Goal: Task Accomplishment & Management: Complete application form

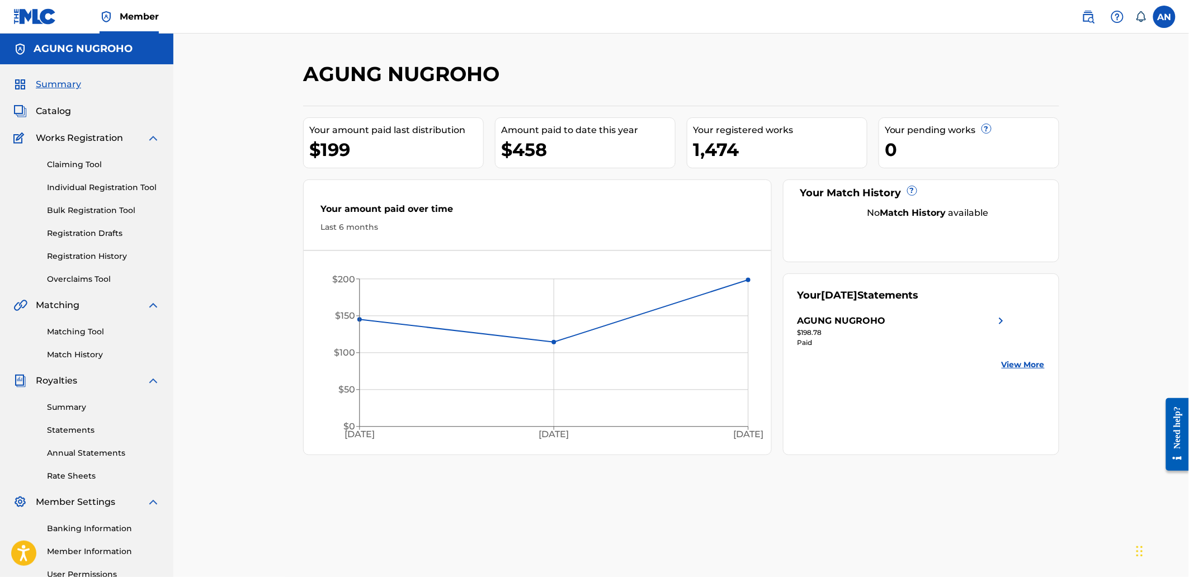
click at [89, 259] on link "Registration History" at bounding box center [103, 256] width 113 height 12
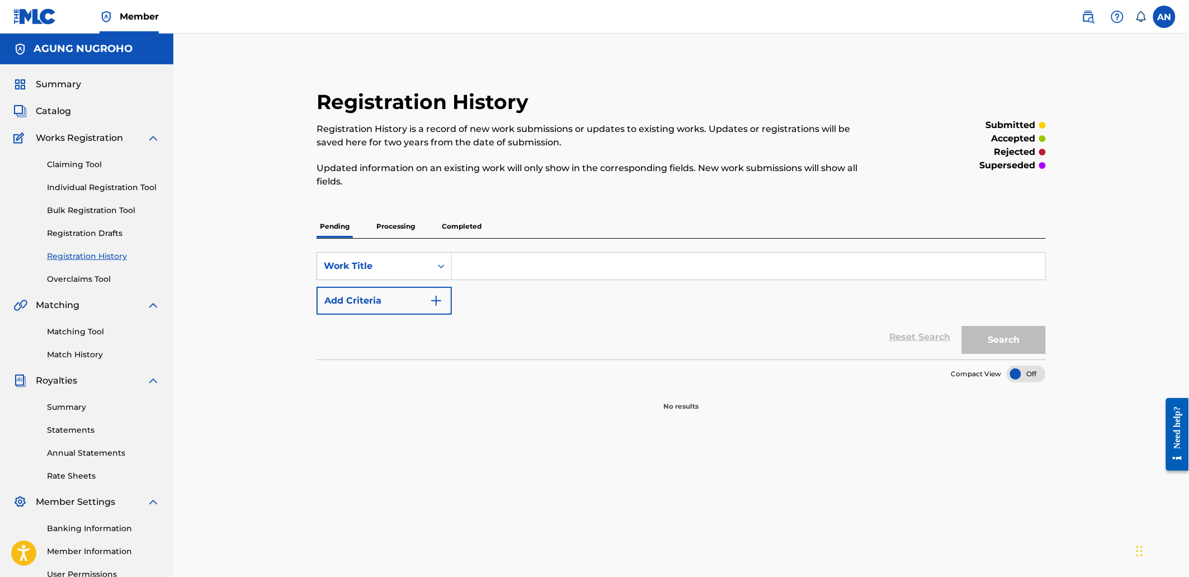
click at [104, 193] on div "Claiming Tool Individual Registration Tool Bulk Registration Tool Registration …" at bounding box center [86, 215] width 146 height 140
click at [104, 185] on link "Individual Registration Tool" at bounding box center [103, 188] width 113 height 12
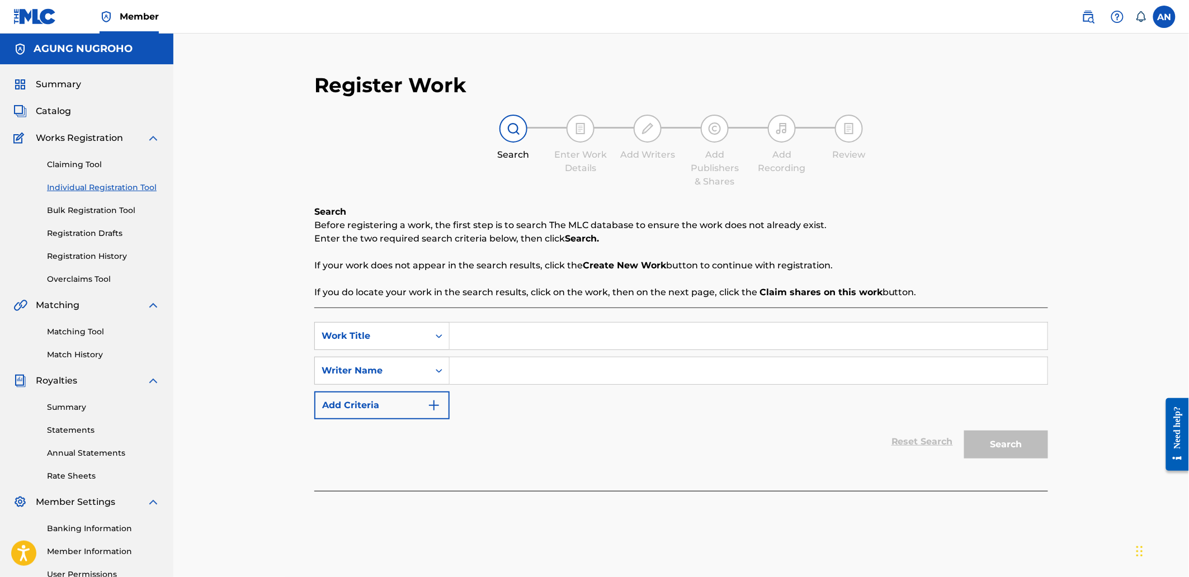
click at [103, 253] on link "Registration History" at bounding box center [103, 256] width 113 height 12
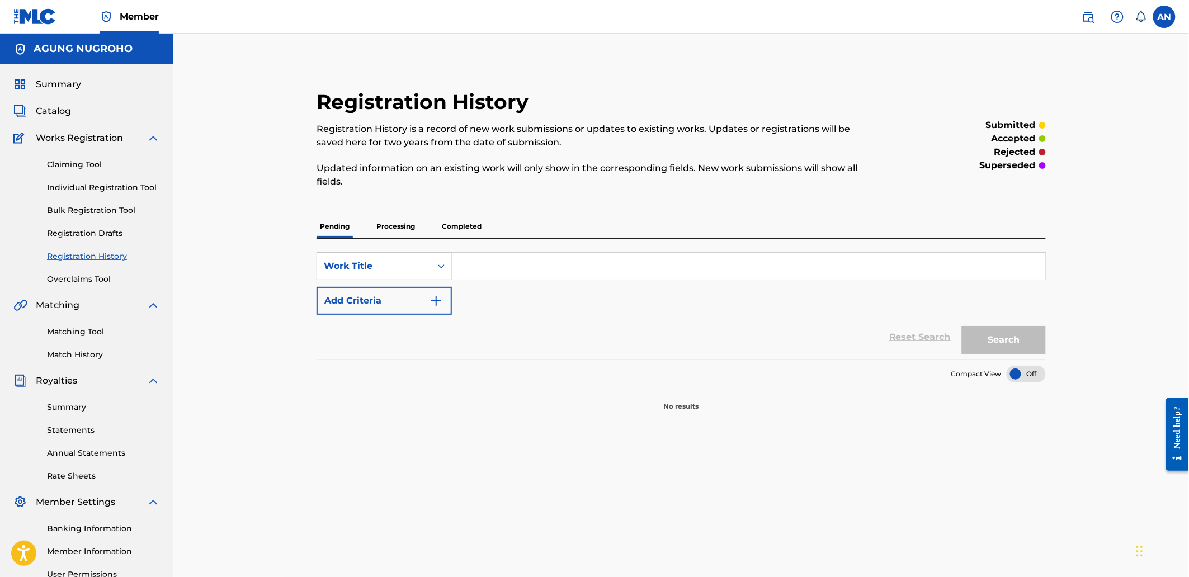
click at [400, 228] on p "Processing" at bounding box center [395, 226] width 45 height 23
click at [444, 232] on p "Completed" at bounding box center [461, 226] width 46 height 23
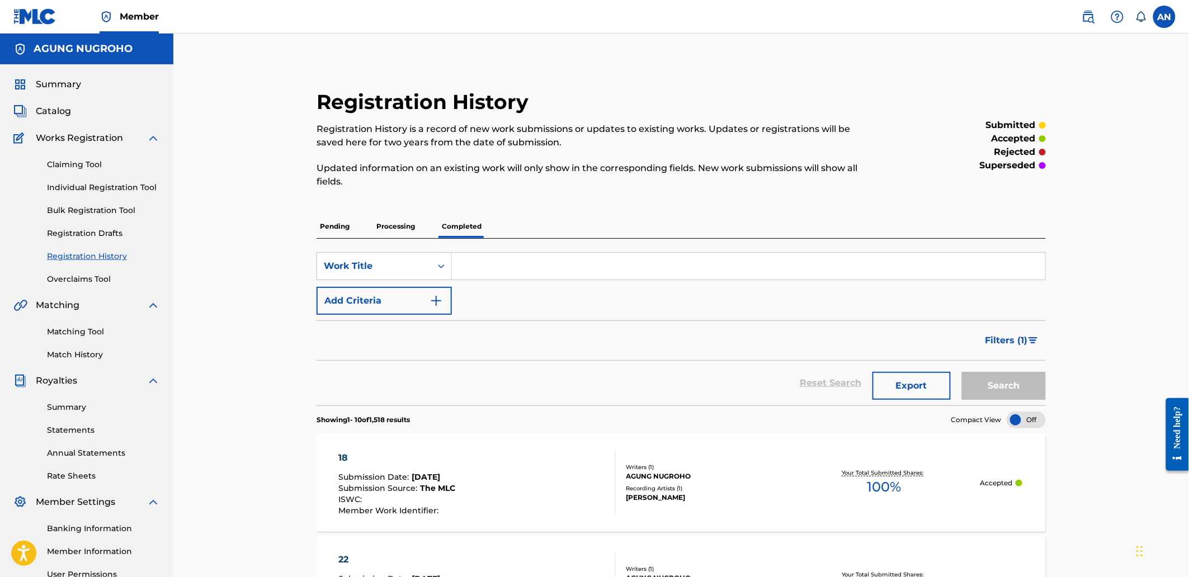
click at [102, 185] on link "Individual Registration Tool" at bounding box center [103, 188] width 113 height 12
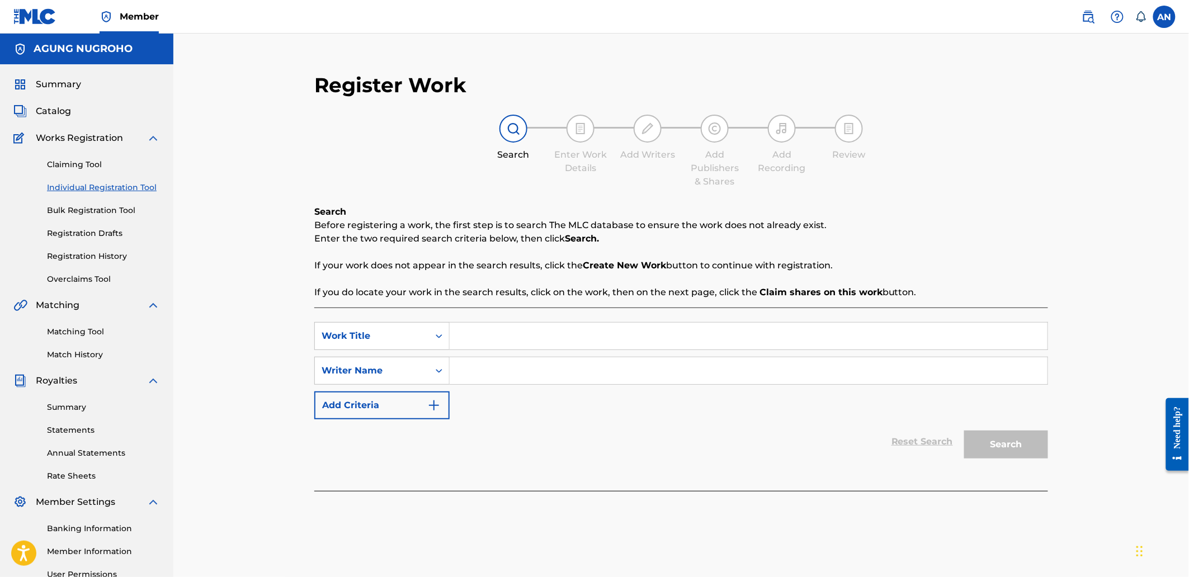
click at [476, 339] on input "Search Form" at bounding box center [748, 336] width 598 height 27
type input "23"
click at [479, 362] on input "Search Form" at bounding box center [748, 370] width 598 height 27
type input "AGUNG NUGROHO"
drag, startPoint x: 548, startPoint y: 377, endPoint x: 451, endPoint y: 371, distance: 97.5
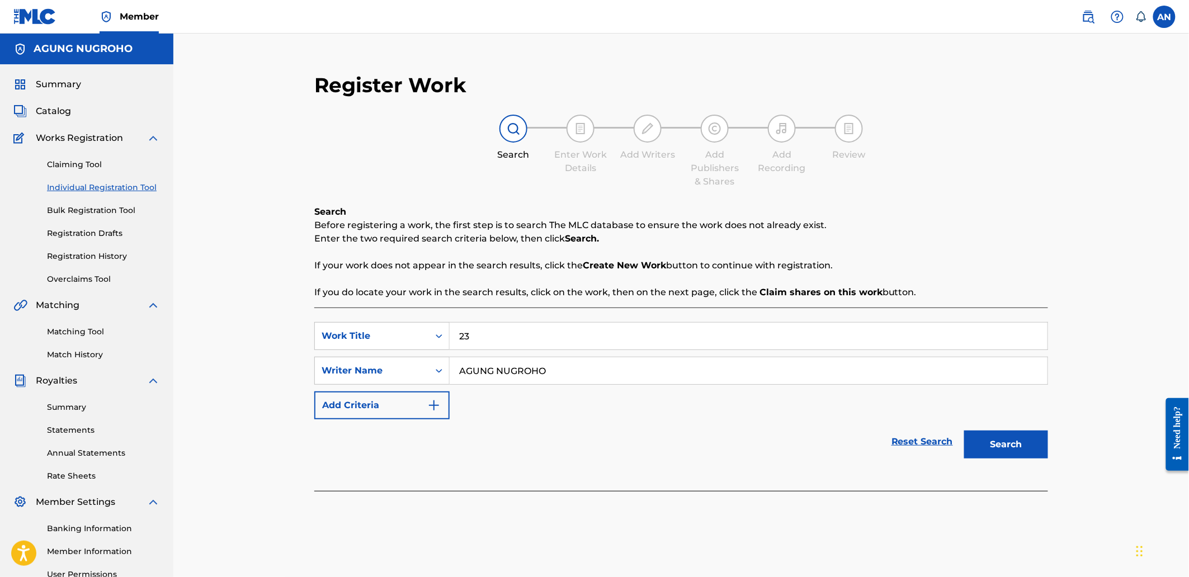
click at [451, 371] on input "AGUNG NUGROHO" at bounding box center [748, 370] width 598 height 27
click at [1035, 444] on button "Search" at bounding box center [1006, 444] width 84 height 28
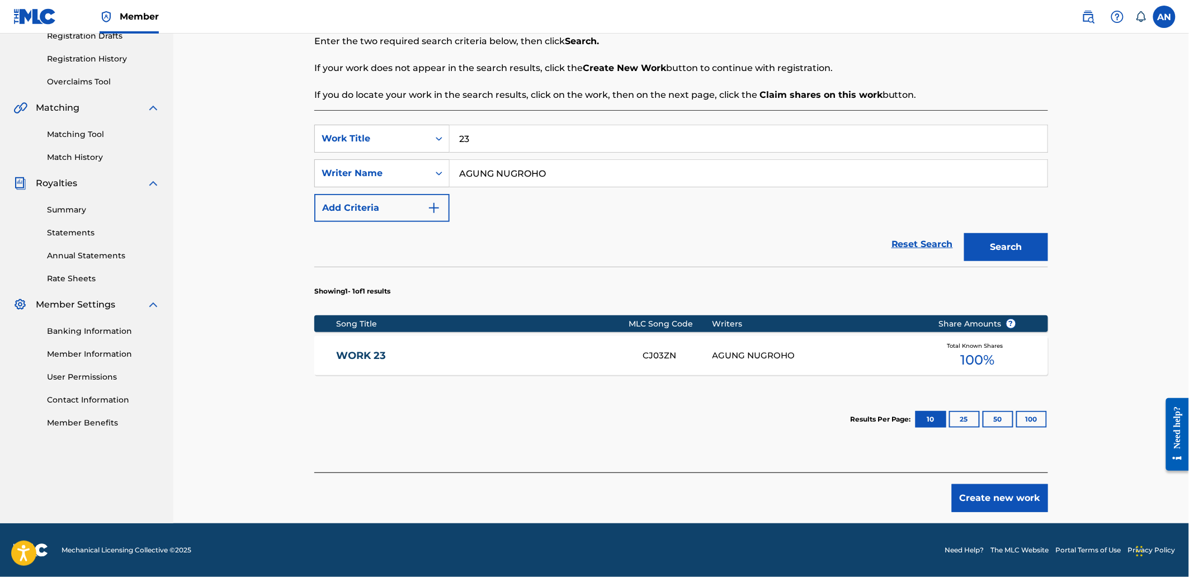
click at [998, 490] on button "Create new work" at bounding box center [999, 498] width 96 height 28
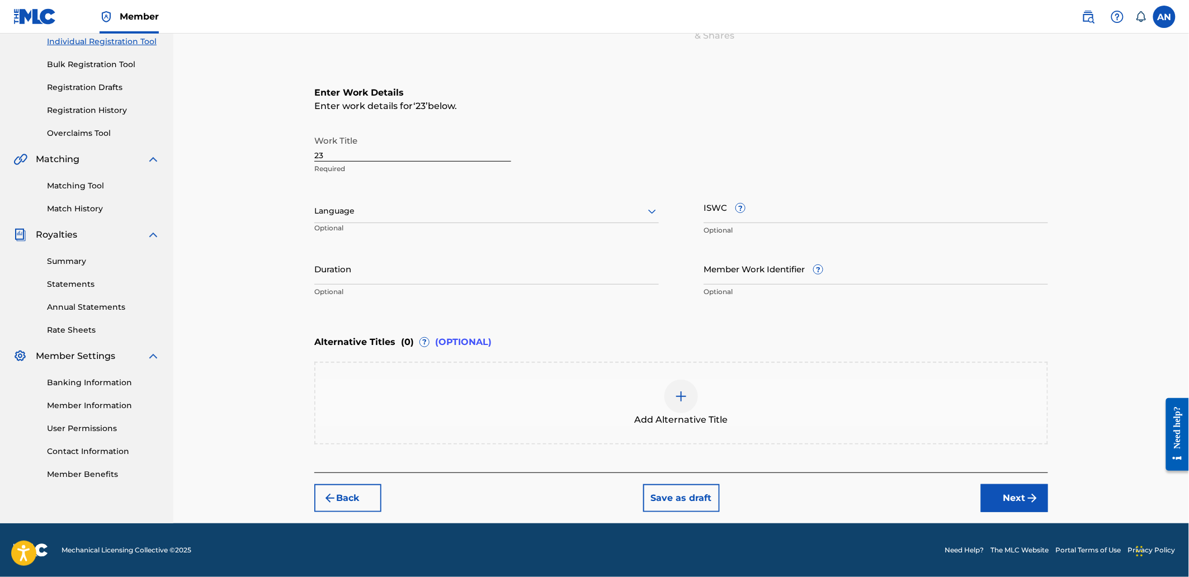
scroll to position [144, 0]
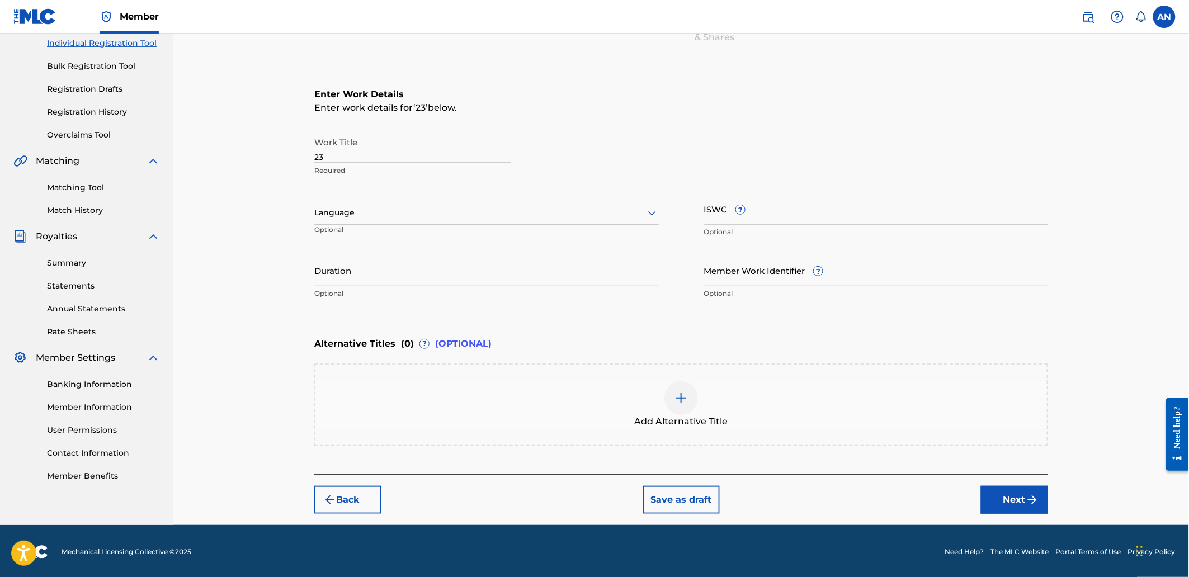
click at [1020, 489] on button "Next" at bounding box center [1014, 500] width 67 height 28
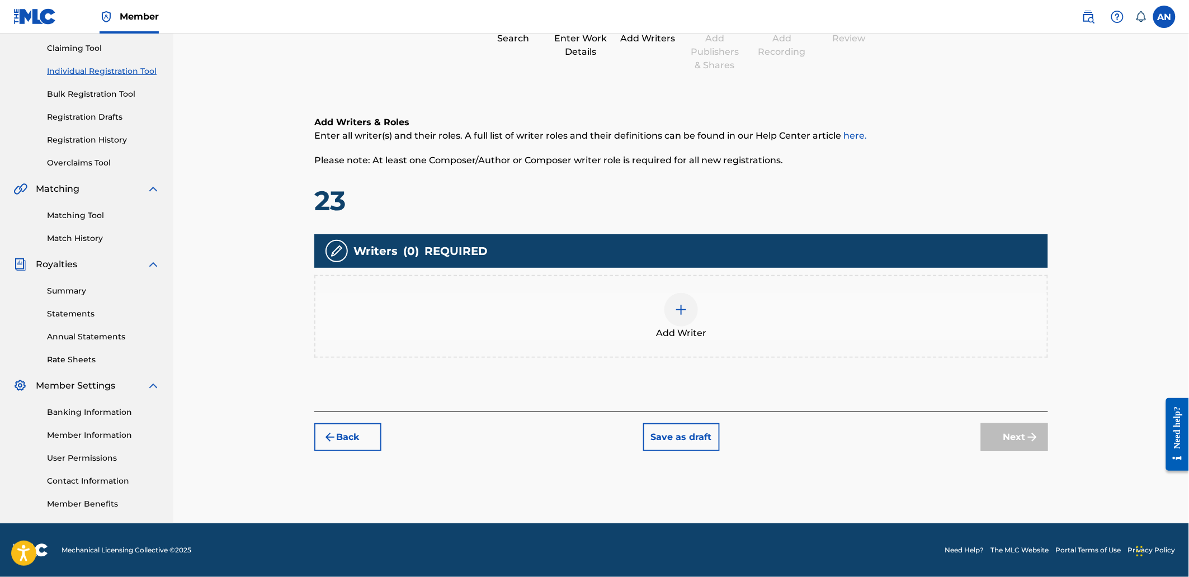
scroll to position [50, 0]
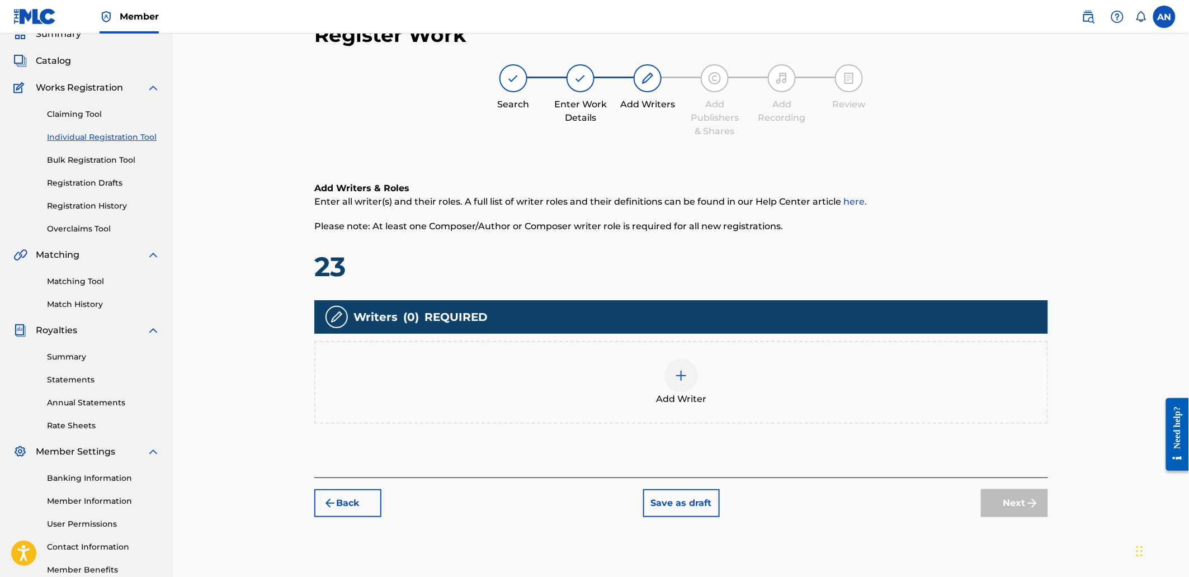
click at [713, 372] on div "Add Writer" at bounding box center [680, 382] width 731 height 47
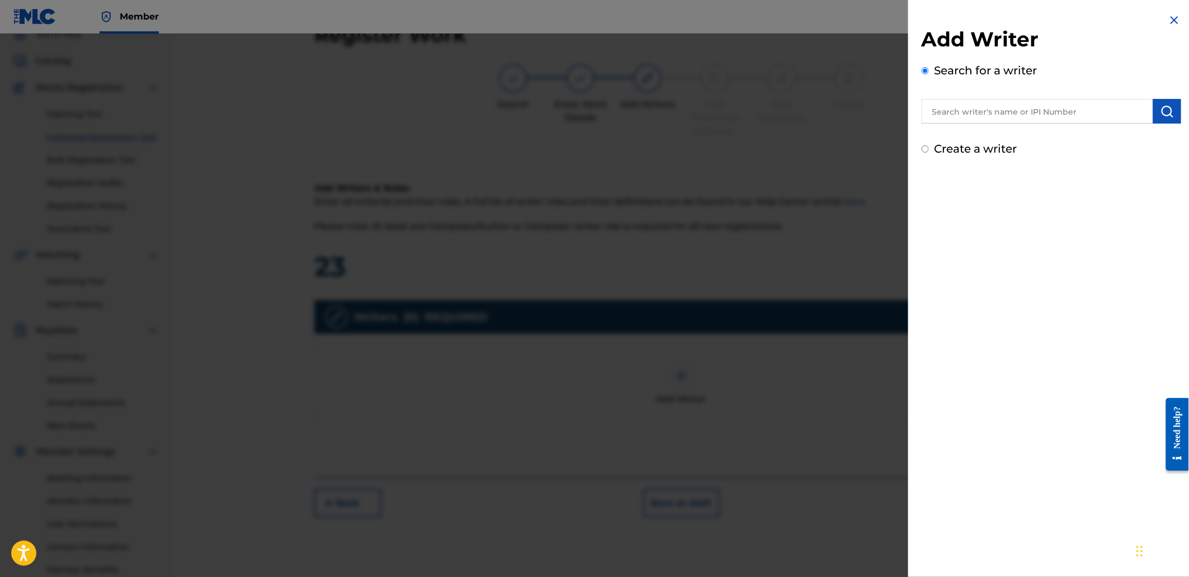
click at [942, 115] on input "text" at bounding box center [1036, 111] width 231 height 25
drag, startPoint x: 949, startPoint y: 113, endPoint x: 930, endPoint y: 109, distance: 19.5
click at [930, 109] on input "text" at bounding box center [1036, 111] width 231 height 25
type input "AGUNG NUGROHO"
click at [1160, 112] on img "submit" at bounding box center [1166, 111] width 13 height 13
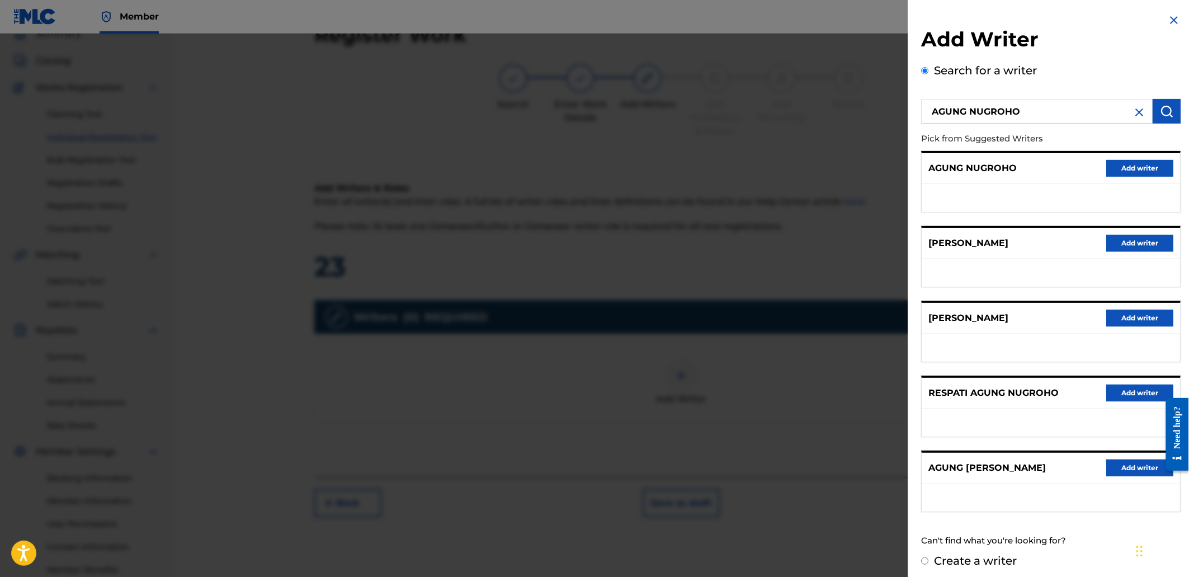
click at [1153, 162] on button "Add writer" at bounding box center [1139, 168] width 67 height 17
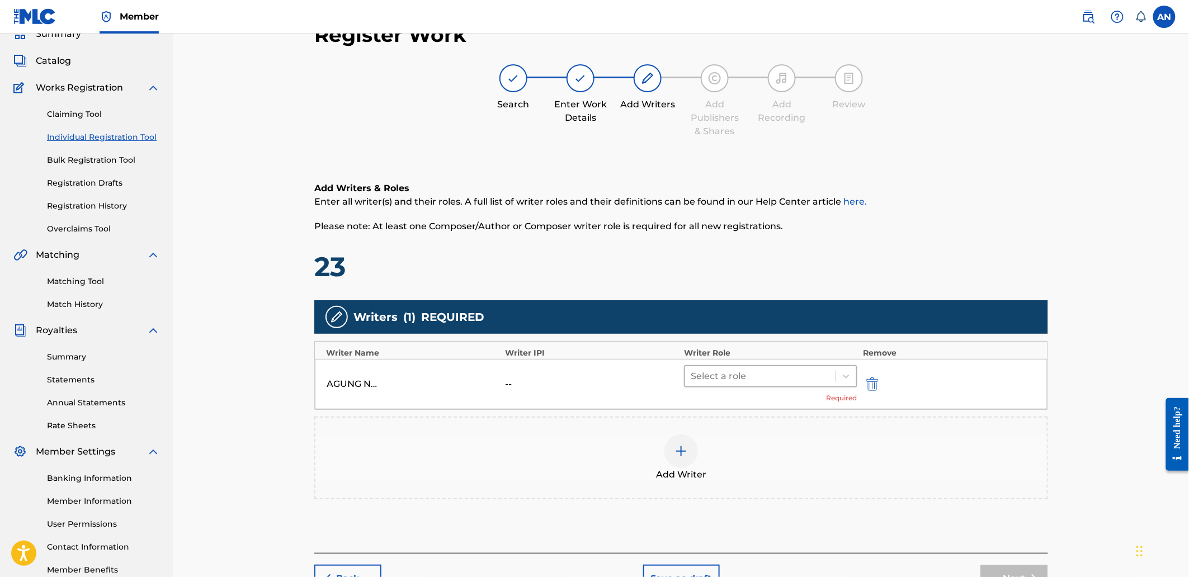
click at [714, 381] on div at bounding box center [759, 376] width 139 height 16
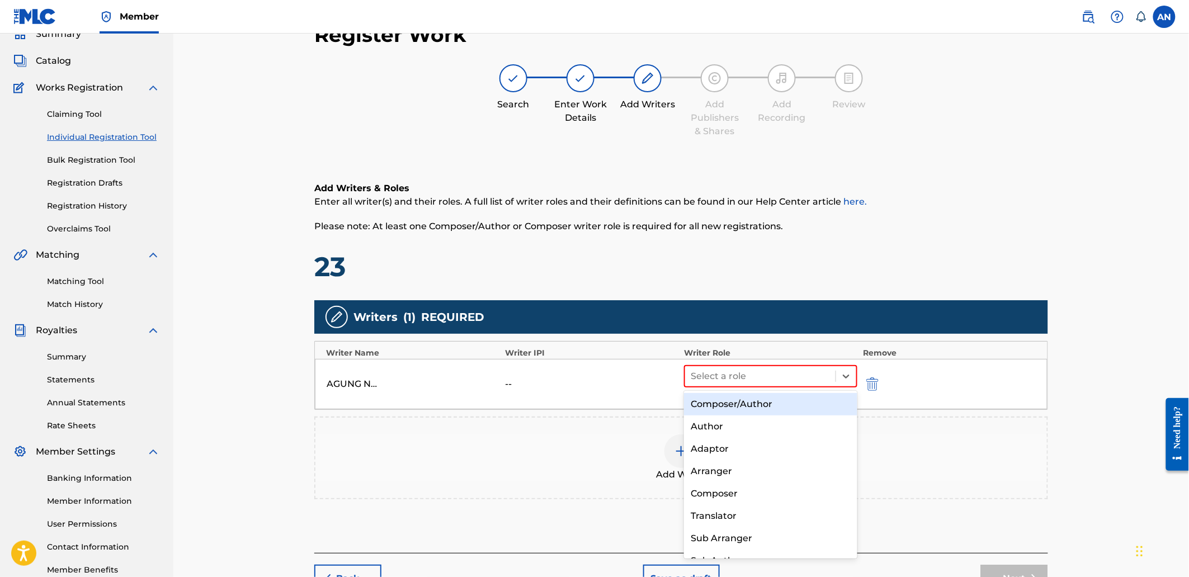
click at [717, 404] on div "Composer/Author" at bounding box center [770, 404] width 173 height 22
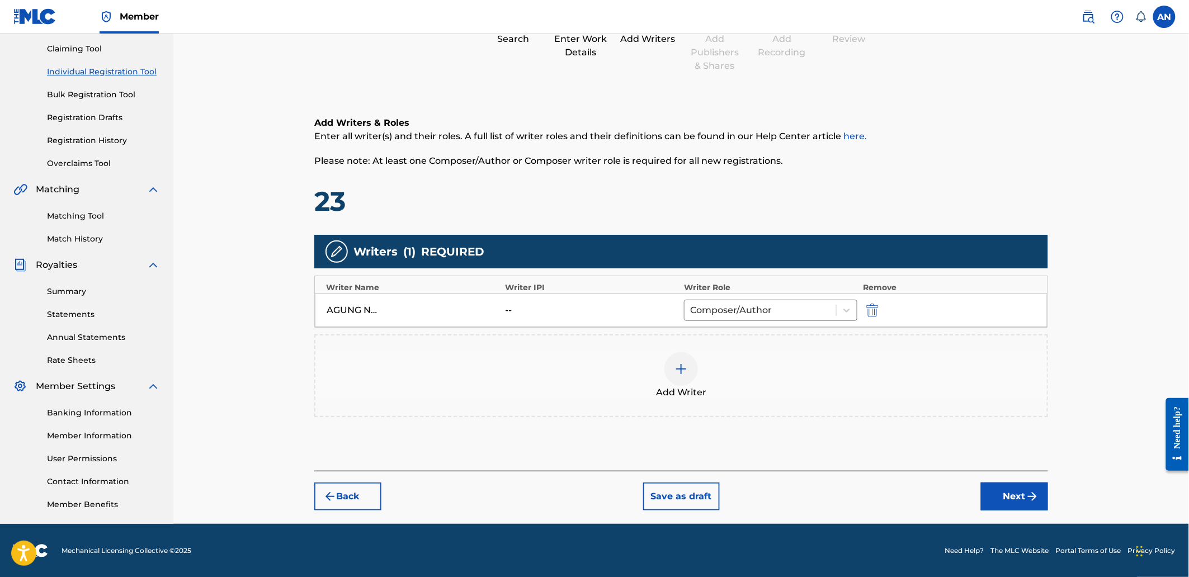
click at [1034, 490] on img "submit" at bounding box center [1031, 496] width 13 height 13
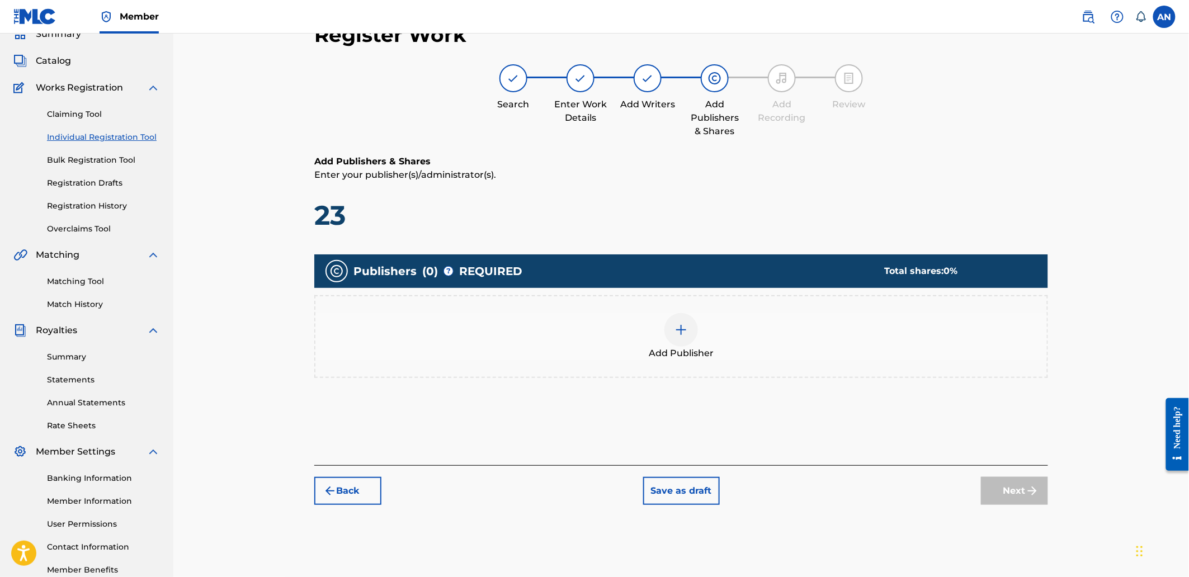
click at [794, 357] on div "Add Publisher" at bounding box center [680, 336] width 731 height 47
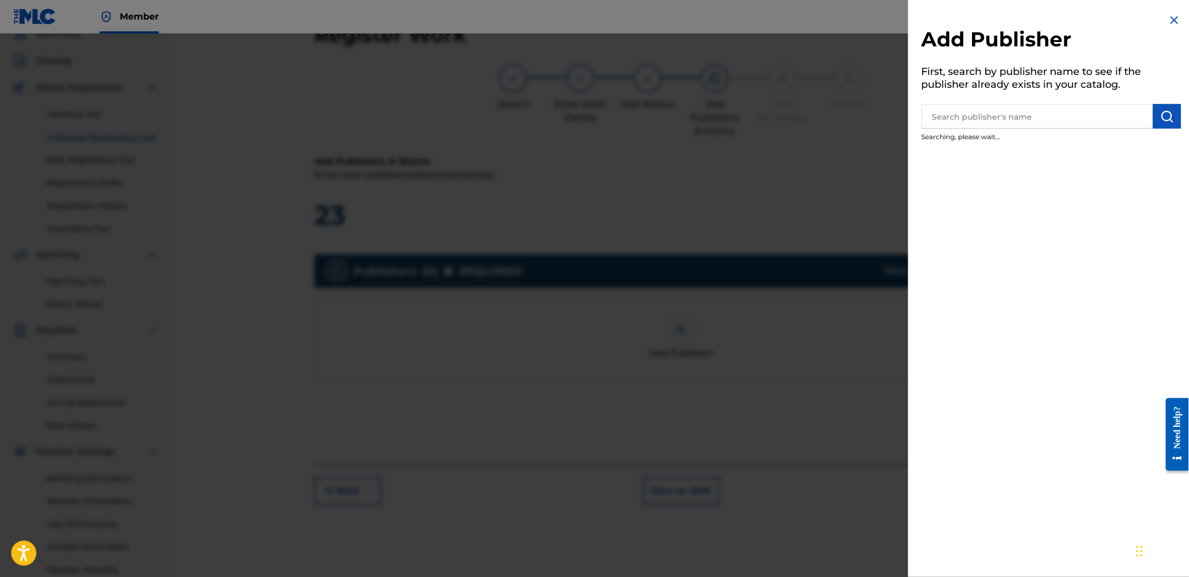
click at [1029, 127] on input "text" at bounding box center [1036, 116] width 231 height 25
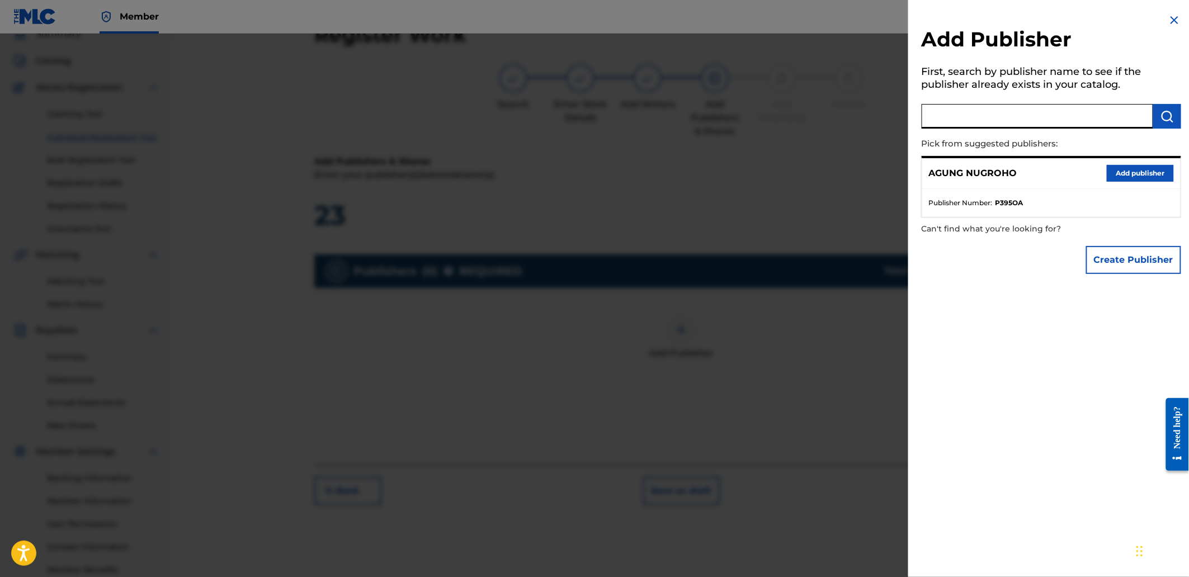
drag, startPoint x: 1117, startPoint y: 169, endPoint x: 880, endPoint y: 228, distance: 244.2
click at [1116, 169] on button "Add publisher" at bounding box center [1139, 173] width 67 height 17
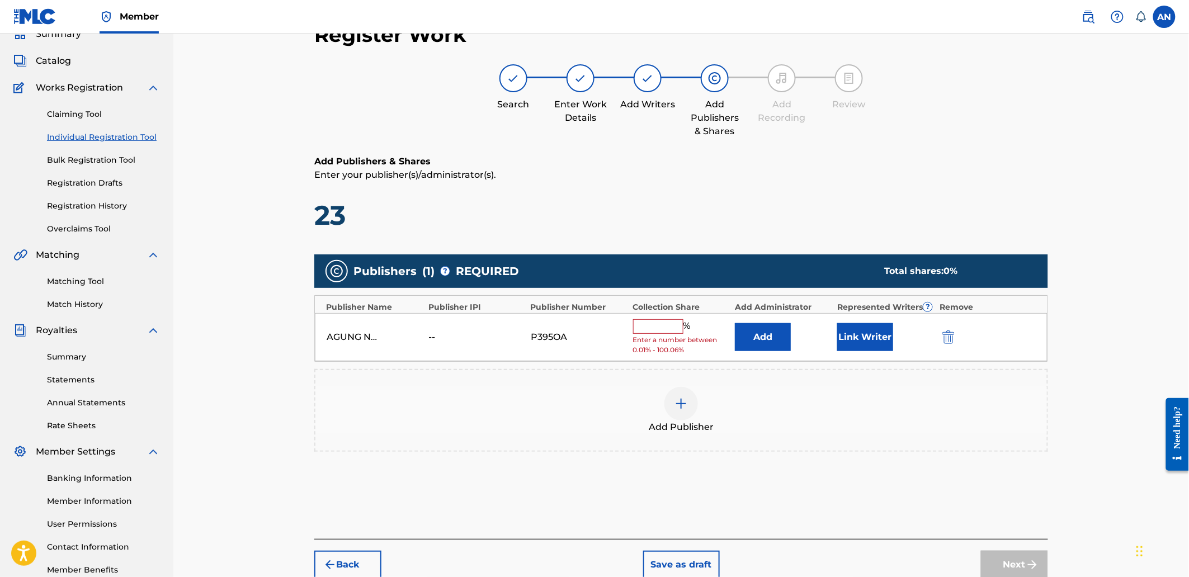
drag, startPoint x: 651, startPoint y: 326, endPoint x: 659, endPoint y: 332, distance: 10.0
click at [651, 326] on input "text" at bounding box center [658, 326] width 50 height 15
type input "100"
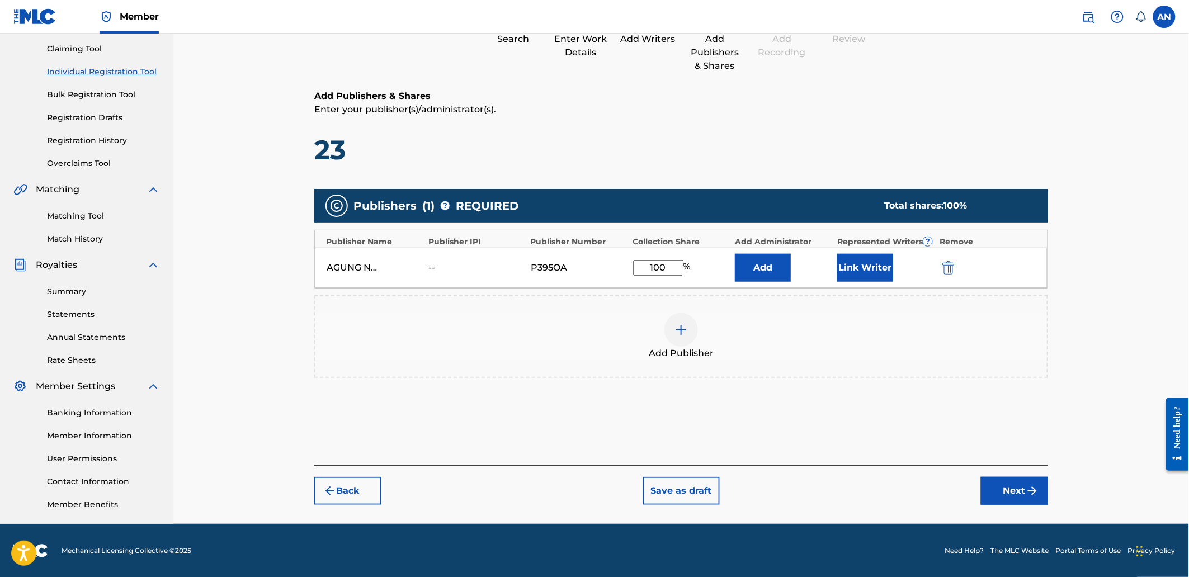
click at [1015, 485] on button "Next" at bounding box center [1014, 491] width 67 height 28
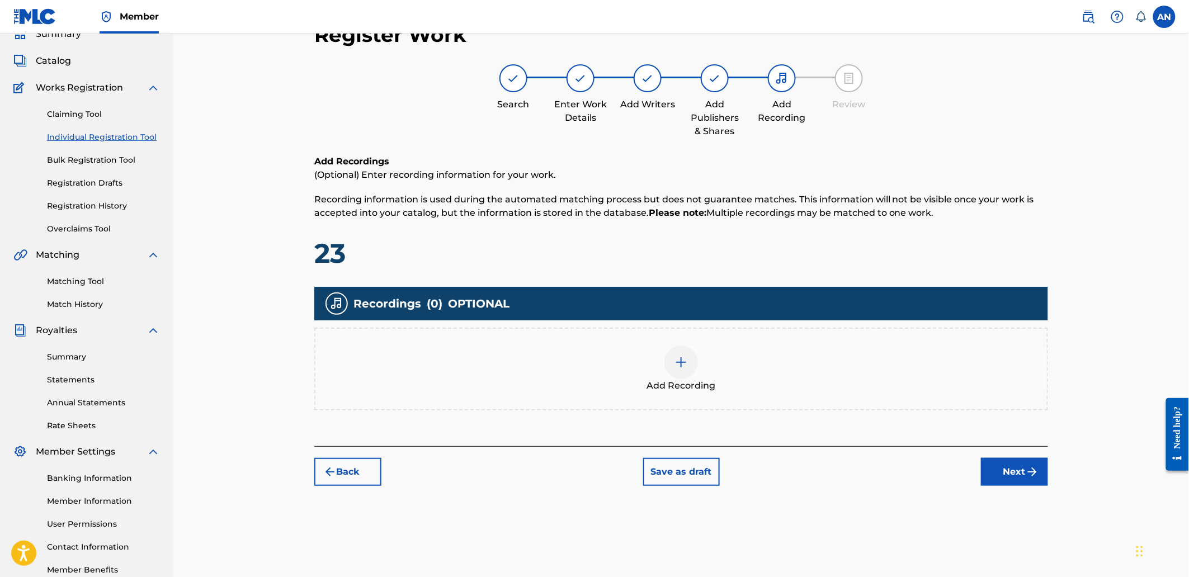
click at [733, 354] on div "Add Recording" at bounding box center [680, 368] width 731 height 47
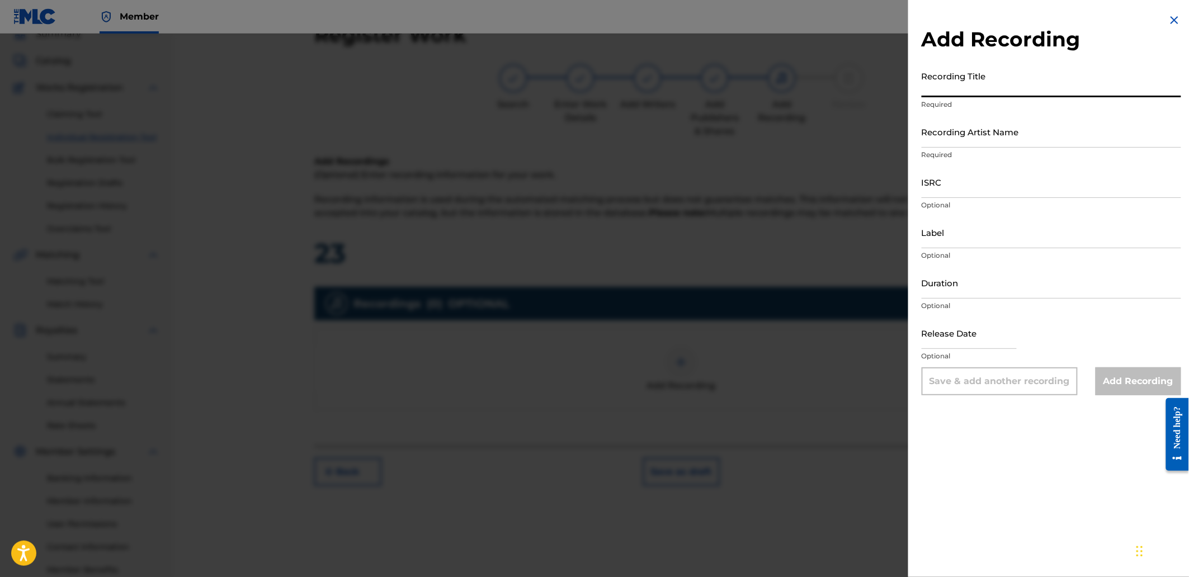
click at [1001, 70] on input "Recording Title" at bounding box center [1050, 81] width 259 height 32
paste input "Unbreakable II"
type input "Unbreakable II"
click at [965, 126] on input "Recording Artist Name" at bounding box center [1050, 132] width 259 height 32
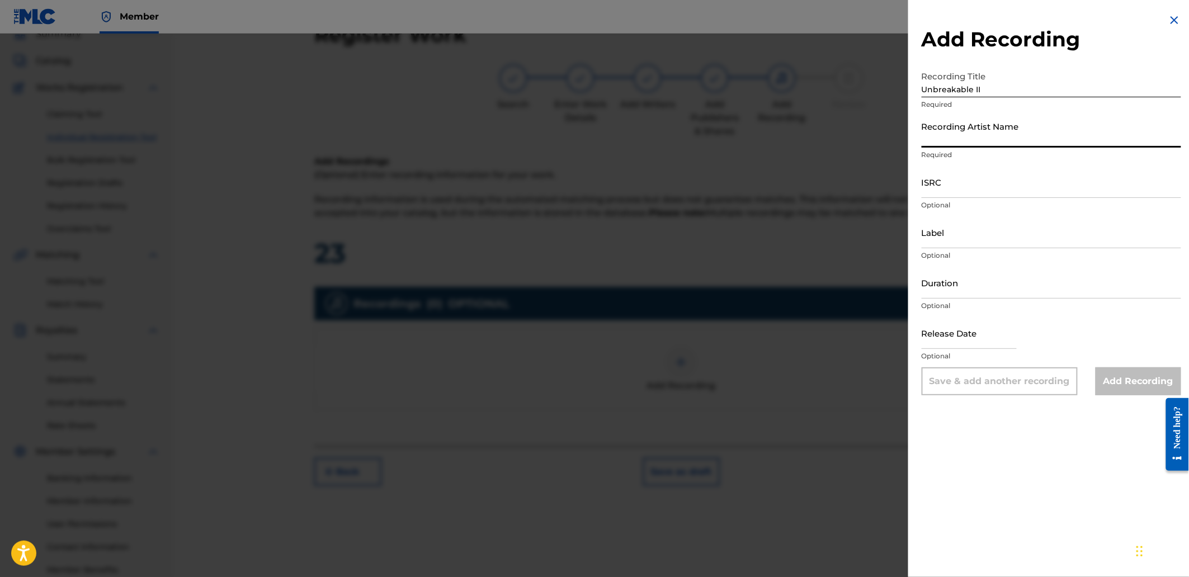
click at [955, 140] on input "Recording Artist Name" at bounding box center [1050, 132] width 259 height 32
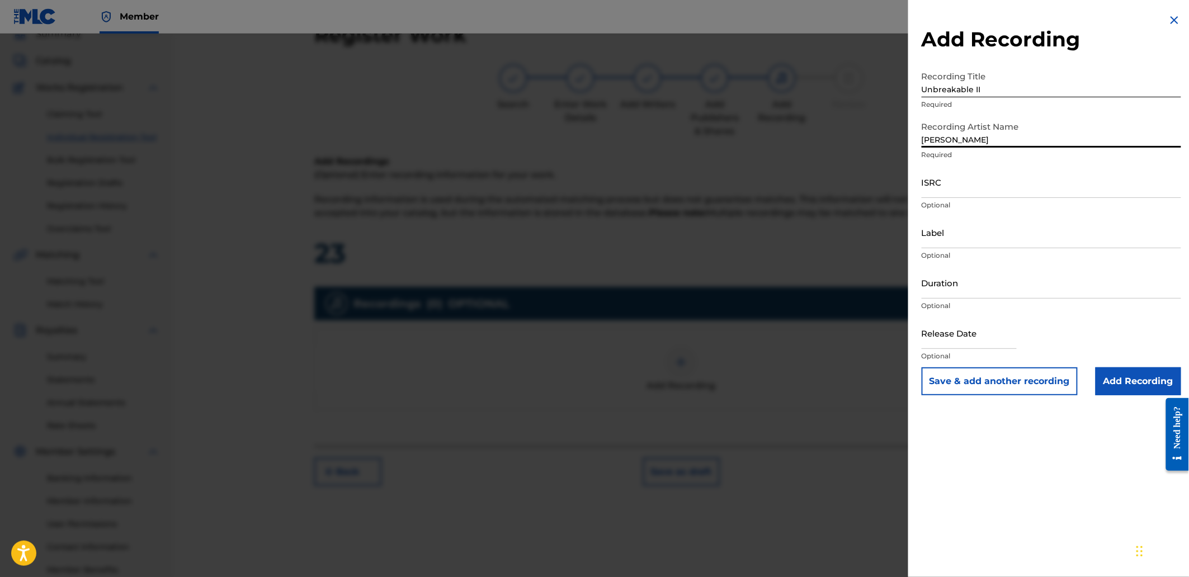
type input "[PERSON_NAME]"
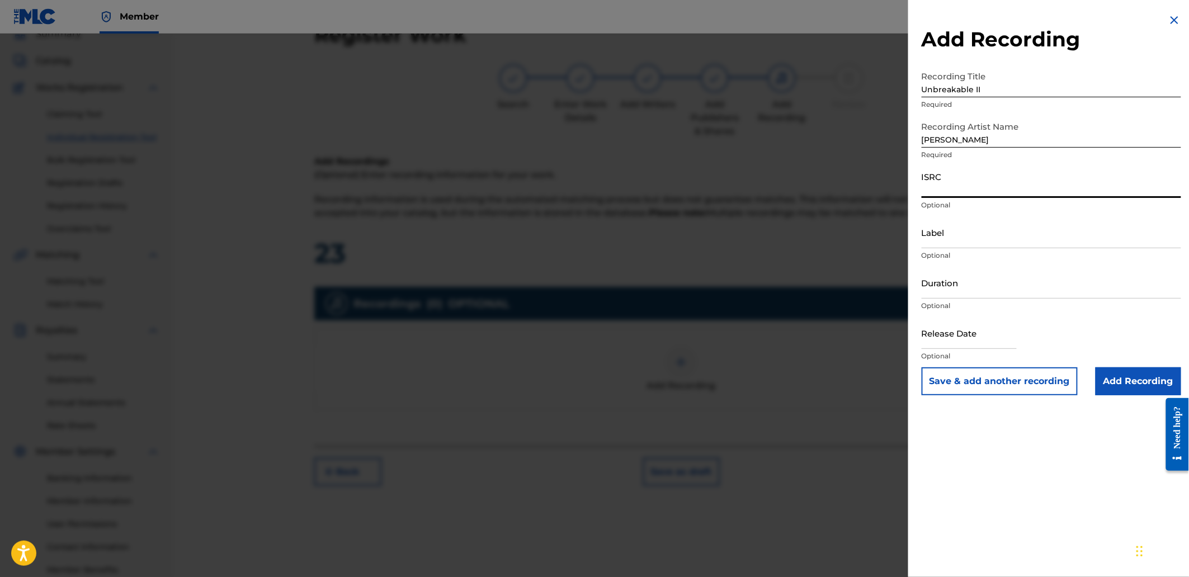
click at [988, 190] on input "ISRC" at bounding box center [1050, 182] width 259 height 32
paste input "QZS662529634"
type input "QZS662529634"
click at [1125, 379] on input "Add Recording" at bounding box center [1138, 381] width 86 height 28
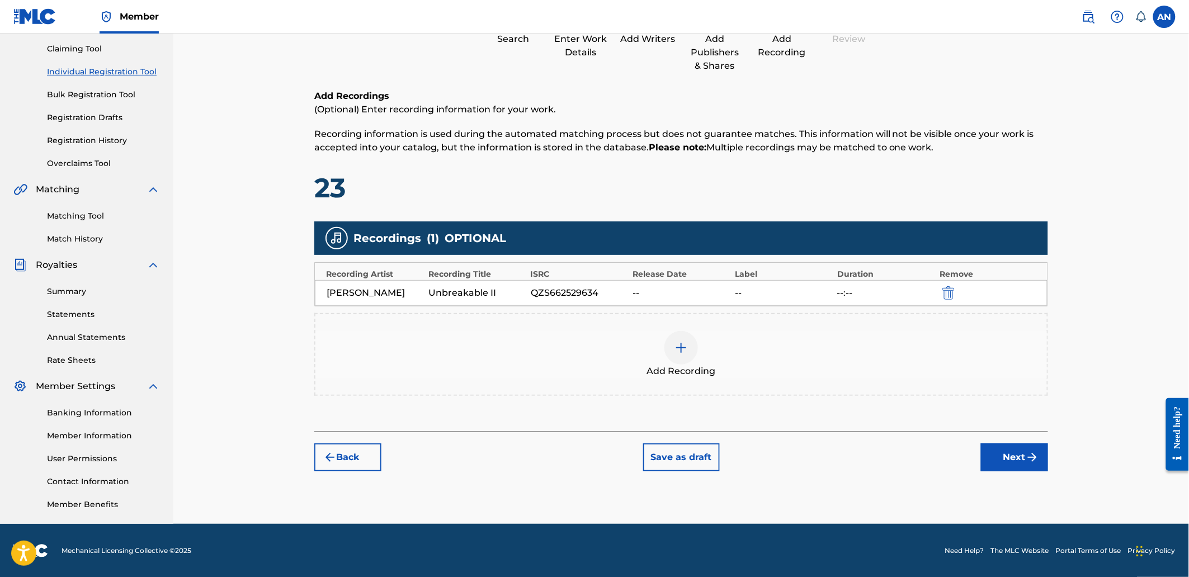
click at [989, 453] on button "Next" at bounding box center [1014, 457] width 67 height 28
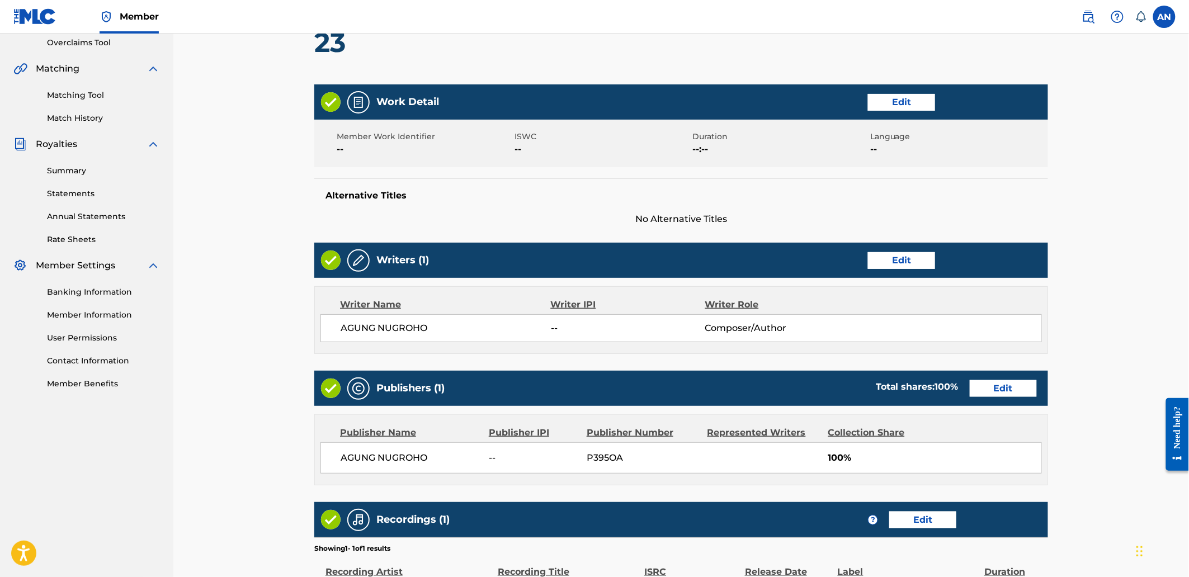
scroll to position [390, 0]
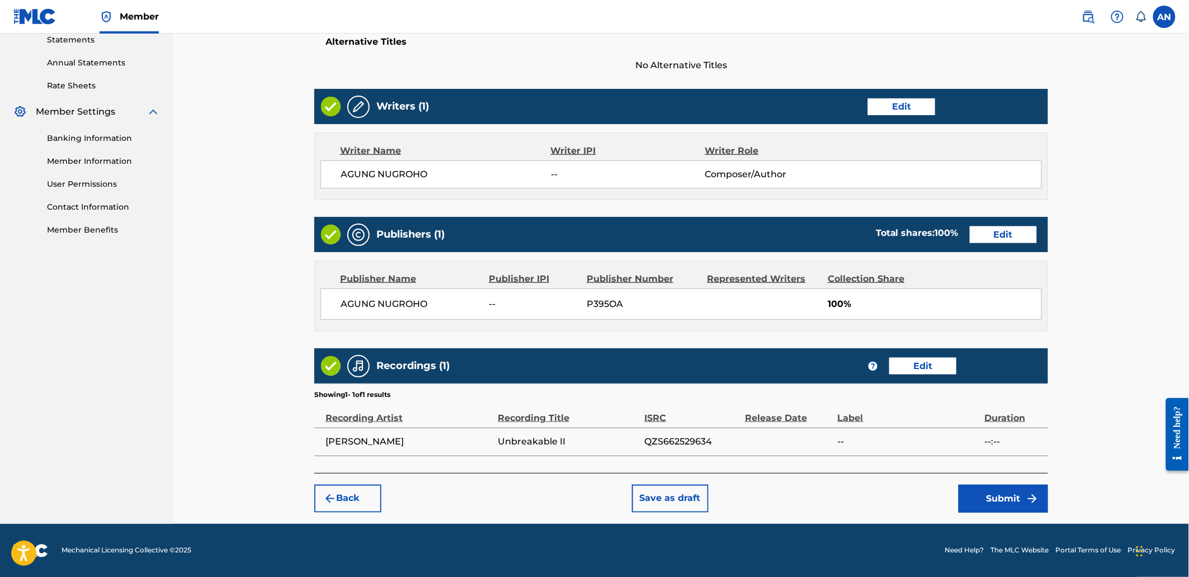
click at [993, 504] on button "Submit" at bounding box center [1002, 499] width 89 height 28
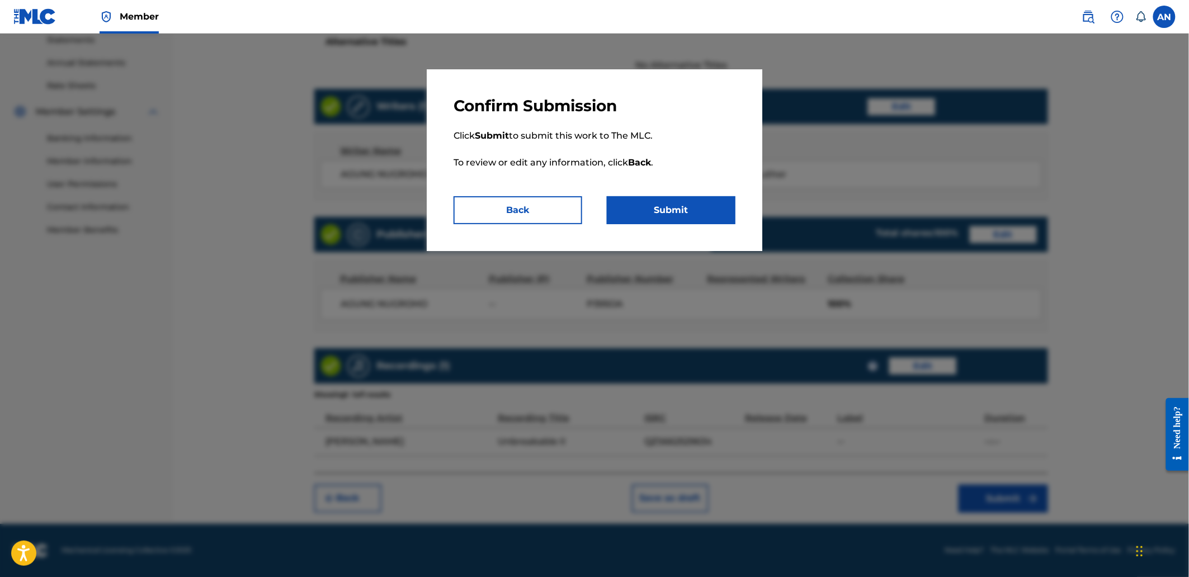
click at [689, 210] on button "Submit" at bounding box center [671, 210] width 129 height 28
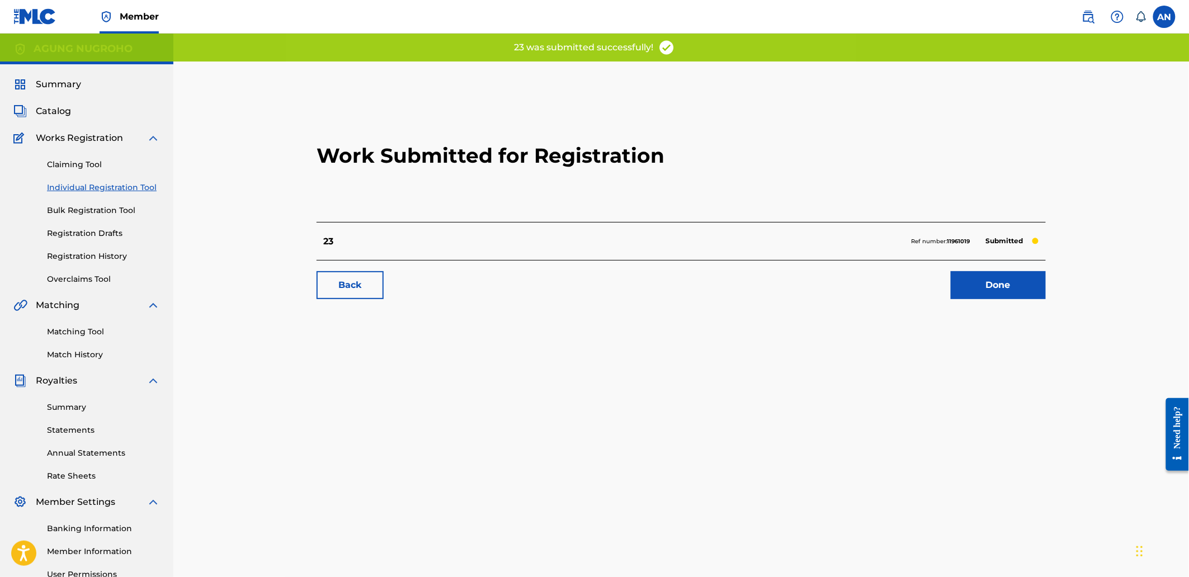
click at [969, 283] on link "Done" at bounding box center [997, 285] width 95 height 28
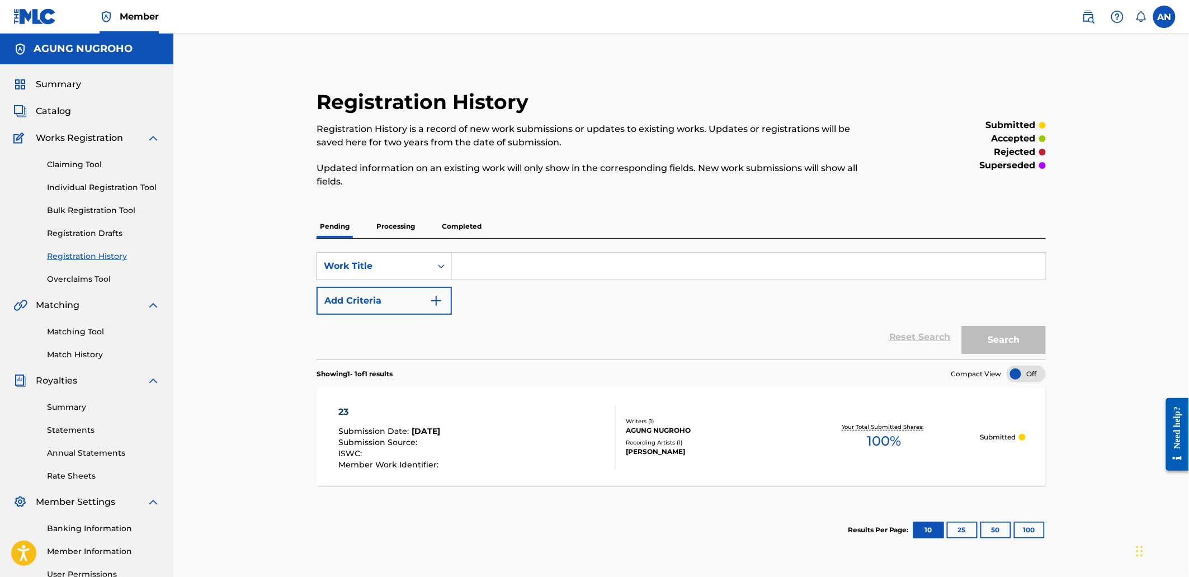
click at [91, 182] on link "Individual Registration Tool" at bounding box center [103, 188] width 113 height 12
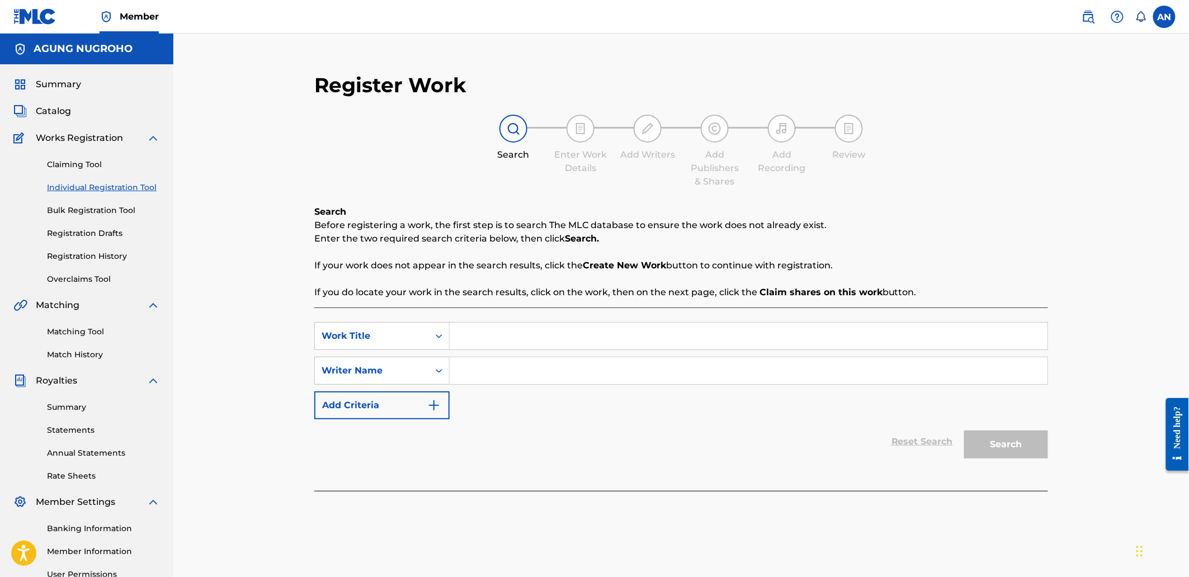
click at [481, 342] on input "Search Form" at bounding box center [748, 336] width 598 height 27
type input "24"
drag, startPoint x: 482, startPoint y: 366, endPoint x: 490, endPoint y: 371, distance: 9.3
click at [482, 366] on input "Search Form" at bounding box center [748, 370] width 598 height 27
type input "AGUNG NUGROHO"
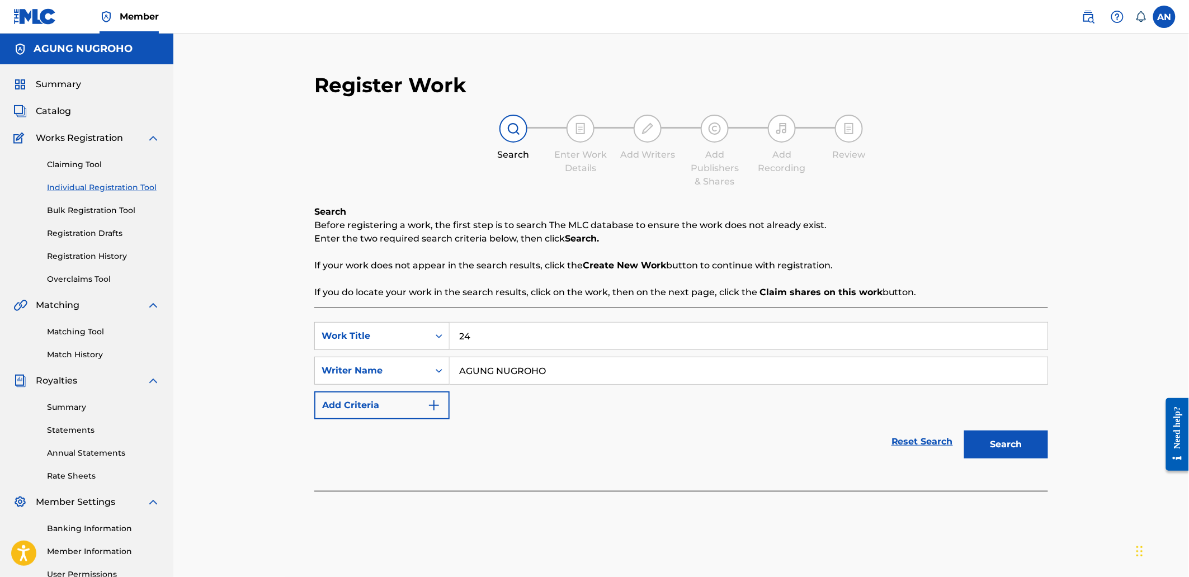
drag, startPoint x: 555, startPoint y: 376, endPoint x: 461, endPoint y: 367, distance: 93.8
click at [461, 367] on input "AGUNG NUGROHO" at bounding box center [748, 370] width 598 height 27
click at [988, 441] on button "Search" at bounding box center [1006, 444] width 84 height 28
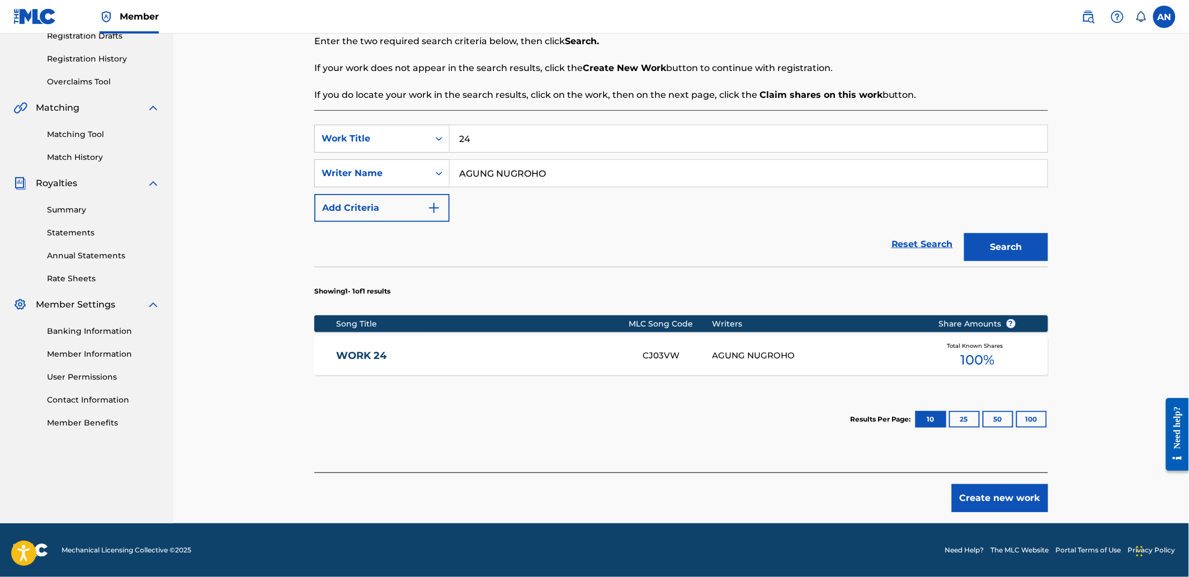
click at [981, 501] on button "Create new work" at bounding box center [999, 498] width 96 height 28
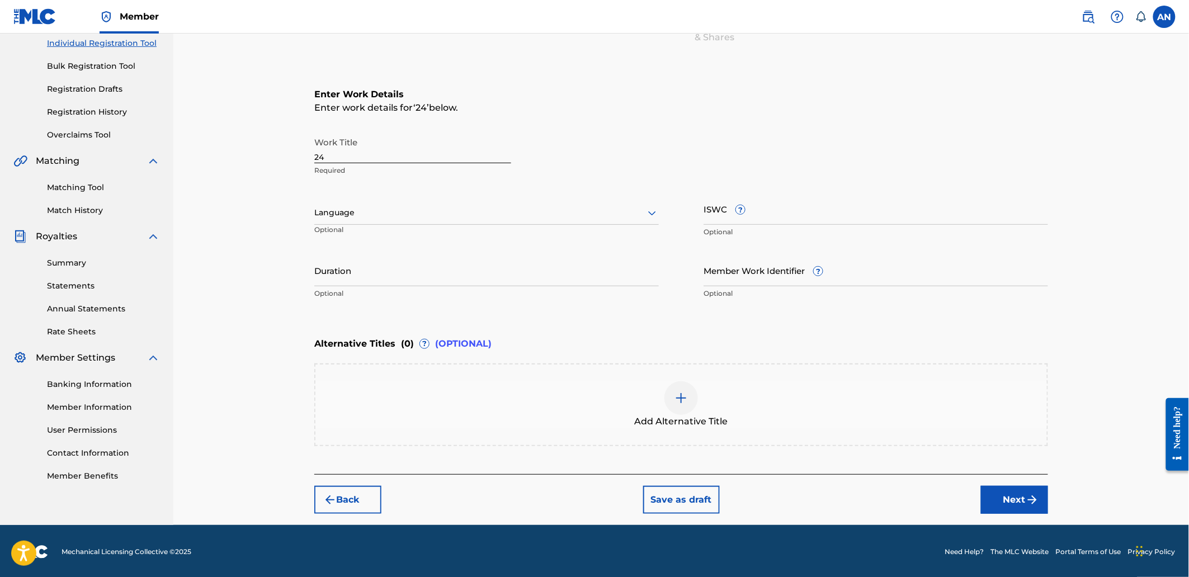
click at [993, 499] on button "Next" at bounding box center [1014, 500] width 67 height 28
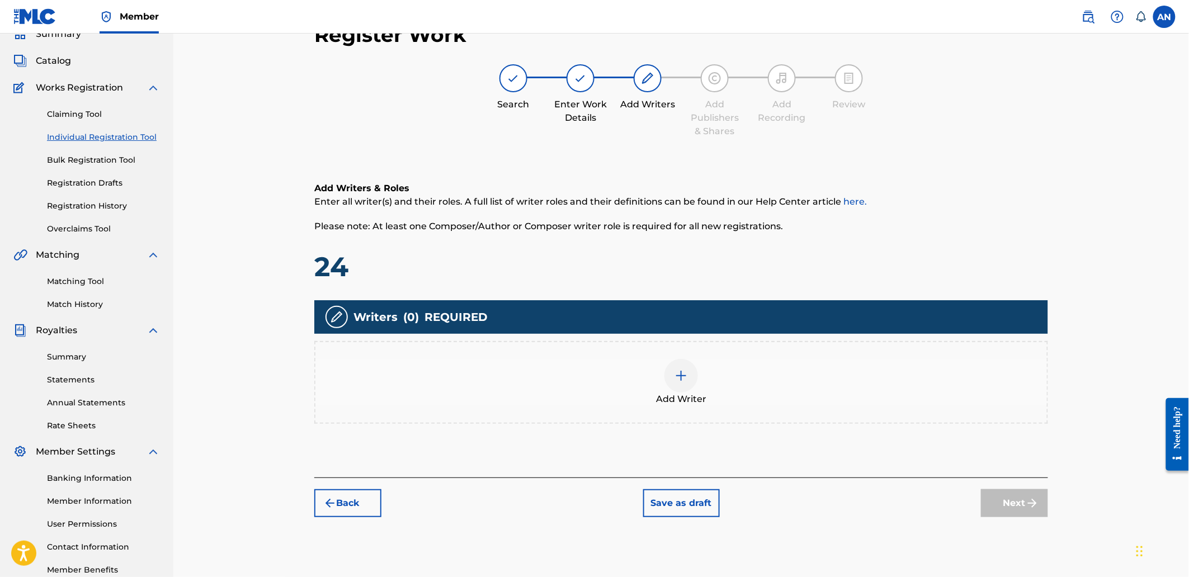
click at [837, 375] on div "Add Writer" at bounding box center [680, 382] width 731 height 47
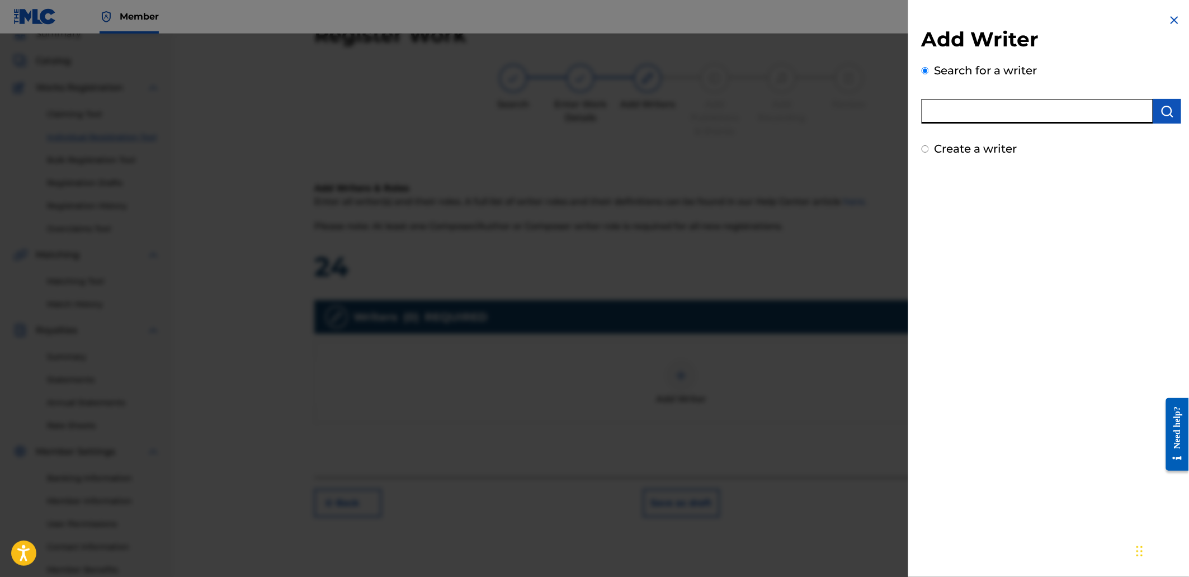
click at [959, 123] on input "text" at bounding box center [1036, 111] width 231 height 25
type input "AGUNG NUGROHO"
click at [1175, 113] on button "submit" at bounding box center [1167, 111] width 28 height 25
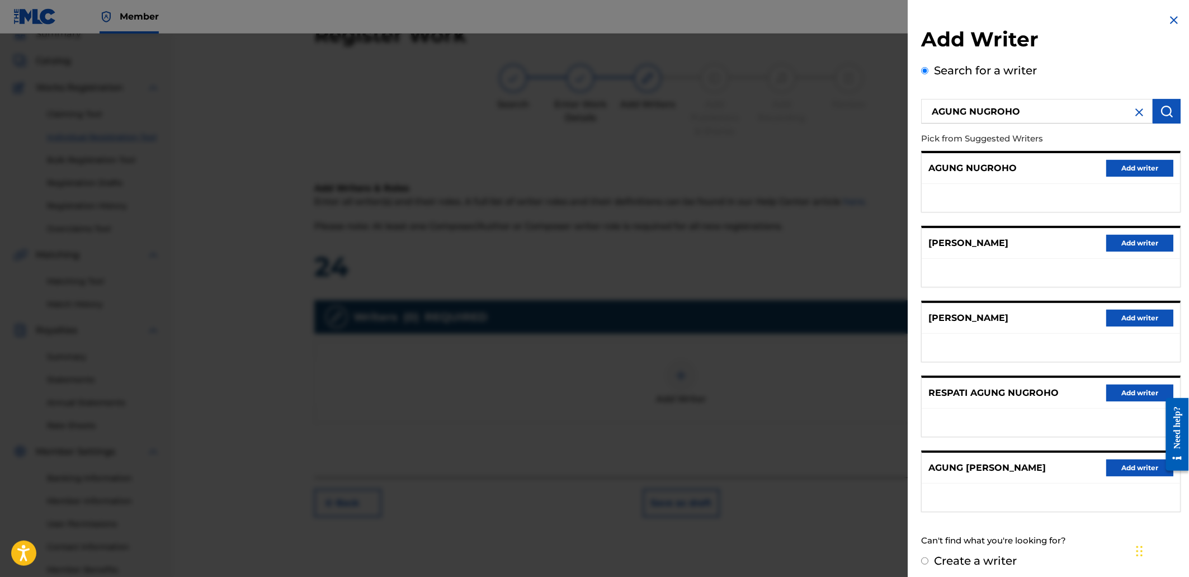
drag, startPoint x: 1130, startPoint y: 167, endPoint x: 1031, endPoint y: 199, distance: 104.1
click at [1129, 167] on button "Add writer" at bounding box center [1139, 168] width 67 height 17
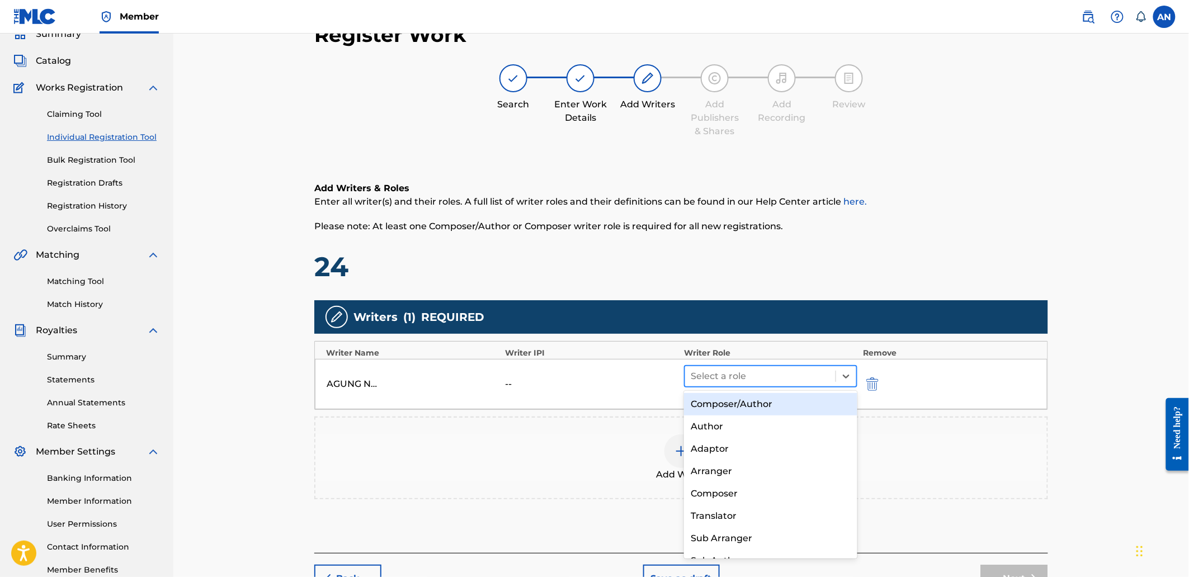
click at [760, 379] on div at bounding box center [759, 376] width 139 height 16
click at [758, 401] on div "Composer/Author" at bounding box center [770, 404] width 173 height 22
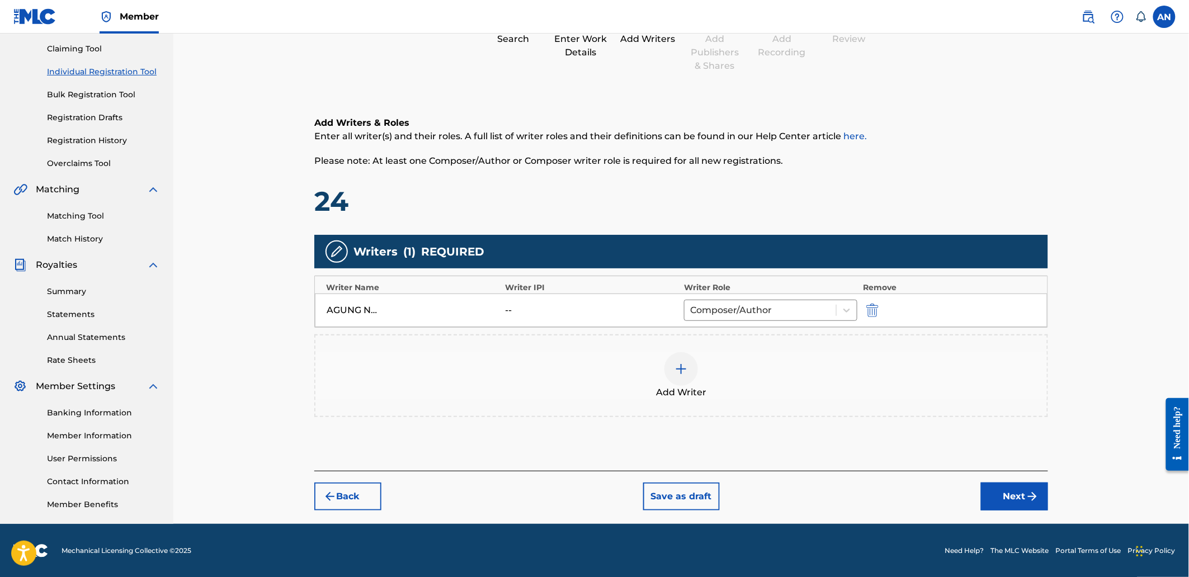
click at [1019, 496] on button "Next" at bounding box center [1014, 496] width 67 height 28
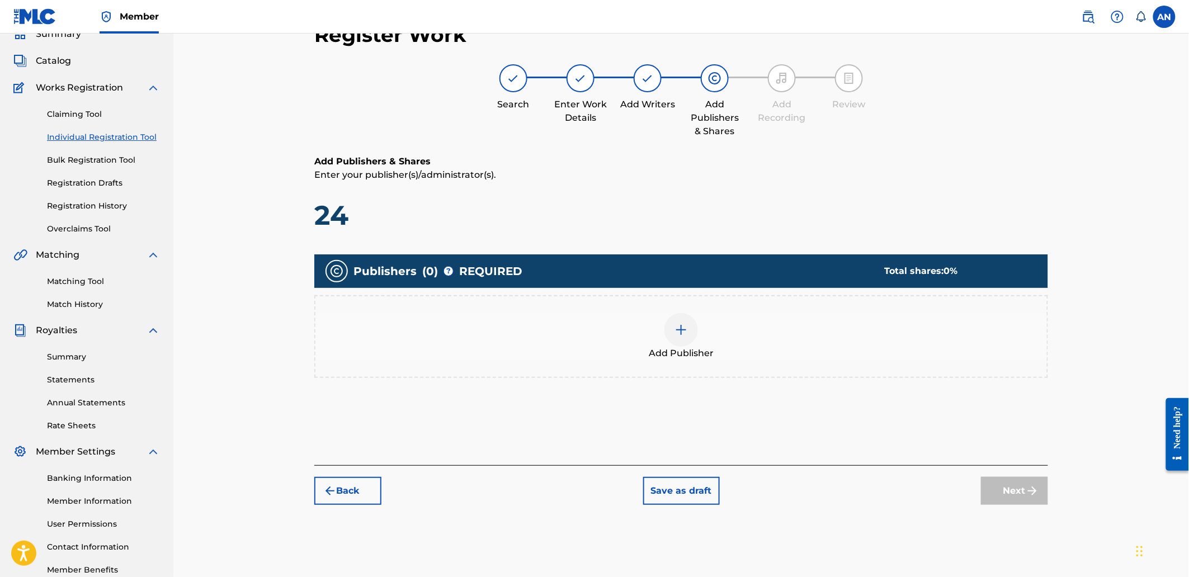
click at [801, 351] on div "Add Publisher" at bounding box center [680, 336] width 731 height 47
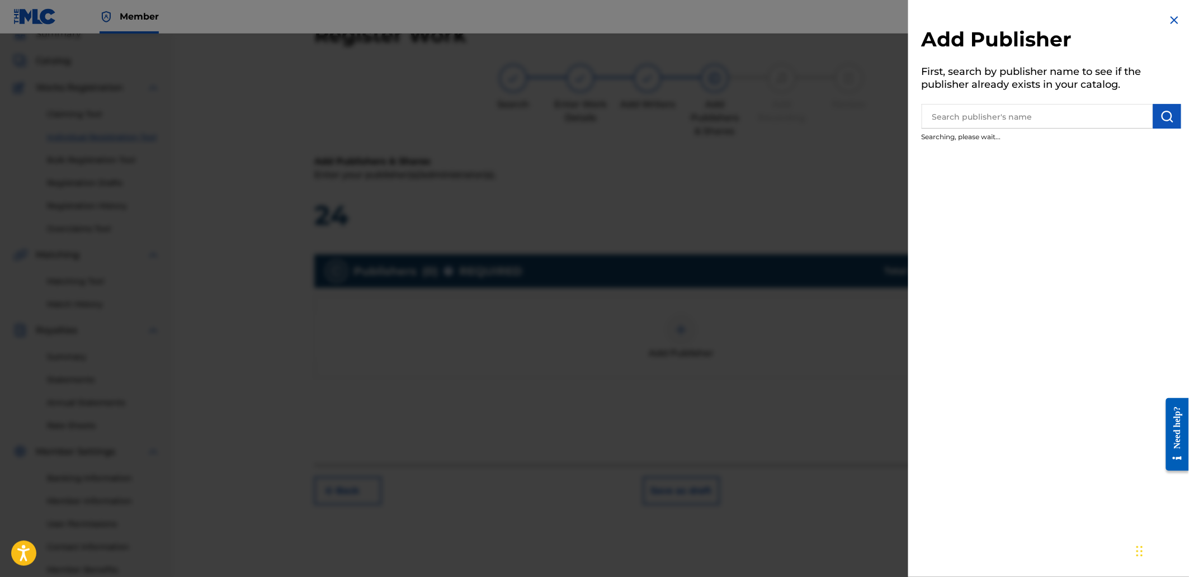
click at [997, 111] on input "text" at bounding box center [1036, 116] width 231 height 25
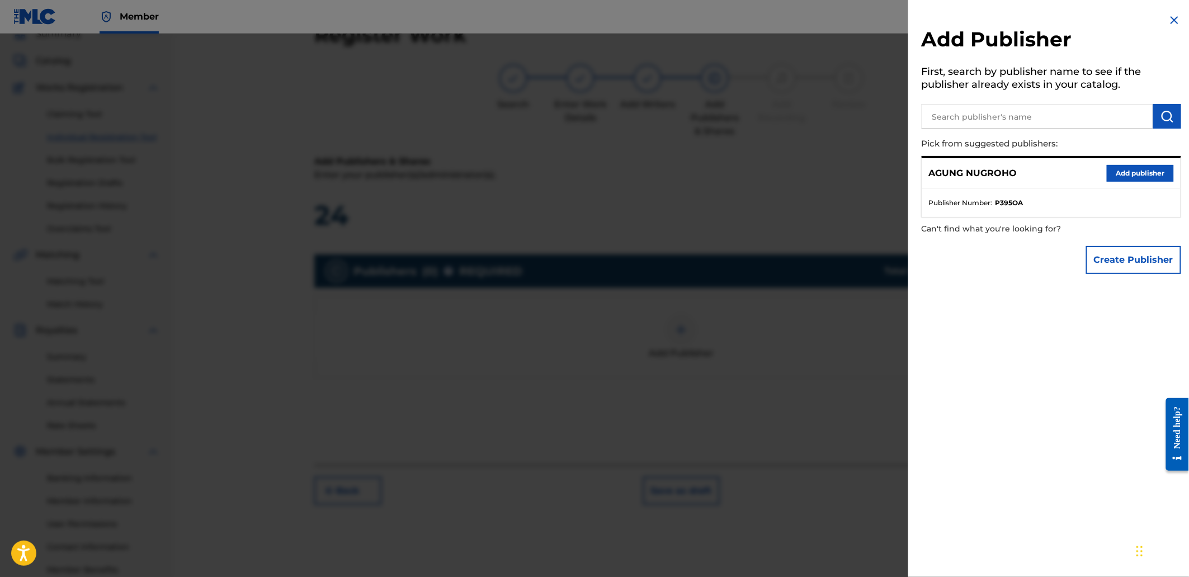
click at [1110, 169] on button "Add publisher" at bounding box center [1139, 173] width 67 height 17
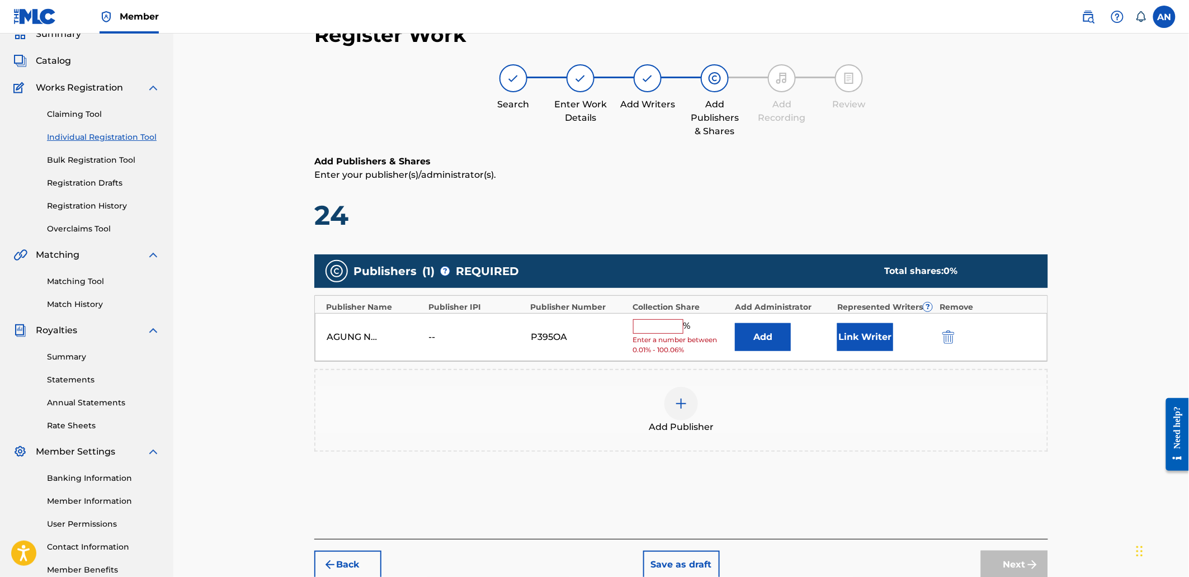
click at [667, 321] on input "text" at bounding box center [658, 326] width 50 height 15
type input "100"
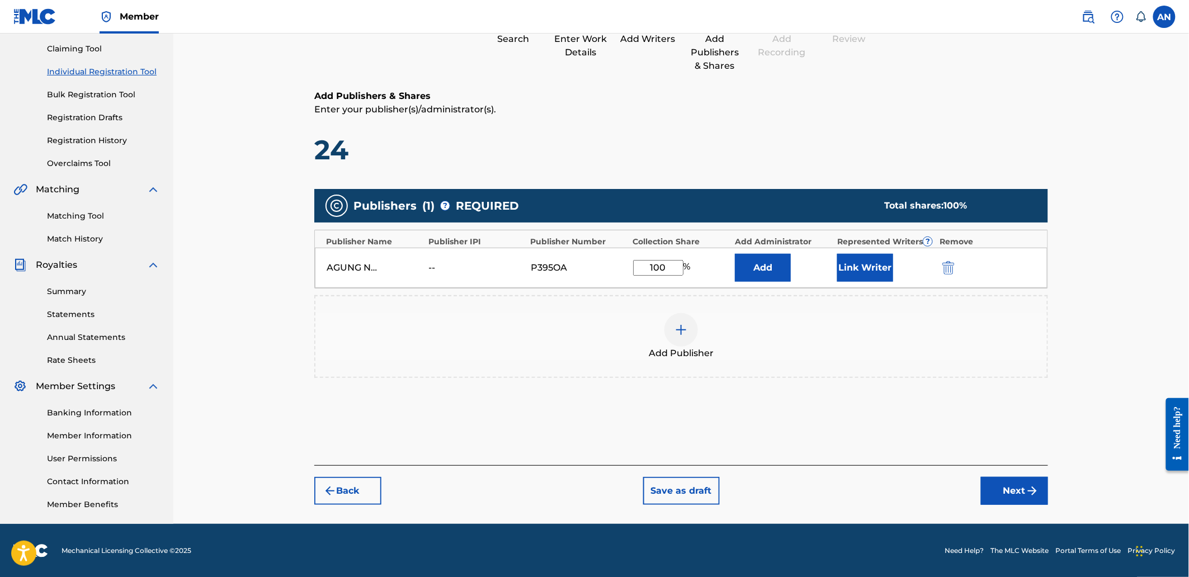
click at [1016, 496] on button "Next" at bounding box center [1014, 491] width 67 height 28
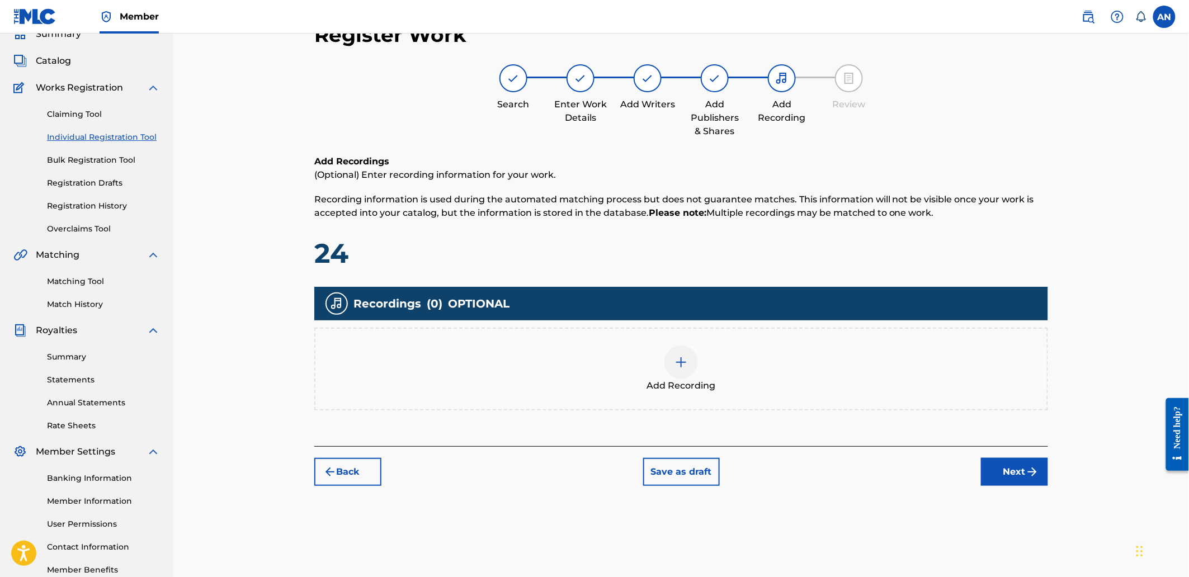
click at [722, 351] on div "Add Recording" at bounding box center [680, 368] width 731 height 47
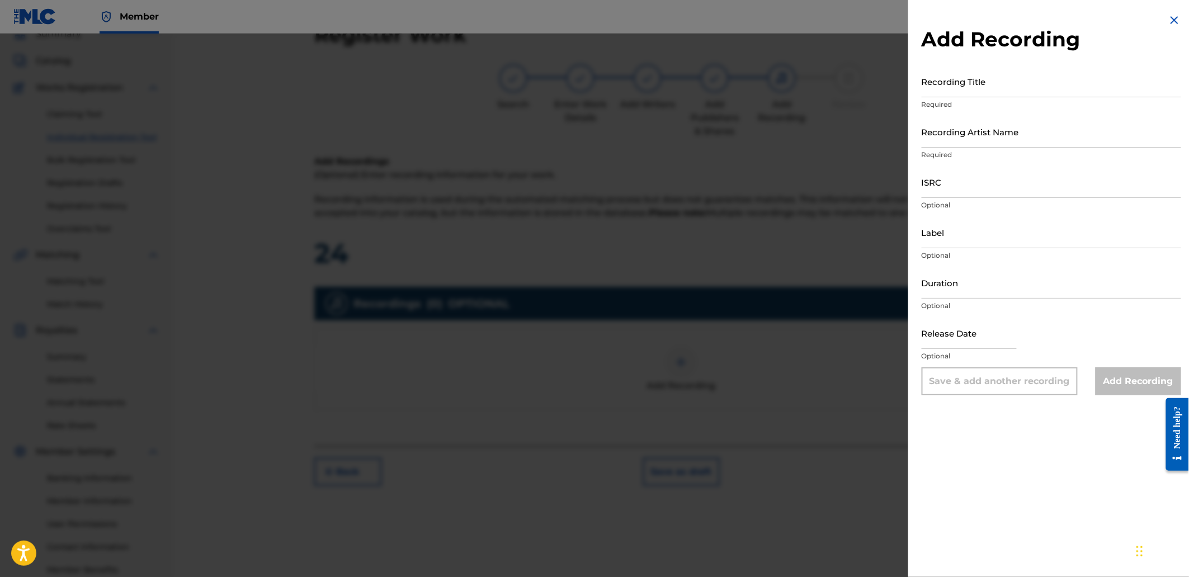
click at [965, 91] on input "Recording Title" at bounding box center [1050, 81] width 259 height 32
paste input "Who Are You"
type input "Who Are You"
click at [970, 138] on input "Recording Artist Name" at bounding box center [1050, 132] width 259 height 32
type input "[PERSON_NAME]"
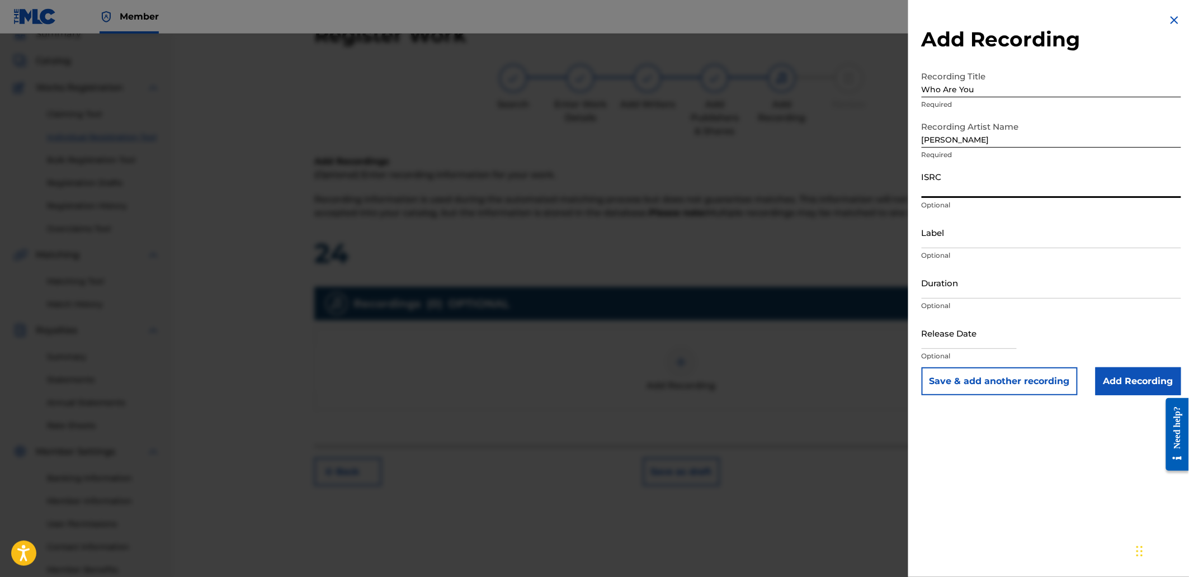
click at [989, 179] on input "ISRC" at bounding box center [1050, 182] width 259 height 32
paste input "QZKDK2520978"
type input "QZKDK2520978"
click at [1109, 385] on input "Add Recording" at bounding box center [1138, 381] width 86 height 28
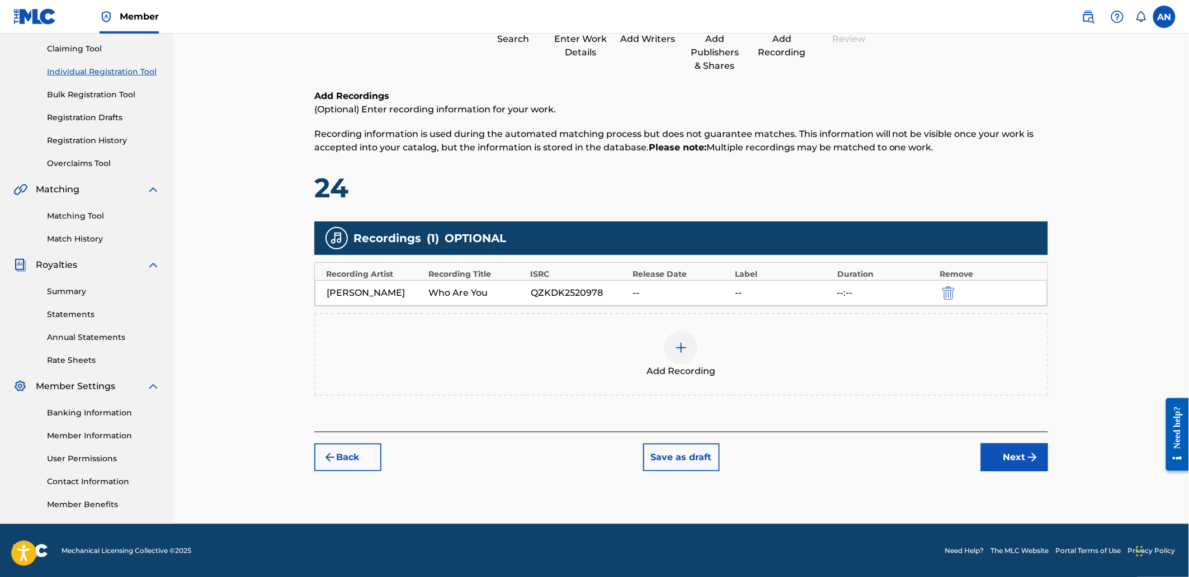
click at [1022, 465] on button "Next" at bounding box center [1014, 457] width 67 height 28
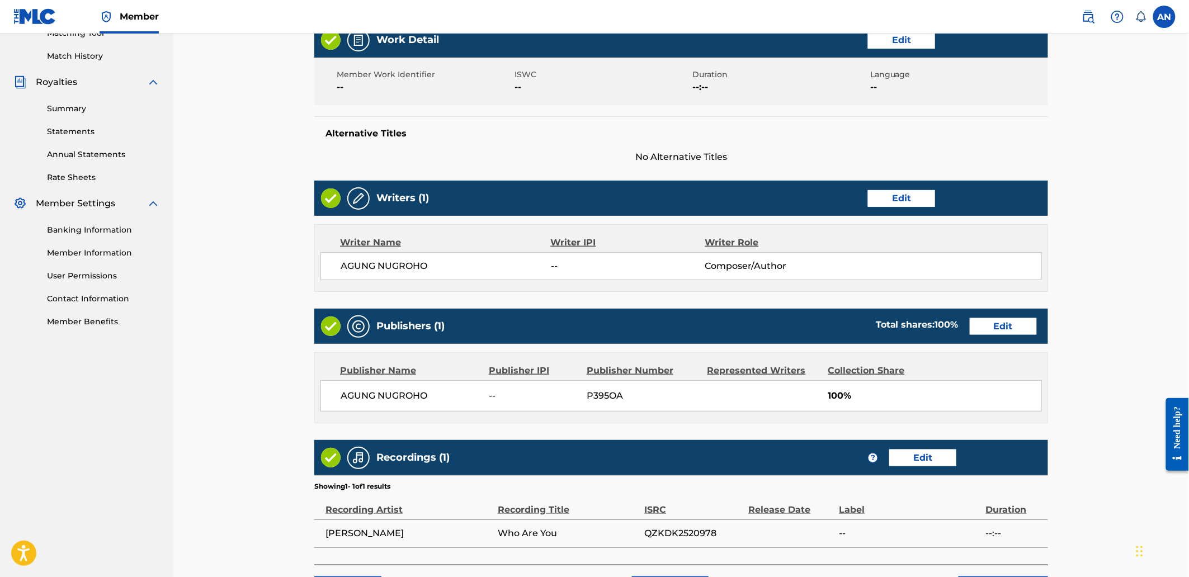
scroll to position [390, 0]
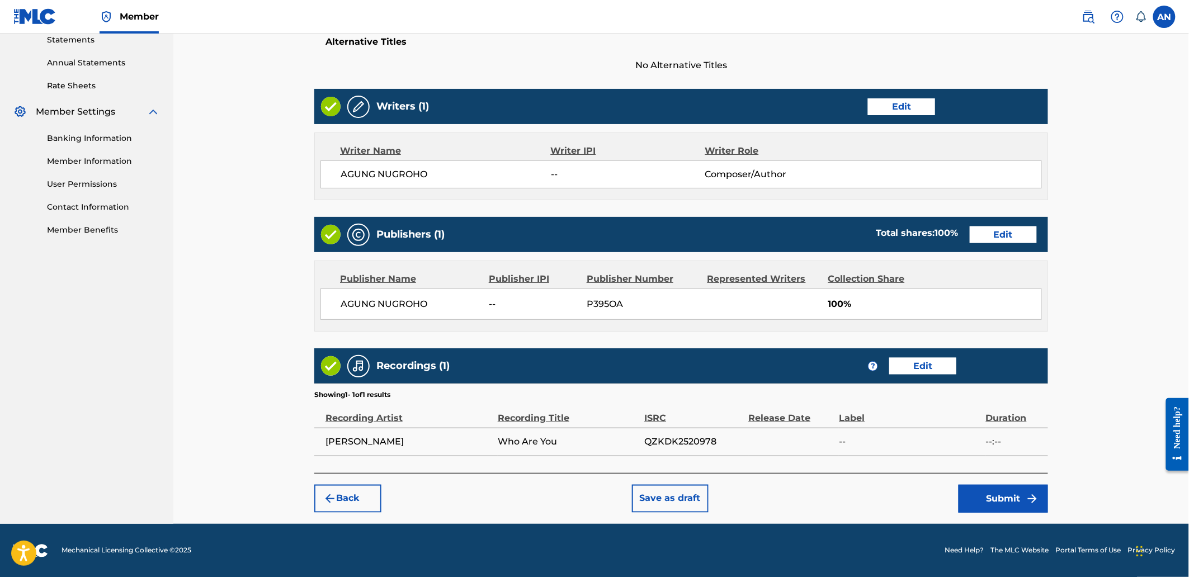
click at [986, 498] on button "Submit" at bounding box center [1002, 499] width 89 height 28
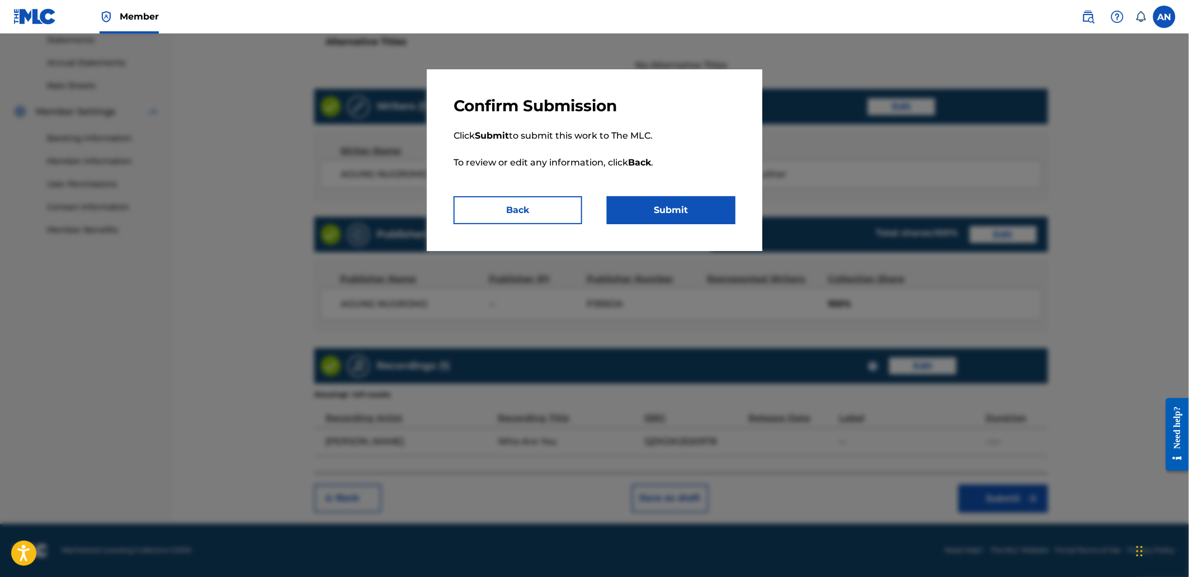
click at [700, 207] on button "Submit" at bounding box center [671, 210] width 129 height 28
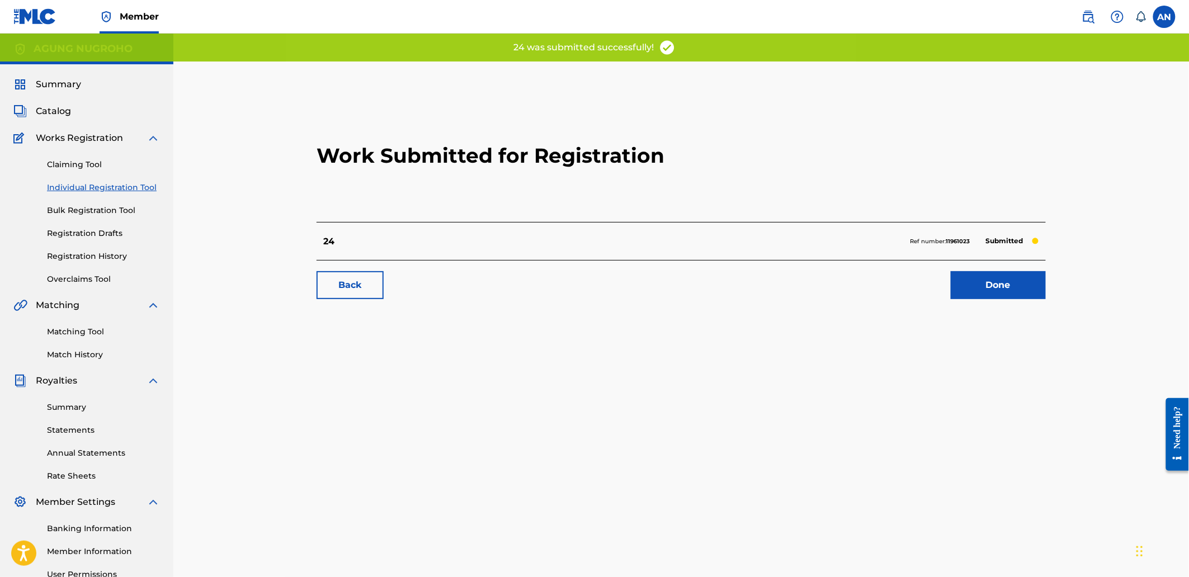
click at [993, 286] on link "Done" at bounding box center [997, 285] width 95 height 28
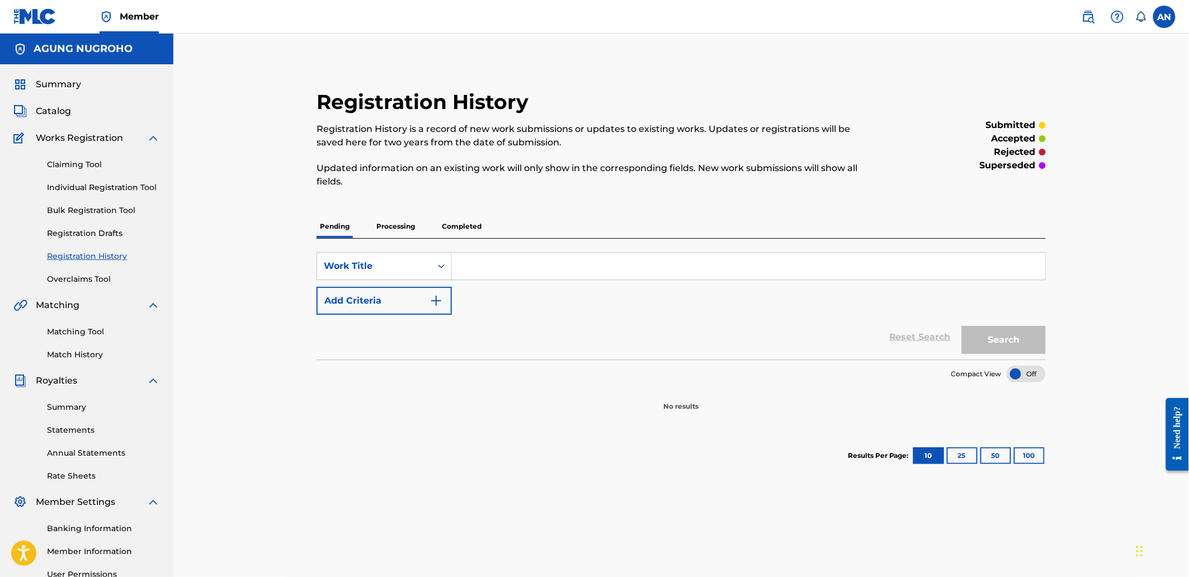
click at [122, 192] on link "Individual Registration Tool" at bounding box center [103, 188] width 113 height 12
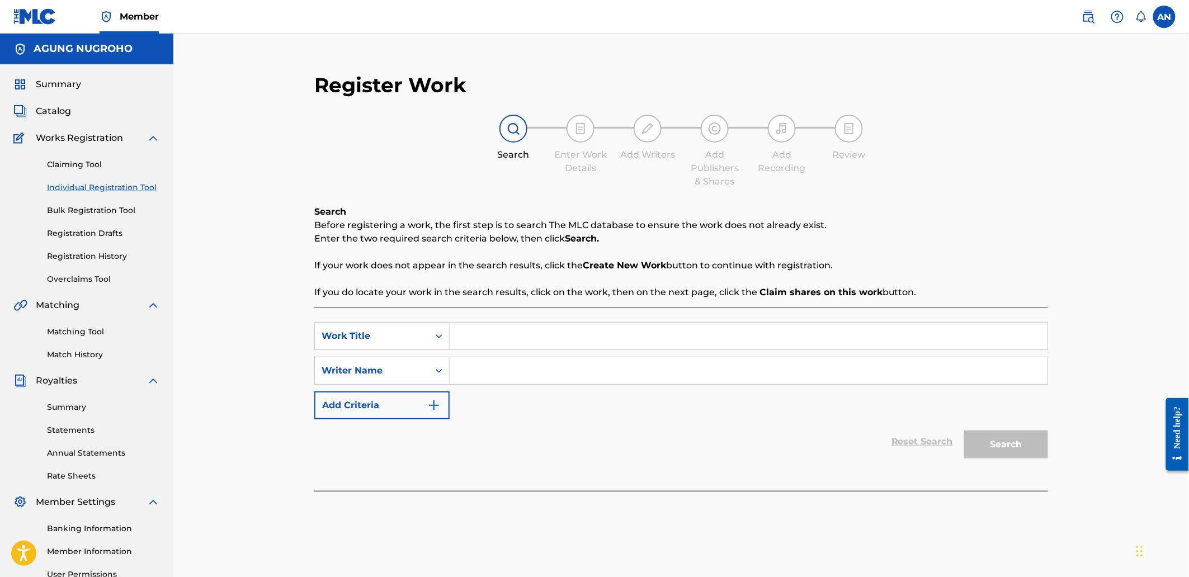
click at [102, 255] on link "Registration History" at bounding box center [103, 256] width 113 height 12
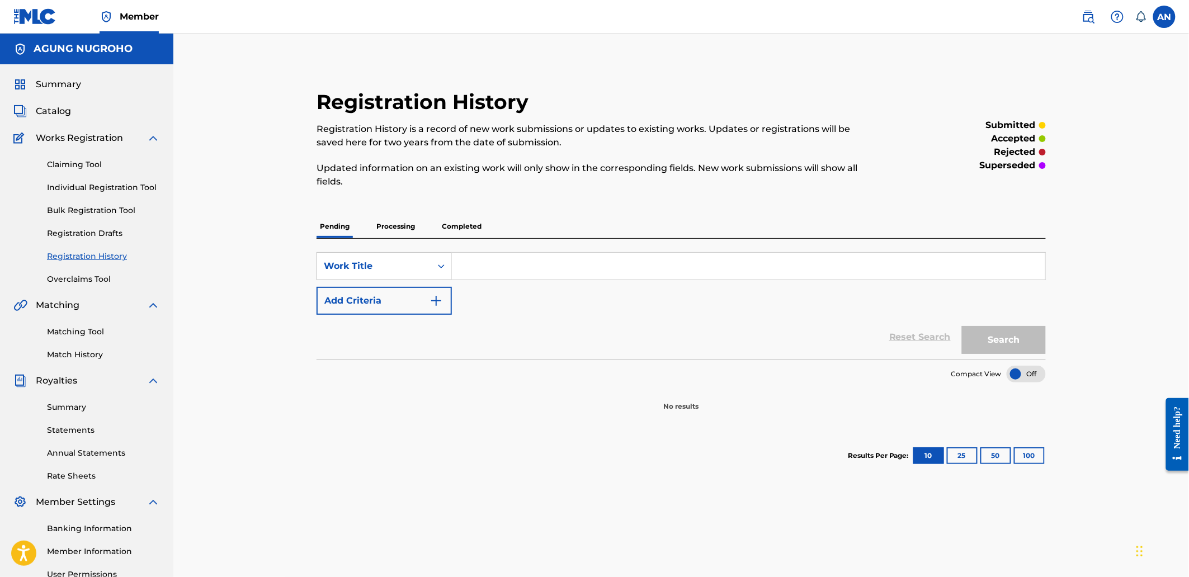
click at [389, 231] on p "Processing" at bounding box center [395, 226] width 45 height 23
click at [345, 226] on p "Pending" at bounding box center [334, 226] width 36 height 23
click at [382, 235] on p "Processing" at bounding box center [395, 226] width 45 height 23
click at [456, 226] on p "Completed" at bounding box center [461, 226] width 46 height 23
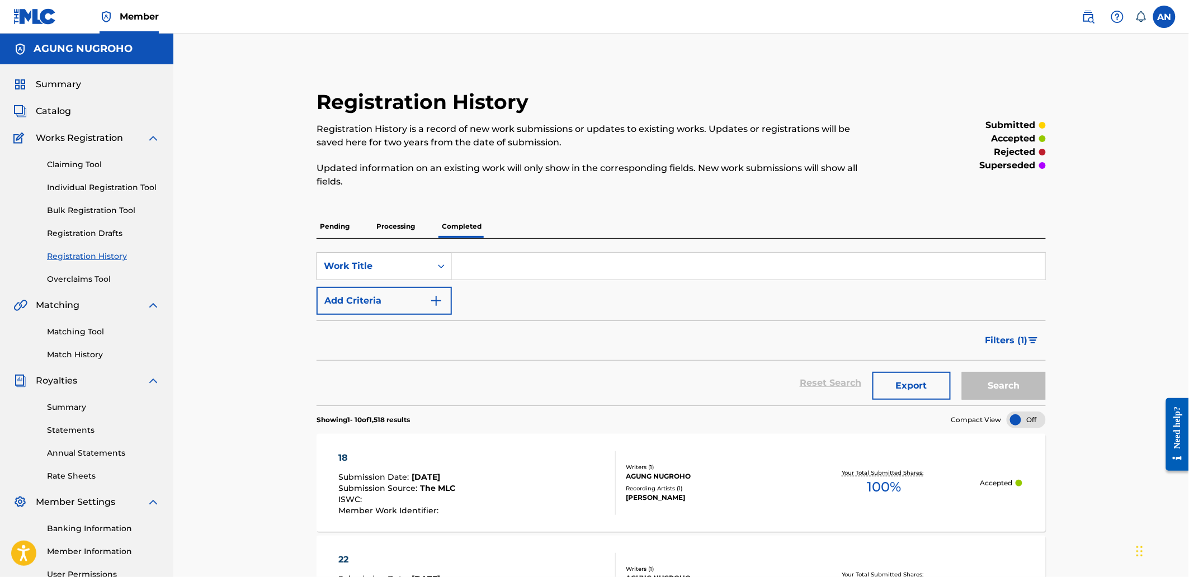
click at [338, 235] on p "Pending" at bounding box center [334, 226] width 36 height 23
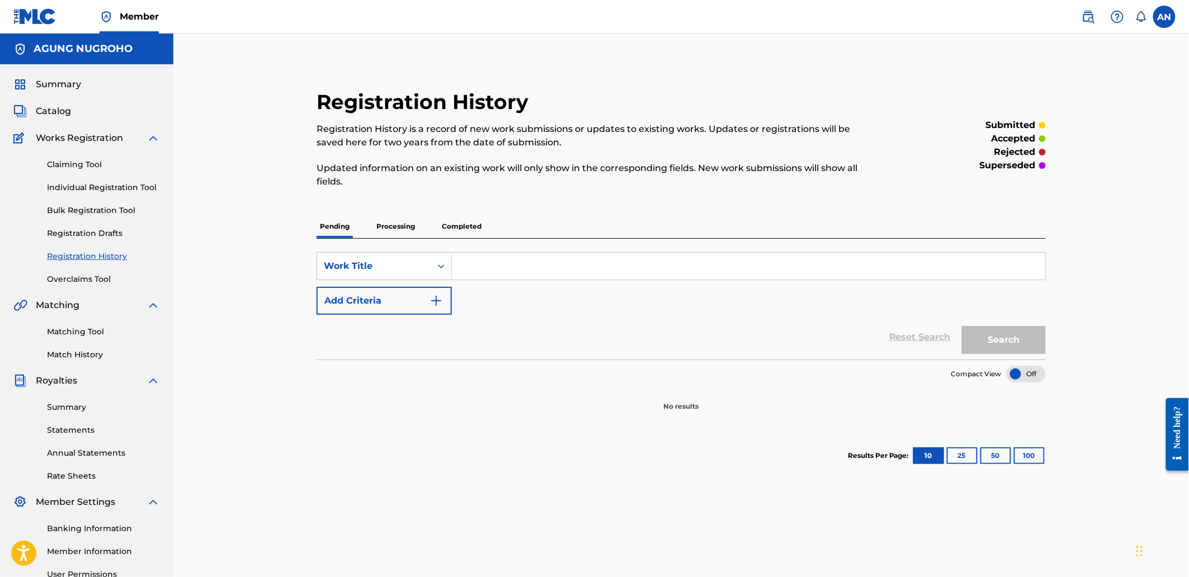
click at [338, 236] on div at bounding box center [334, 237] width 36 height 2
click at [81, 403] on link "Summary" at bounding box center [103, 407] width 113 height 12
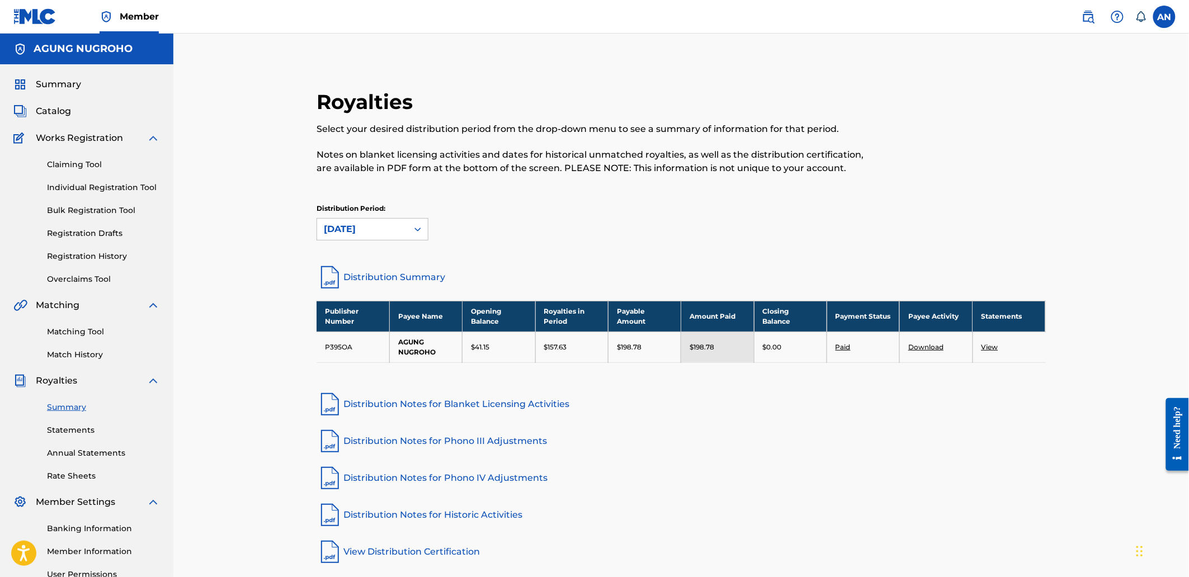
click at [96, 191] on link "Individual Registration Tool" at bounding box center [103, 188] width 113 height 12
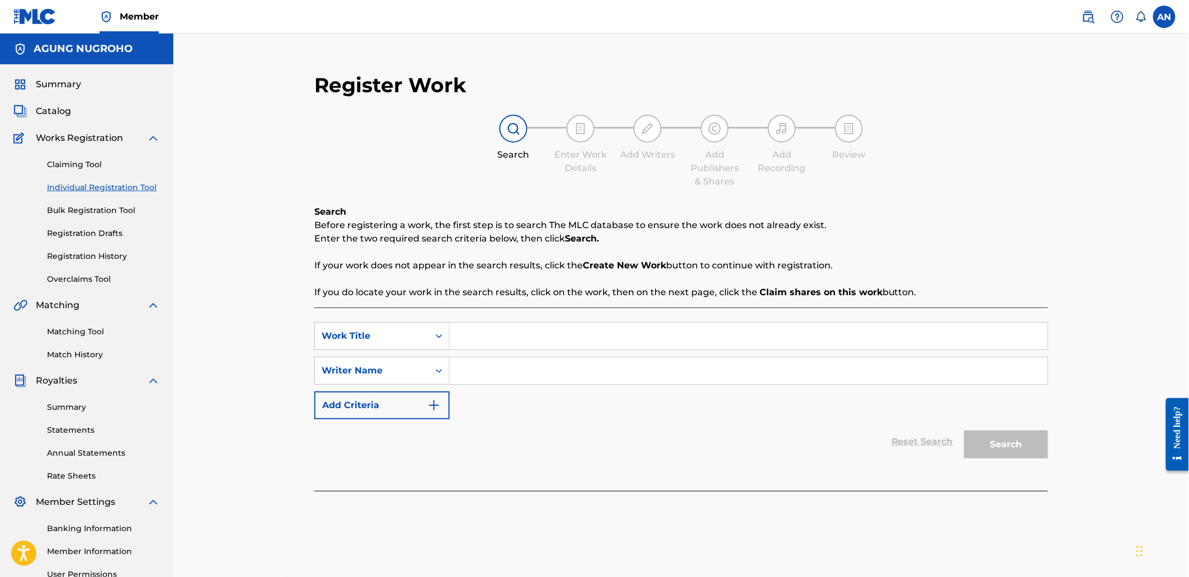
click at [96, 254] on link "Registration History" at bounding box center [103, 256] width 113 height 12
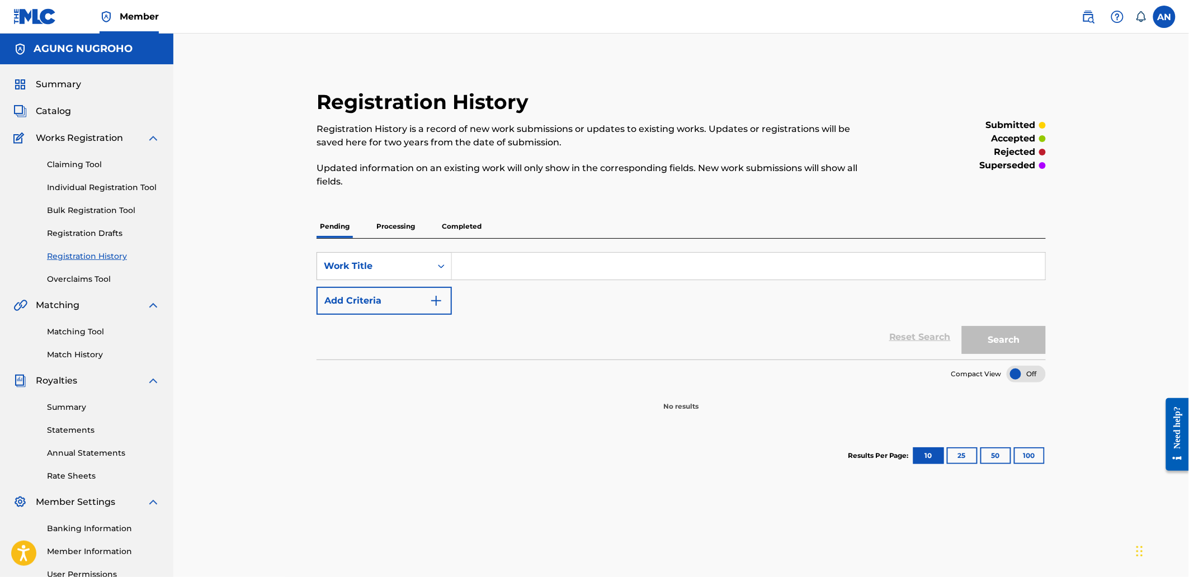
click at [36, 89] on span "Summary" at bounding box center [58, 84] width 45 height 13
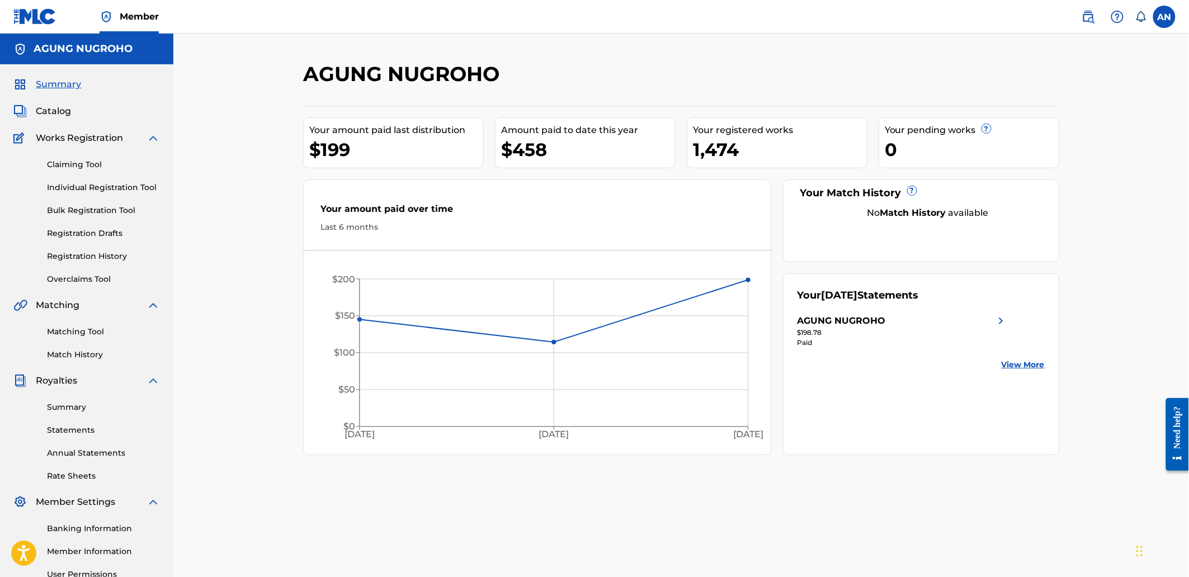
click at [80, 193] on link "Individual Registration Tool" at bounding box center [103, 188] width 113 height 12
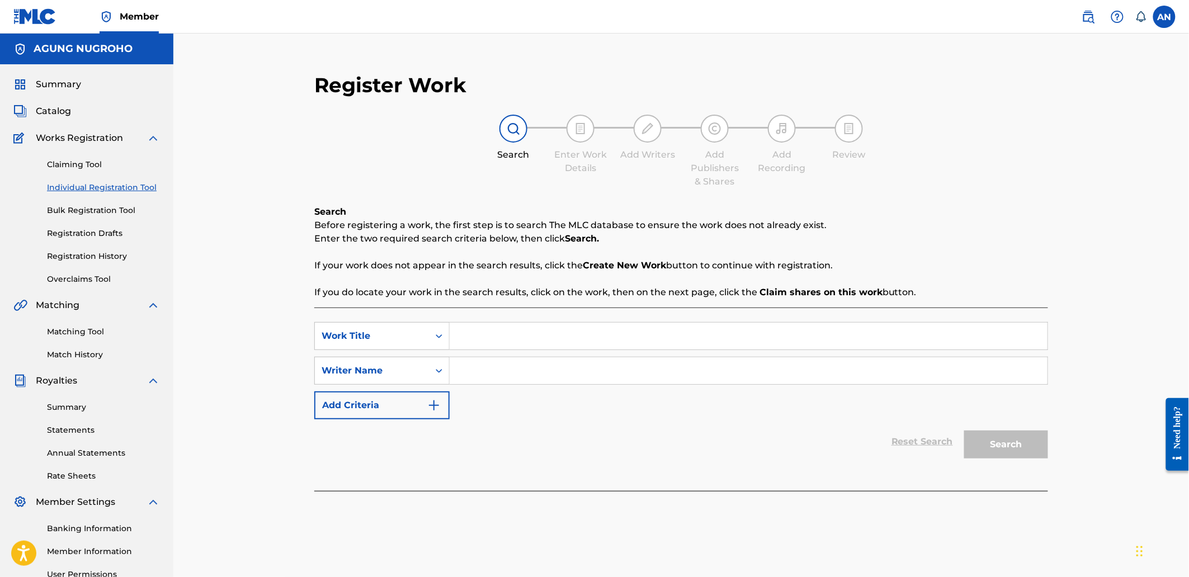
click at [88, 258] on link "Registration History" at bounding box center [103, 256] width 113 height 12
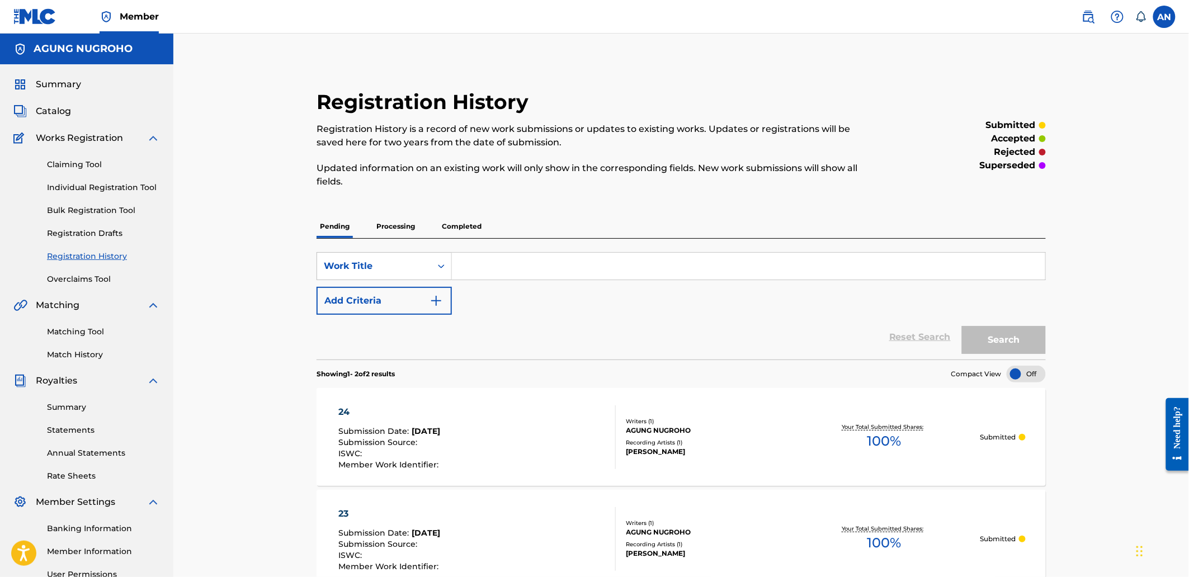
click at [129, 190] on link "Individual Registration Tool" at bounding box center [103, 188] width 113 height 12
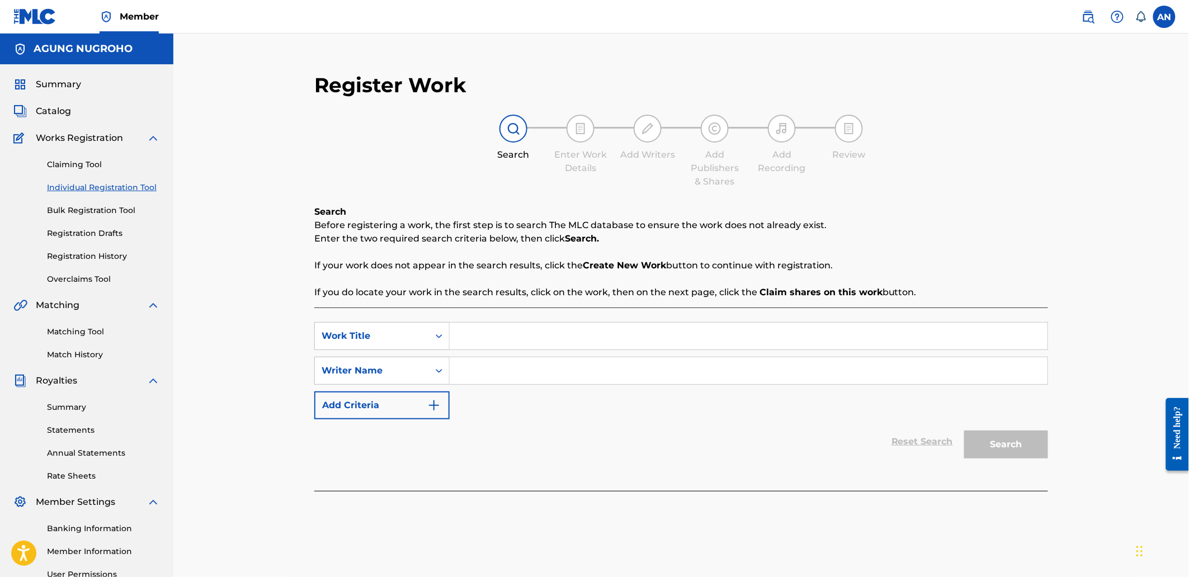
click at [474, 330] on input "Search Form" at bounding box center [748, 336] width 598 height 27
type input "25"
click at [523, 359] on input "Search Form" at bounding box center [748, 370] width 598 height 27
type input "AGUNG NUGROHO"
click at [992, 456] on button "Search" at bounding box center [1006, 444] width 84 height 28
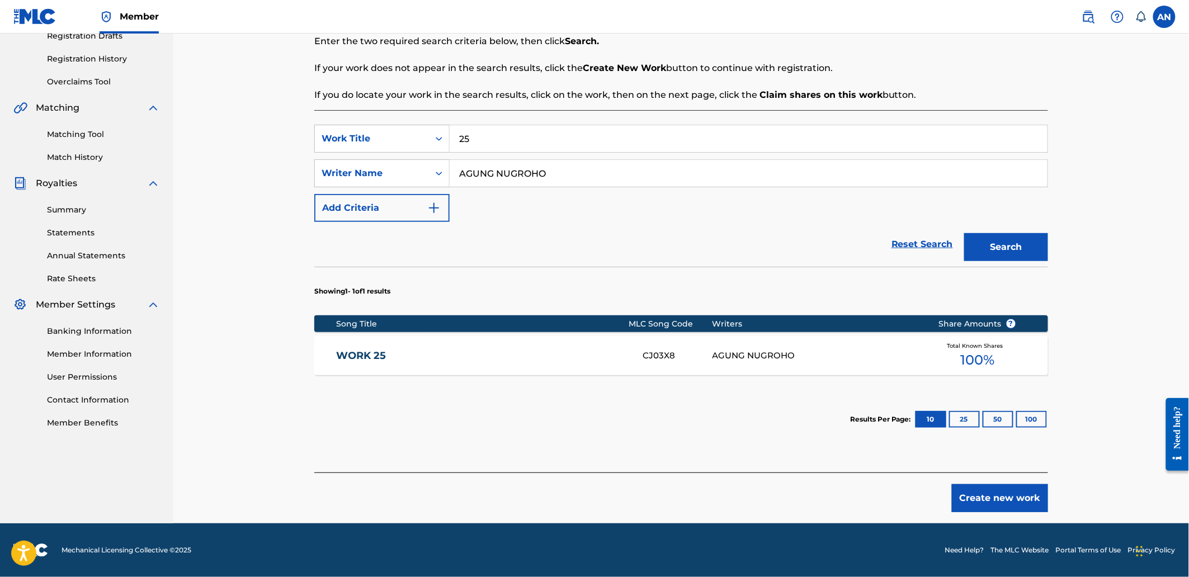
click at [981, 500] on button "Create new work" at bounding box center [999, 498] width 96 height 28
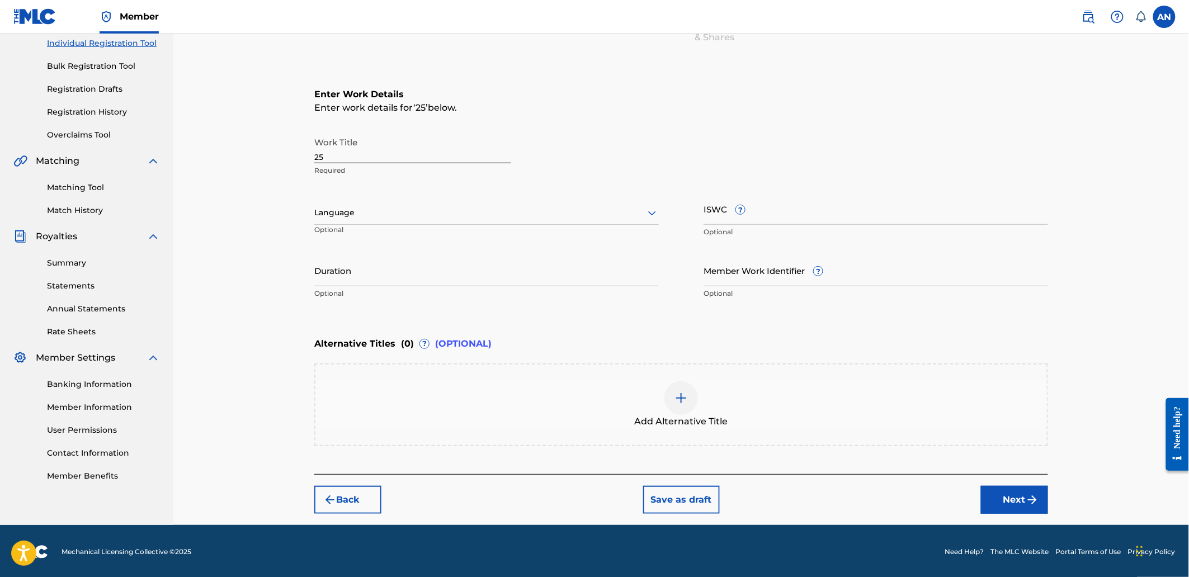
click at [1004, 500] on button "Next" at bounding box center [1014, 500] width 67 height 28
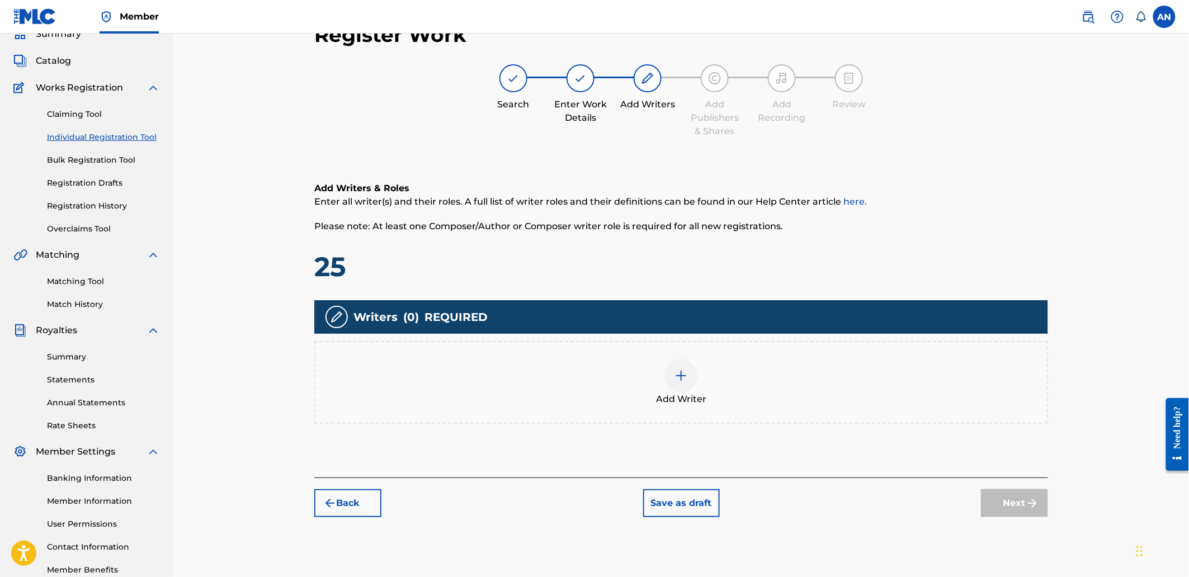
click at [893, 388] on div "Add Writer" at bounding box center [680, 382] width 731 height 47
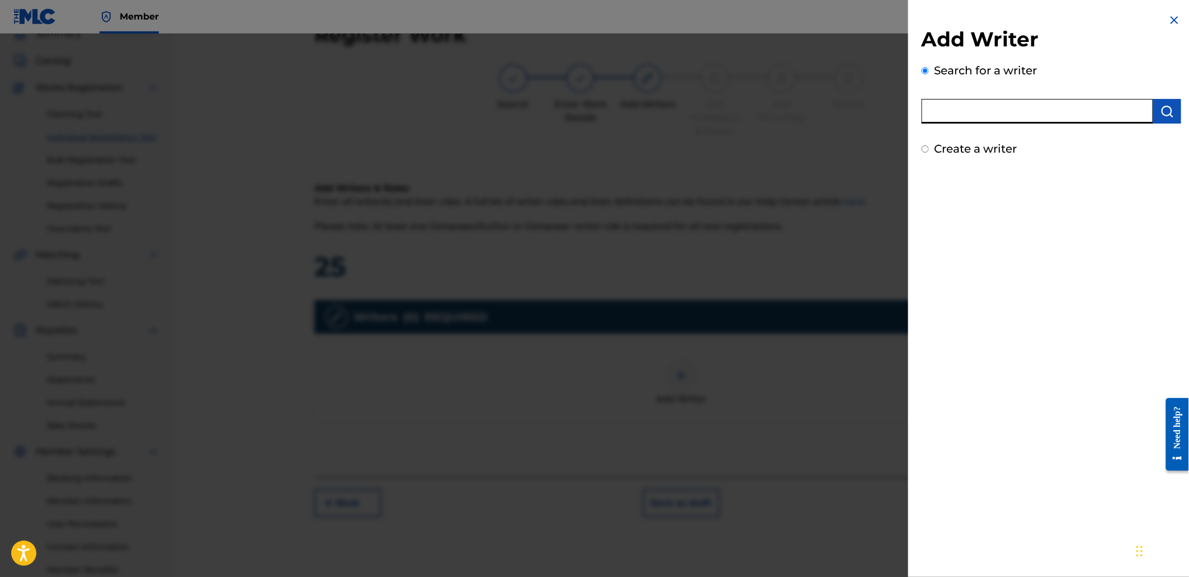
click at [1048, 115] on input "text" at bounding box center [1036, 111] width 231 height 25
type input "AGUNG NUGROHO"
click at [1161, 107] on img "submit" at bounding box center [1166, 111] width 13 height 13
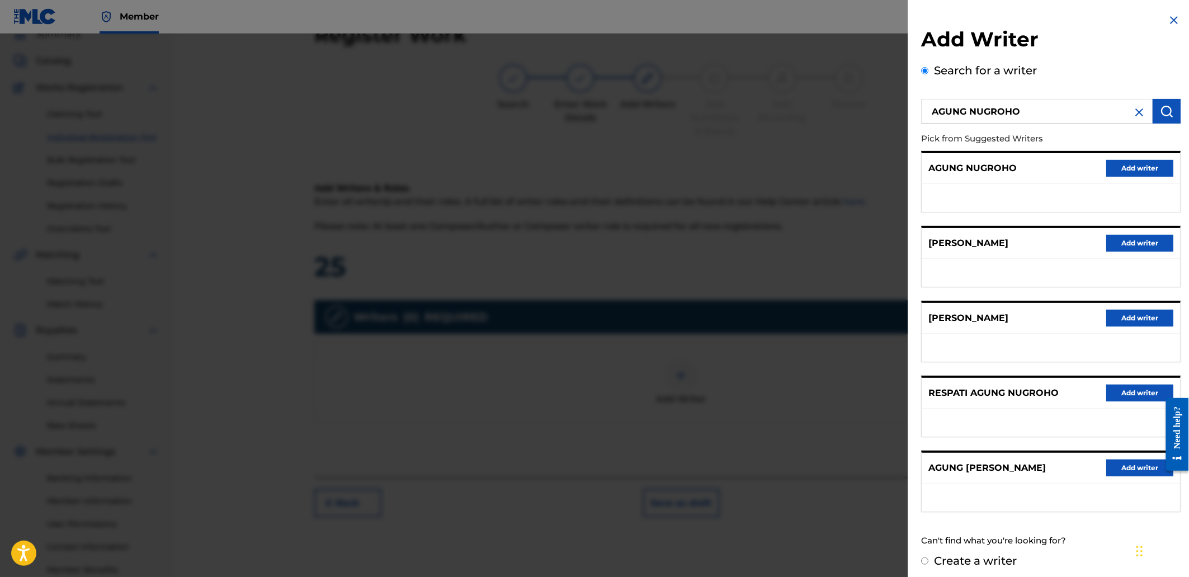
drag, startPoint x: 1119, startPoint y: 168, endPoint x: 960, endPoint y: 209, distance: 164.5
click at [1120, 169] on button "Add writer" at bounding box center [1139, 168] width 67 height 17
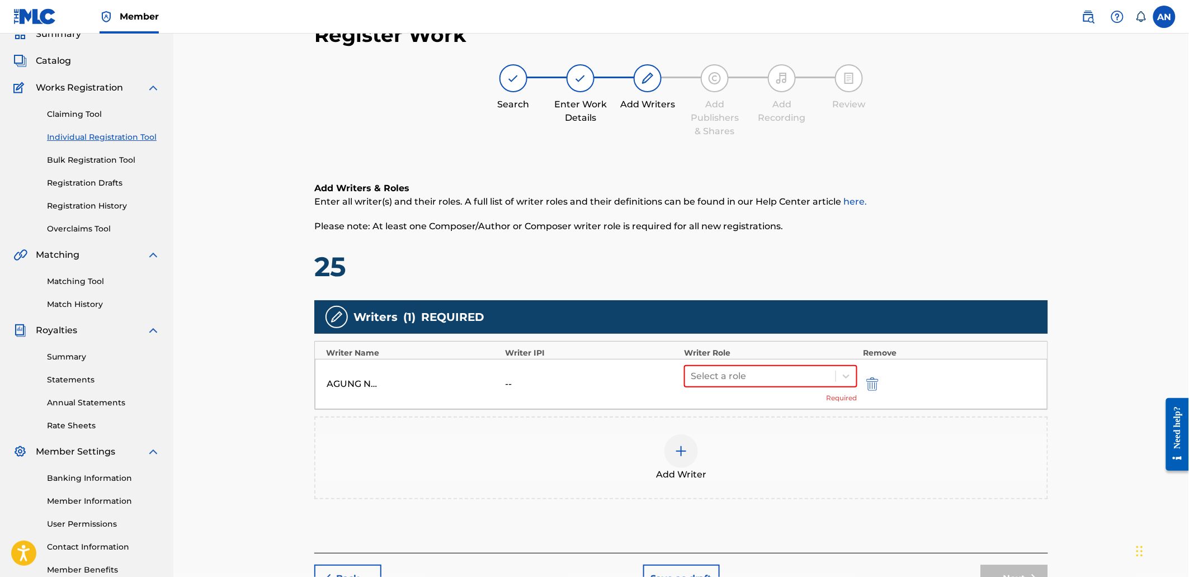
drag, startPoint x: 792, startPoint y: 364, endPoint x: 785, endPoint y: 389, distance: 25.0
click at [792, 369] on div "Select a role" at bounding box center [770, 376] width 173 height 22
click at [779, 407] on div "Composer/Author" at bounding box center [770, 404] width 173 height 22
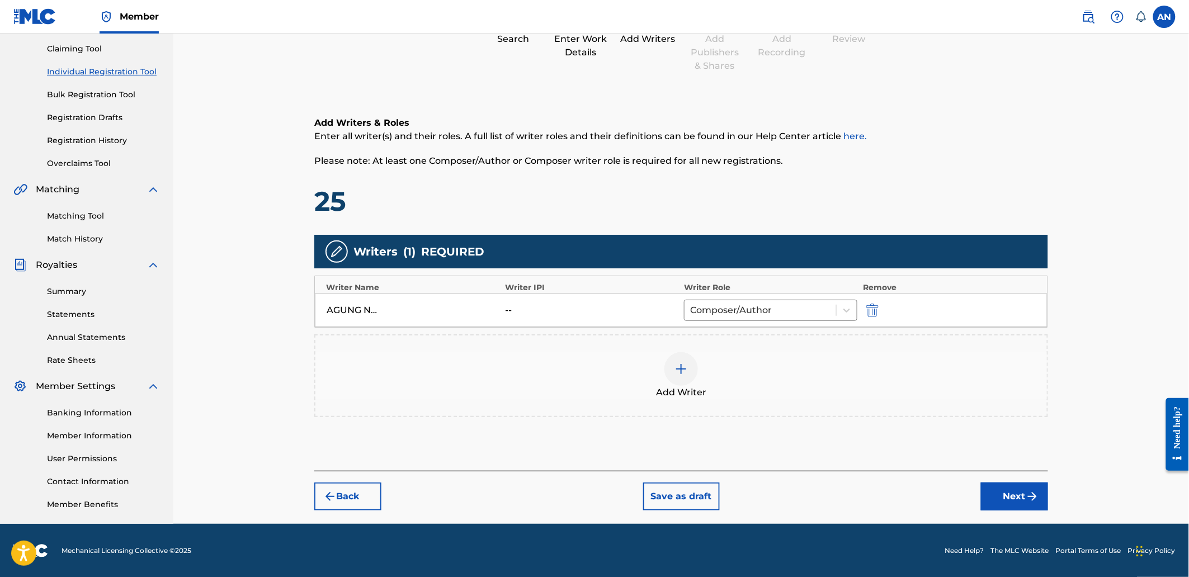
click at [994, 498] on button "Next" at bounding box center [1014, 496] width 67 height 28
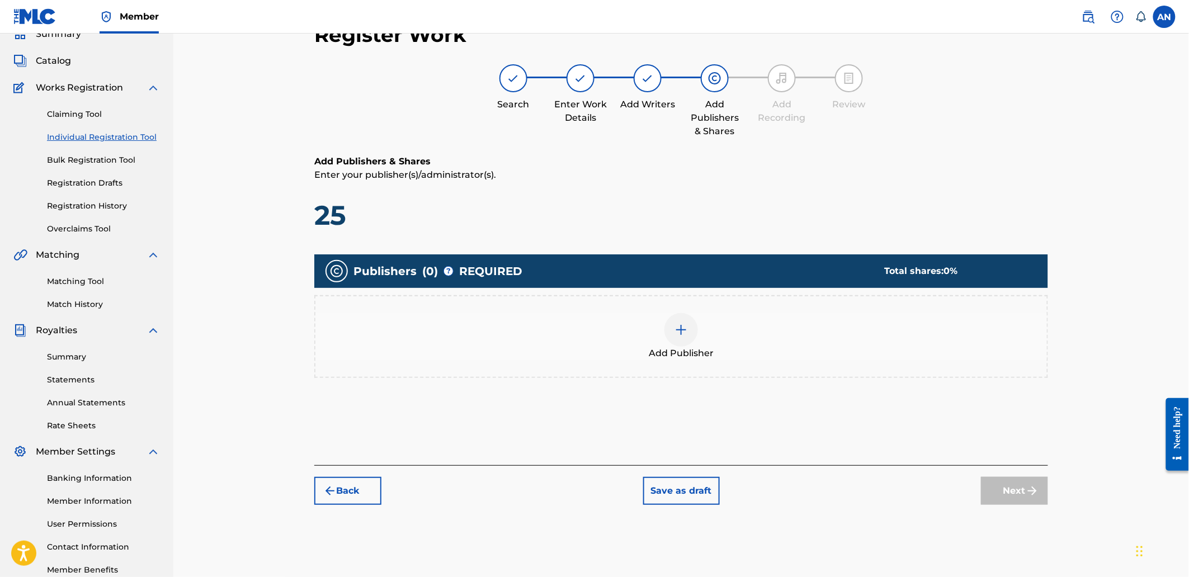
click at [845, 344] on div "Add Publisher" at bounding box center [680, 336] width 731 height 47
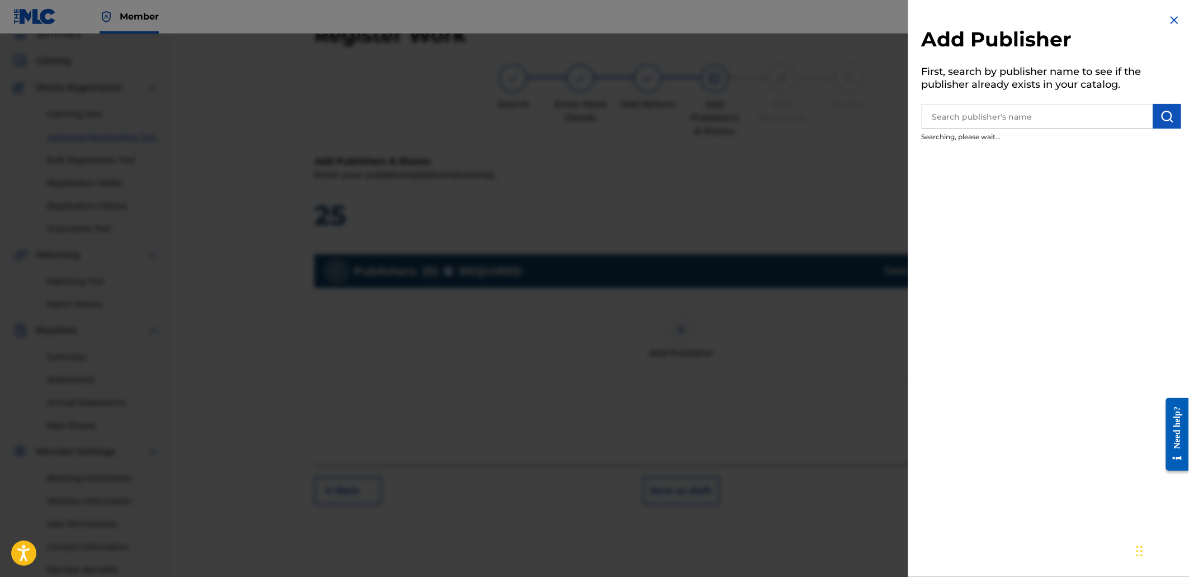
click at [964, 121] on input "text" at bounding box center [1036, 116] width 231 height 25
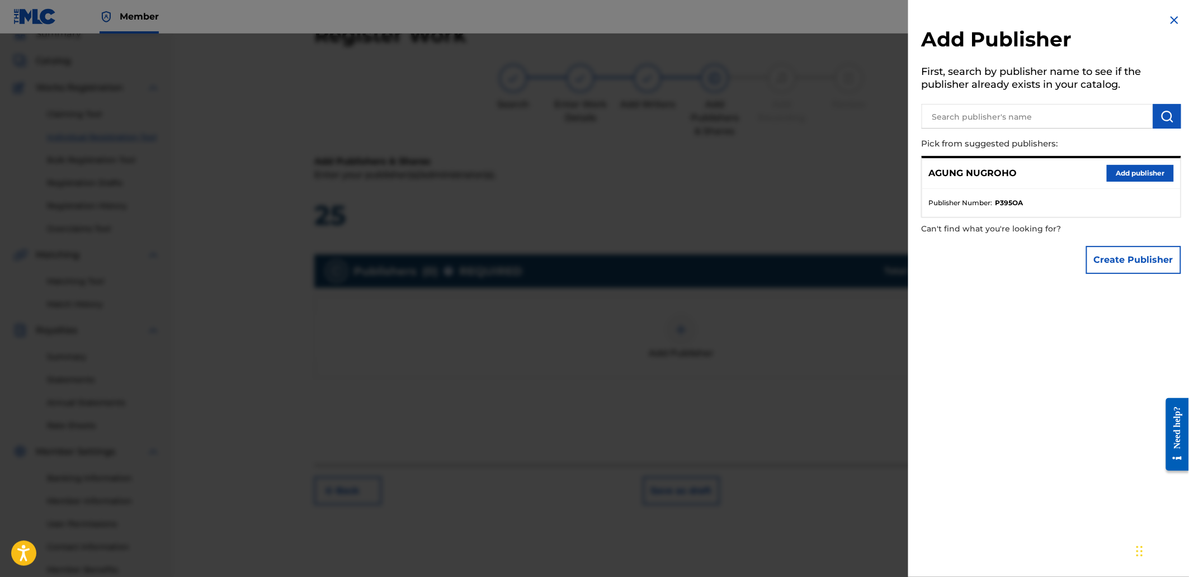
click at [1111, 168] on button "Add publisher" at bounding box center [1139, 173] width 67 height 17
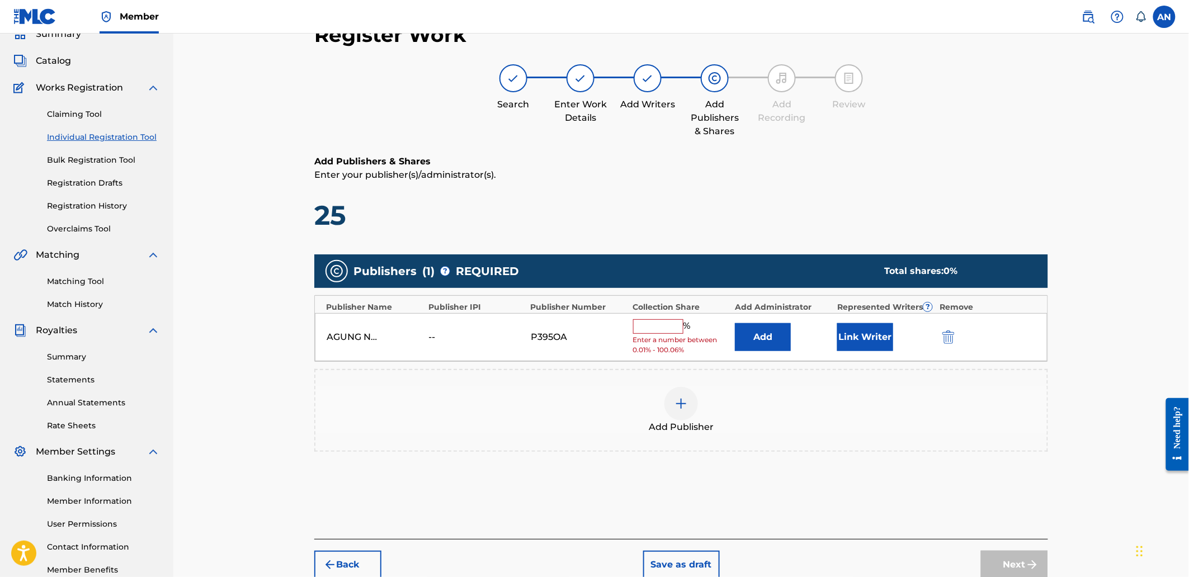
click at [663, 321] on input "text" at bounding box center [658, 326] width 50 height 15
type input "100"
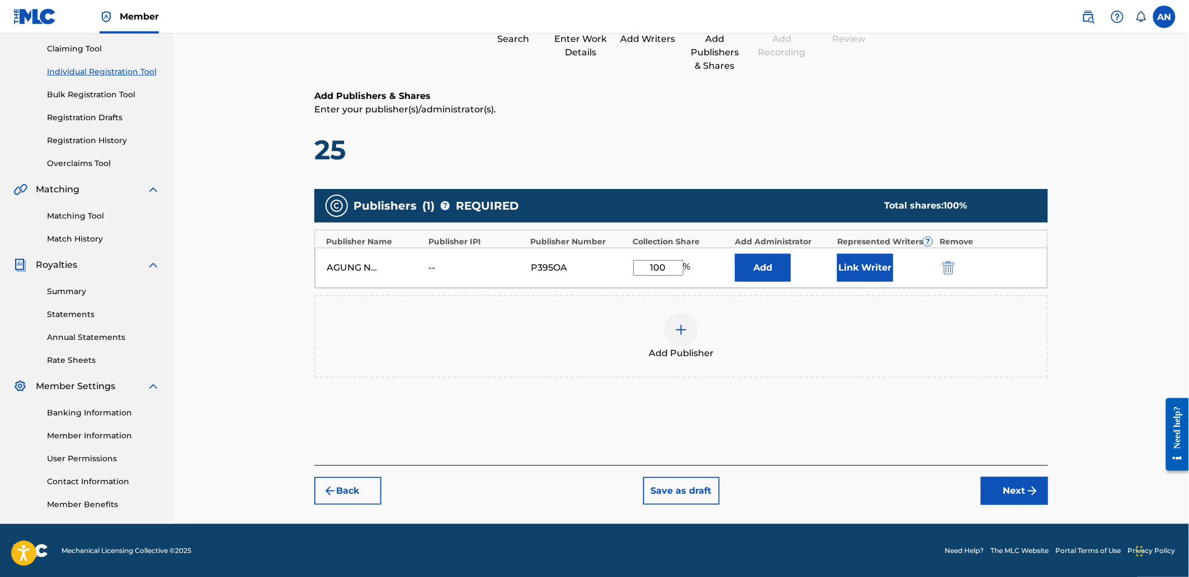
click at [1002, 486] on button "Next" at bounding box center [1014, 491] width 67 height 28
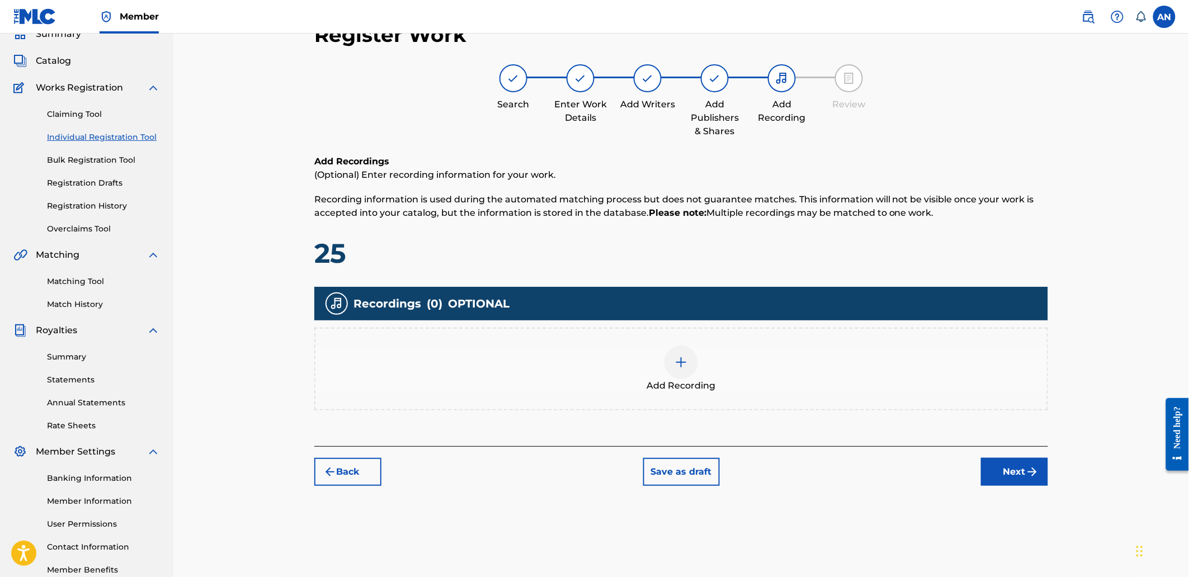
click at [805, 372] on div "Add Recording" at bounding box center [680, 368] width 731 height 47
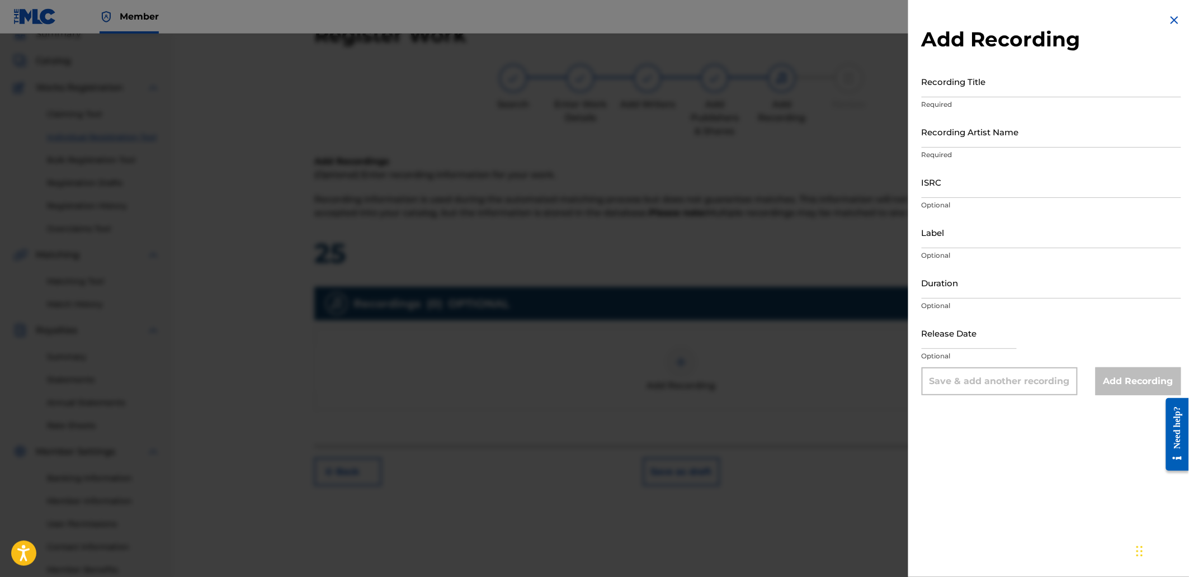
click at [943, 83] on input "Recording Title" at bounding box center [1050, 81] width 259 height 32
paste input "Deep Trance"
type input "Deep Trance"
click at [973, 143] on input "Recording Artist Name" at bounding box center [1050, 132] width 259 height 32
click at [936, 136] on input "Recording Artist Name" at bounding box center [1050, 132] width 259 height 32
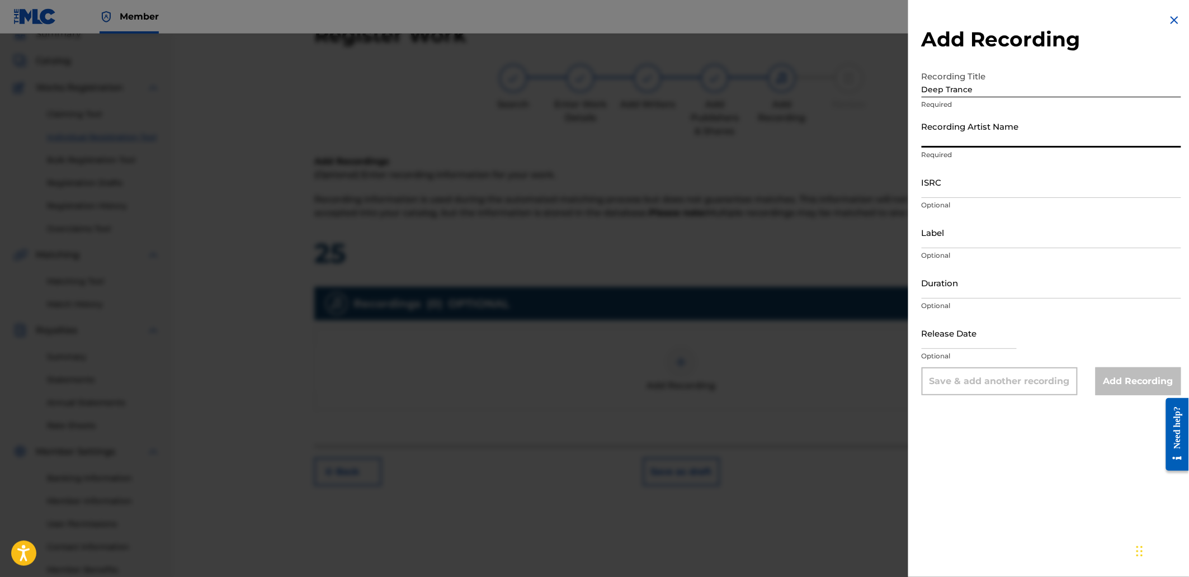
paste input "[PERSON_NAME]"
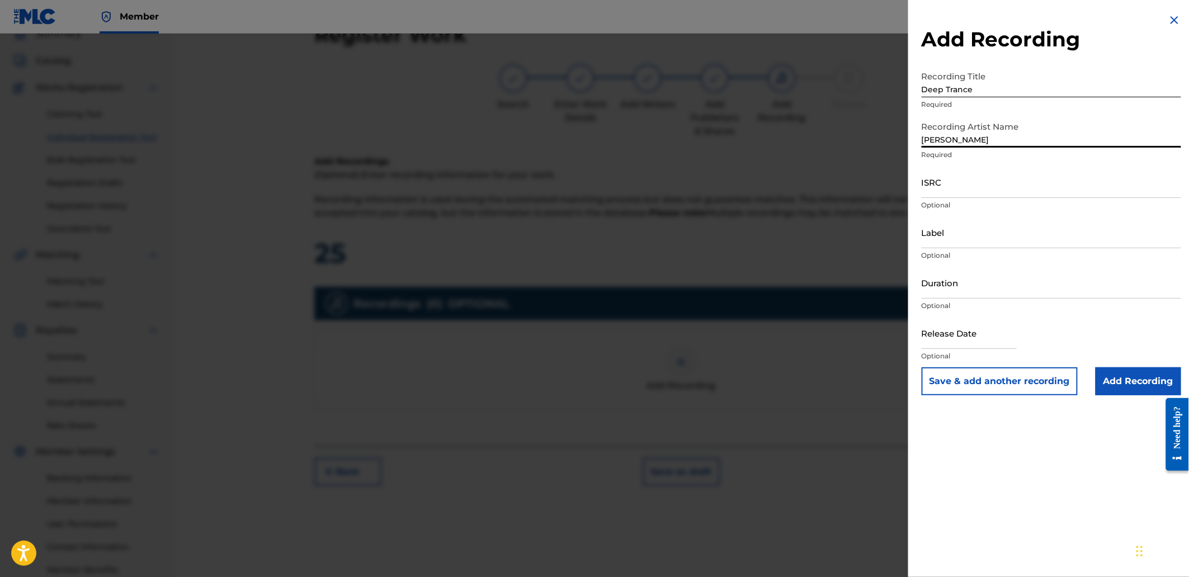
type input "[PERSON_NAME]"
click at [953, 186] on input "ISRC" at bounding box center [1050, 182] width 259 height 32
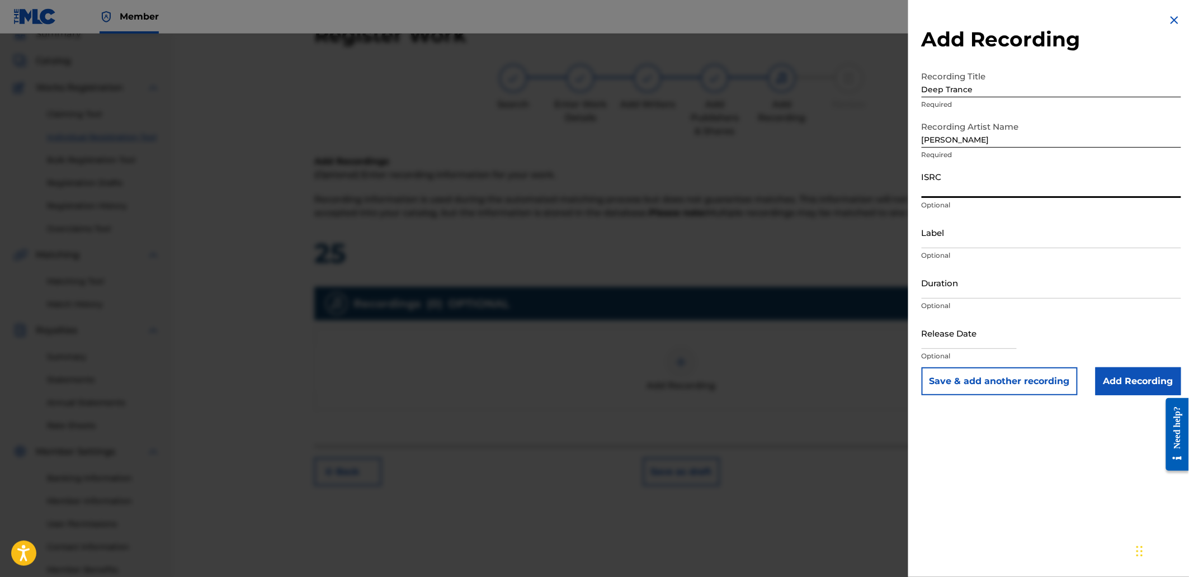
paste input "QZHPJ2544212"
type input "QZHPJ2544212"
click at [1135, 390] on input "Add Recording" at bounding box center [1138, 381] width 86 height 28
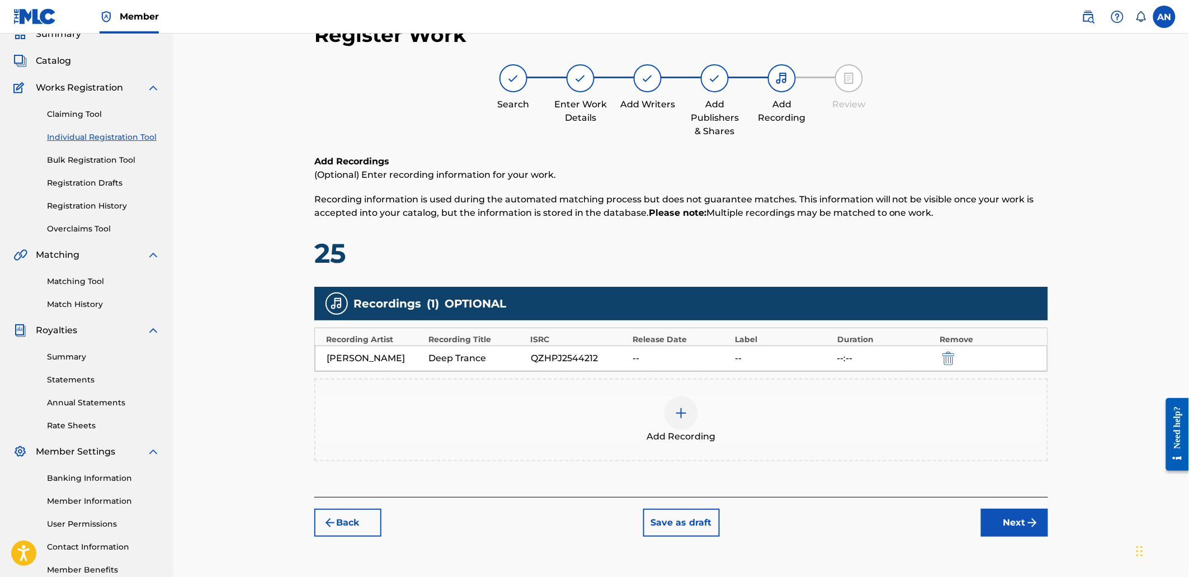
click at [1004, 529] on button "Next" at bounding box center [1014, 523] width 67 height 28
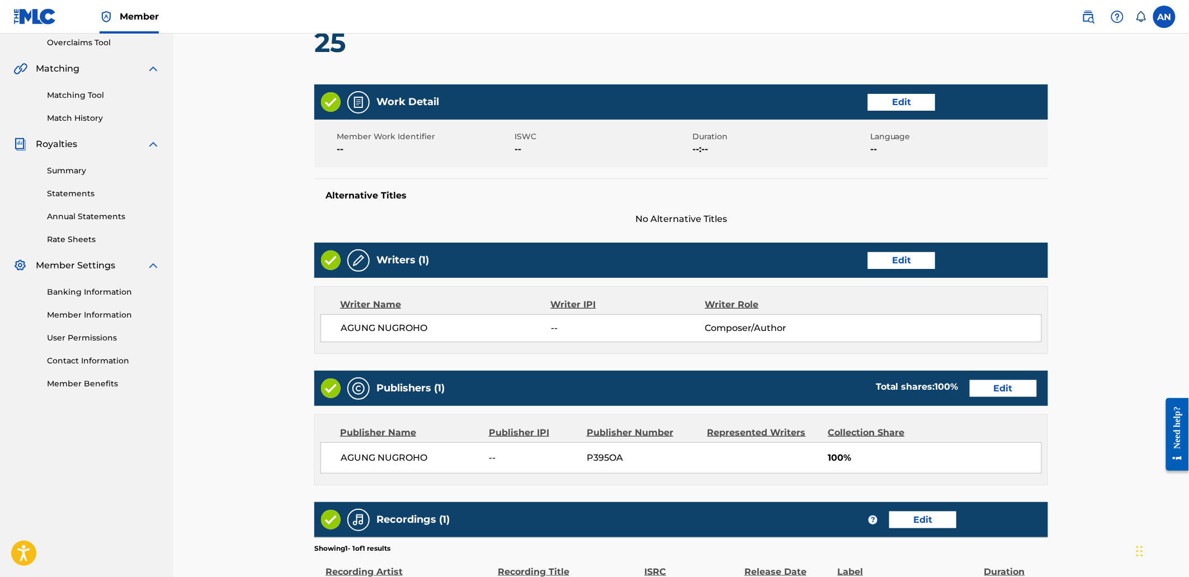
scroll to position [390, 0]
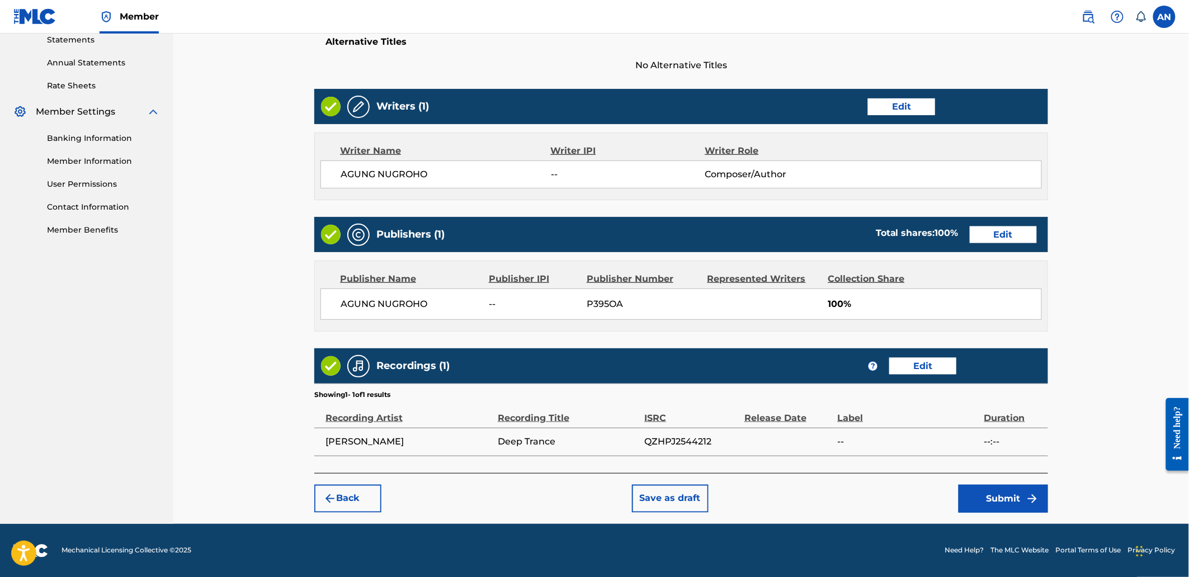
click at [1018, 504] on button "Submit" at bounding box center [1002, 499] width 89 height 28
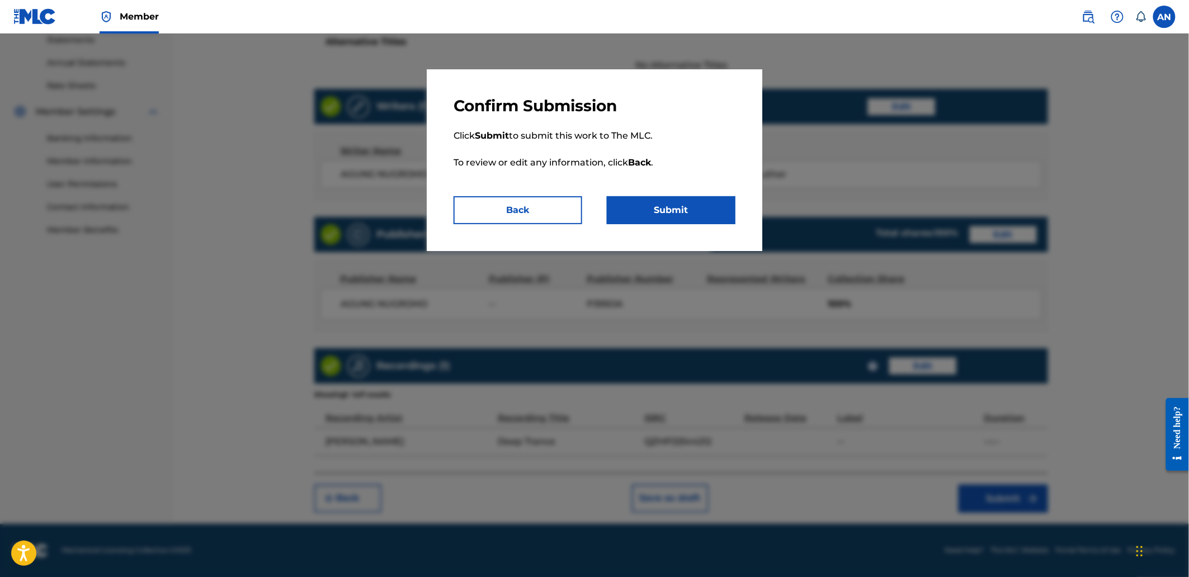
click at [707, 207] on button "Submit" at bounding box center [671, 210] width 129 height 28
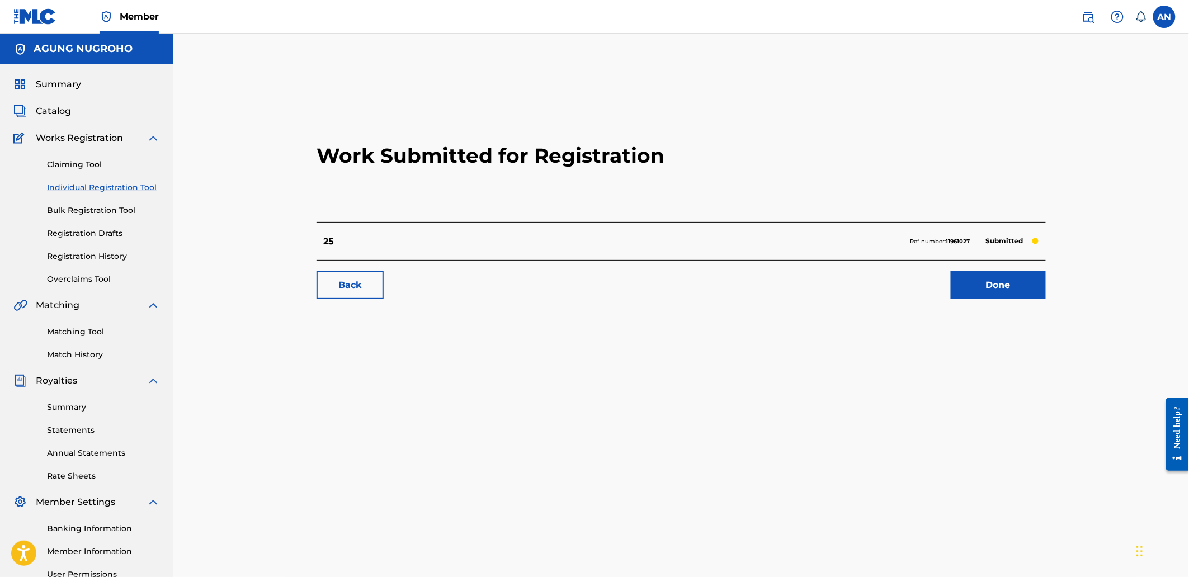
click at [958, 281] on link "Done" at bounding box center [997, 285] width 95 height 28
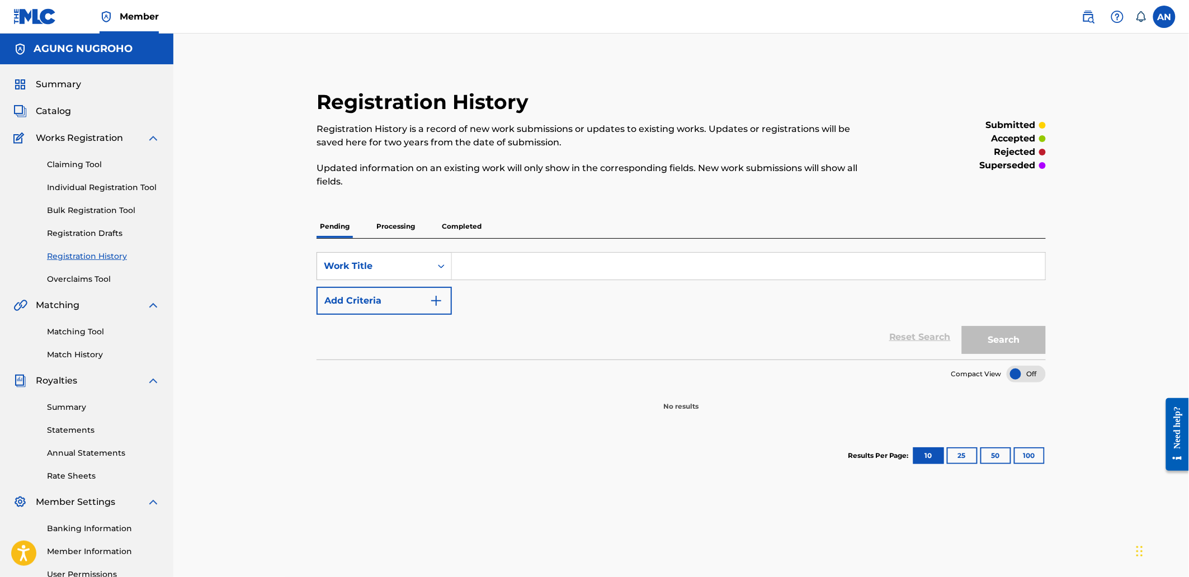
click at [117, 183] on link "Individual Registration Tool" at bounding box center [103, 188] width 113 height 12
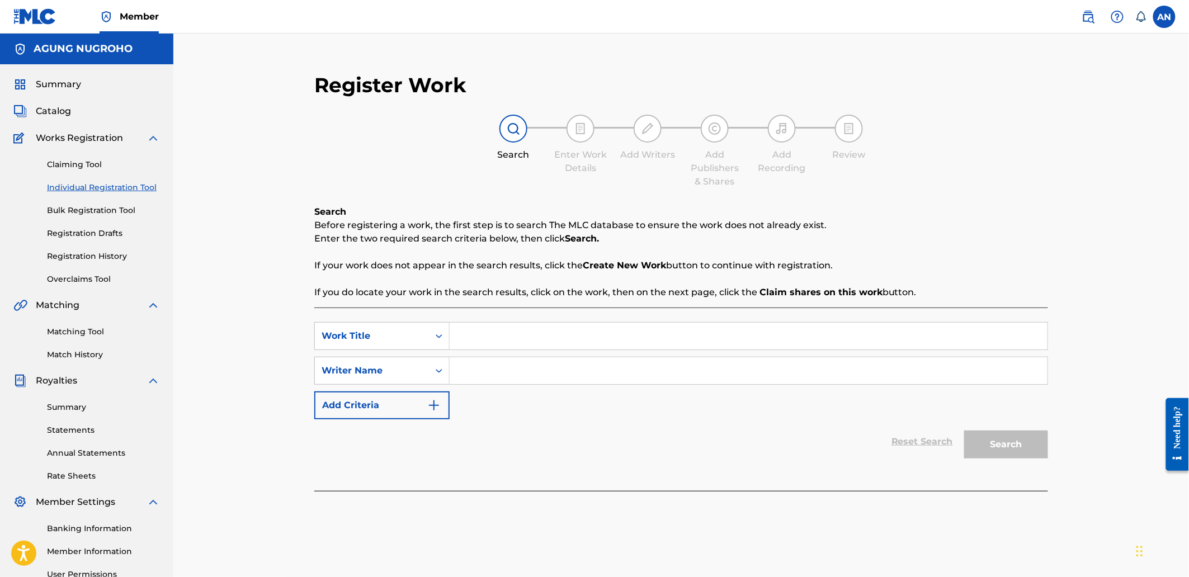
click at [463, 345] on input "Search Form" at bounding box center [748, 336] width 598 height 27
type input "26"
click at [496, 376] on input "Search Form" at bounding box center [748, 370] width 598 height 27
type input "AGUNG NUGROHO"
drag, startPoint x: 558, startPoint y: 376, endPoint x: 451, endPoint y: 375, distance: 106.8
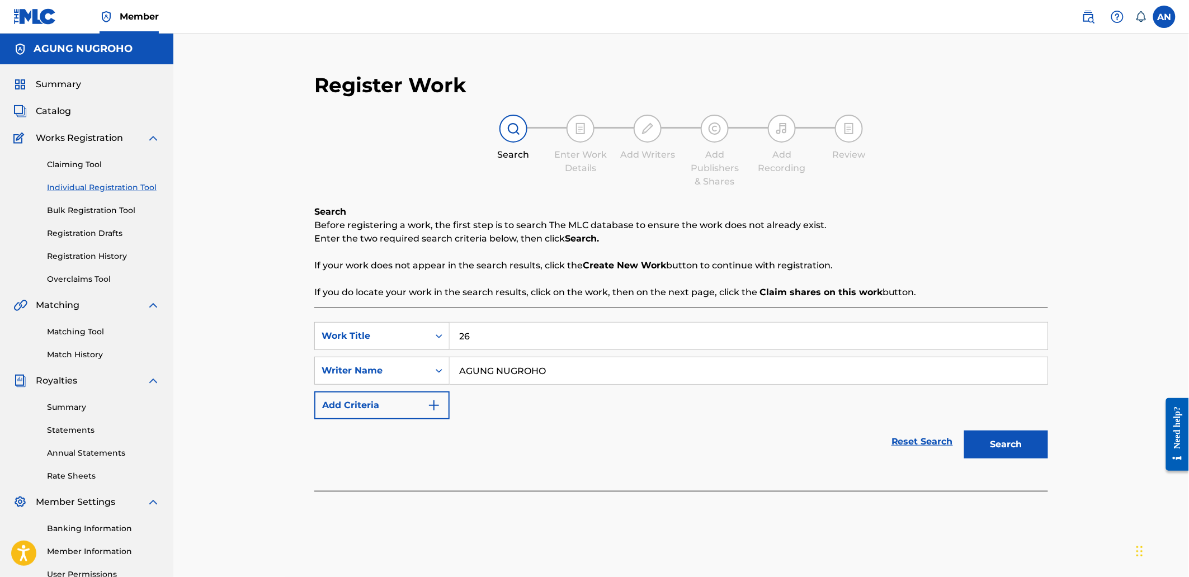
click at [451, 375] on input "AGUNG NUGROHO" at bounding box center [748, 370] width 598 height 27
click at [969, 439] on button "Search" at bounding box center [1006, 444] width 84 height 28
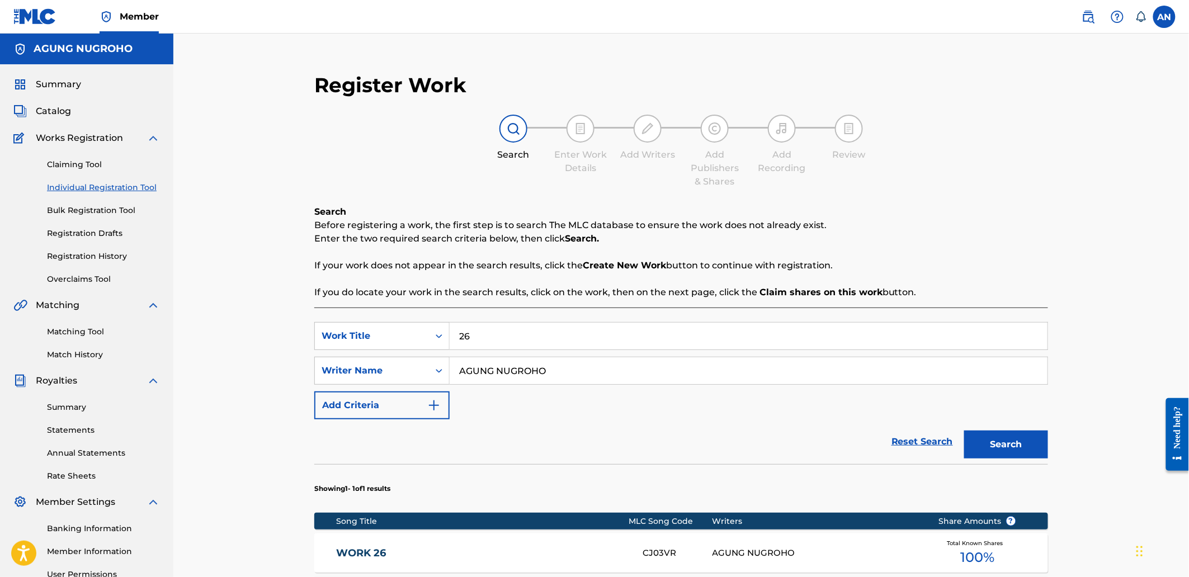
scroll to position [197, 0]
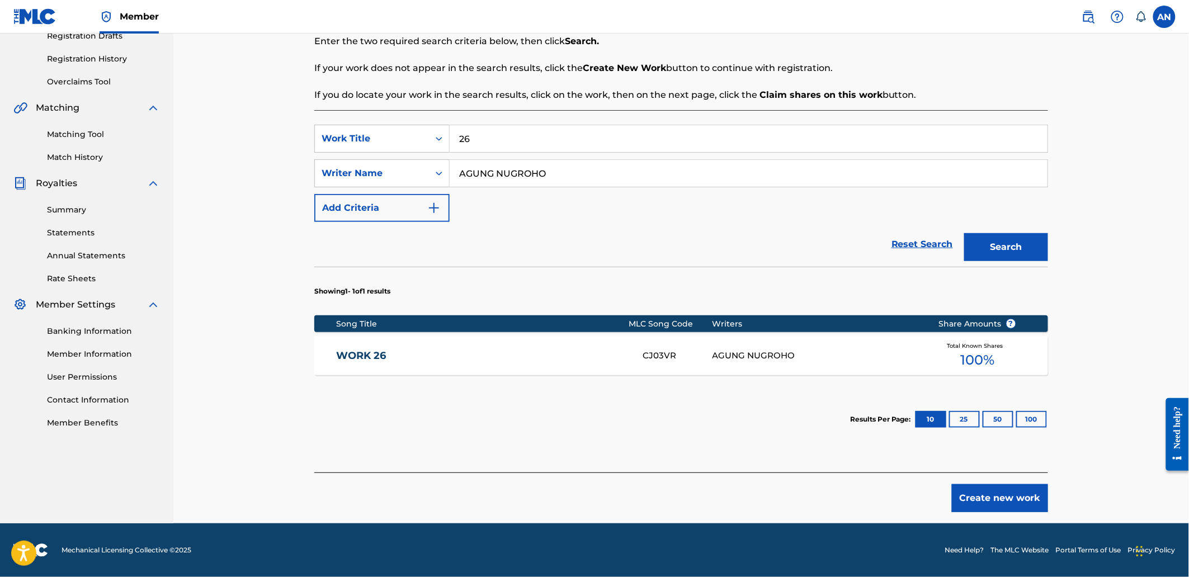
click at [982, 494] on button "Create new work" at bounding box center [999, 498] width 96 height 28
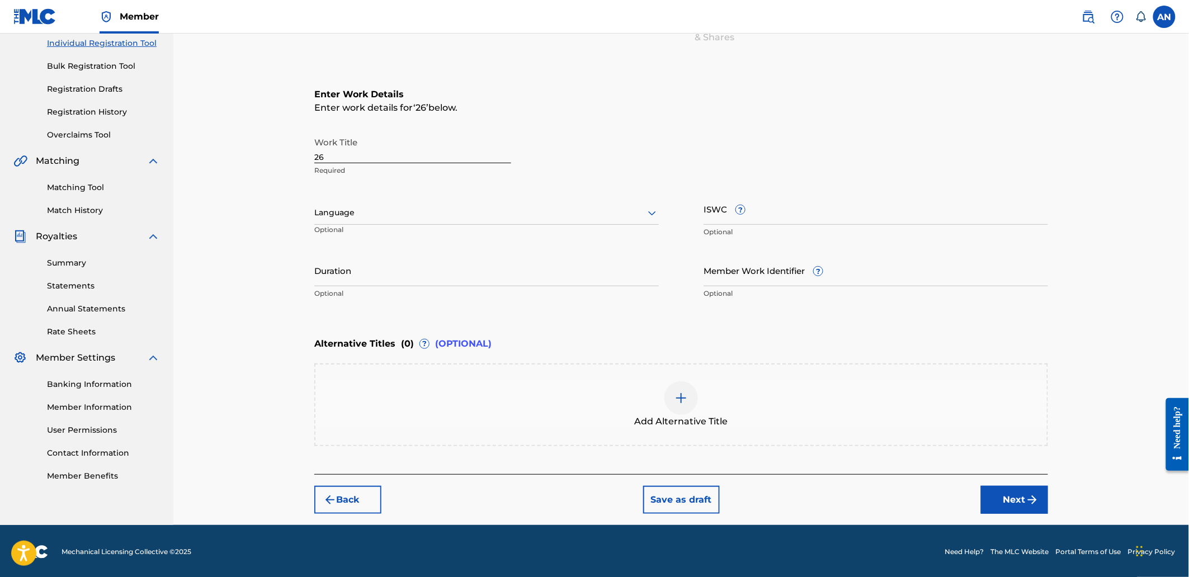
click at [1002, 500] on button "Next" at bounding box center [1014, 500] width 67 height 28
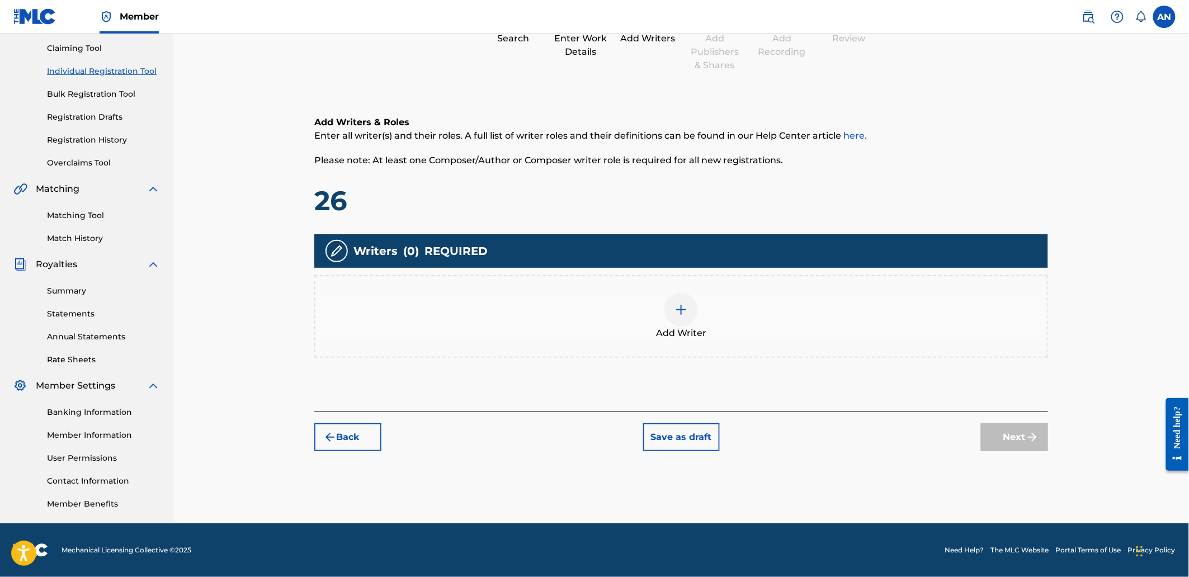
scroll to position [50, 0]
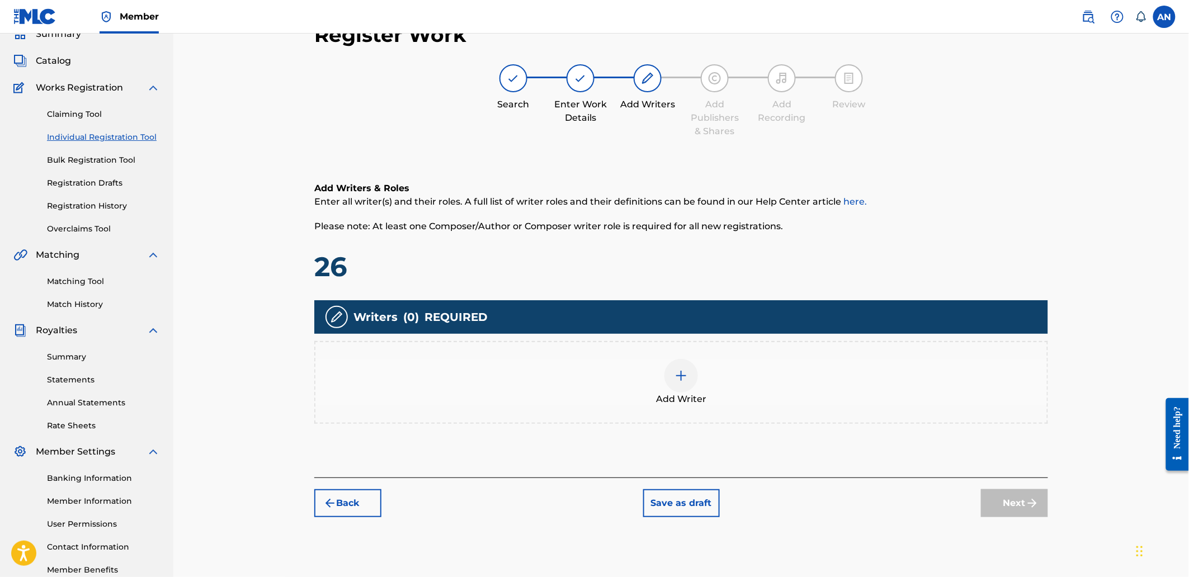
click at [843, 397] on div "Add Writer" at bounding box center [680, 382] width 731 height 47
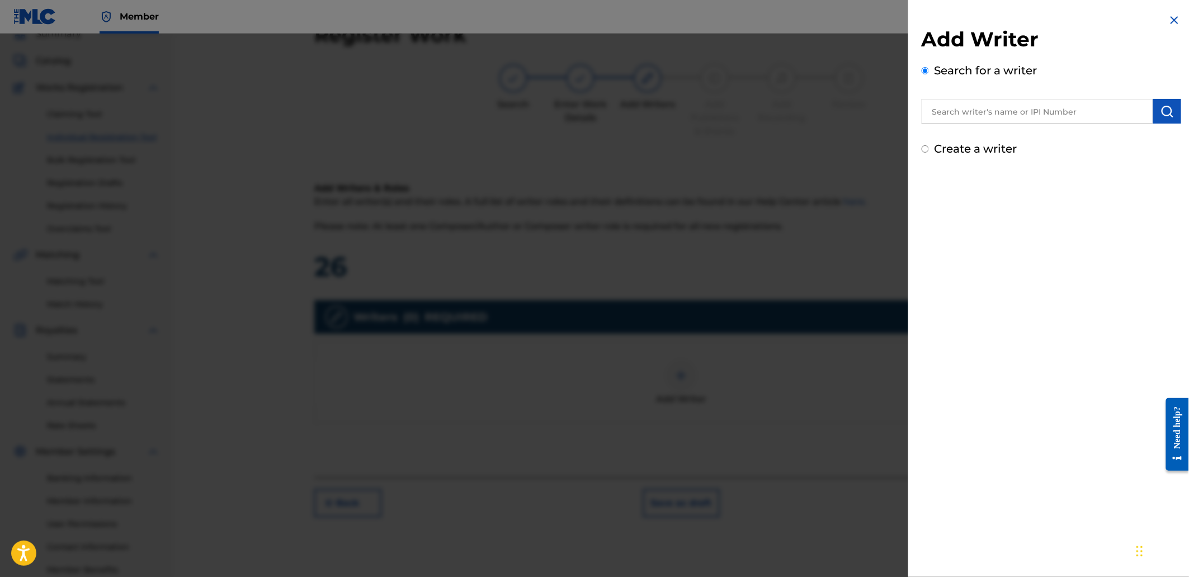
click at [996, 96] on div at bounding box center [1050, 110] width 259 height 28
click at [999, 105] on input "text" at bounding box center [1036, 111] width 231 height 25
type input "AGUNG NUGROHO"
click at [1153, 111] on button "submit" at bounding box center [1167, 111] width 28 height 25
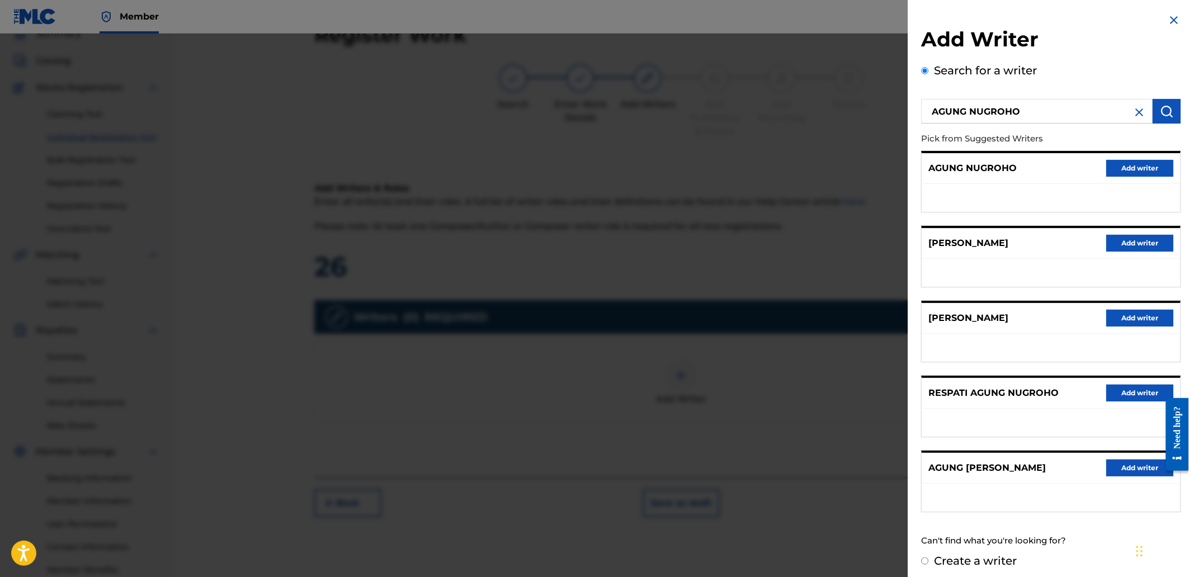
click at [1120, 169] on button "Add writer" at bounding box center [1139, 168] width 67 height 17
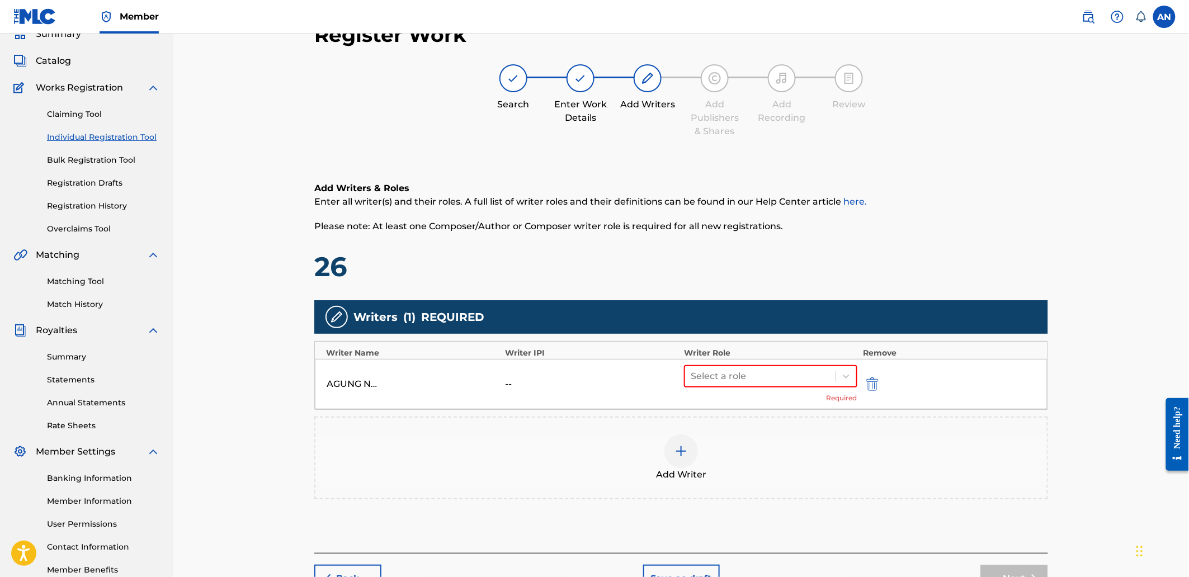
click at [765, 389] on div "Select a role Required" at bounding box center [770, 384] width 173 height 38
click at [769, 377] on div at bounding box center [759, 376] width 139 height 16
click at [767, 401] on div "Composer/Author" at bounding box center [770, 404] width 173 height 22
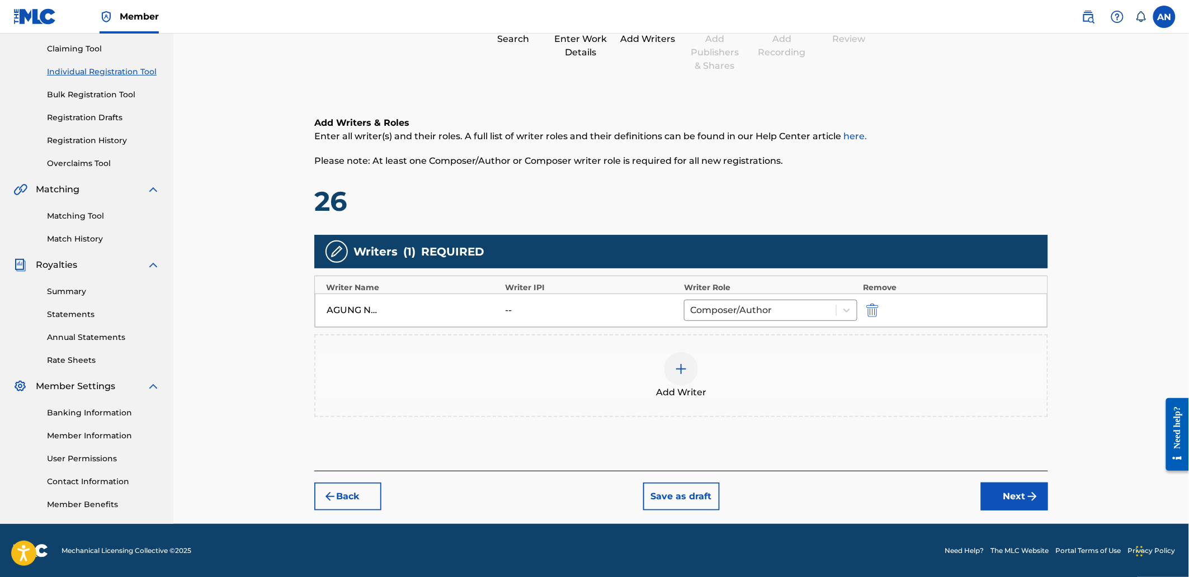
drag, startPoint x: 973, startPoint y: 485, endPoint x: 983, endPoint y: 489, distance: 11.0
click at [977, 487] on div "Back Save as draft Next" at bounding box center [680, 491] width 733 height 40
click at [987, 490] on button "Next" at bounding box center [1014, 496] width 67 height 28
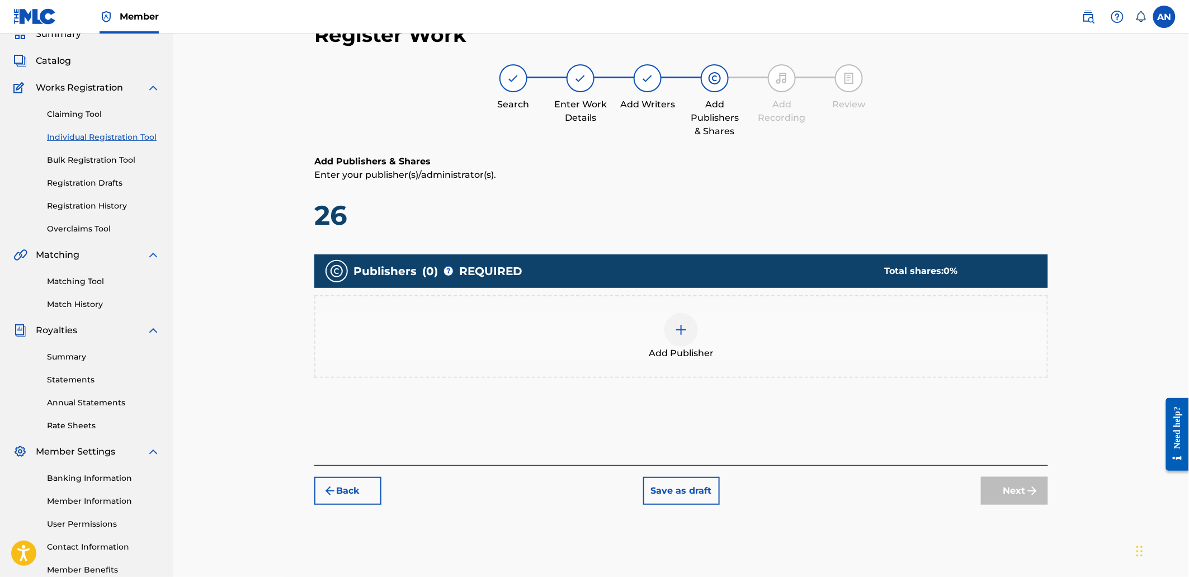
click at [794, 353] on div "Add Publisher" at bounding box center [680, 336] width 731 height 47
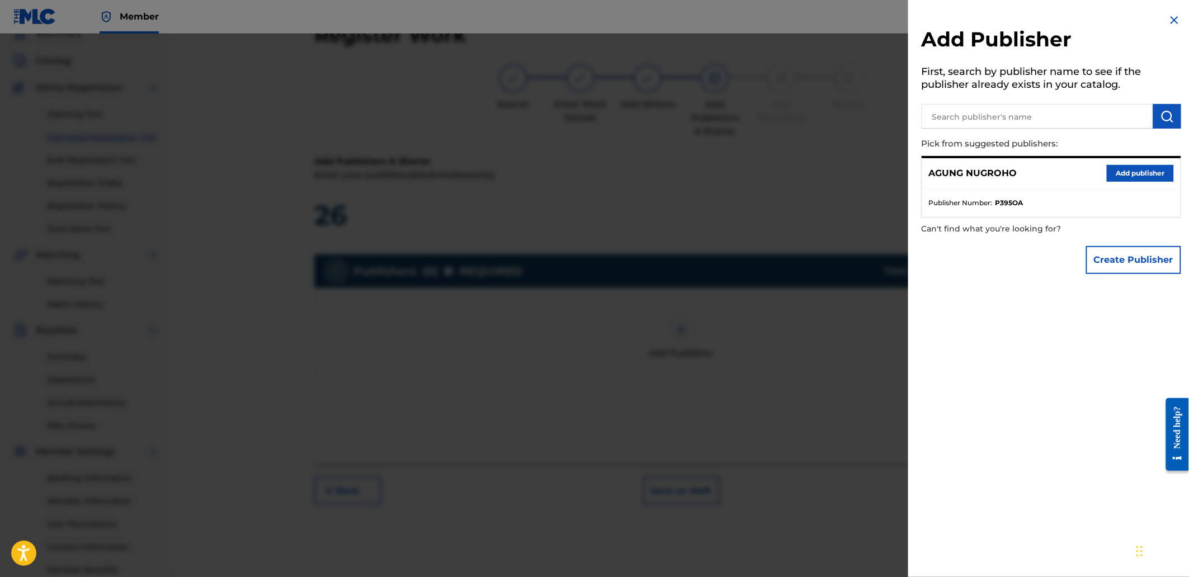
click at [949, 115] on input "text" at bounding box center [1036, 116] width 231 height 25
click at [1137, 174] on button "Add publisher" at bounding box center [1139, 173] width 67 height 17
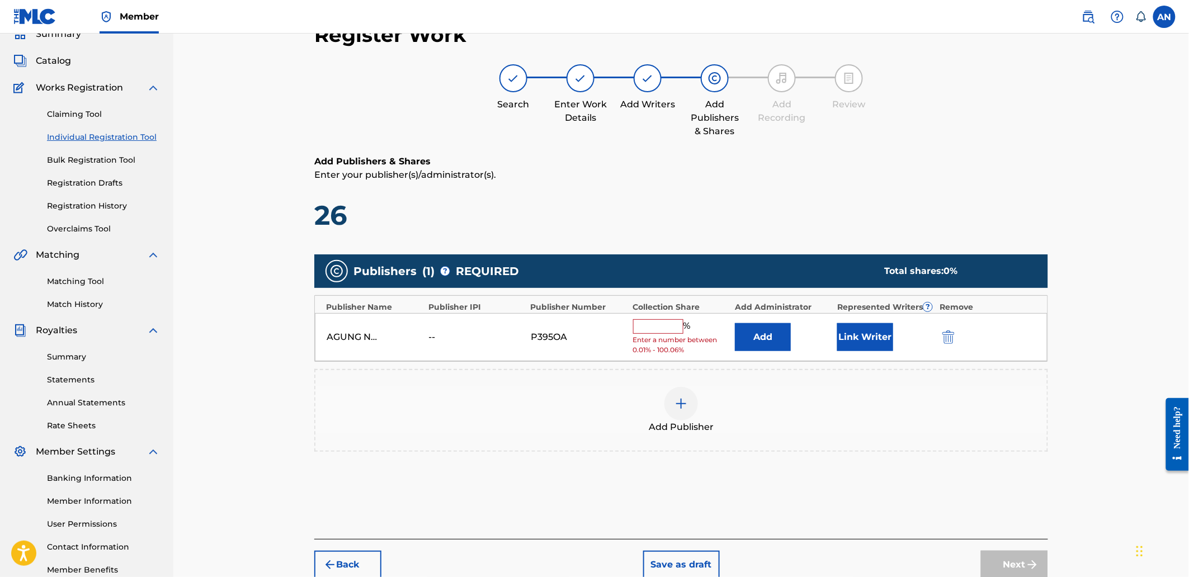
click at [669, 322] on input "text" at bounding box center [658, 326] width 50 height 15
type input "100"
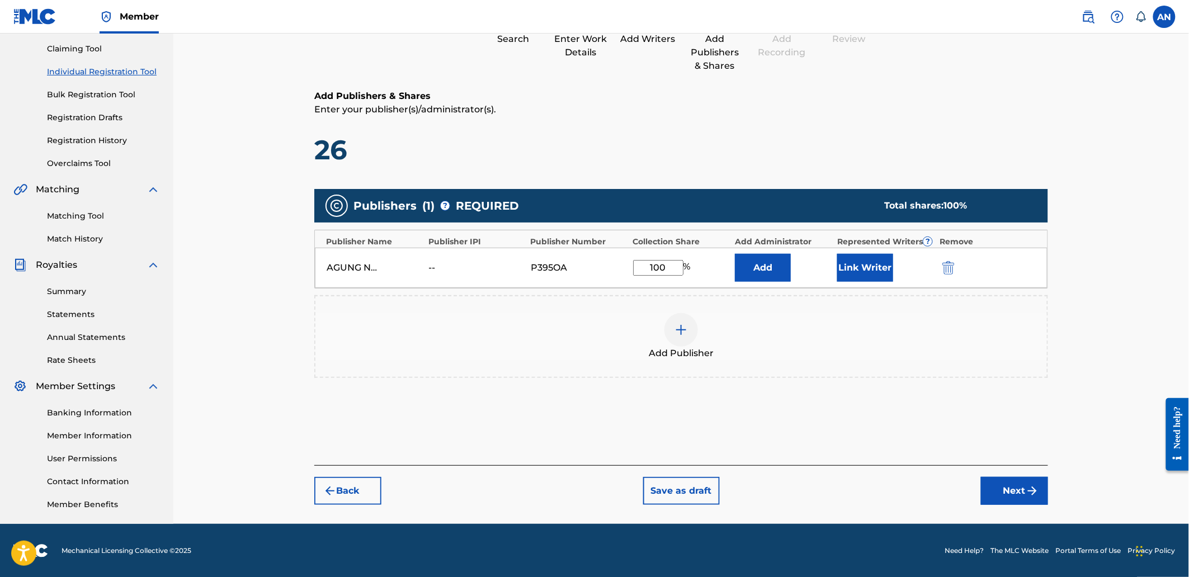
click at [1013, 490] on button "Next" at bounding box center [1014, 491] width 67 height 28
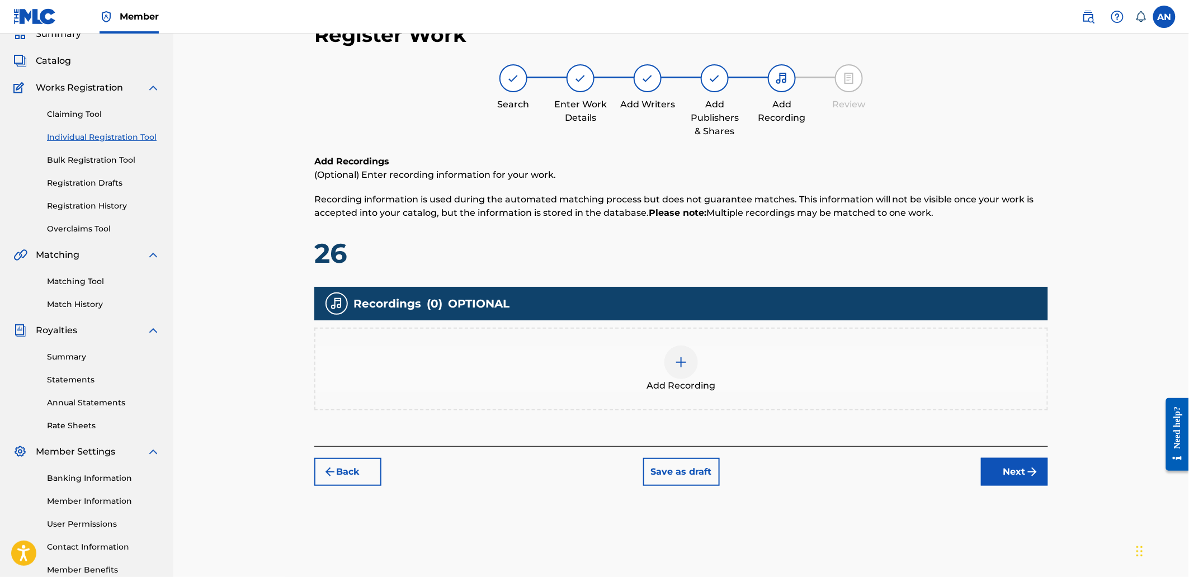
click at [825, 385] on div "Add Recording" at bounding box center [680, 368] width 731 height 47
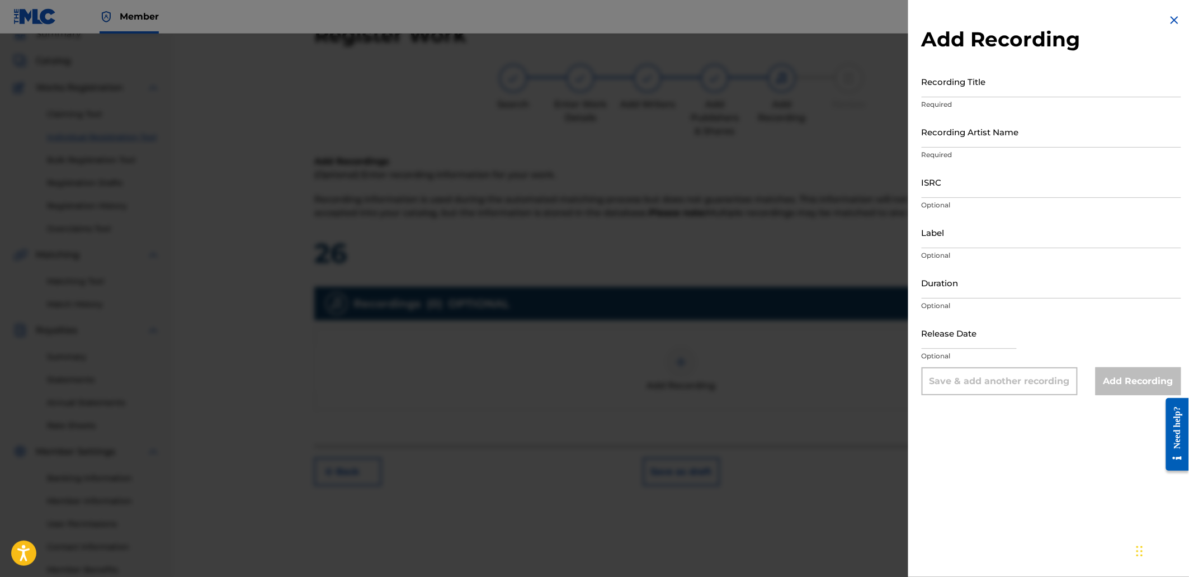
click at [945, 70] on input "Recording Title" at bounding box center [1050, 81] width 259 height 32
paste input "Half Ask"
type input "Half Ask"
click at [974, 131] on input "Recording Artist Name" at bounding box center [1050, 132] width 259 height 32
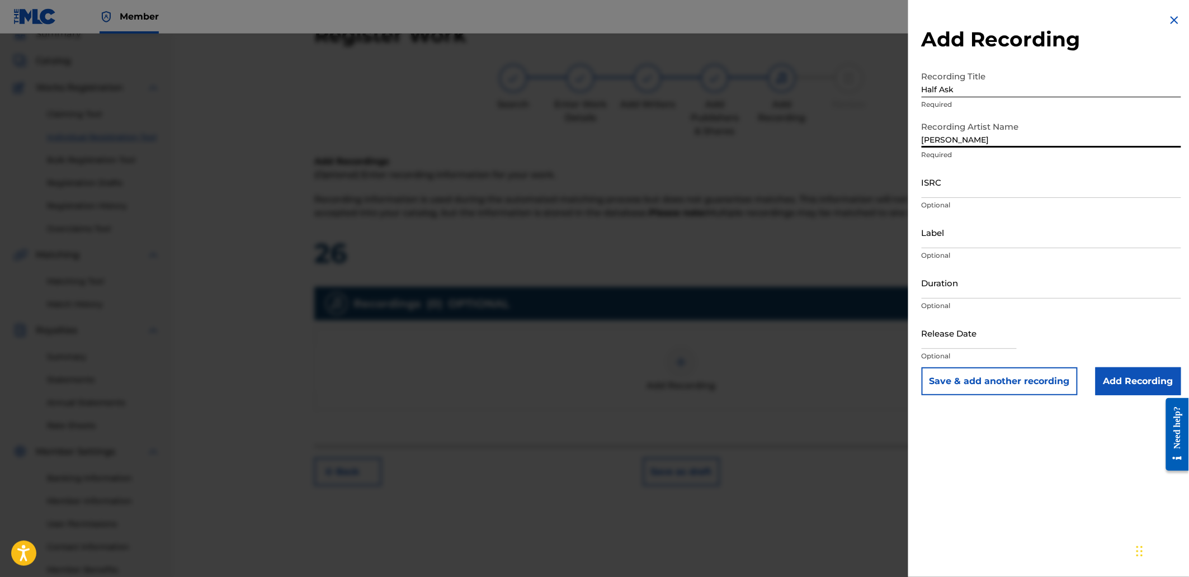
drag, startPoint x: 963, startPoint y: 145, endPoint x: 921, endPoint y: 144, distance: 42.5
click at [921, 144] on input "[PERSON_NAME]" at bounding box center [1050, 132] width 259 height 32
paste input "[PERSON_NAME]"
type input "[PERSON_NAME]"
click at [955, 180] on input "ISRC" at bounding box center [1050, 182] width 259 height 32
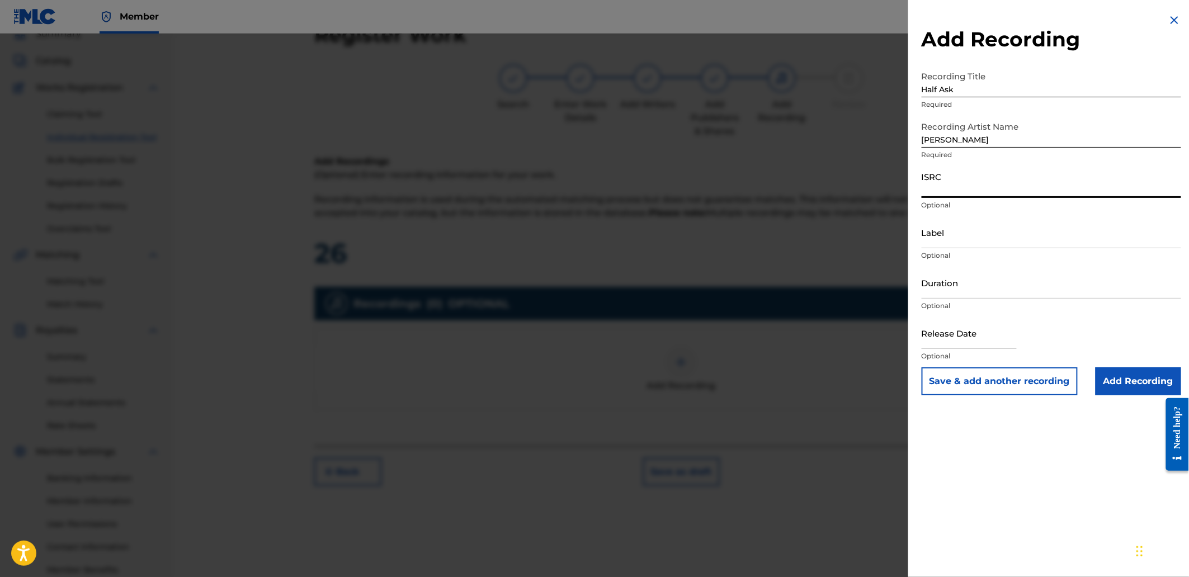
paste input "QZKDK2590733"
type input "QZKDK2590733"
click at [1120, 380] on input "Add Recording" at bounding box center [1138, 381] width 86 height 28
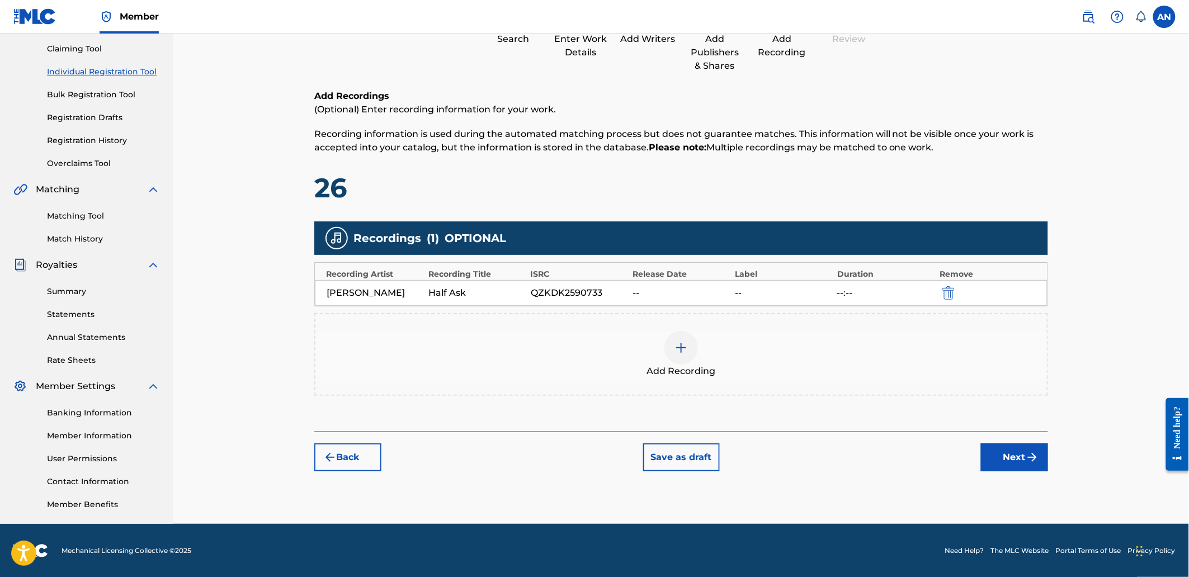
click at [1012, 460] on button "Next" at bounding box center [1014, 457] width 67 height 28
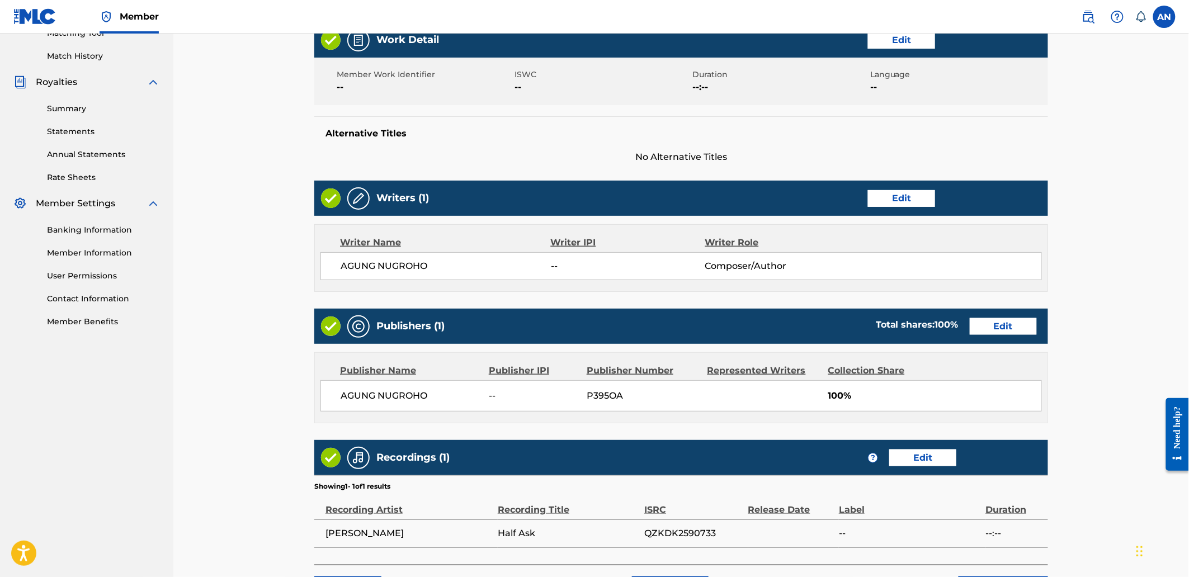
scroll to position [390, 0]
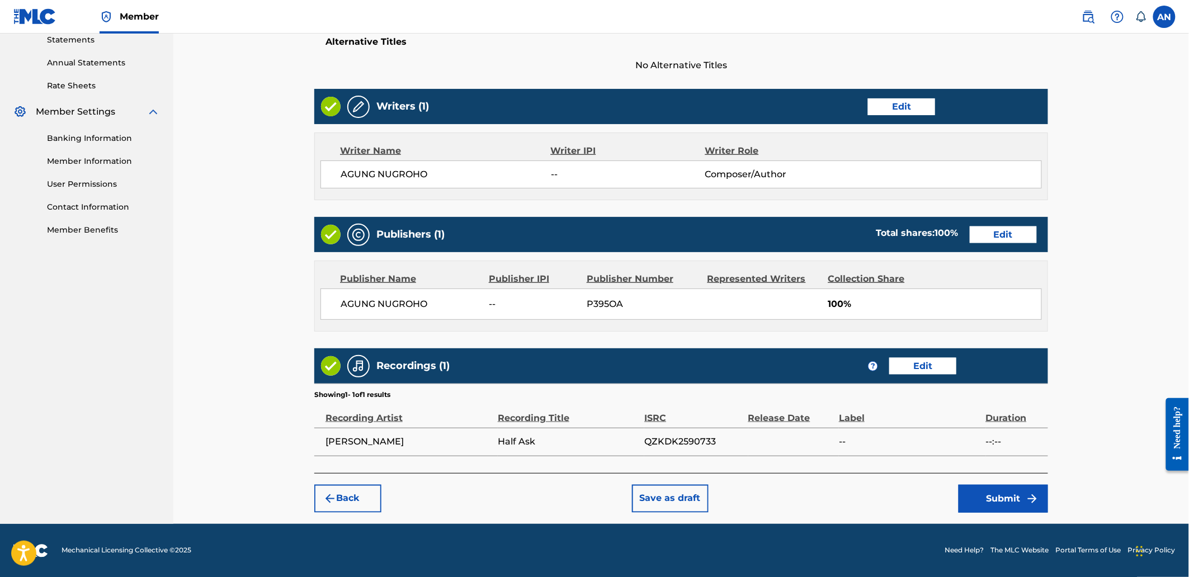
click at [977, 499] on button "Submit" at bounding box center [1002, 499] width 89 height 28
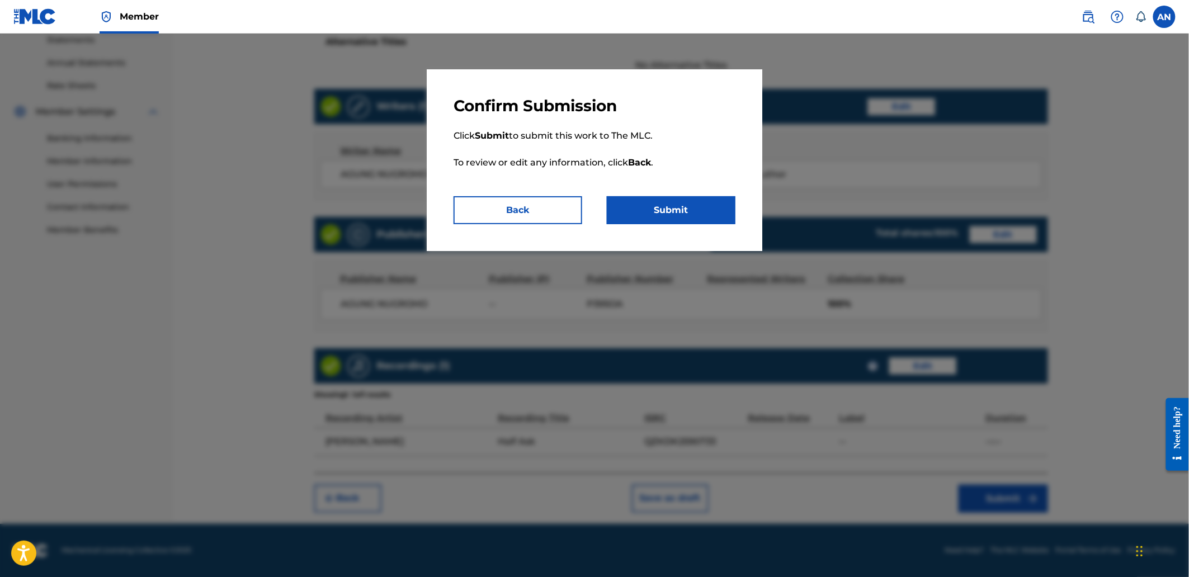
click at [711, 212] on button "Submit" at bounding box center [671, 210] width 129 height 28
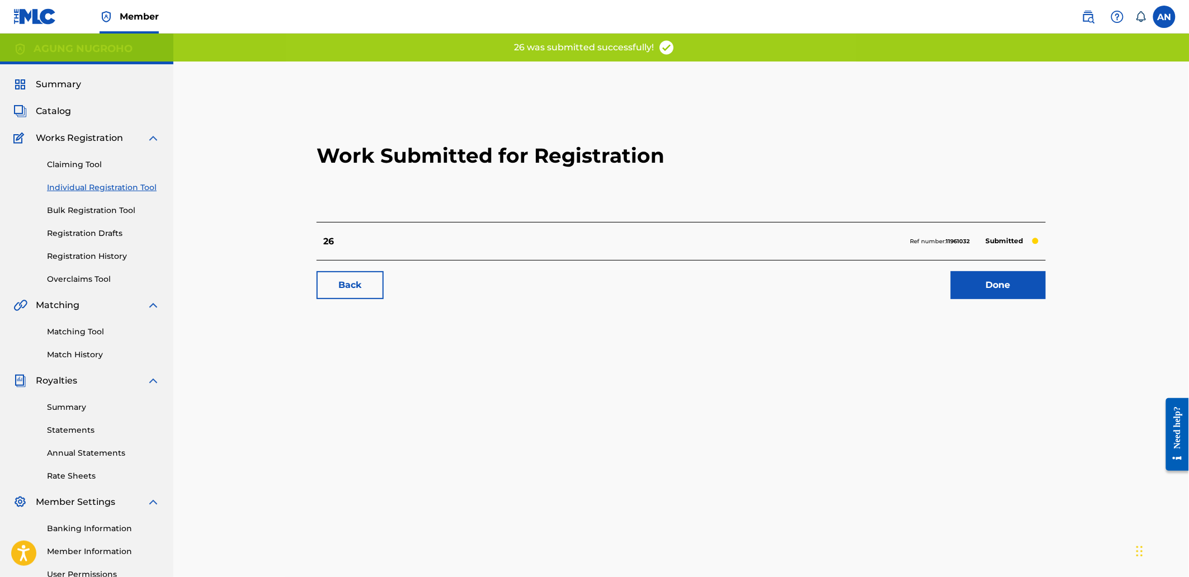
click at [969, 285] on link "Done" at bounding box center [997, 285] width 95 height 28
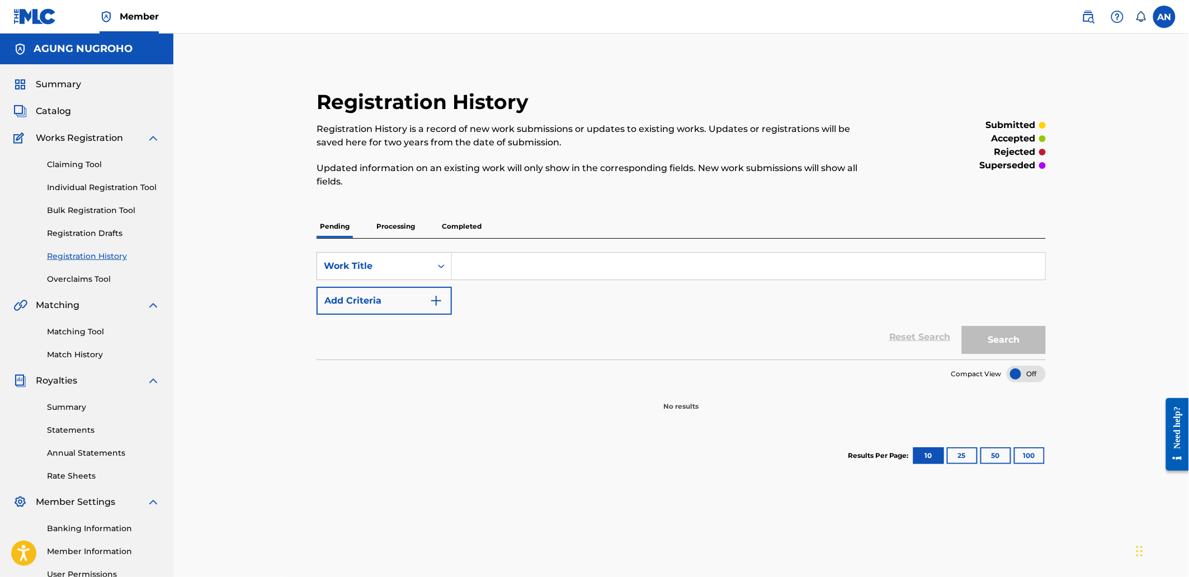
click at [113, 187] on link "Individual Registration Tool" at bounding box center [103, 188] width 113 height 12
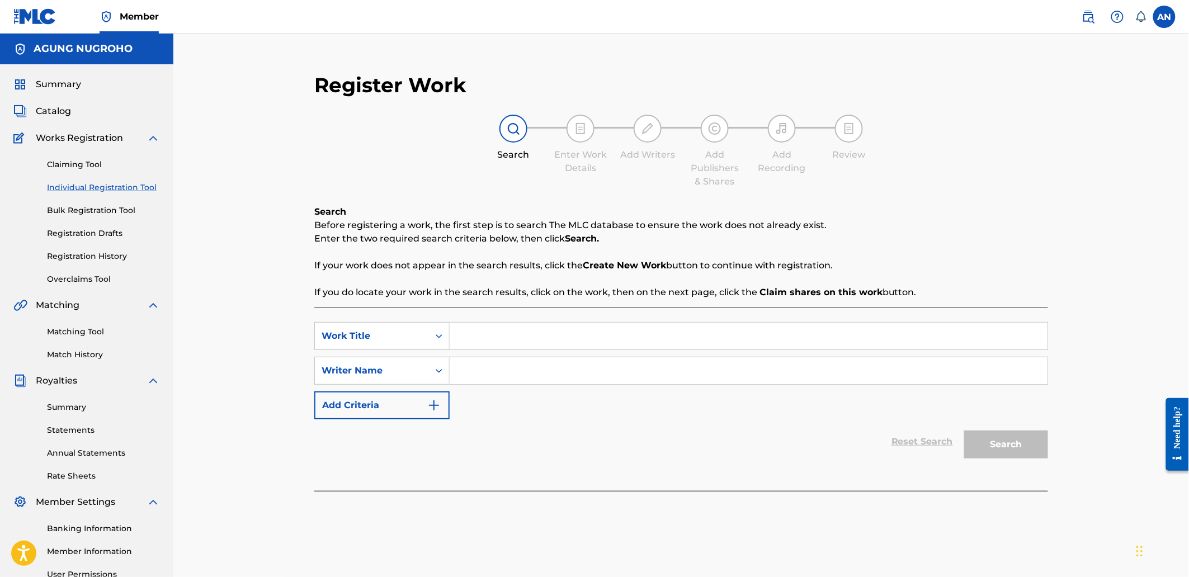
click at [472, 338] on input "Search Form" at bounding box center [748, 336] width 598 height 27
type input "27"
click at [479, 371] on input "Search Form" at bounding box center [748, 370] width 598 height 27
type input "AGUNG NUGROHO"
drag, startPoint x: 556, startPoint y: 376, endPoint x: 461, endPoint y: 376, distance: 95.0
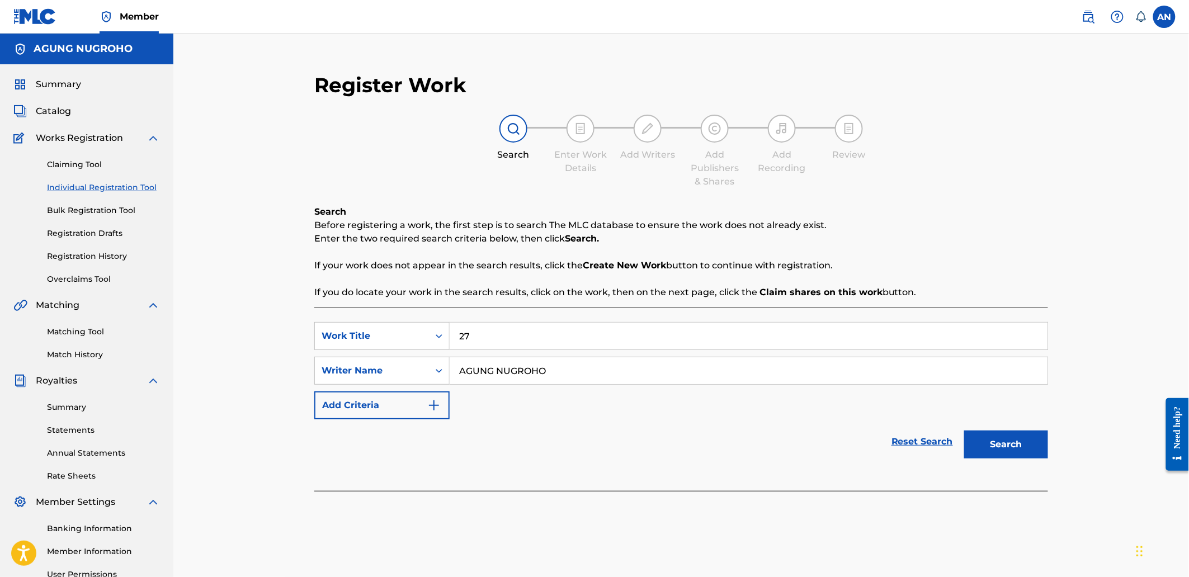
click at [461, 376] on input "AGUNG NUGROHO" at bounding box center [748, 370] width 598 height 27
click at [988, 453] on button "Search" at bounding box center [1006, 444] width 84 height 28
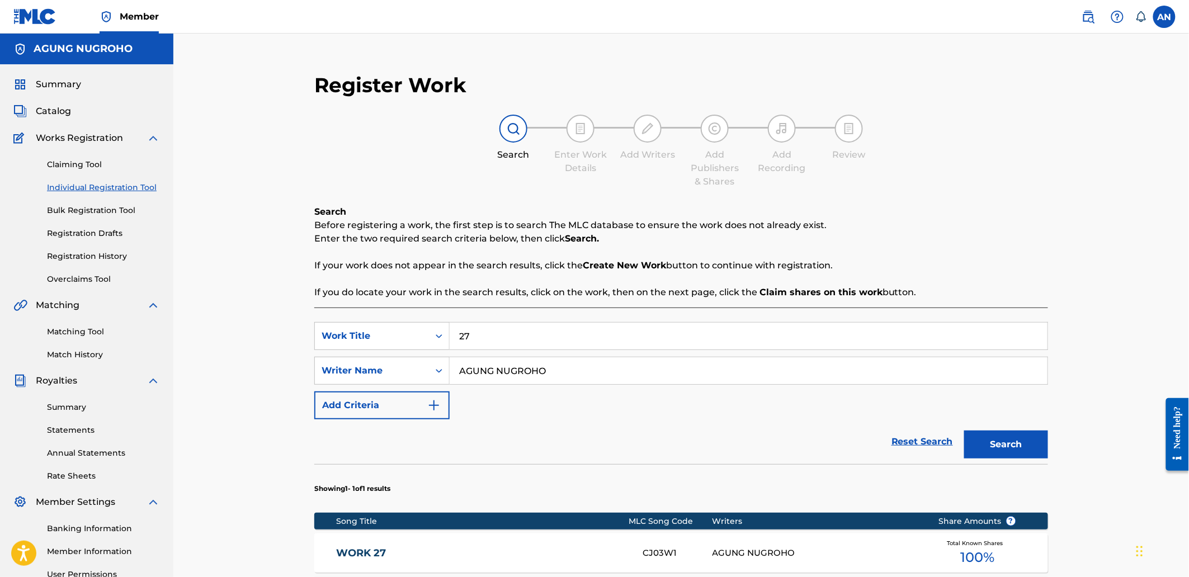
scroll to position [197, 0]
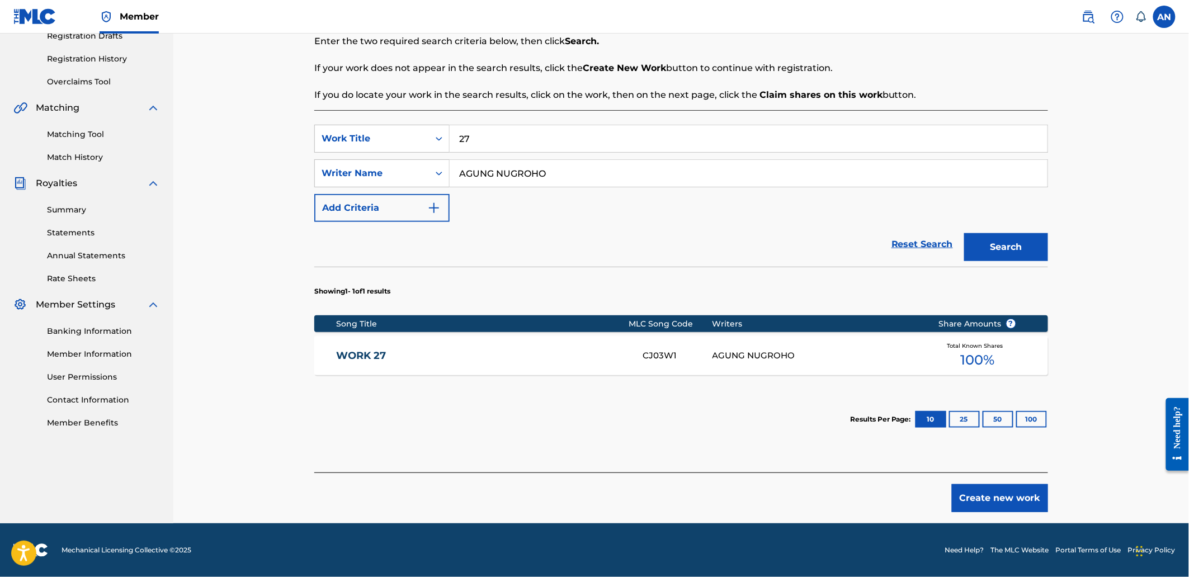
click at [958, 496] on button "Create new work" at bounding box center [999, 498] width 96 height 28
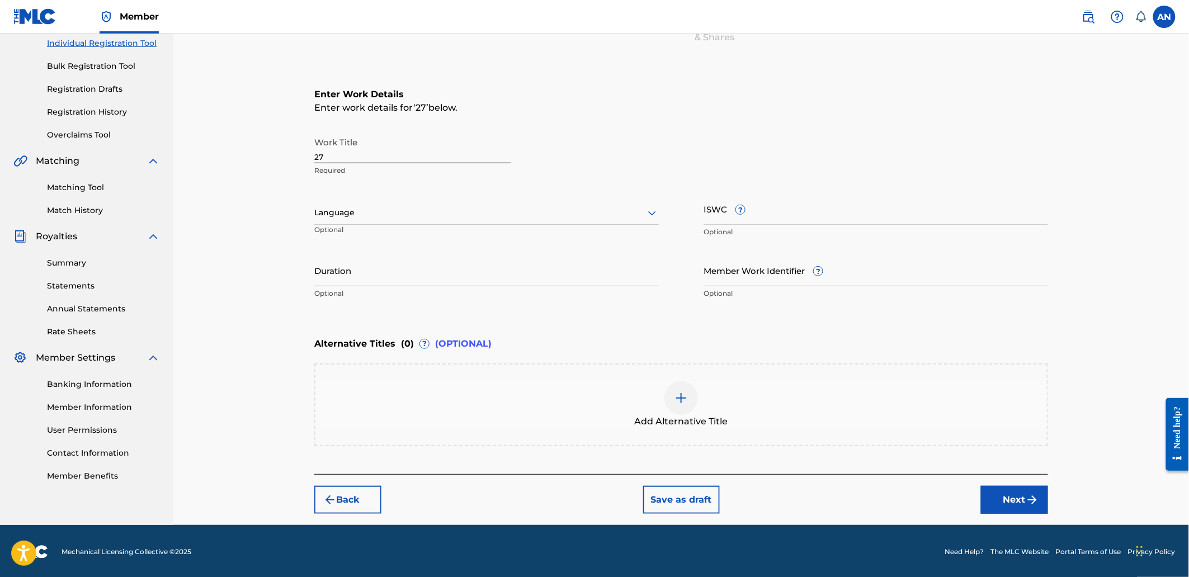
click at [986, 495] on button "Next" at bounding box center [1014, 500] width 67 height 28
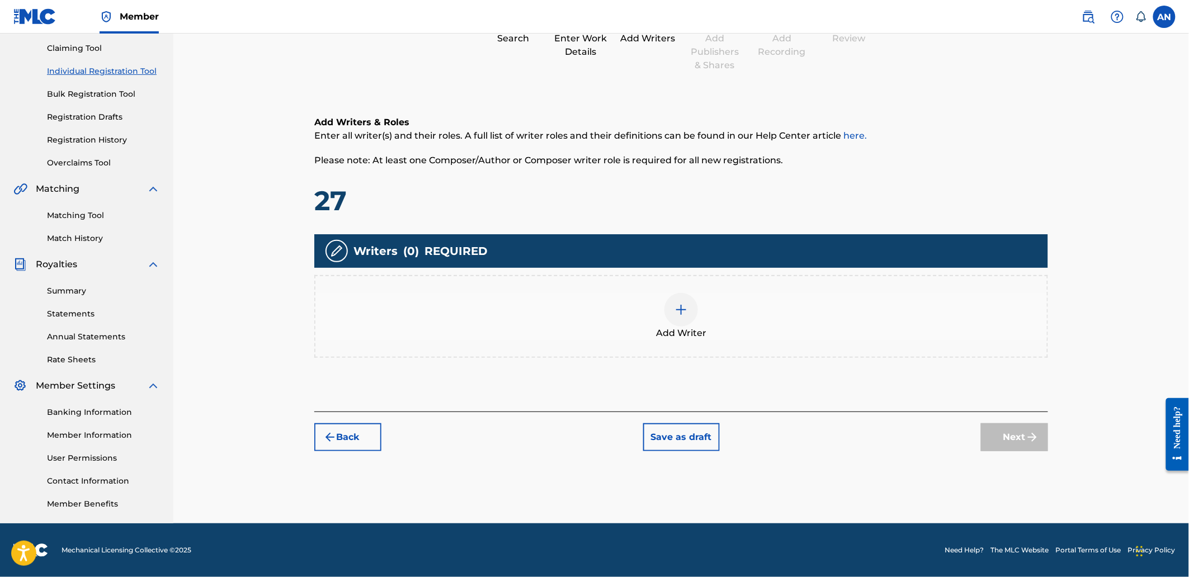
scroll to position [50, 0]
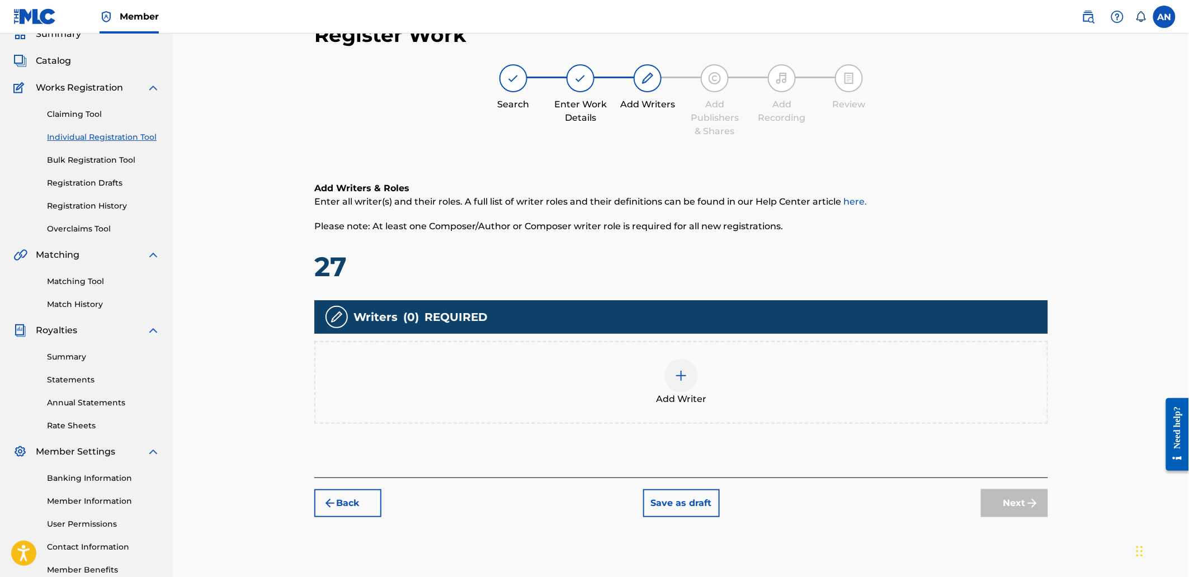
click at [883, 407] on div "Add Writer" at bounding box center [680, 382] width 733 height 83
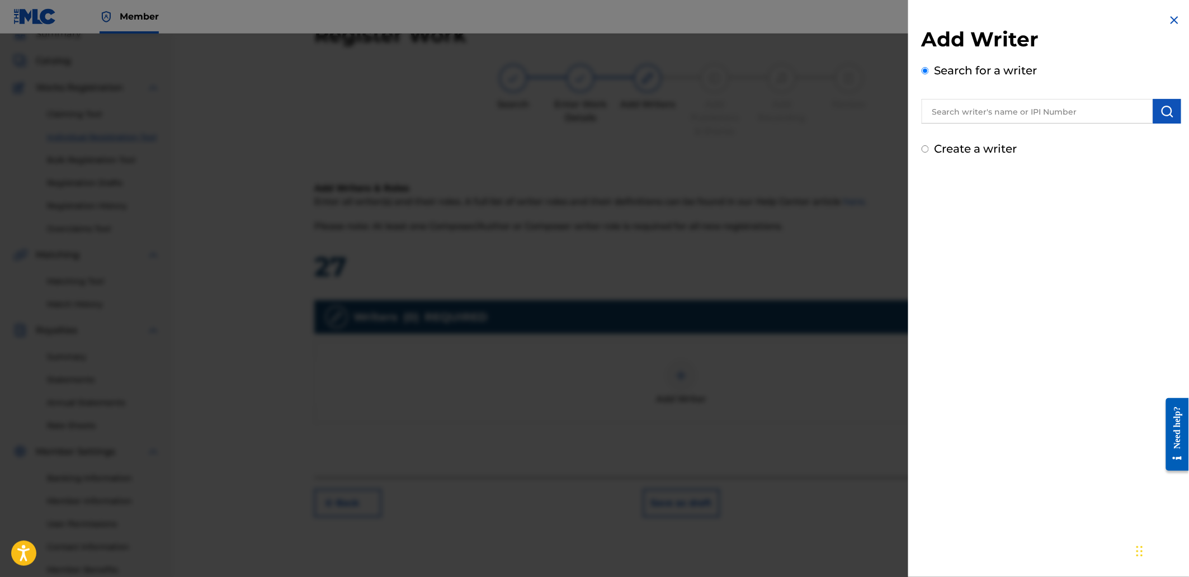
click at [987, 103] on input "text" at bounding box center [1036, 111] width 231 height 25
type input "AGUNG NUGROHO"
click at [1166, 110] on img "submit" at bounding box center [1166, 111] width 13 height 13
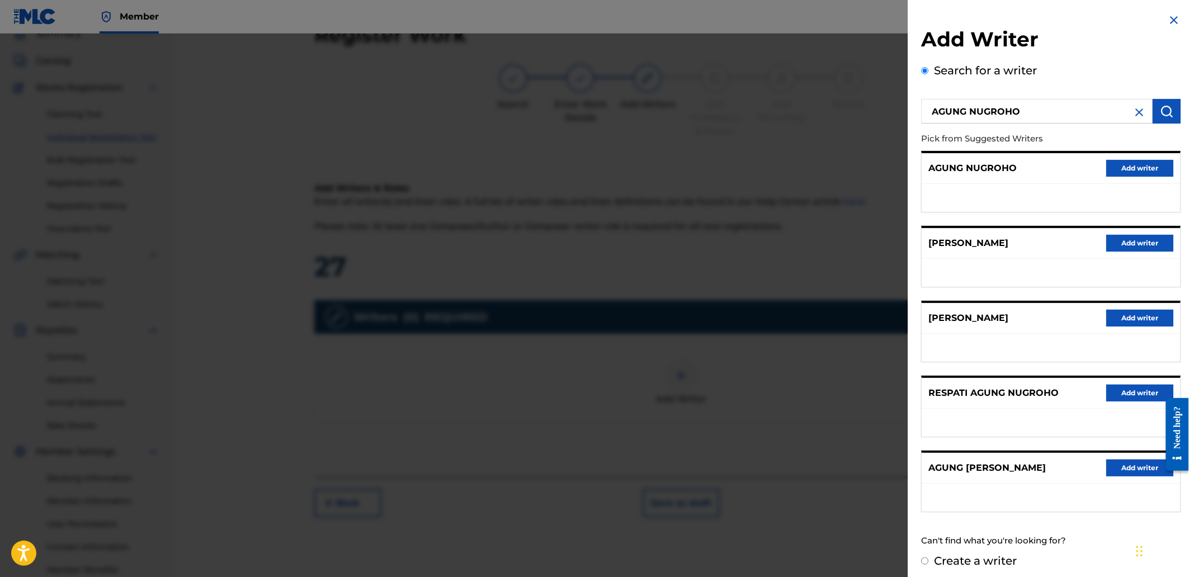
click at [1133, 170] on button "Add writer" at bounding box center [1139, 168] width 67 height 17
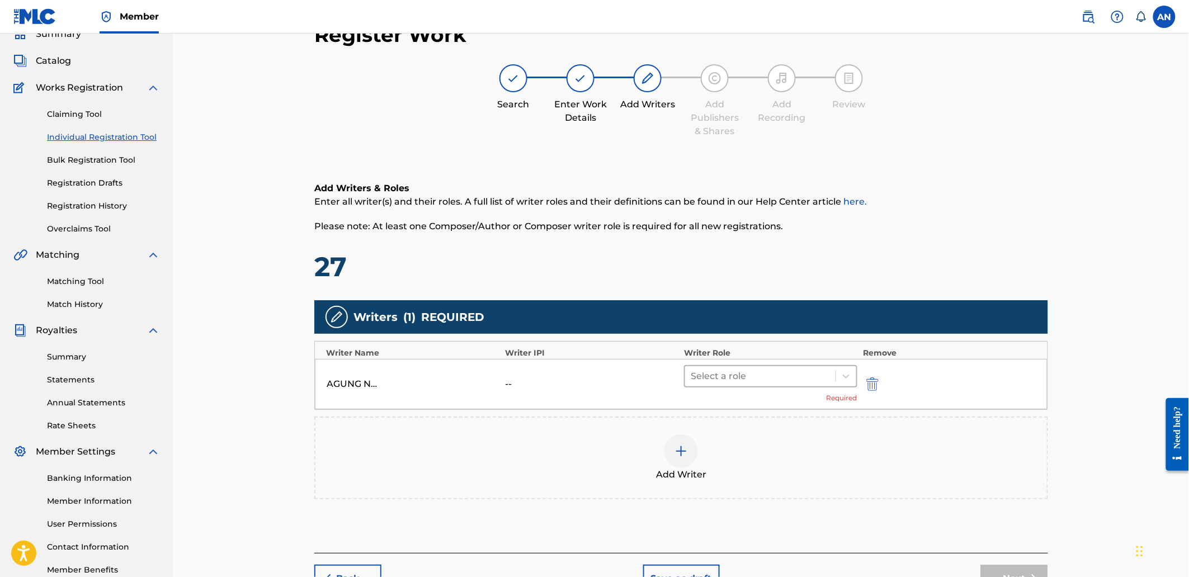
click at [779, 375] on div at bounding box center [759, 376] width 139 height 16
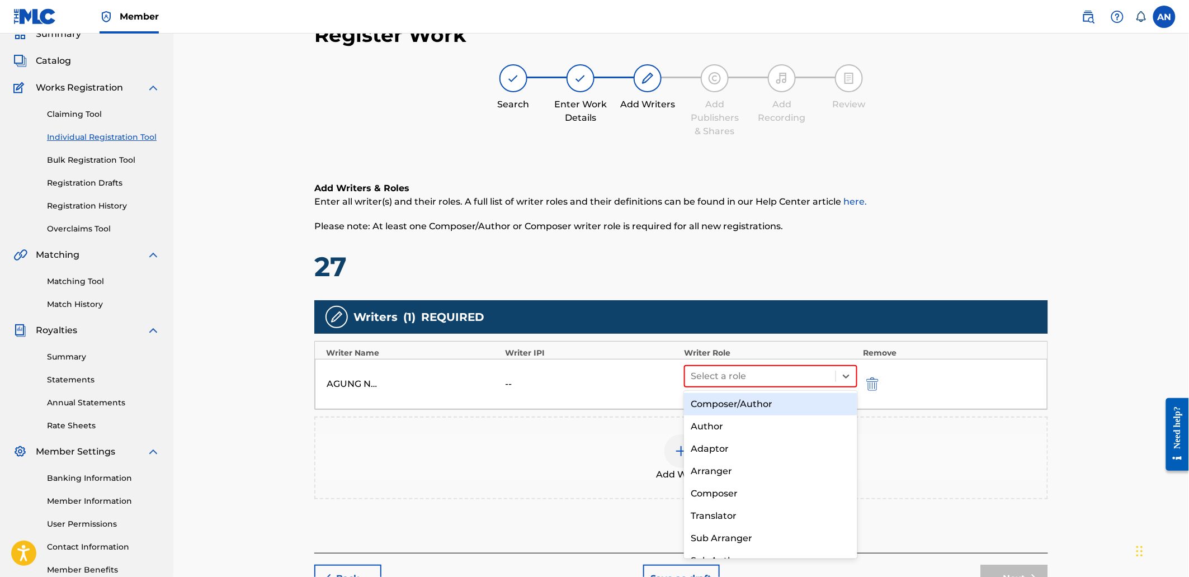
click at [771, 400] on div "Composer/Author" at bounding box center [770, 404] width 173 height 22
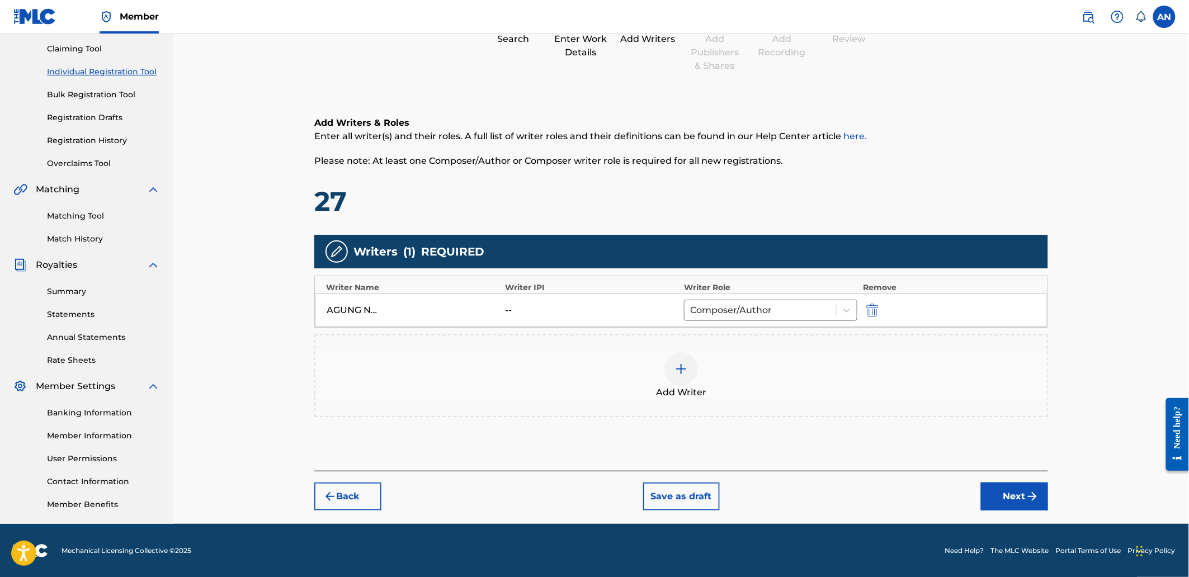
click at [983, 491] on button "Next" at bounding box center [1014, 496] width 67 height 28
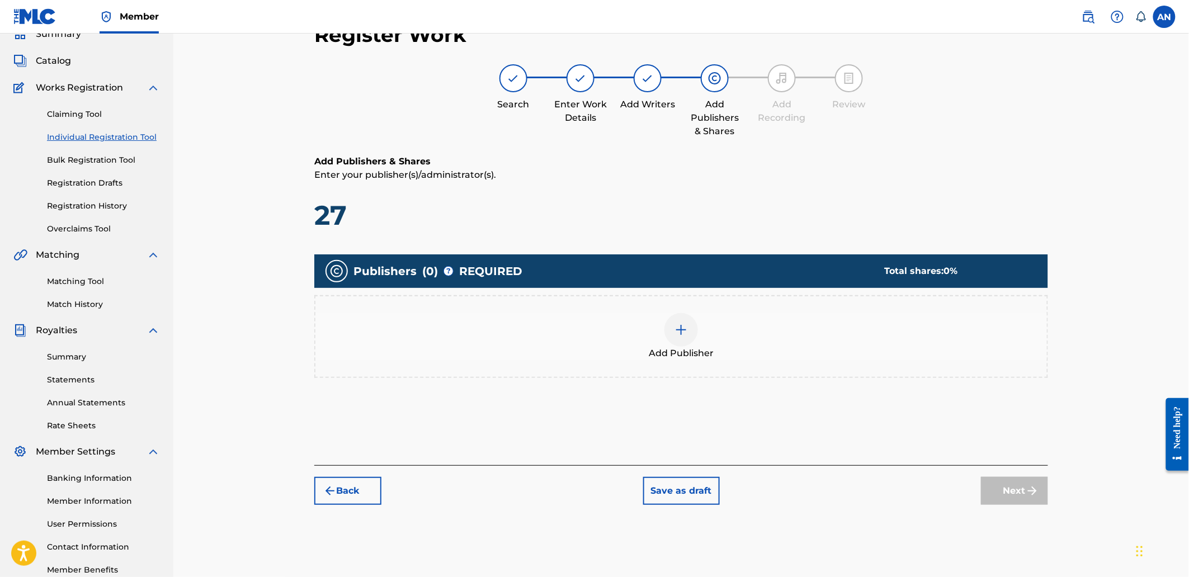
click at [820, 331] on div "Add Publisher" at bounding box center [680, 336] width 731 height 47
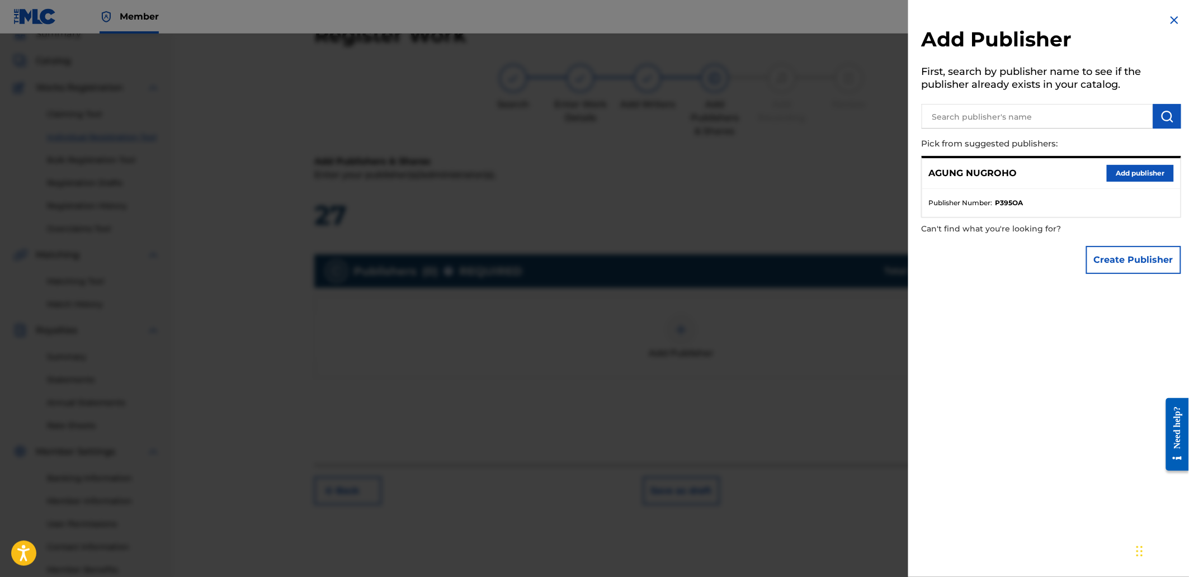
click at [982, 110] on input "text" at bounding box center [1036, 116] width 231 height 25
click at [1129, 171] on button "Add publisher" at bounding box center [1139, 173] width 67 height 17
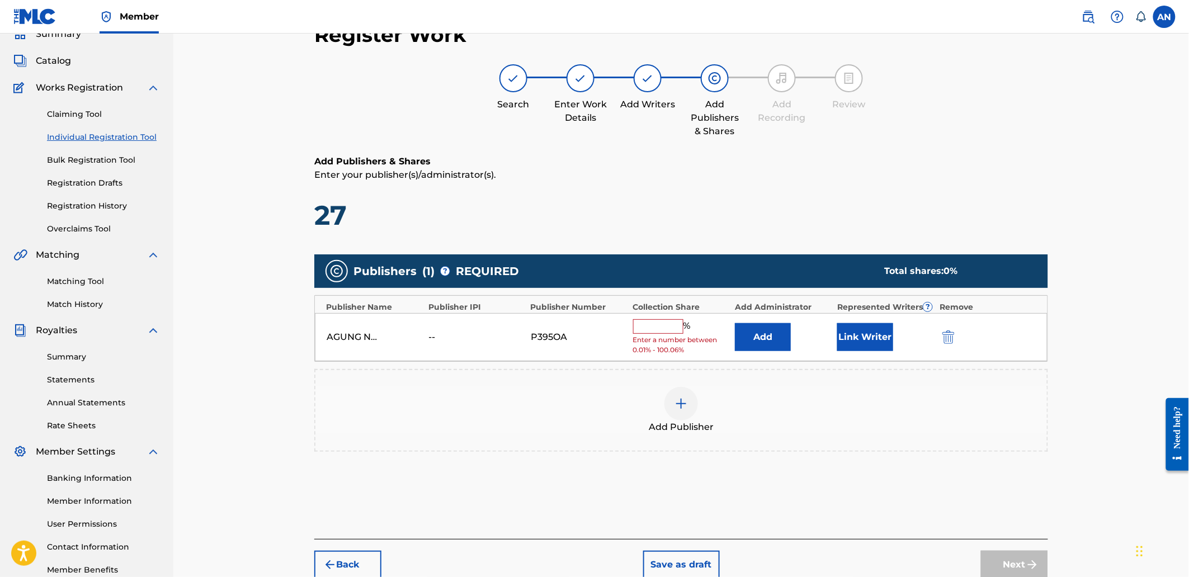
drag, startPoint x: 652, startPoint y: 321, endPoint x: 658, endPoint y: 330, distance: 11.3
click at [652, 321] on input "text" at bounding box center [658, 326] width 50 height 15
type input "100"
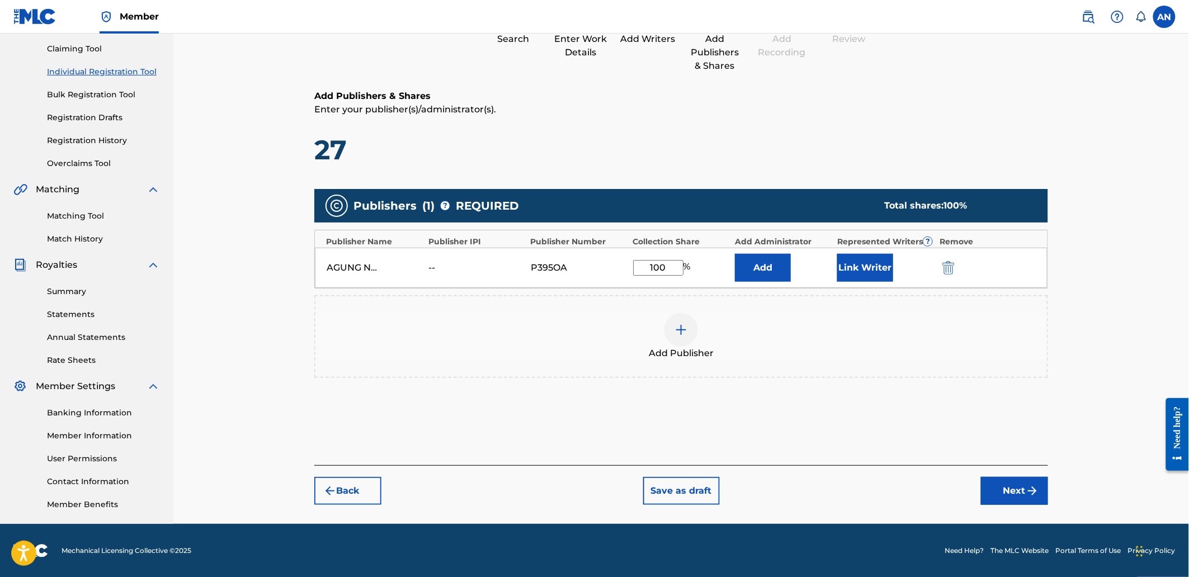
click at [1054, 494] on div "Register Work Search Enter Work Details Add Writers Add Publishers & Shares Add…" at bounding box center [681, 231] width 756 height 570
click at [1030, 488] on img "submit" at bounding box center [1031, 490] width 13 height 13
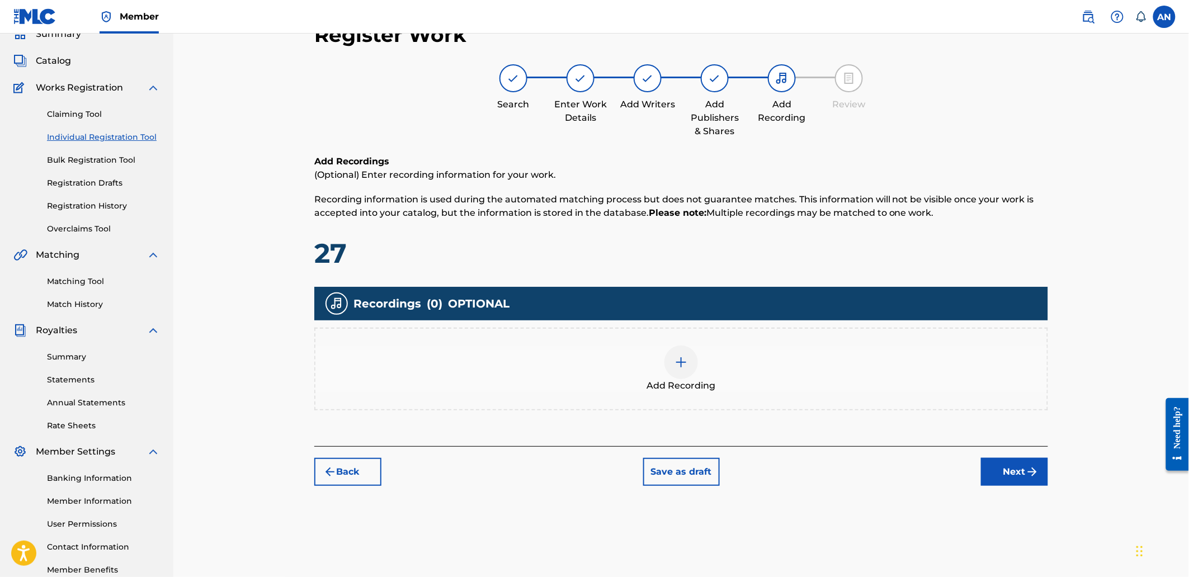
click at [880, 360] on div "Add Recording" at bounding box center [680, 368] width 731 height 47
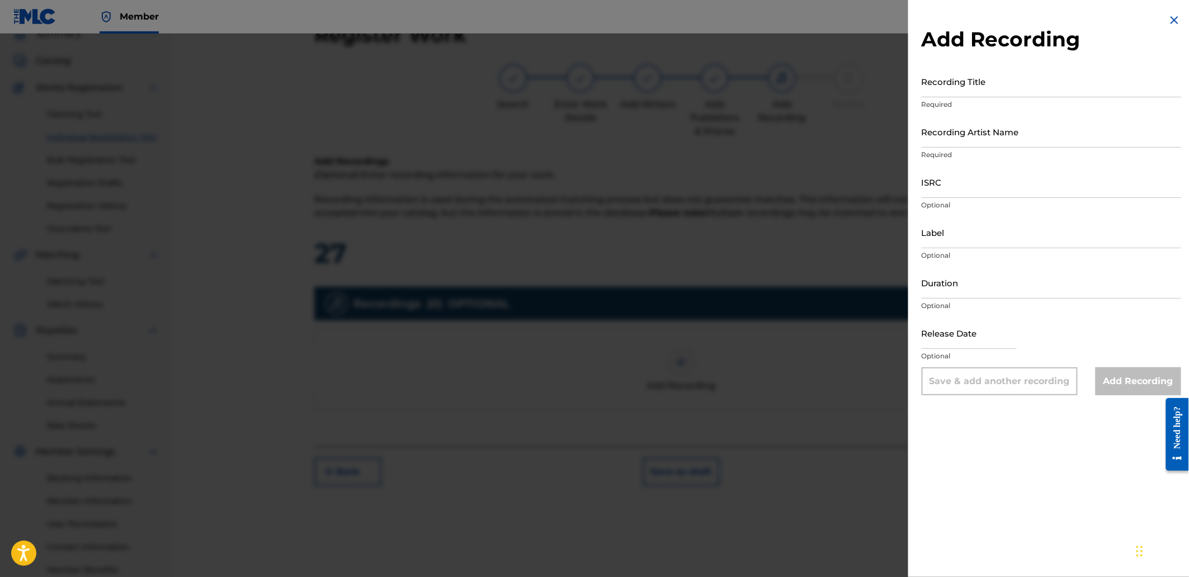
click at [979, 84] on input "Recording Title" at bounding box center [1050, 81] width 259 height 32
paste input "Vivid Static"
type input "Vivid Static"
click at [940, 124] on input "Recording Artist Name" at bounding box center [1050, 132] width 259 height 32
paste input "[PERSON_NAME]"
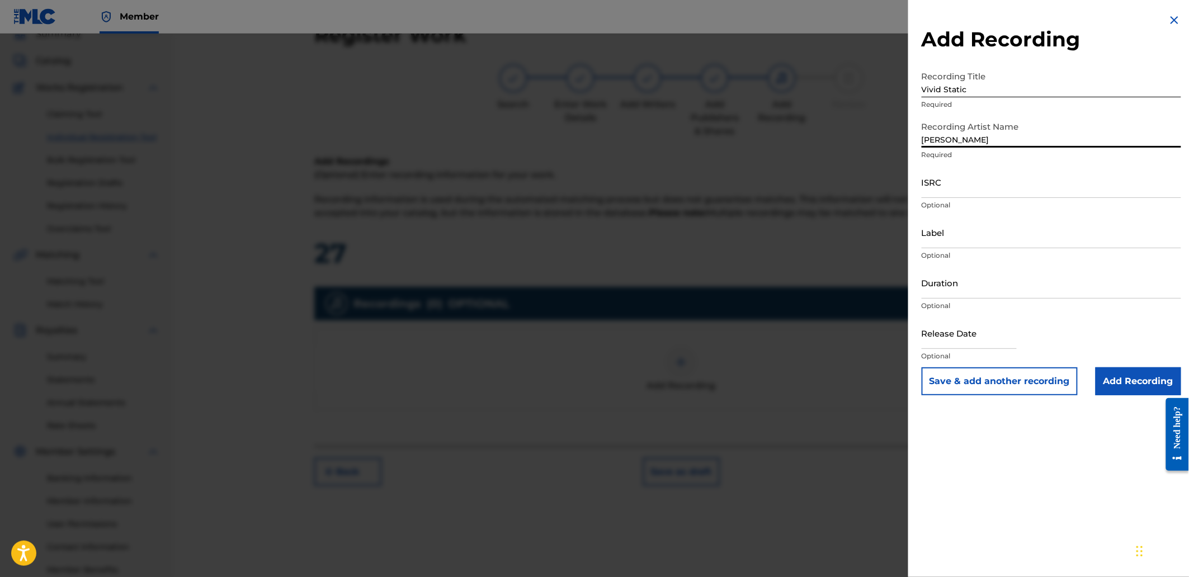
type input "[PERSON_NAME]"
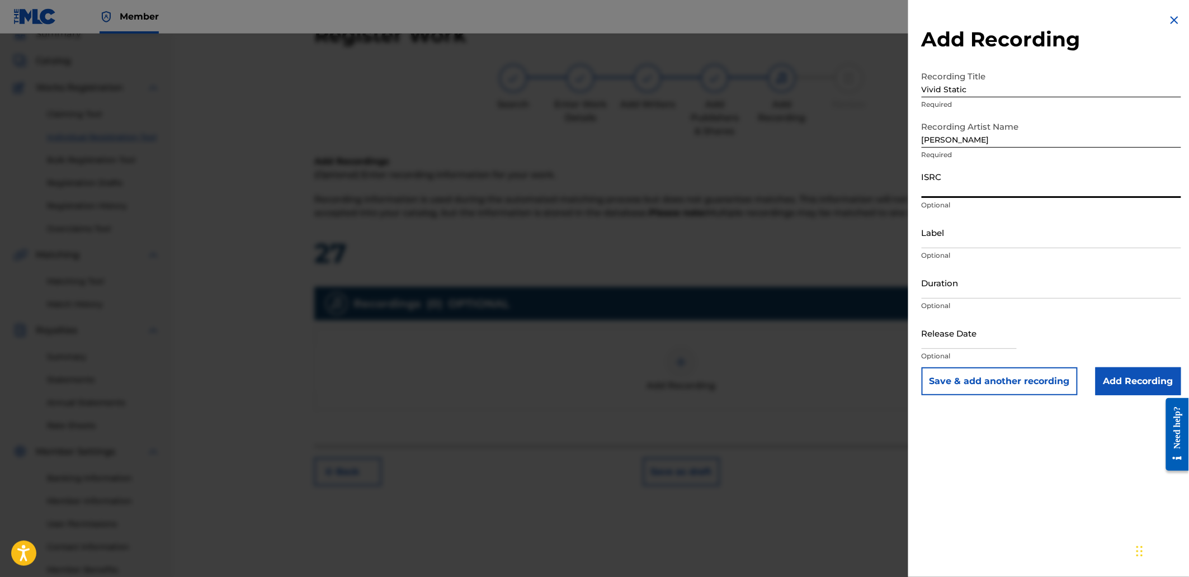
click at [951, 181] on input "ISRC" at bounding box center [1050, 182] width 259 height 32
paste input "QZJRC2532499"
type input "QZJRC2532499"
drag, startPoint x: 1148, startPoint y: 386, endPoint x: 1130, endPoint y: 392, distance: 18.9
click at [1146, 386] on input "Add Recording" at bounding box center [1138, 381] width 86 height 28
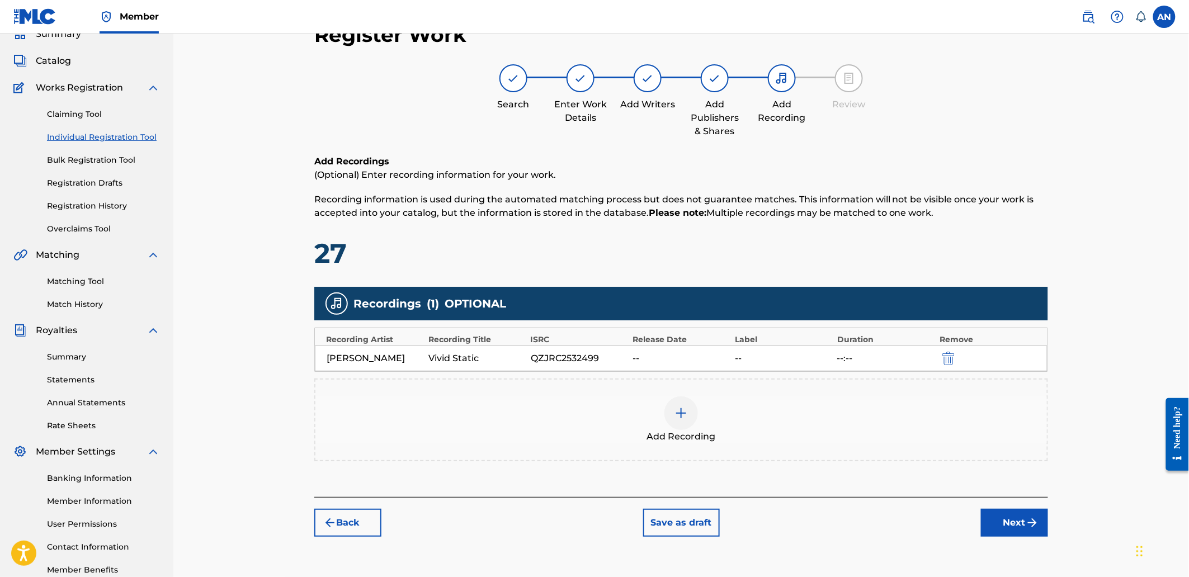
click at [1004, 514] on button "Next" at bounding box center [1014, 523] width 67 height 28
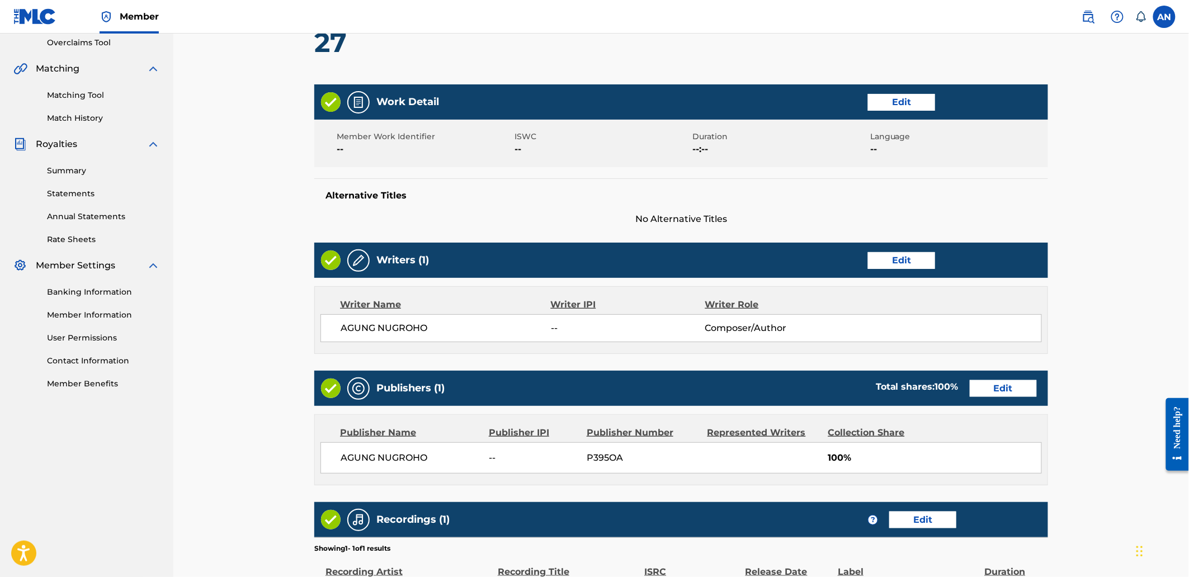
scroll to position [390, 0]
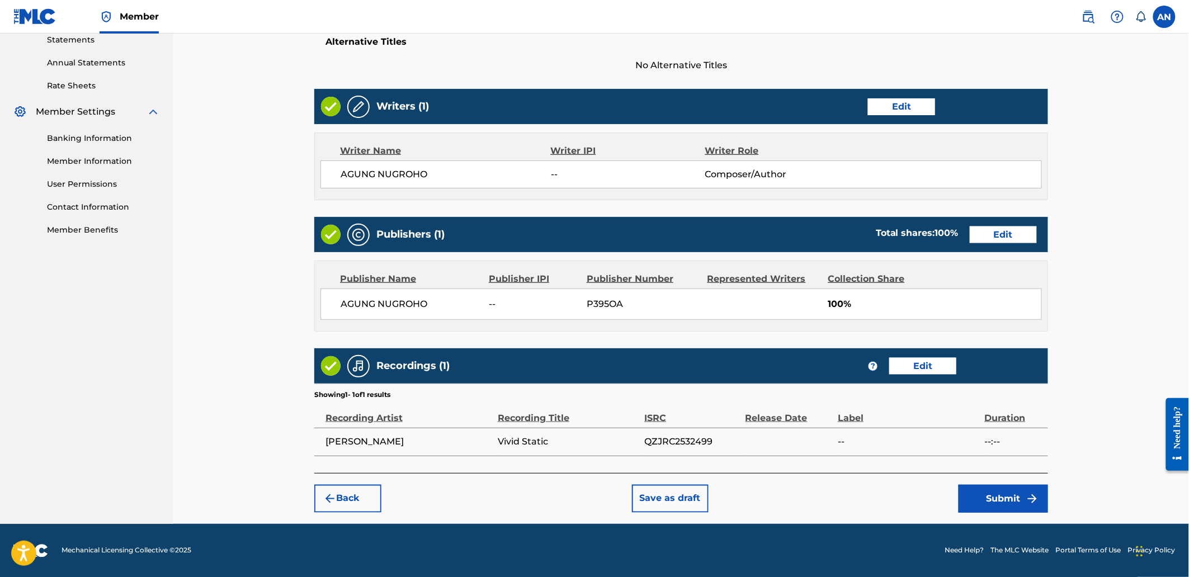
click at [981, 492] on button "Submit" at bounding box center [1002, 499] width 89 height 28
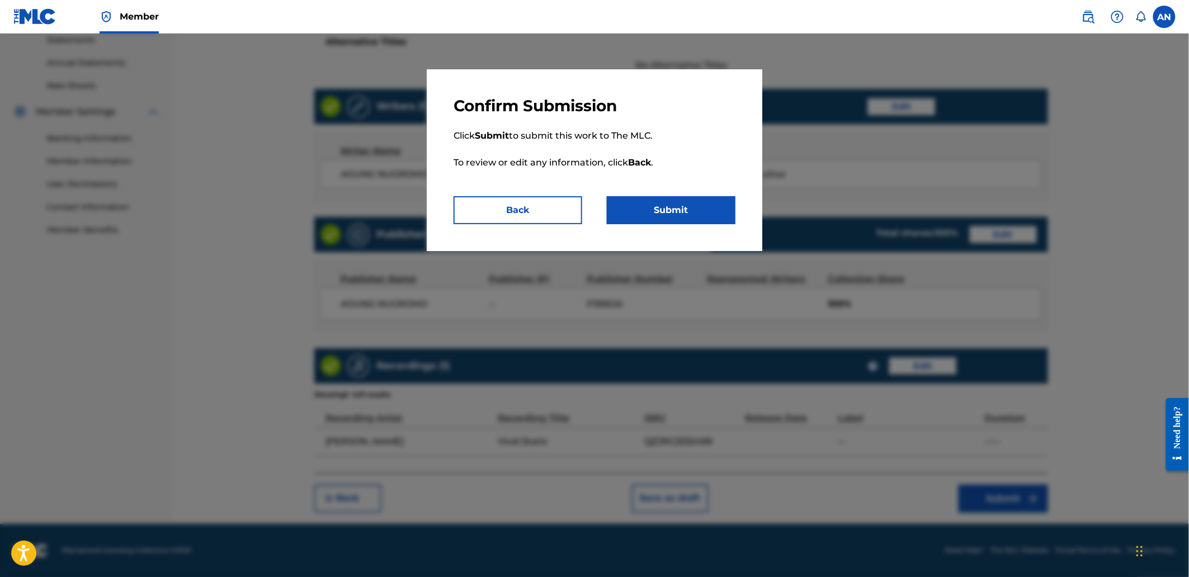
click at [678, 217] on button "Submit" at bounding box center [671, 210] width 129 height 28
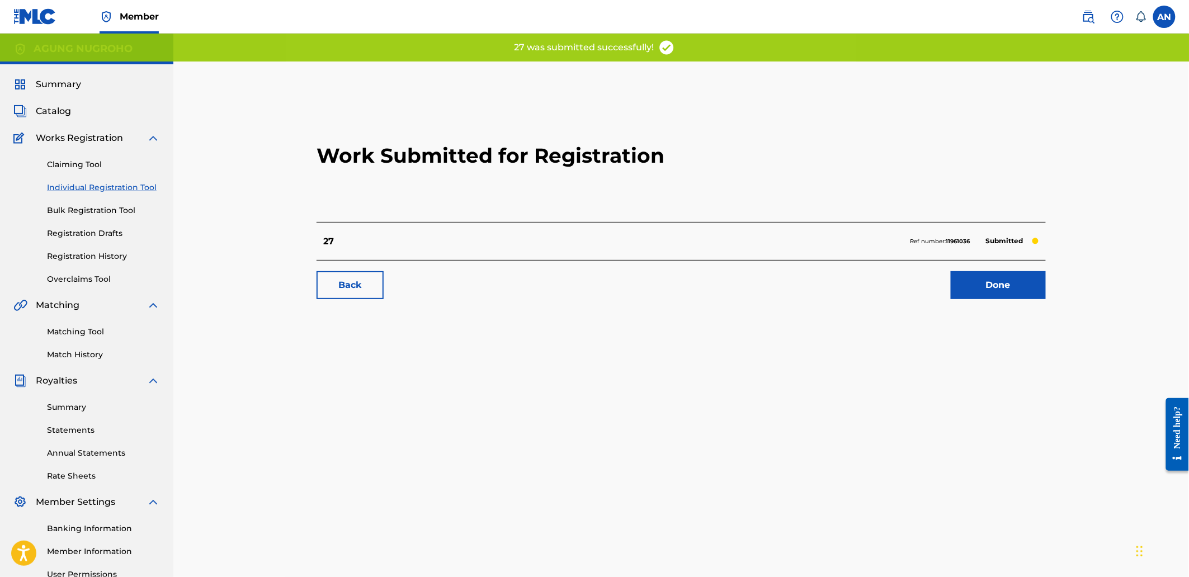
click at [996, 292] on link "Done" at bounding box center [997, 285] width 95 height 28
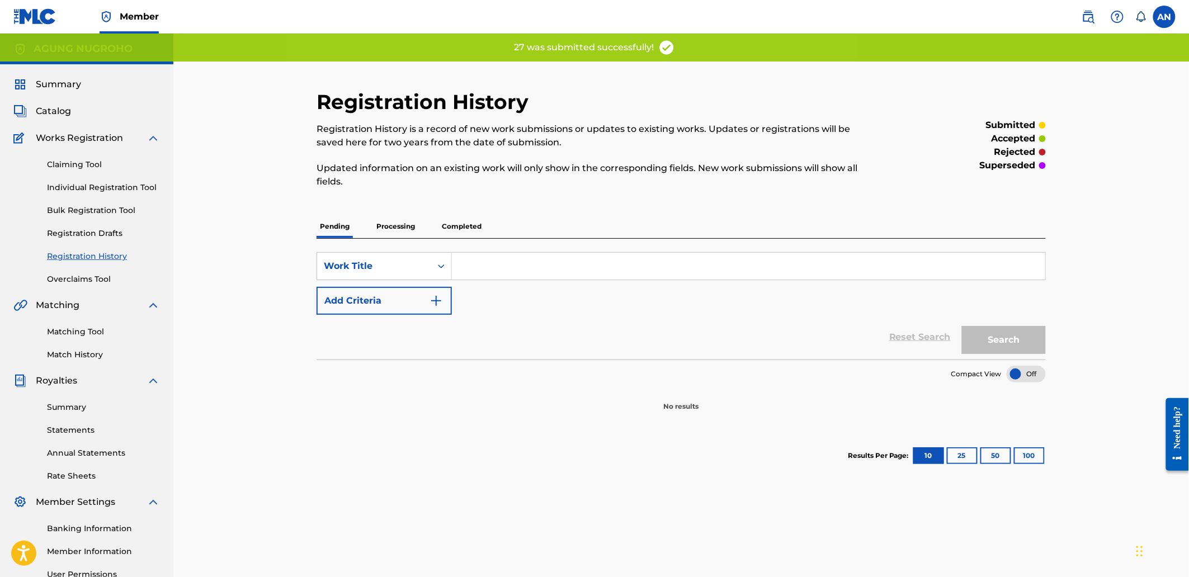
click at [135, 191] on link "Individual Registration Tool" at bounding box center [103, 188] width 113 height 12
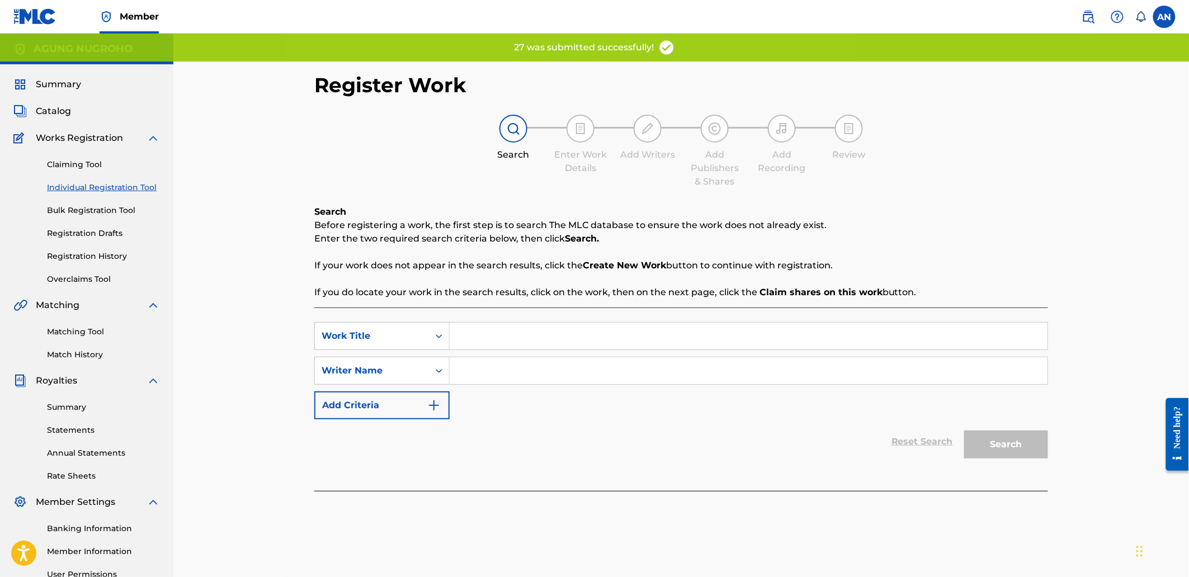
click at [494, 348] on input "Search Form" at bounding box center [748, 336] width 598 height 27
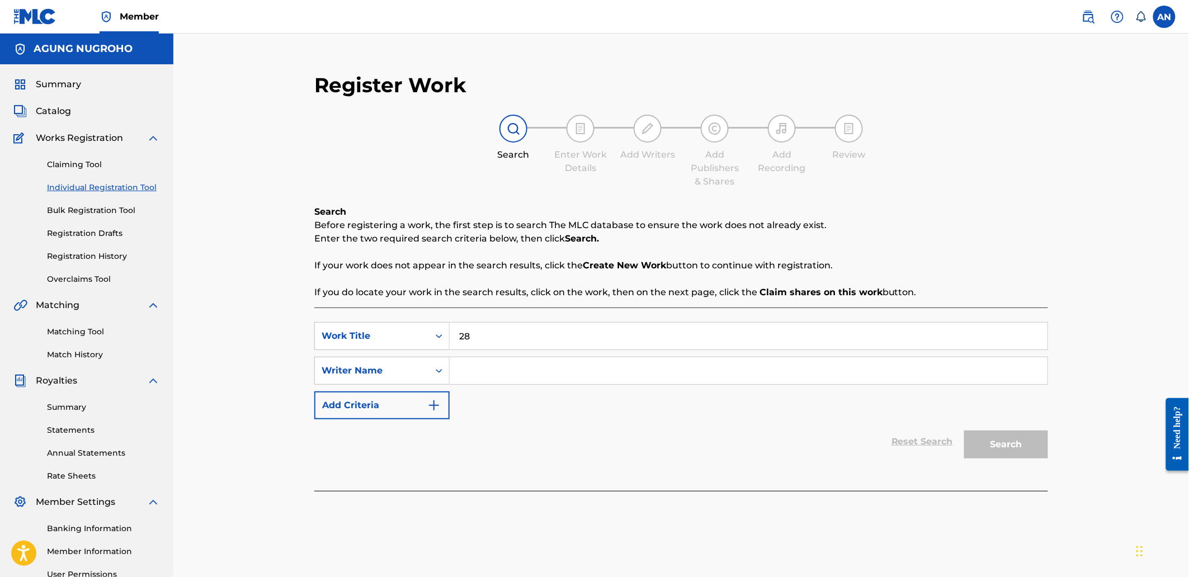
type input "28"
drag, startPoint x: 498, startPoint y: 373, endPoint x: 513, endPoint y: 382, distance: 18.0
click at [498, 373] on input "Search Form" at bounding box center [748, 370] width 598 height 27
type input "AGUNG NUGROHO"
drag, startPoint x: 550, startPoint y: 370, endPoint x: 453, endPoint y: 370, distance: 96.7
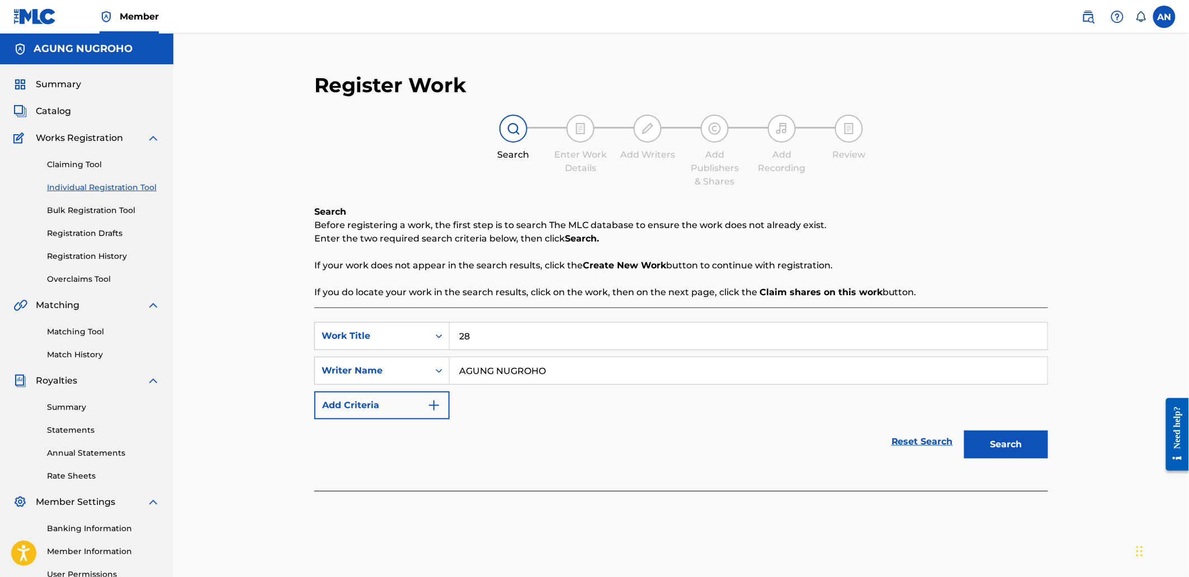
click at [453, 370] on input "AGUNG NUGROHO" at bounding box center [748, 370] width 598 height 27
click at [1002, 447] on button "Search" at bounding box center [1006, 444] width 84 height 28
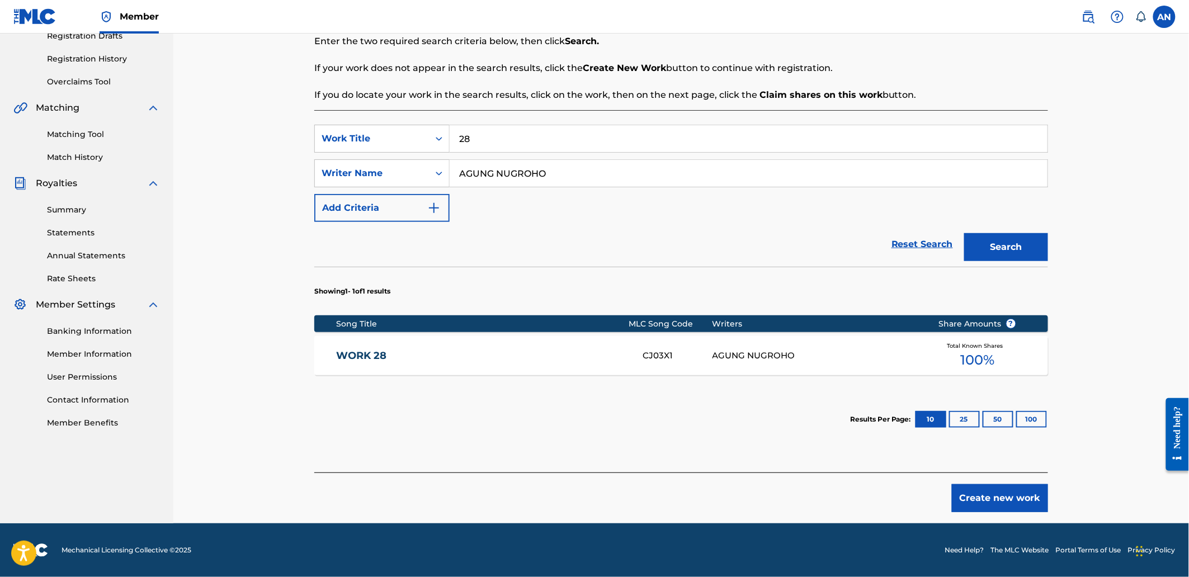
click at [1029, 510] on button "Create new work" at bounding box center [999, 498] width 96 height 28
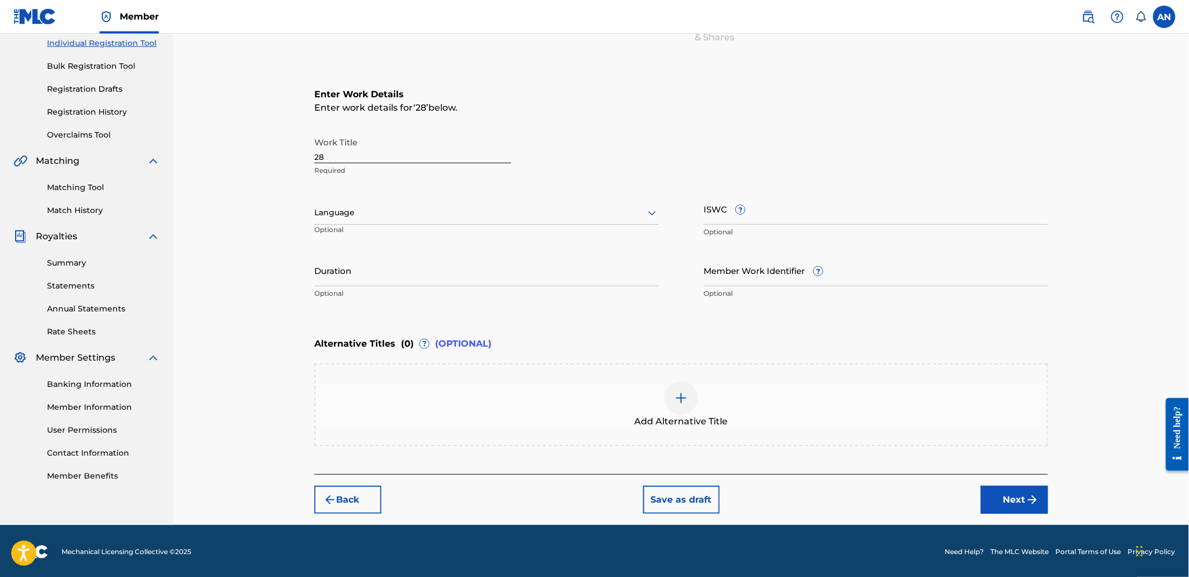
click at [1029, 509] on button "Next" at bounding box center [1014, 500] width 67 height 28
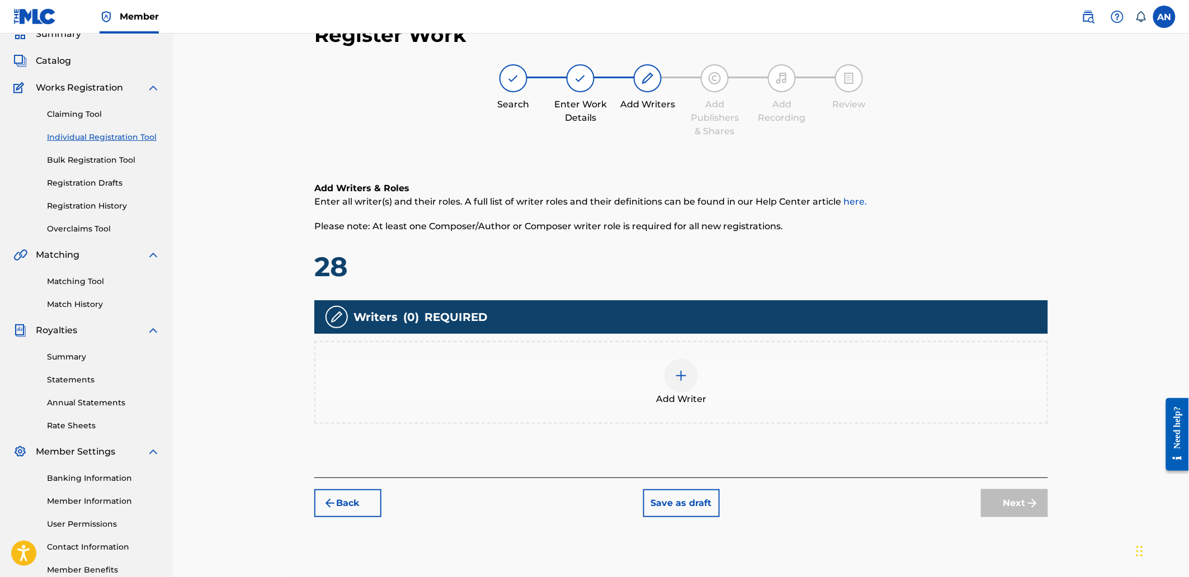
click at [942, 362] on div "Add Writer" at bounding box center [680, 382] width 731 height 47
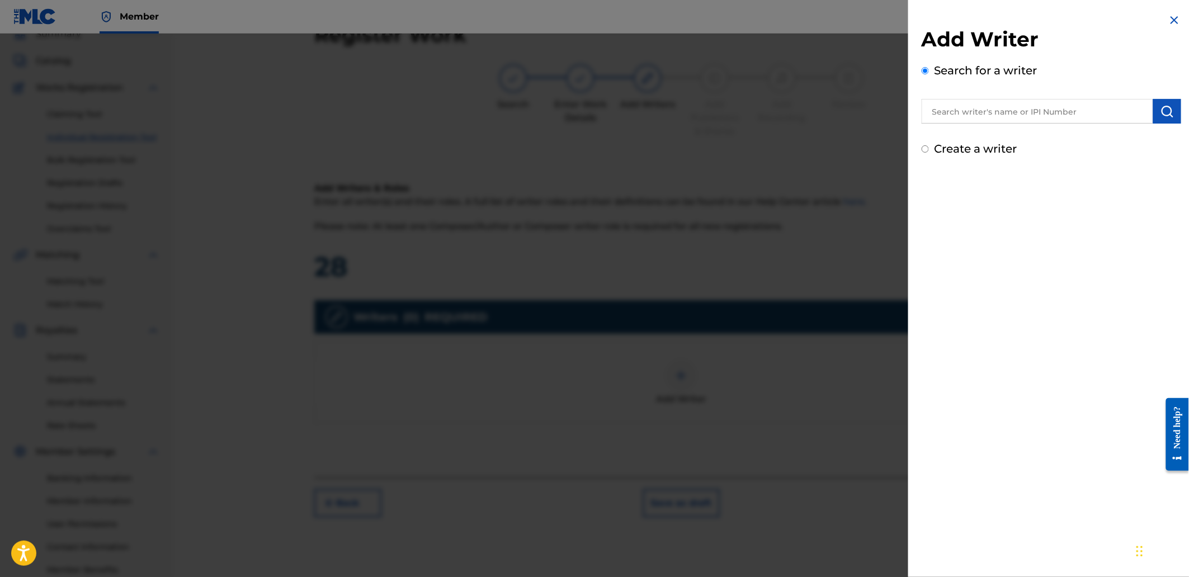
click at [1010, 118] on input "text" at bounding box center [1036, 111] width 231 height 25
type input "AGUNG NUGROHO"
click at [1160, 110] on img "submit" at bounding box center [1166, 111] width 13 height 13
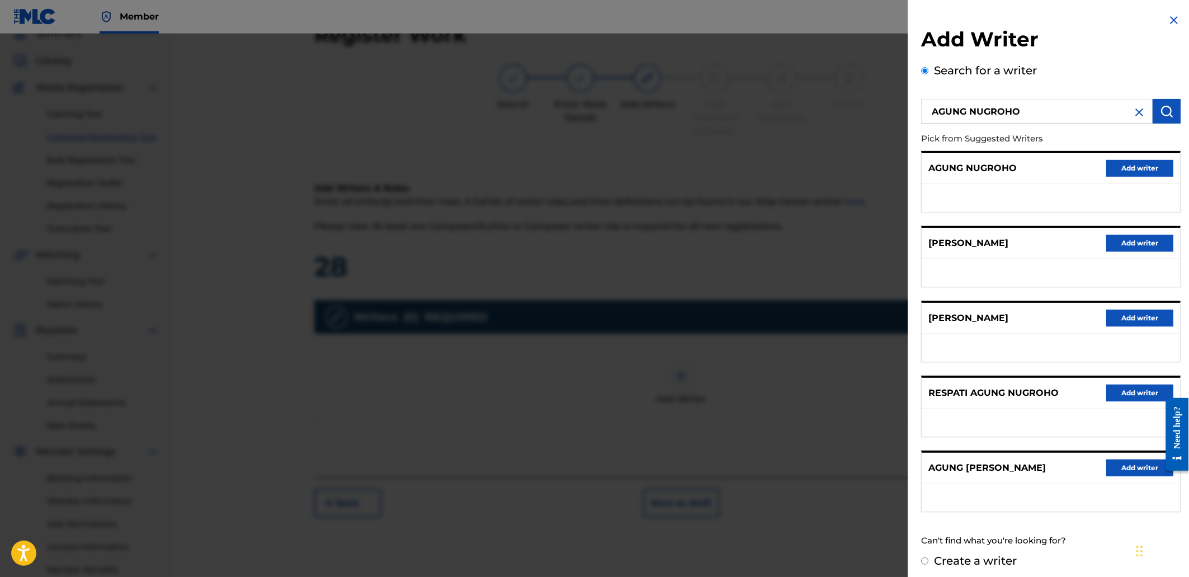
click at [1118, 172] on button "Add writer" at bounding box center [1139, 168] width 67 height 17
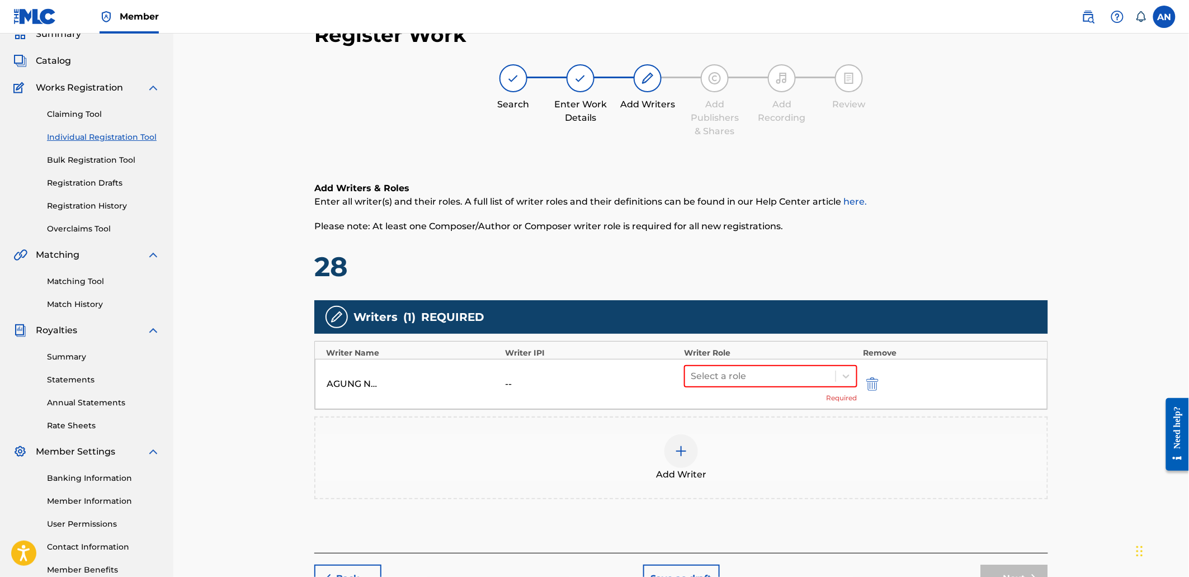
drag, startPoint x: 757, startPoint y: 378, endPoint x: 757, endPoint y: 389, distance: 10.6
click at [757, 378] on div at bounding box center [759, 376] width 139 height 16
click at [756, 404] on div "Composer/Author" at bounding box center [770, 404] width 173 height 22
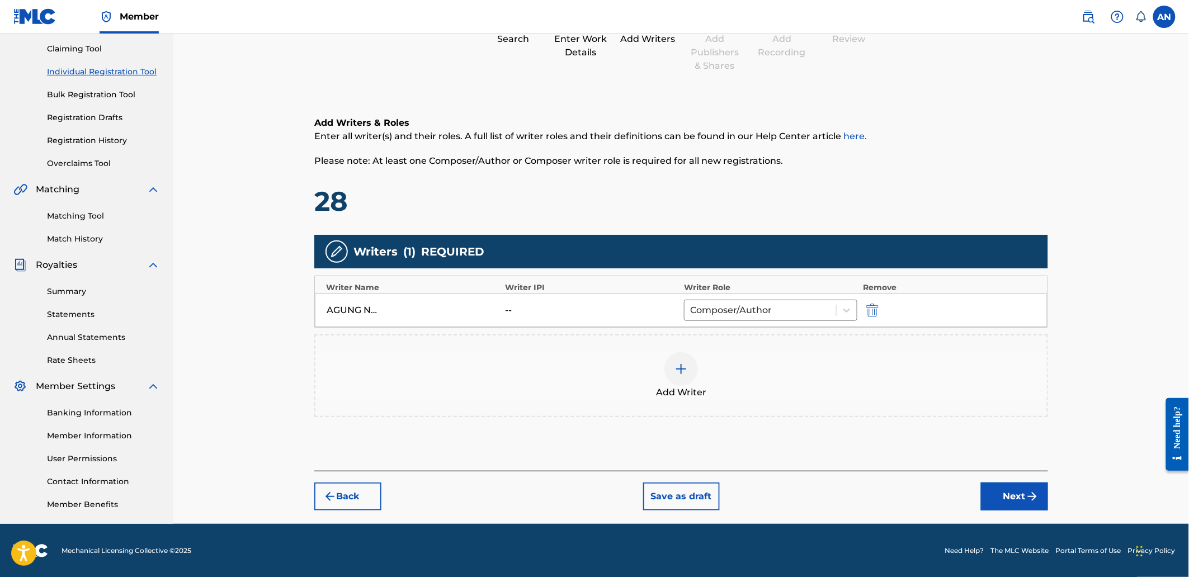
click at [1009, 495] on button "Next" at bounding box center [1014, 496] width 67 height 28
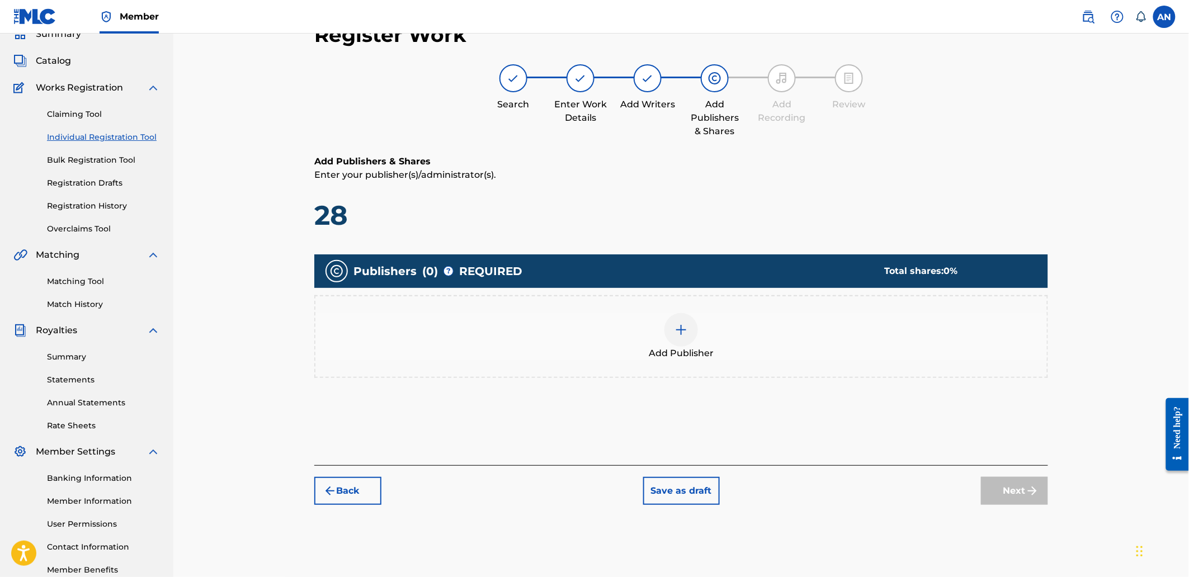
click at [801, 342] on div "Add Publisher" at bounding box center [680, 336] width 731 height 47
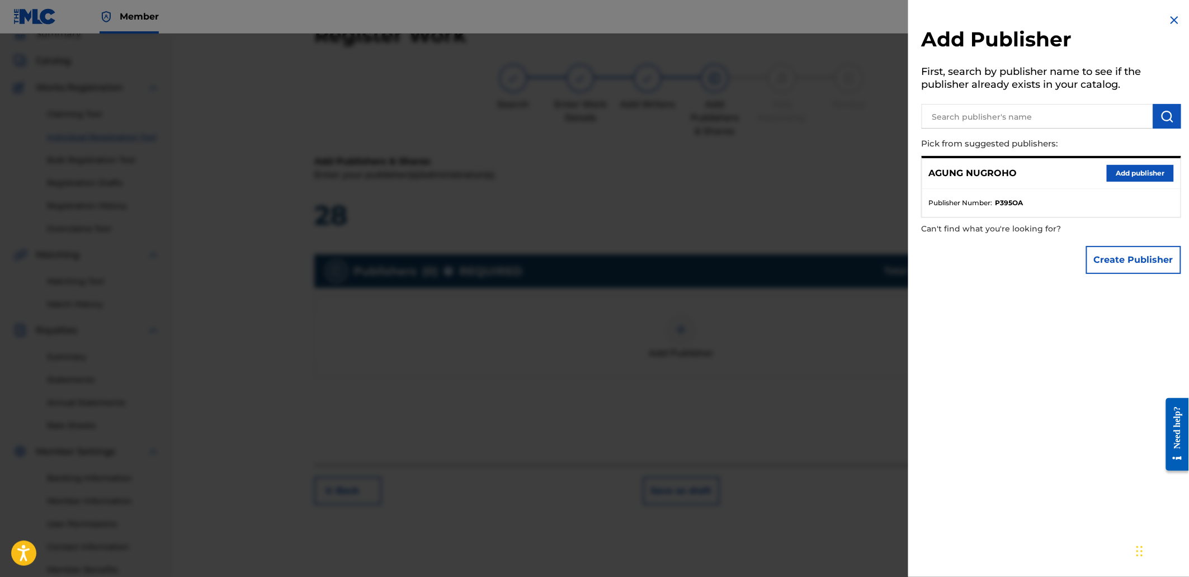
drag, startPoint x: 1150, startPoint y: 177, endPoint x: 914, endPoint y: 222, distance: 240.9
click at [1150, 177] on button "Add publisher" at bounding box center [1139, 173] width 67 height 17
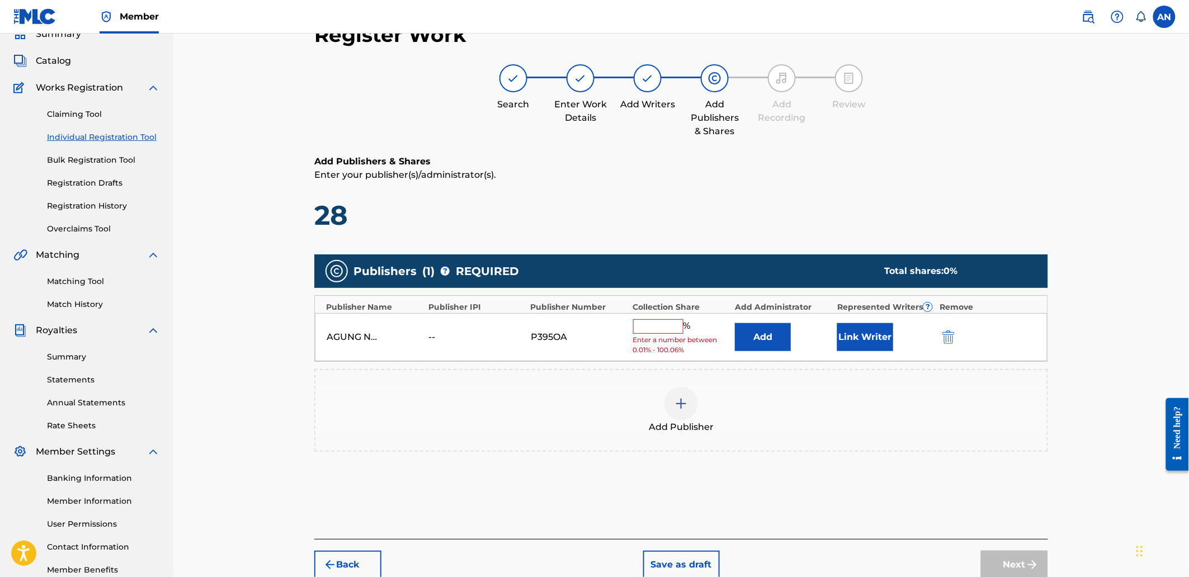
click at [639, 325] on input "text" at bounding box center [658, 326] width 50 height 15
type input "100"
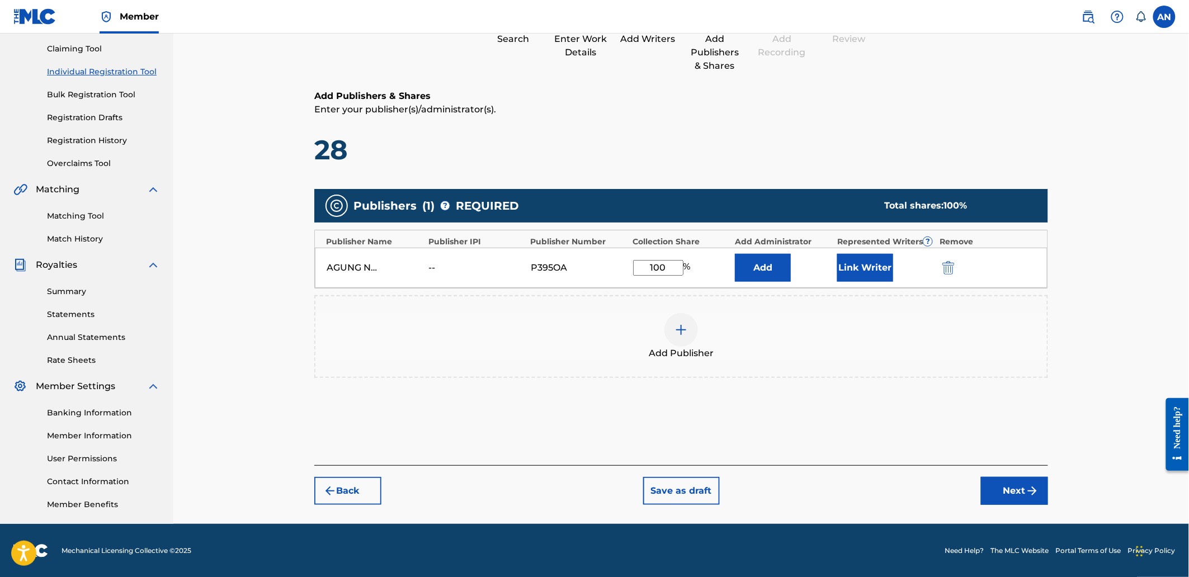
click at [998, 498] on button "Next" at bounding box center [1014, 491] width 67 height 28
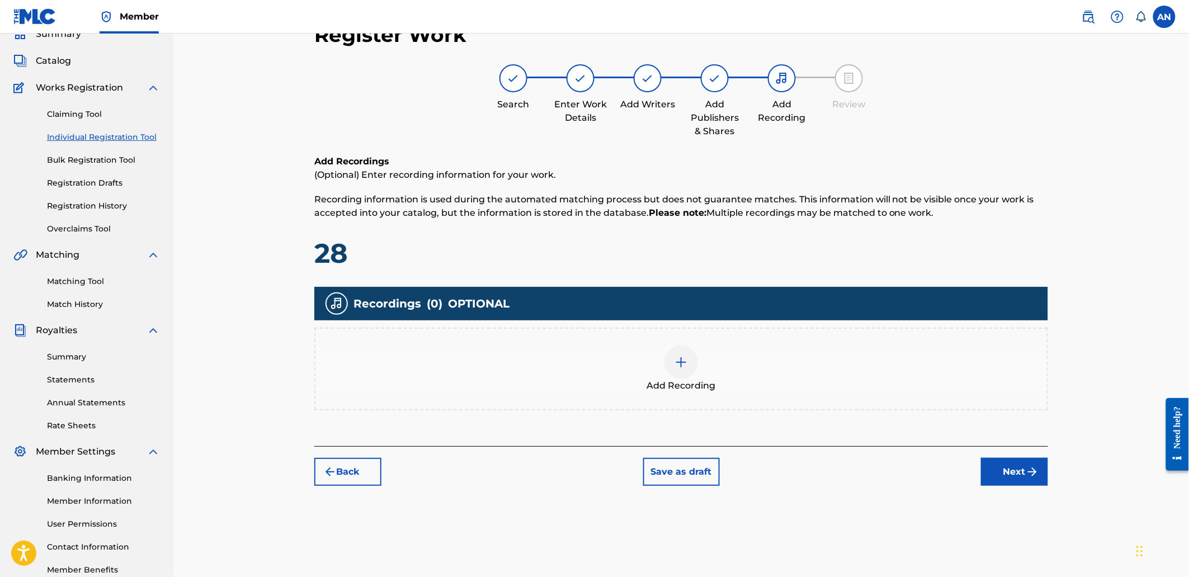
click at [812, 373] on div "Add Recording" at bounding box center [680, 368] width 731 height 47
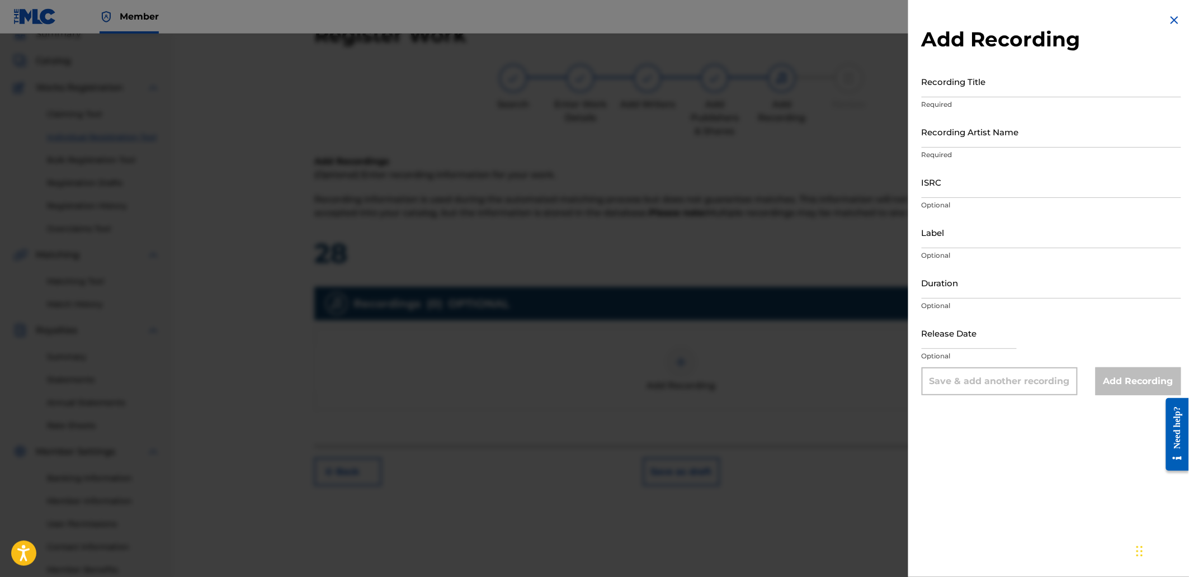
click at [952, 84] on input "Recording Title" at bounding box center [1050, 81] width 259 height 32
paste input "Subway Rhymes"
type input "Subway Rhymes"
click at [964, 139] on input "Recording Artist Name" at bounding box center [1050, 132] width 259 height 32
paste input "[PERSON_NAME]"
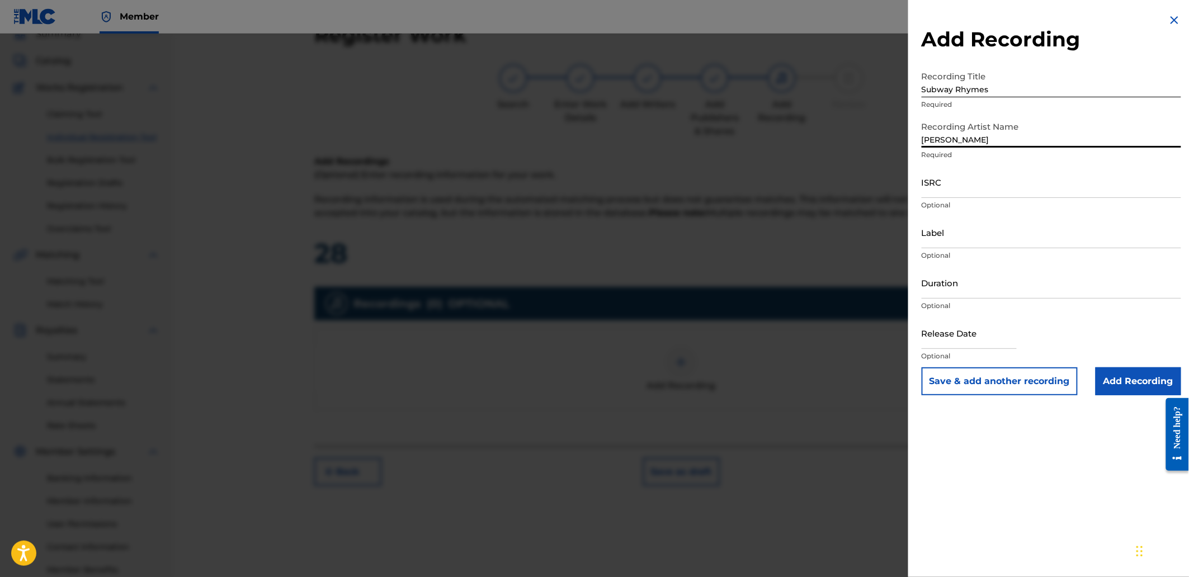
type input "[PERSON_NAME]"
click at [982, 187] on input "ISRC" at bounding box center [1050, 182] width 259 height 32
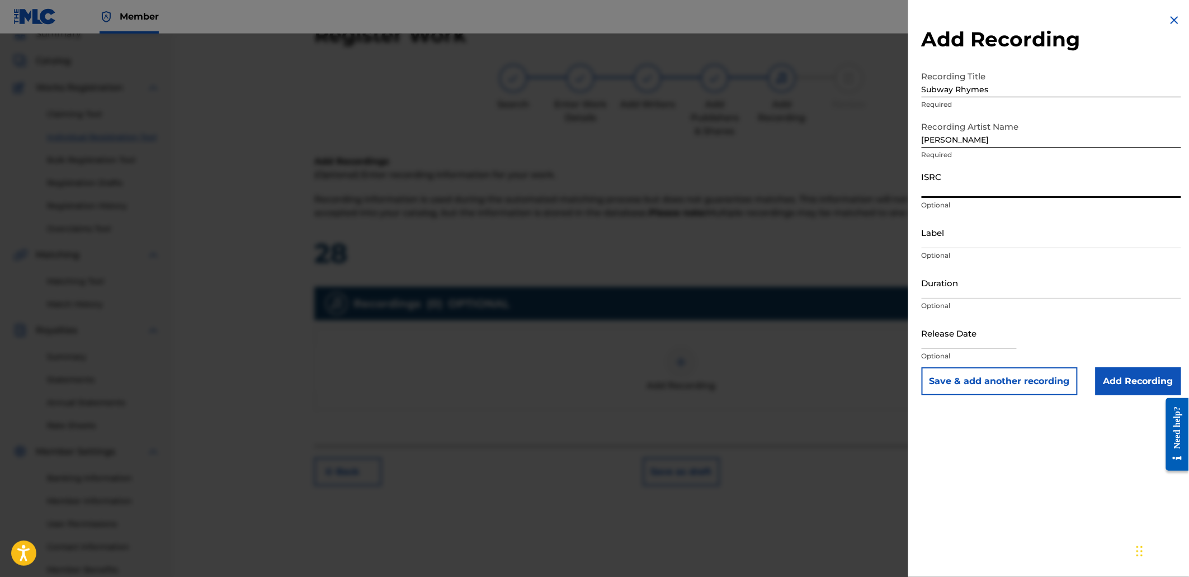
paste input "QZJRC2545616"
type input "QZJRC2545616"
click at [1119, 389] on input "Add Recording" at bounding box center [1138, 381] width 86 height 28
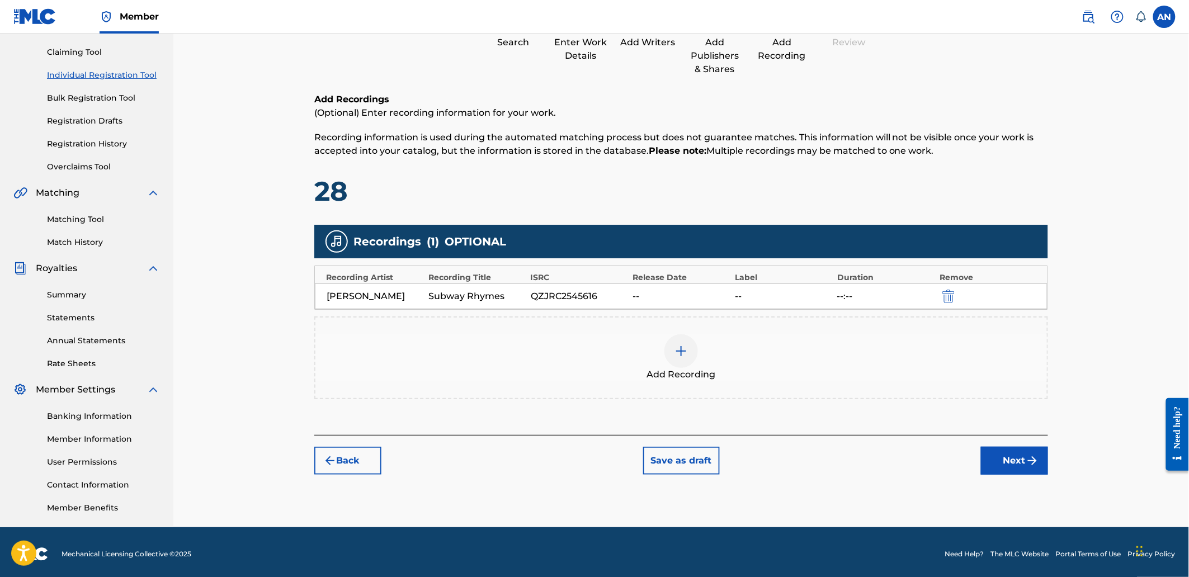
click at [1026, 468] on button "Next" at bounding box center [1014, 461] width 67 height 28
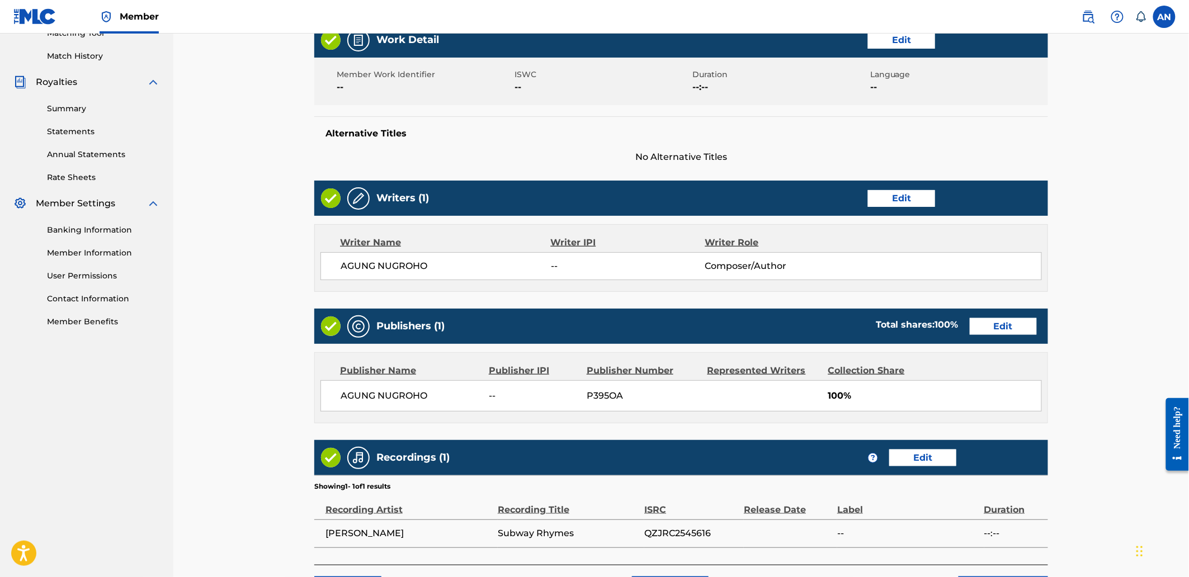
scroll to position [390, 0]
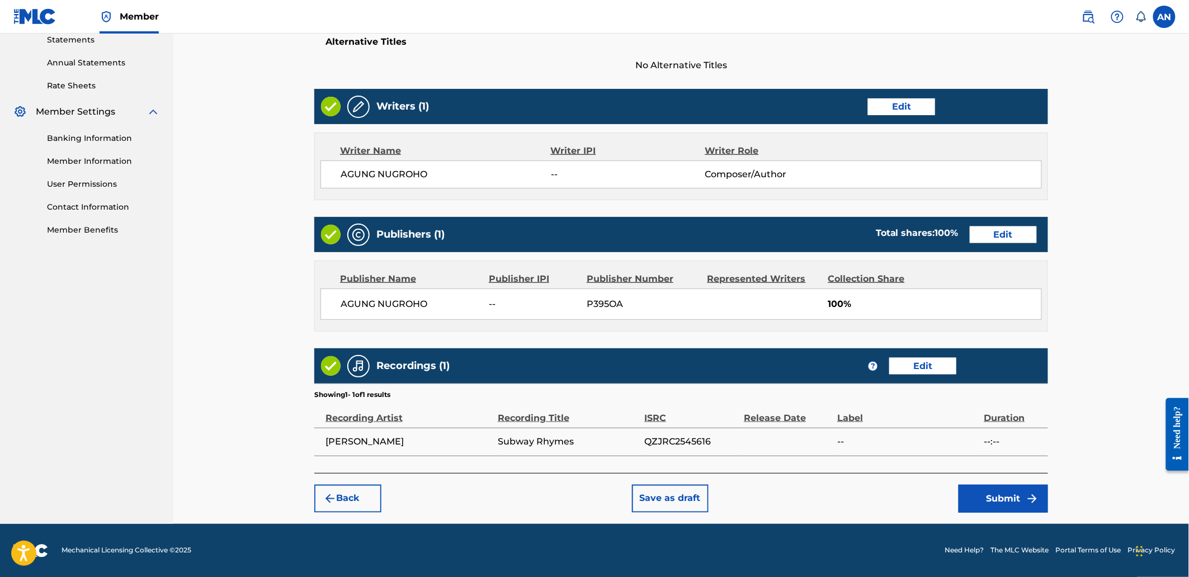
click at [1004, 499] on button "Submit" at bounding box center [1002, 499] width 89 height 28
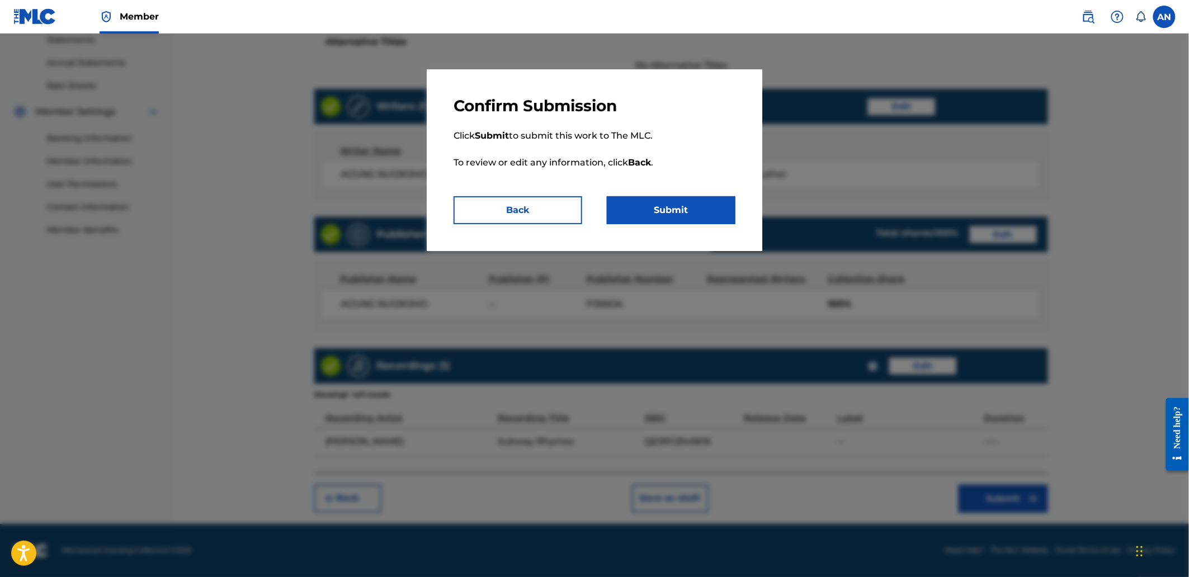
click at [690, 220] on button "Submit" at bounding box center [671, 210] width 129 height 28
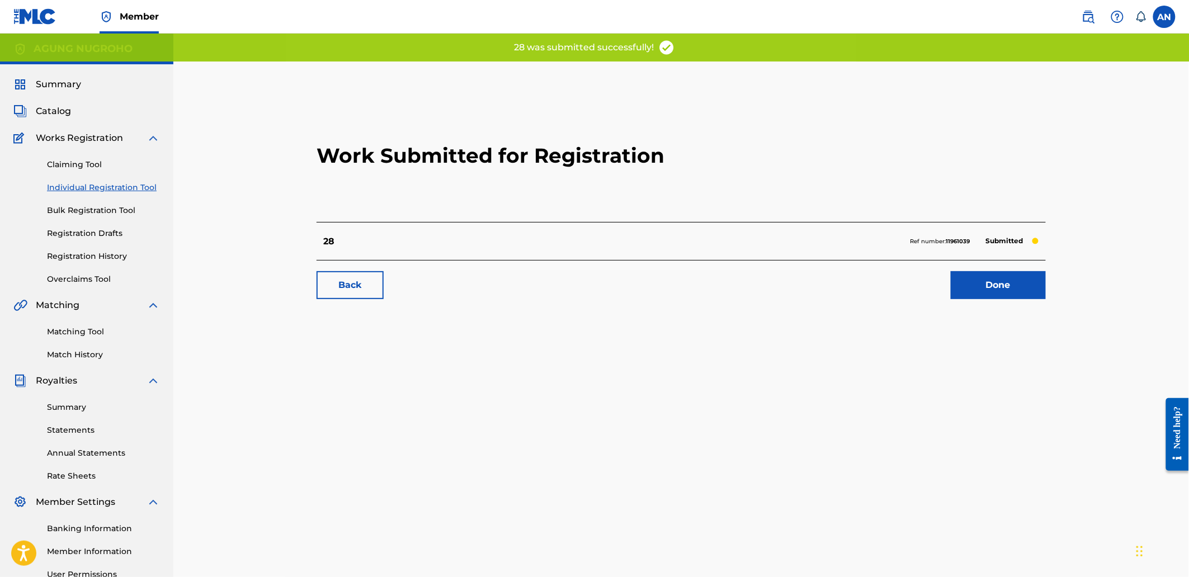
click at [976, 283] on link "Done" at bounding box center [997, 285] width 95 height 28
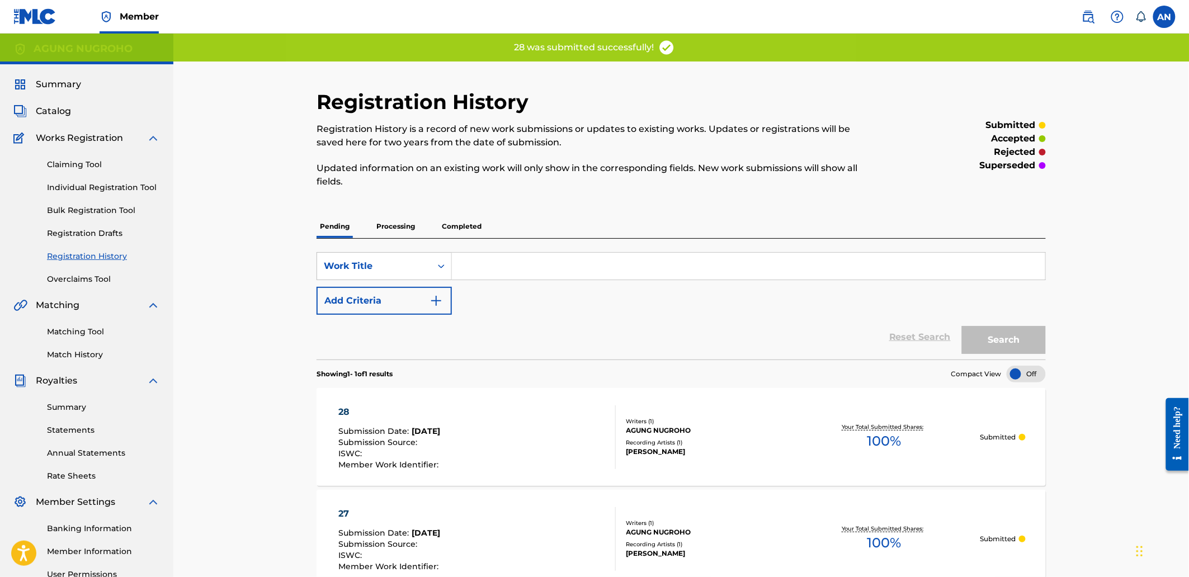
click at [144, 183] on link "Individual Registration Tool" at bounding box center [103, 188] width 113 height 12
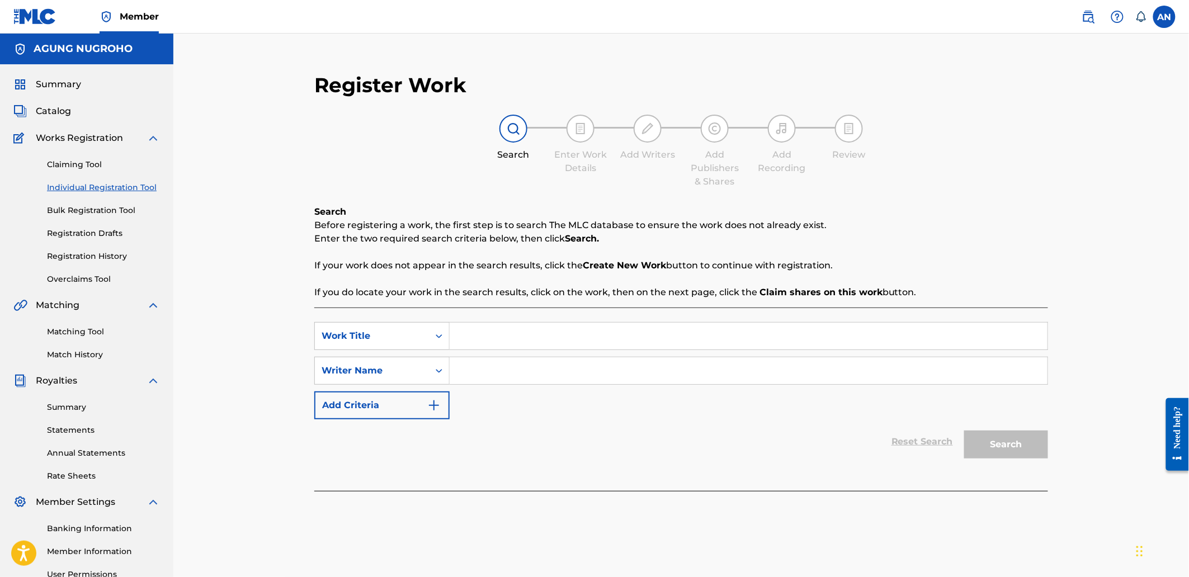
click at [495, 339] on input "Search Form" at bounding box center [748, 336] width 598 height 27
type input "29"
click at [495, 371] on input "Search Form" at bounding box center [748, 370] width 598 height 27
type input "AGUNG NUGROHO"
click at [1018, 448] on button "Search" at bounding box center [1006, 444] width 84 height 28
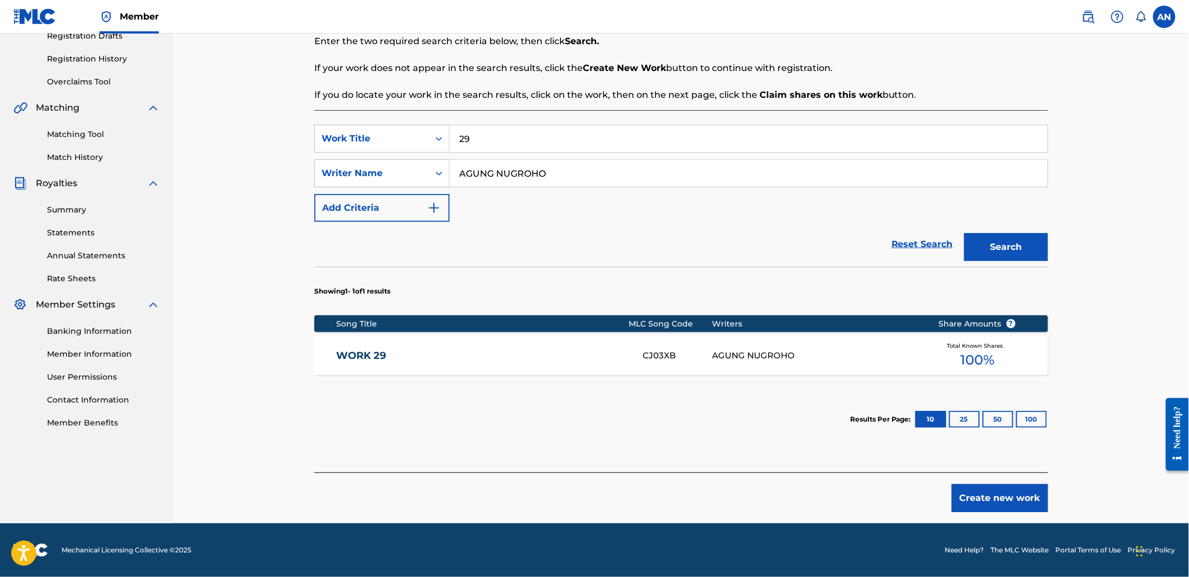
click at [973, 491] on button "Create new work" at bounding box center [999, 498] width 96 height 28
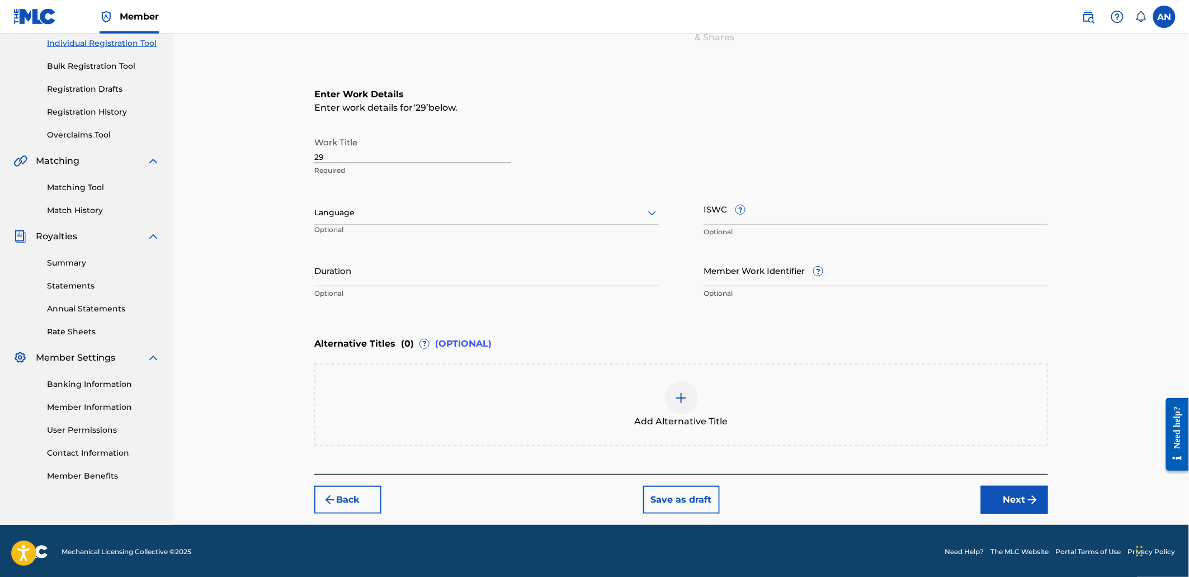
click at [985, 495] on button "Next" at bounding box center [1014, 500] width 67 height 28
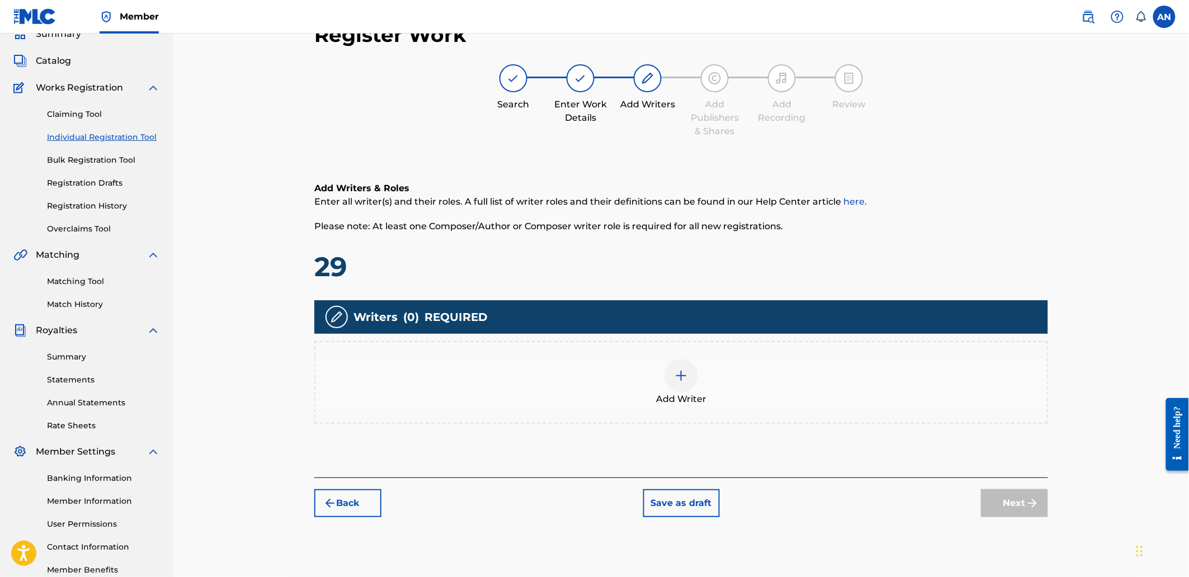
click at [887, 365] on div "Add Writer" at bounding box center [680, 382] width 731 height 47
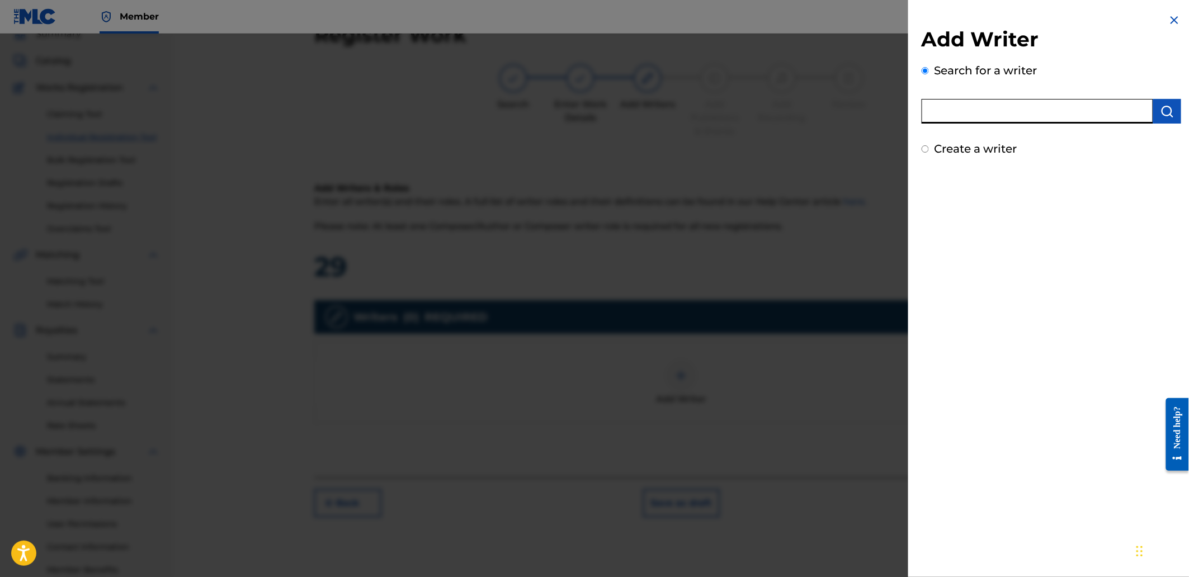
drag, startPoint x: 1019, startPoint y: 109, endPoint x: 1031, endPoint y: 124, distance: 19.0
click at [1019, 109] on input "text" at bounding box center [1036, 111] width 231 height 25
type input "AGUNG NUGROHO"
click at [1171, 110] on button "submit" at bounding box center [1167, 111] width 28 height 25
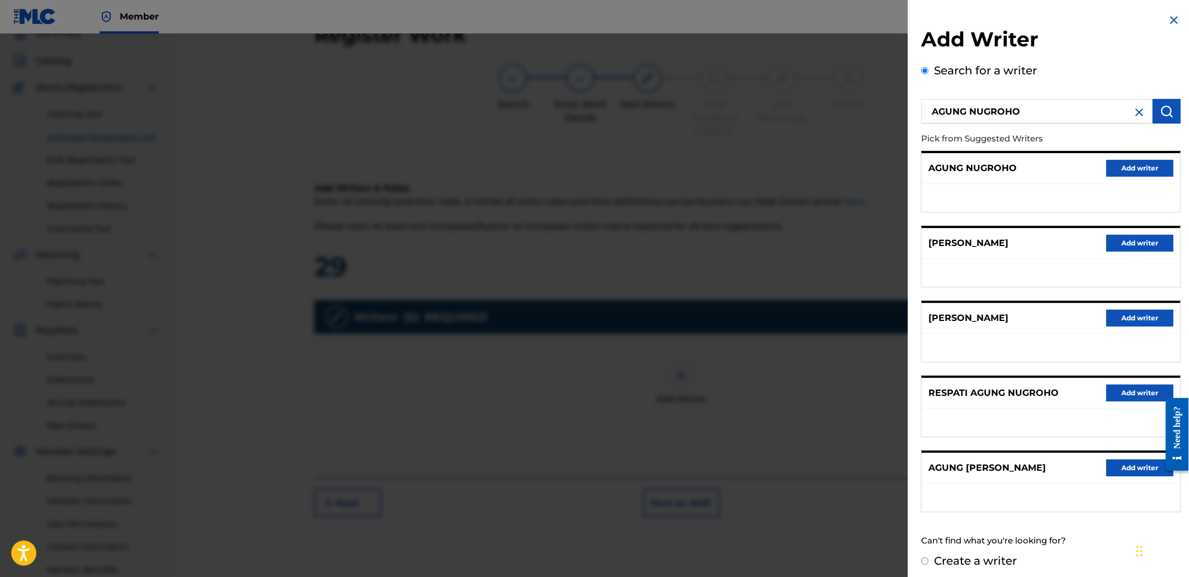
scroll to position [0, 0]
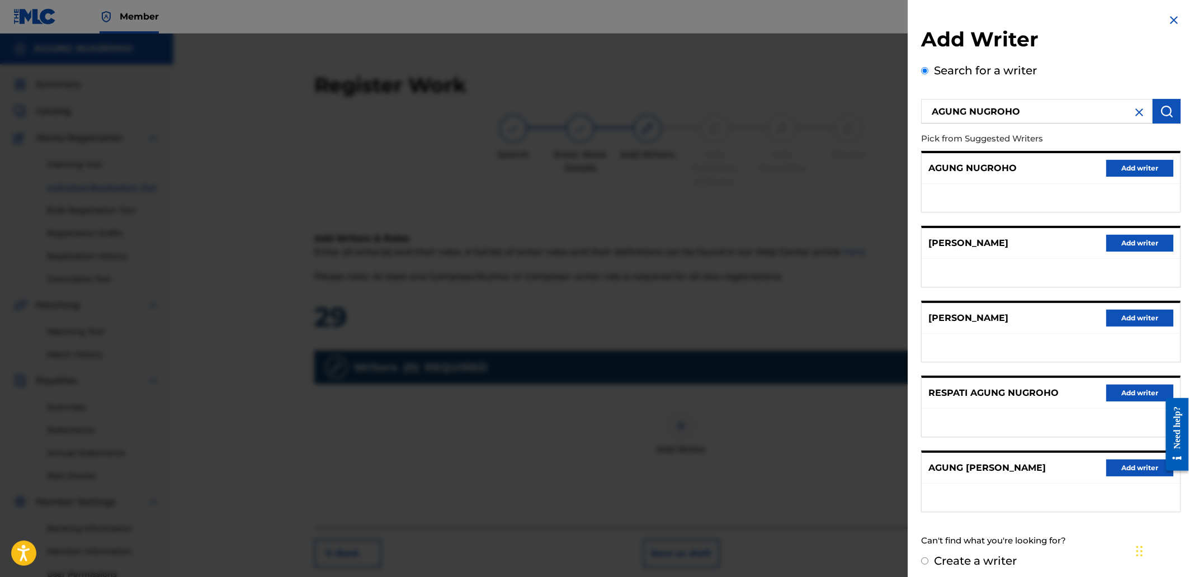
drag, startPoint x: 1135, startPoint y: 165, endPoint x: 1002, endPoint y: 237, distance: 151.8
click at [1131, 168] on button "Add writer" at bounding box center [1139, 168] width 67 height 17
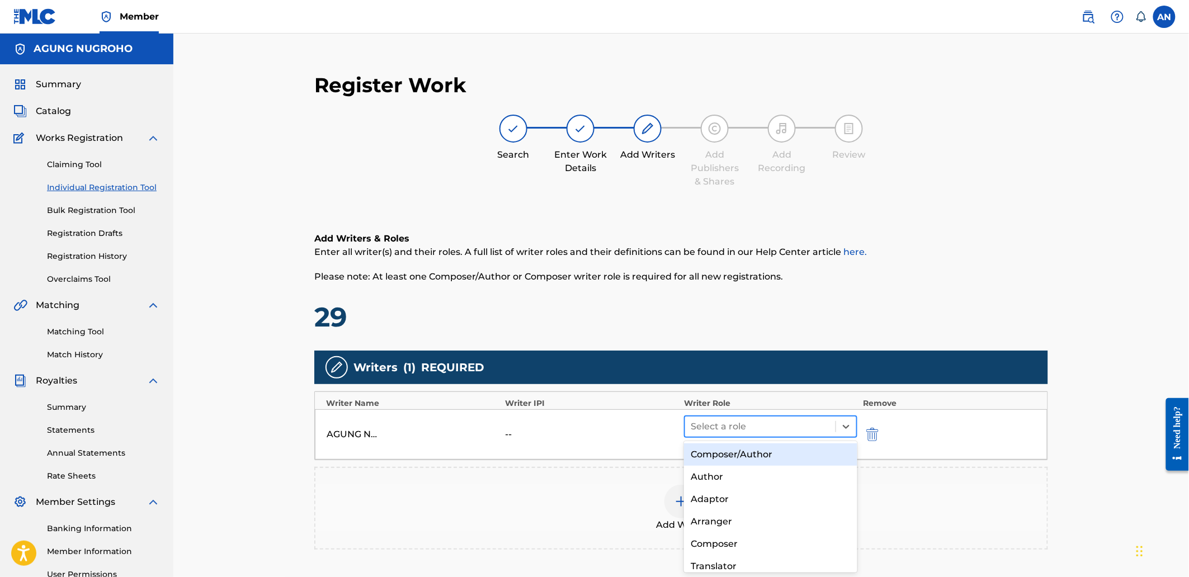
click at [798, 425] on div at bounding box center [759, 427] width 139 height 16
click at [781, 455] on div "Composer/Author" at bounding box center [770, 454] width 173 height 22
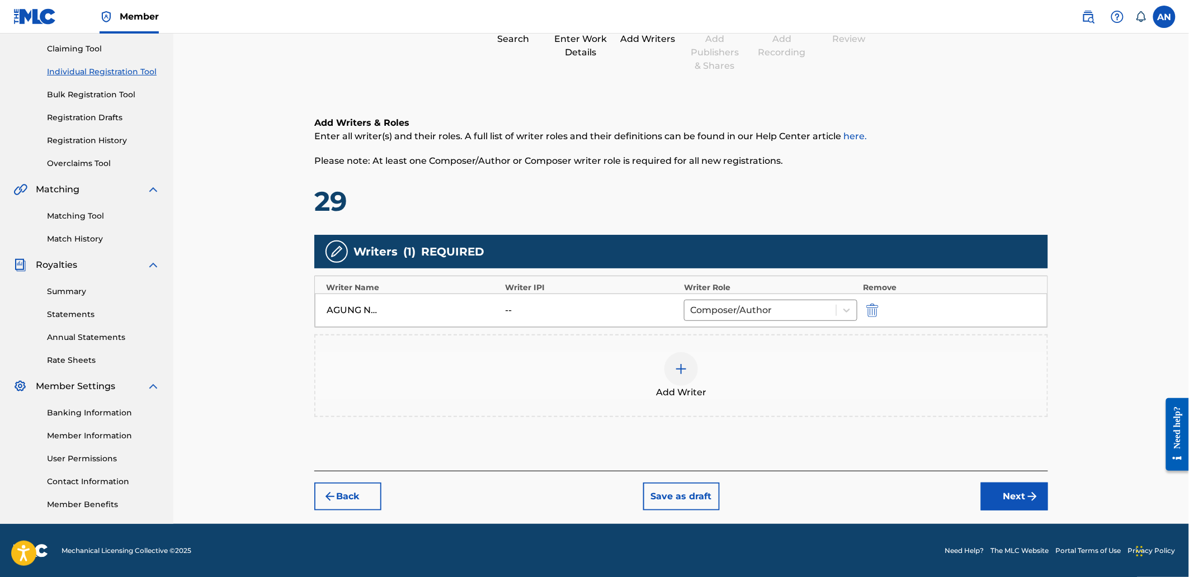
click at [997, 495] on button "Next" at bounding box center [1014, 496] width 67 height 28
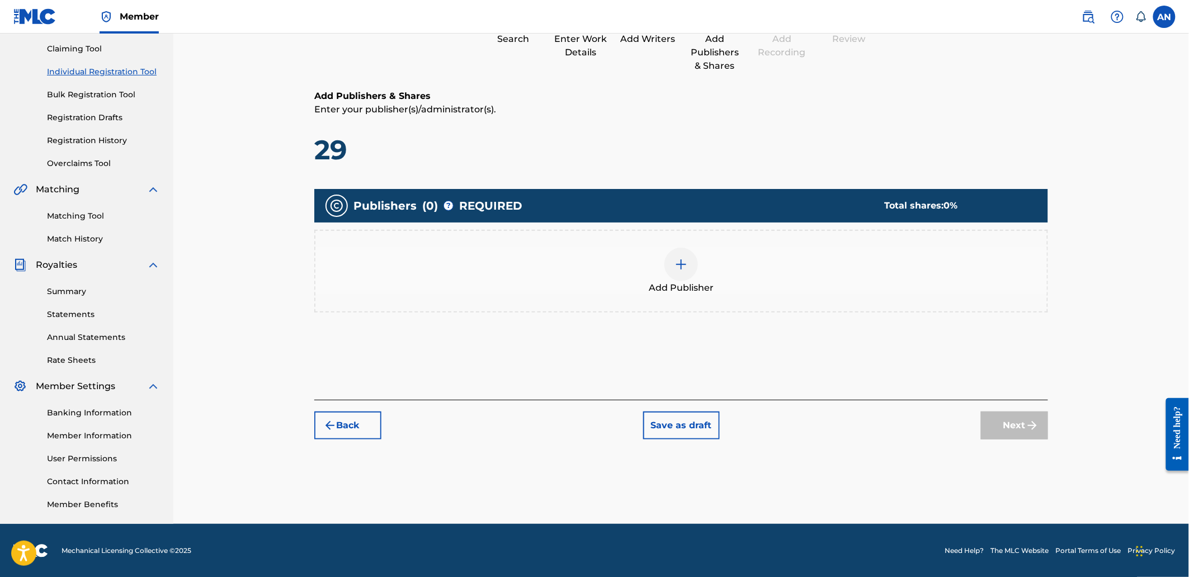
scroll to position [50, 0]
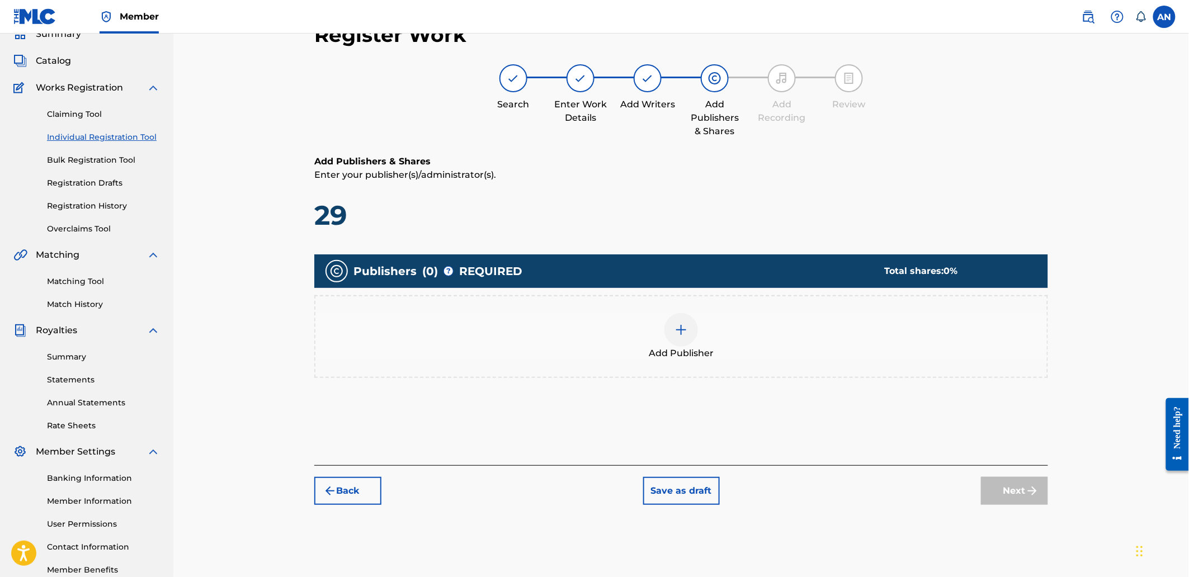
click at [797, 339] on div "Add Publisher" at bounding box center [680, 336] width 731 height 47
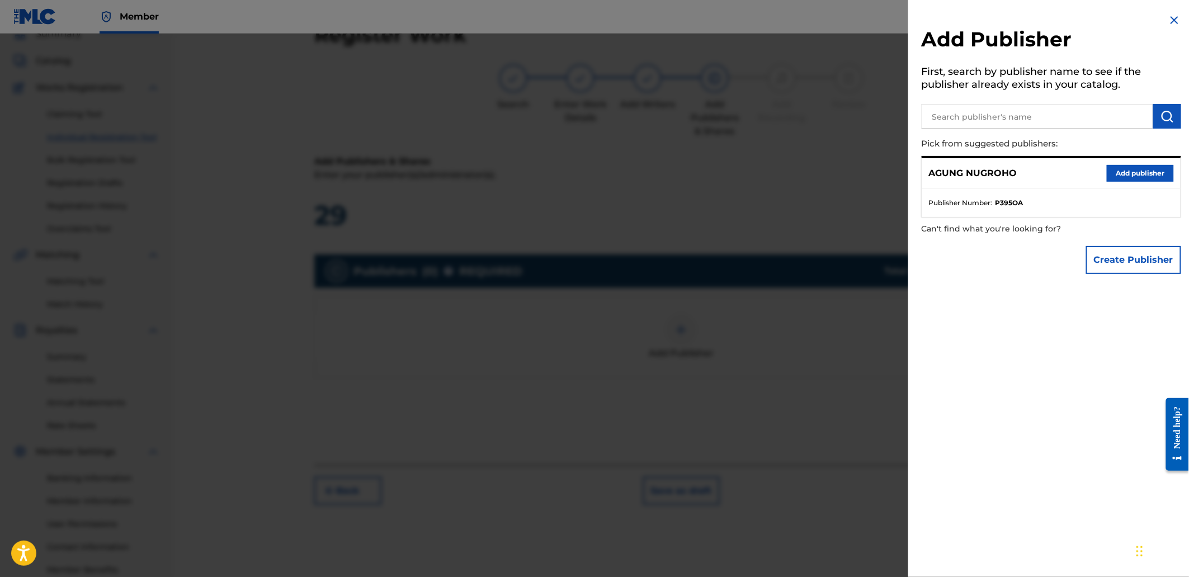
click at [1008, 107] on input "text" at bounding box center [1036, 116] width 231 height 25
click at [1127, 179] on button "Add publisher" at bounding box center [1139, 173] width 67 height 17
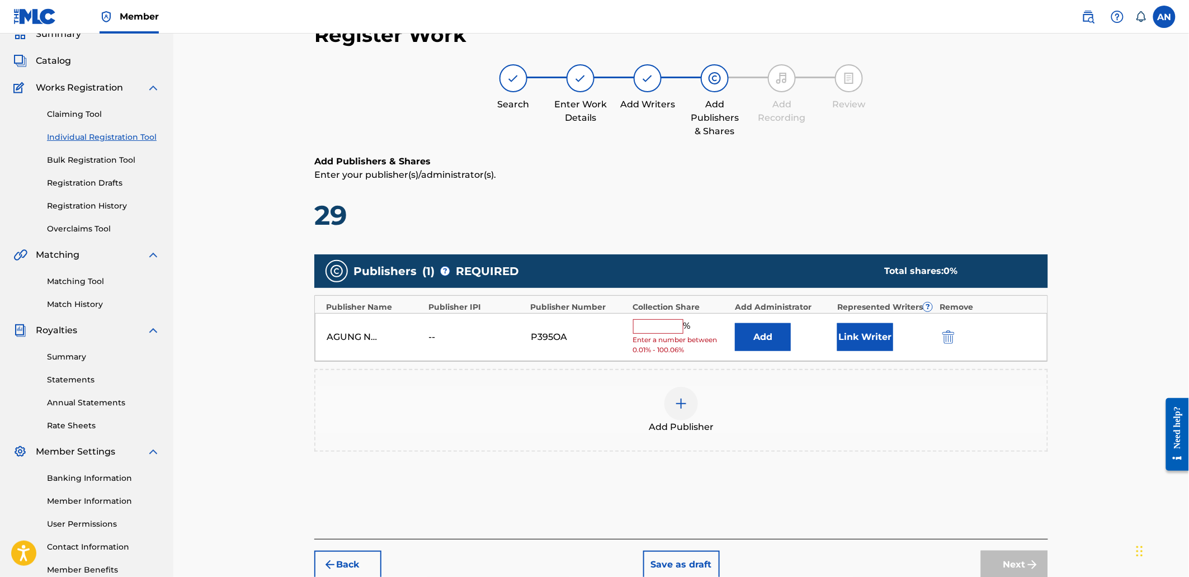
click at [662, 322] on input "text" at bounding box center [658, 326] width 50 height 15
type input "100"
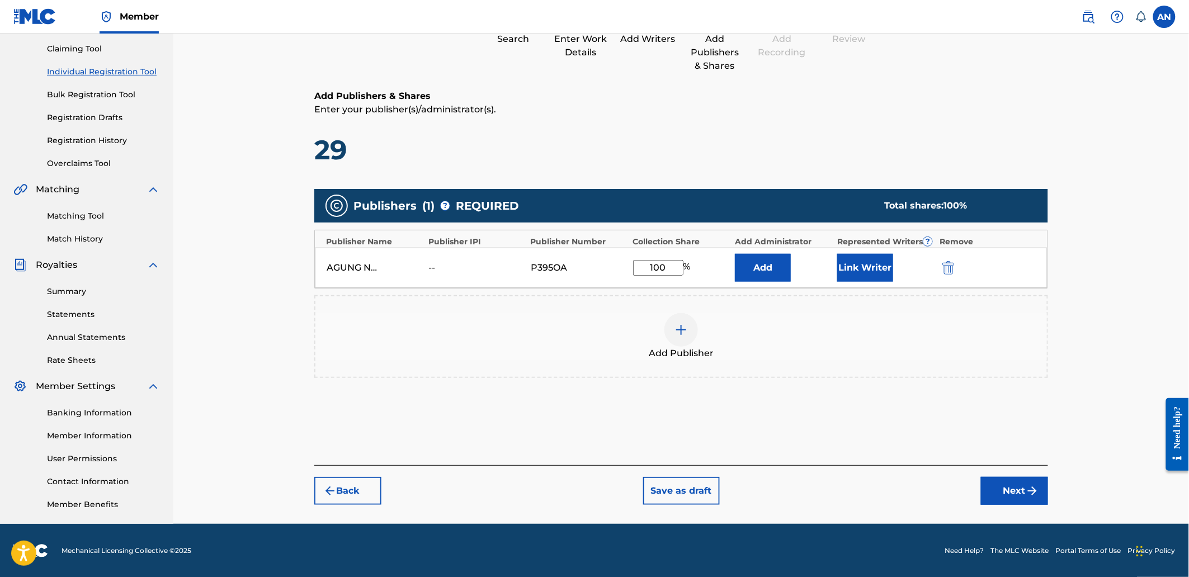
click at [1003, 477] on button "Next" at bounding box center [1014, 491] width 67 height 28
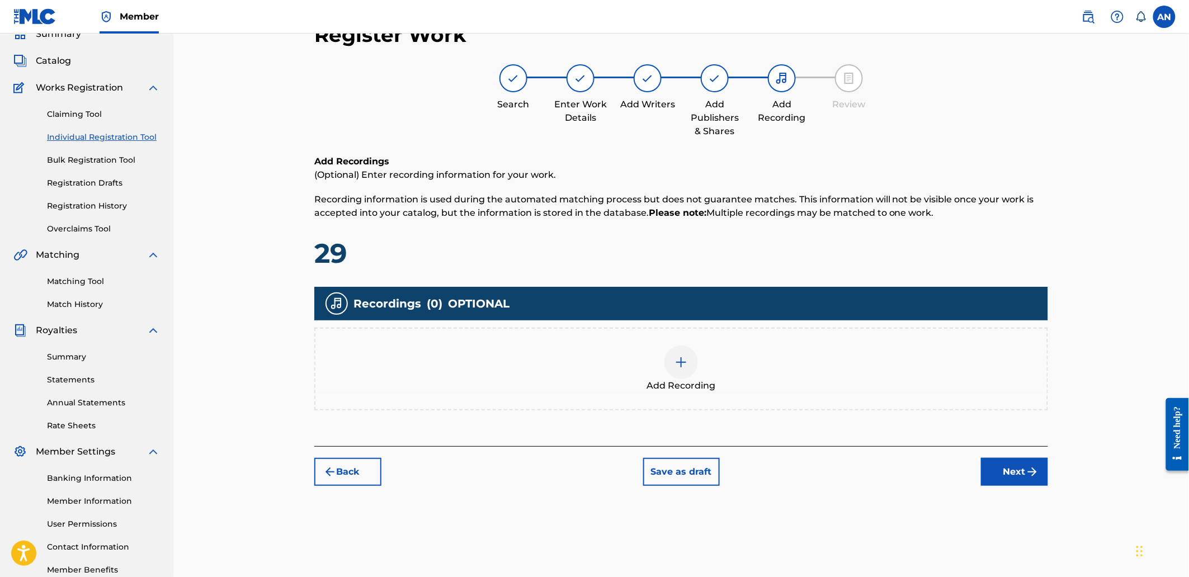
click at [831, 362] on div "Add Recording" at bounding box center [680, 368] width 731 height 47
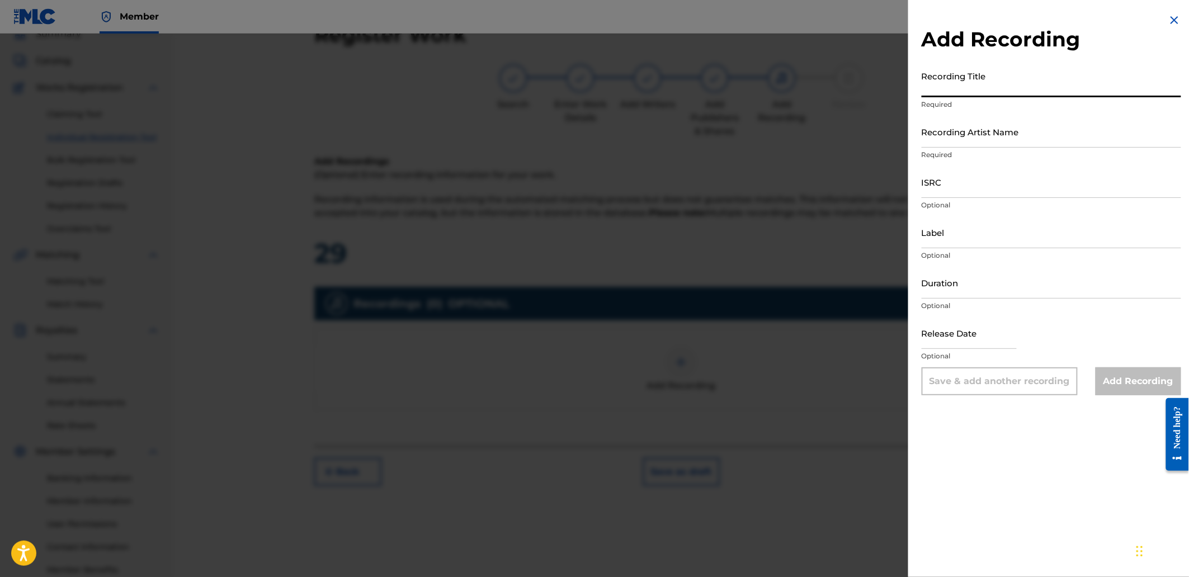
click at [965, 89] on input "Recording Title" at bounding box center [1050, 81] width 259 height 32
paste input "Relentless"
type input "Relentless"
click at [978, 135] on input "Recording Artist Name" at bounding box center [1050, 132] width 259 height 32
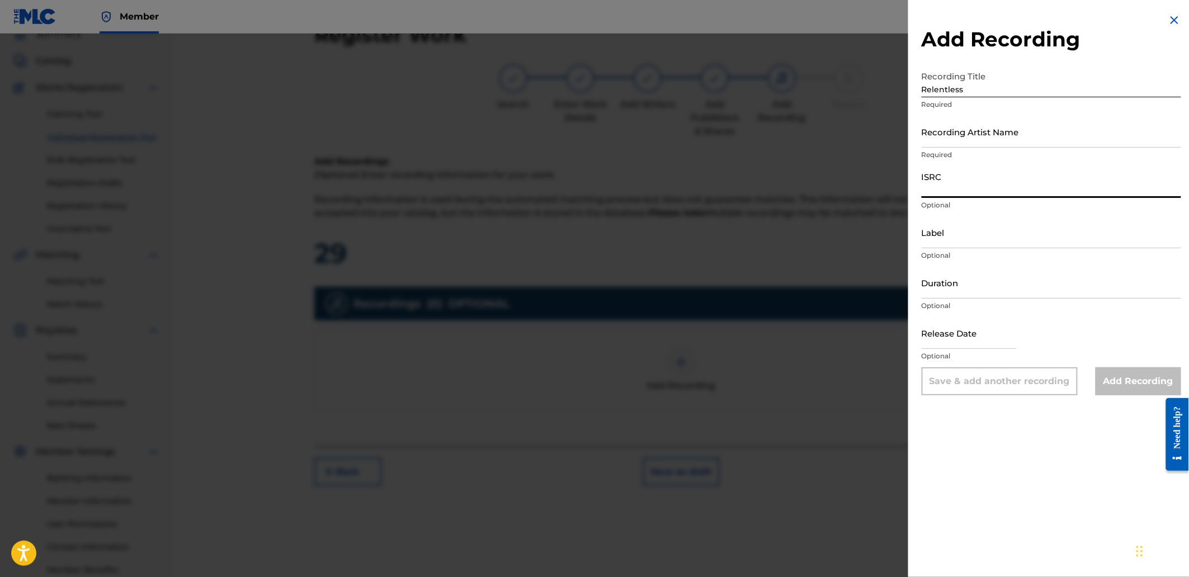
click at [941, 187] on input "ISRC" at bounding box center [1050, 182] width 259 height 32
paste input "QZHPJ2548059"
type input "QZHPJ2548059"
click at [940, 129] on input "Recording Artist Name" at bounding box center [1050, 132] width 259 height 32
paste input "J-Buzz"
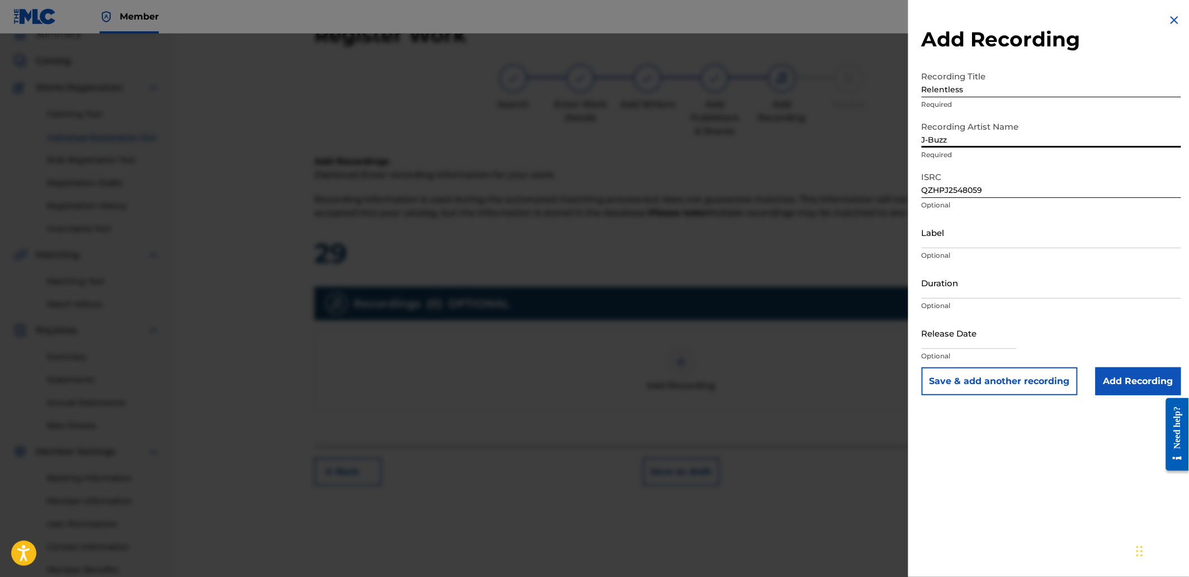
type input "J-Buzz"
click at [1107, 378] on input "Add Recording" at bounding box center [1138, 381] width 86 height 28
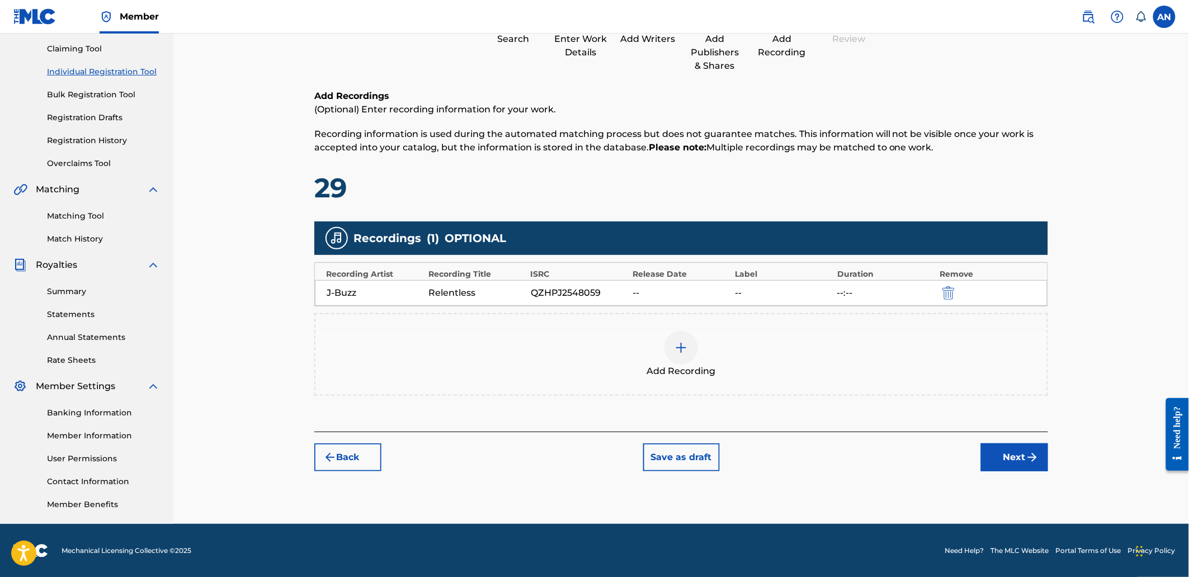
click at [1021, 453] on button "Next" at bounding box center [1014, 457] width 67 height 28
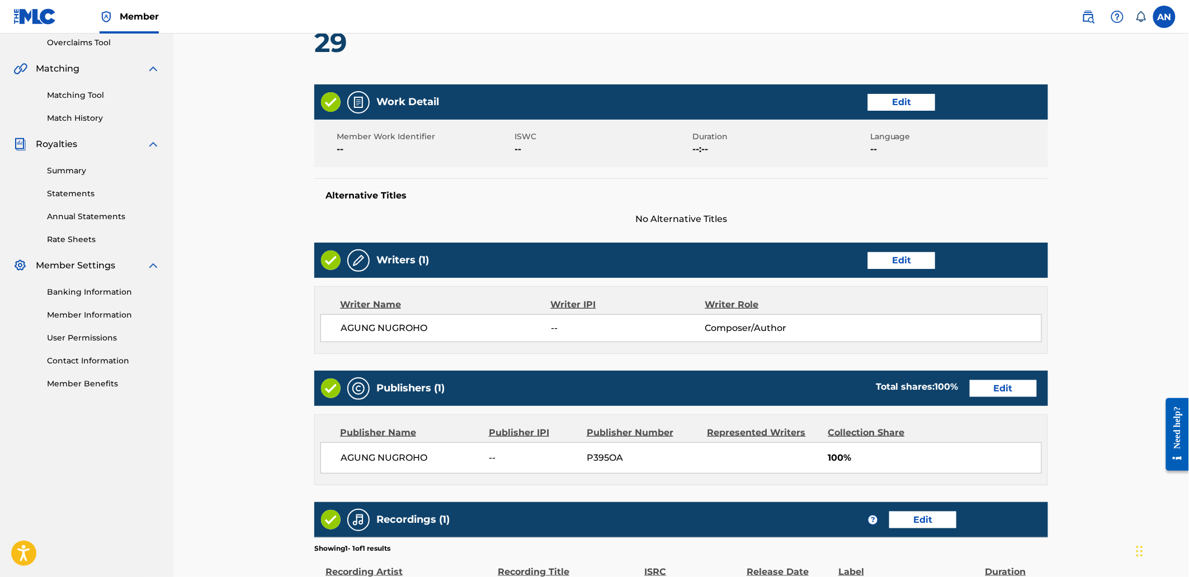
scroll to position [390, 0]
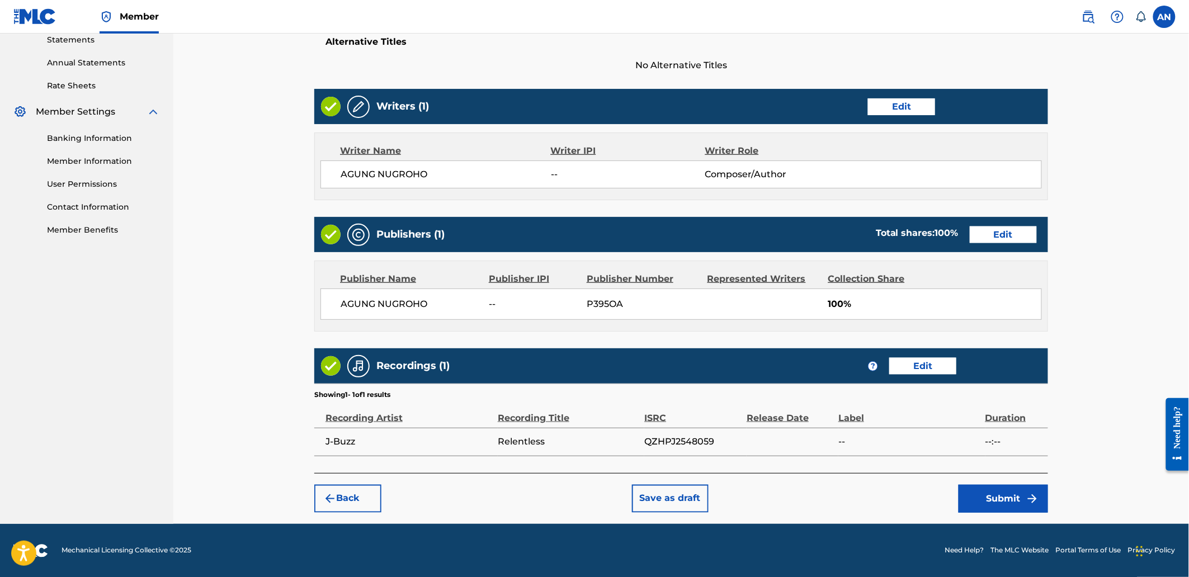
click at [971, 502] on button "Submit" at bounding box center [1002, 499] width 89 height 28
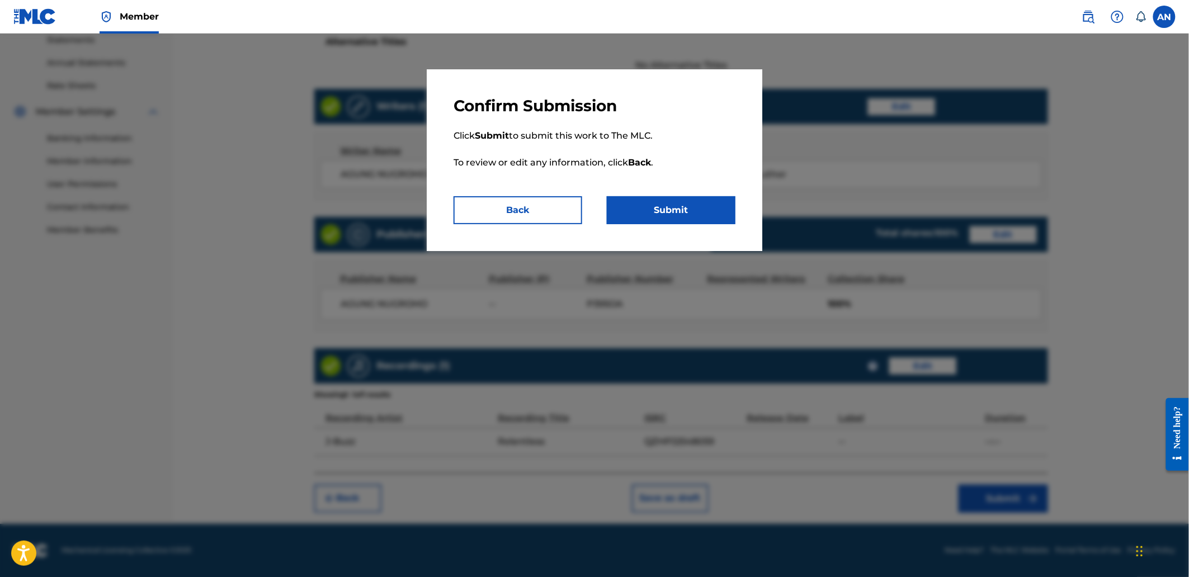
scroll to position [204, 0]
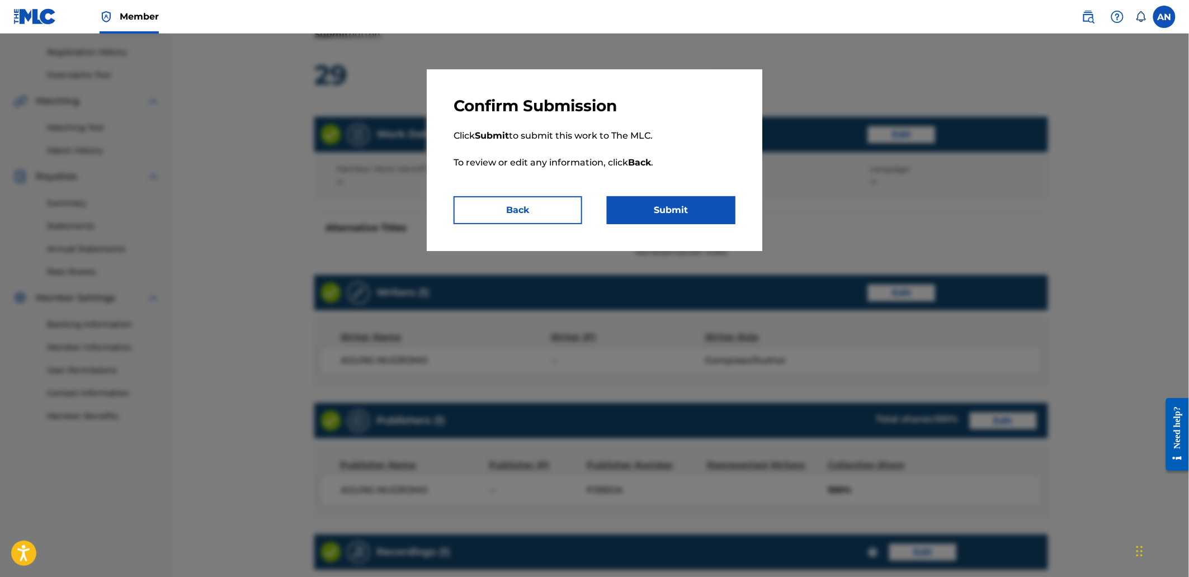
click at [647, 220] on button "Submit" at bounding box center [671, 210] width 129 height 28
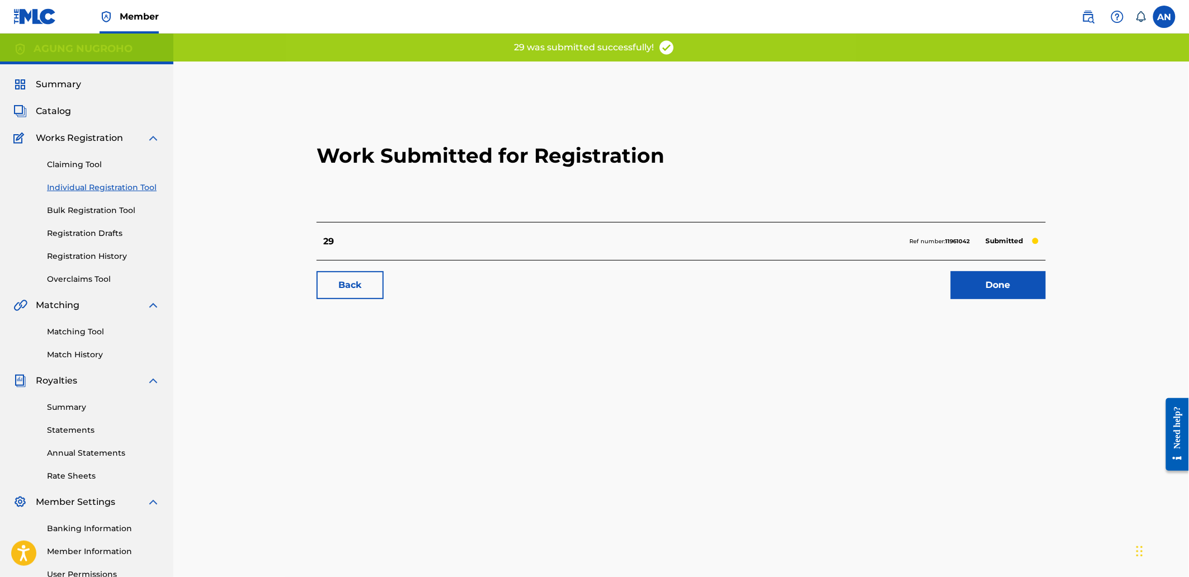
click at [1010, 278] on link "Done" at bounding box center [997, 285] width 95 height 28
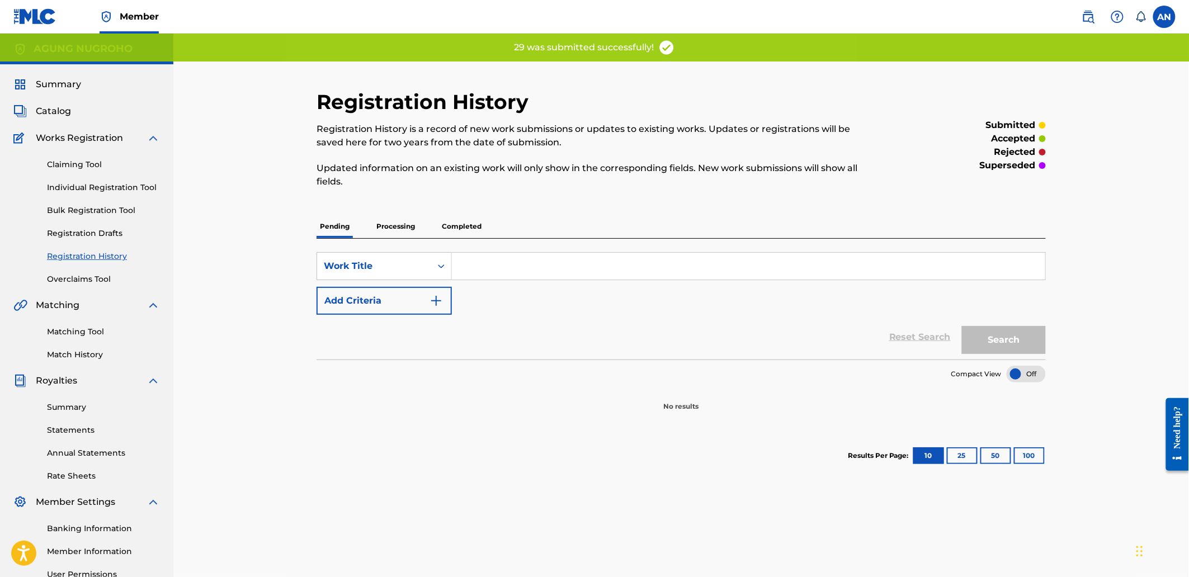
click at [124, 179] on div "Claiming Tool Individual Registration Tool Bulk Registration Tool Registration …" at bounding box center [86, 215] width 146 height 140
click at [126, 186] on link "Individual Registration Tool" at bounding box center [103, 188] width 113 height 12
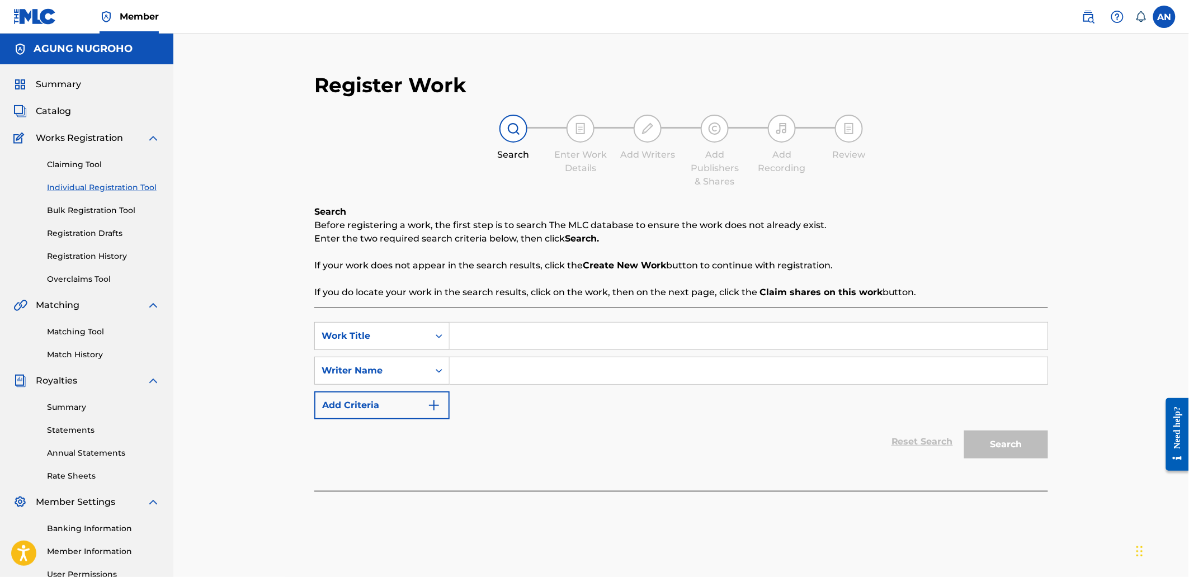
click at [466, 326] on input "Search Form" at bounding box center [748, 336] width 598 height 27
type input "30"
click at [487, 379] on input "Search Form" at bounding box center [748, 370] width 598 height 27
type input "AGUNG NUGROHO"
click at [1030, 461] on div "Search" at bounding box center [1002, 441] width 89 height 45
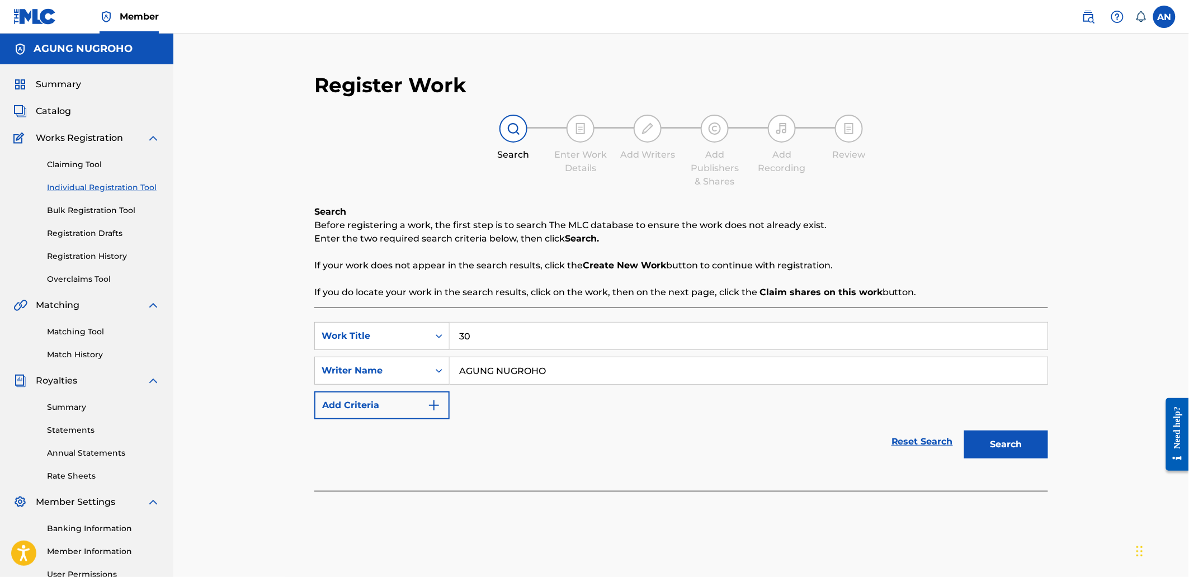
click at [1026, 456] on button "Search" at bounding box center [1006, 444] width 84 height 28
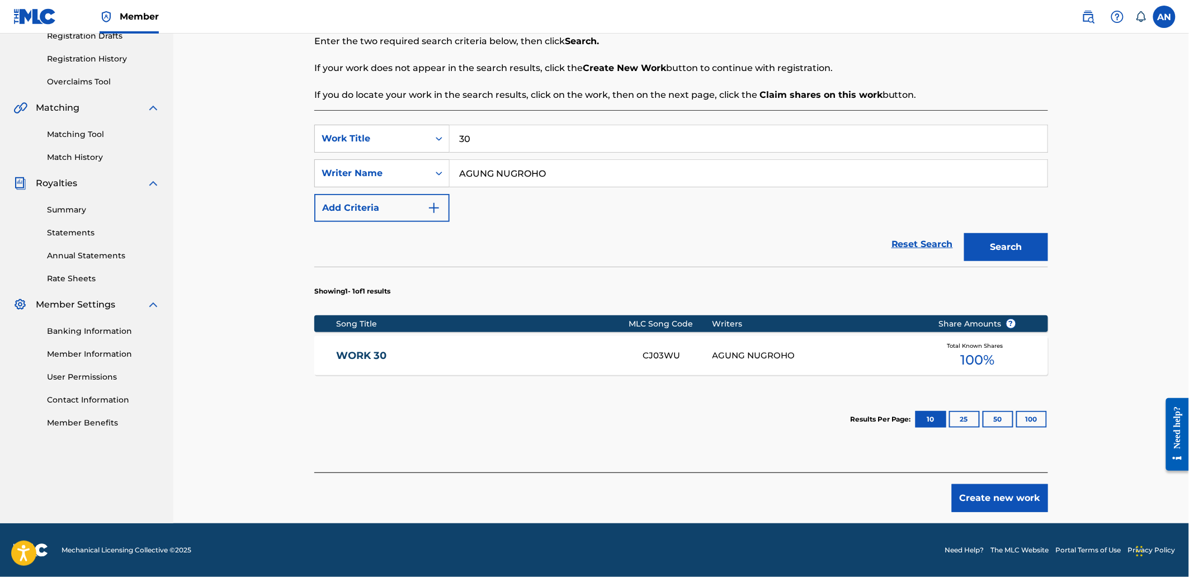
click at [1001, 499] on button "Create new work" at bounding box center [999, 498] width 96 height 28
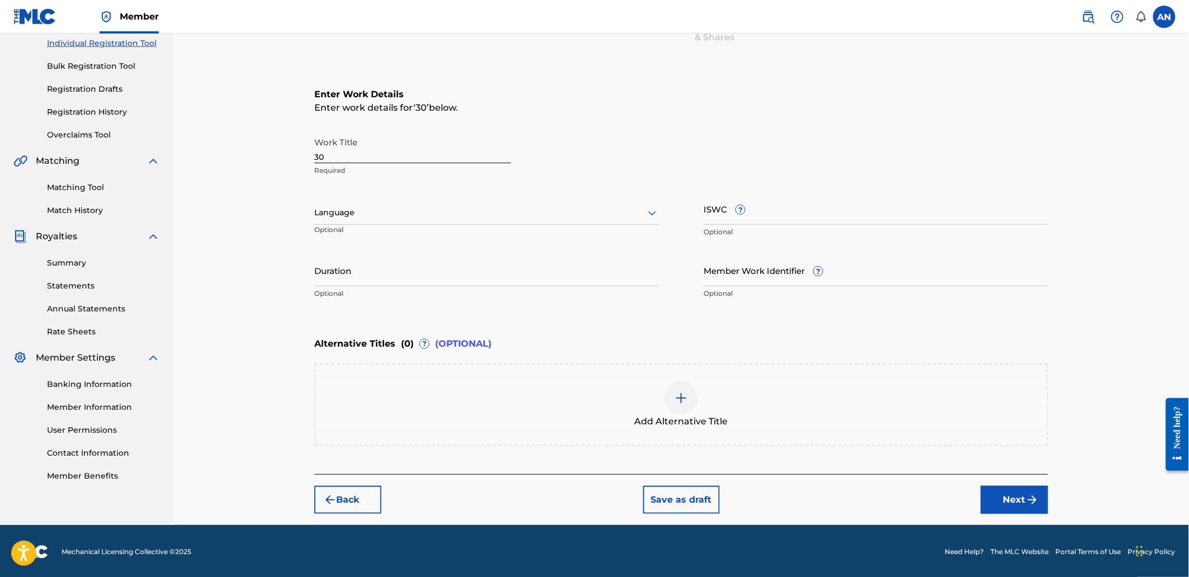
click at [1001, 499] on button "Next" at bounding box center [1014, 500] width 67 height 28
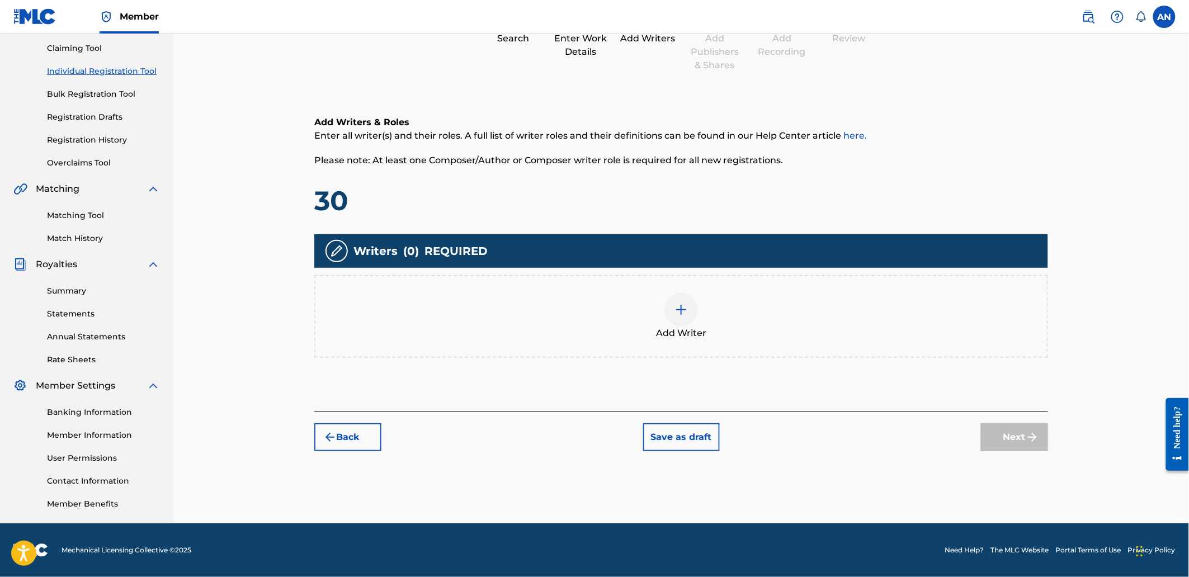
scroll to position [50, 0]
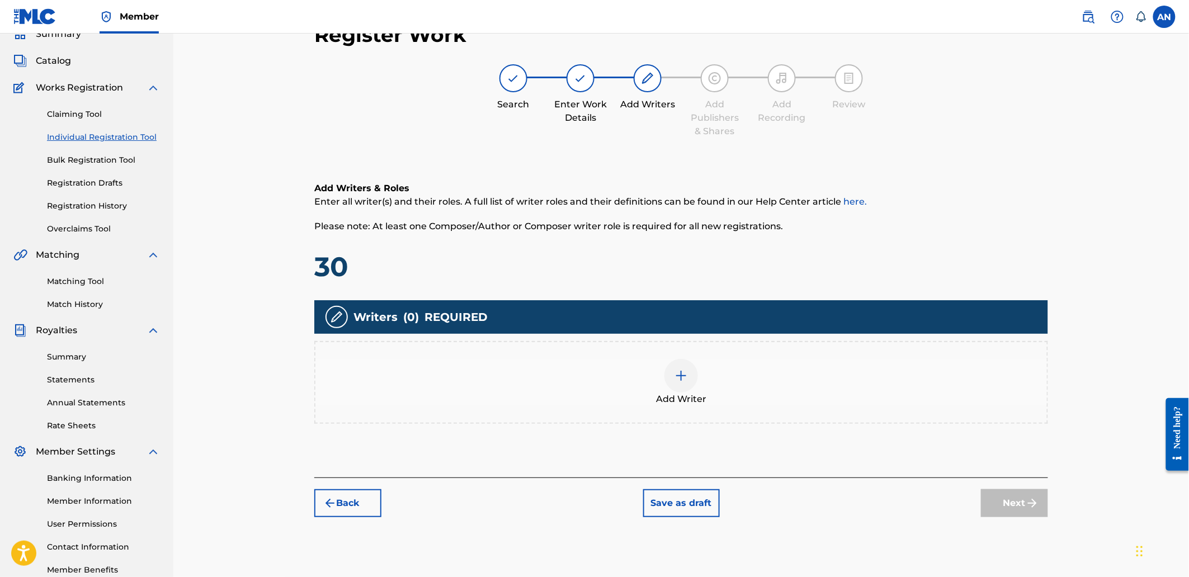
click at [885, 380] on div "Add Writer" at bounding box center [680, 382] width 731 height 47
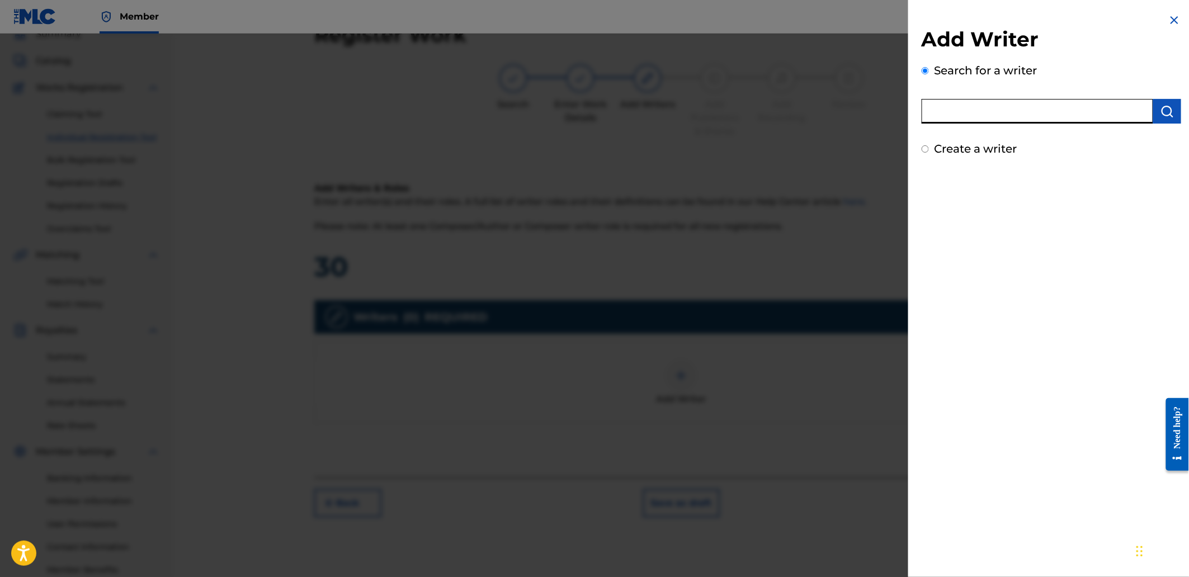
drag, startPoint x: 1001, startPoint y: 108, endPoint x: 1046, endPoint y: 115, distance: 45.9
click at [1001, 108] on input "text" at bounding box center [1036, 111] width 231 height 25
type input "AGUNG NUGROHO"
click at [1154, 117] on button "submit" at bounding box center [1167, 111] width 28 height 25
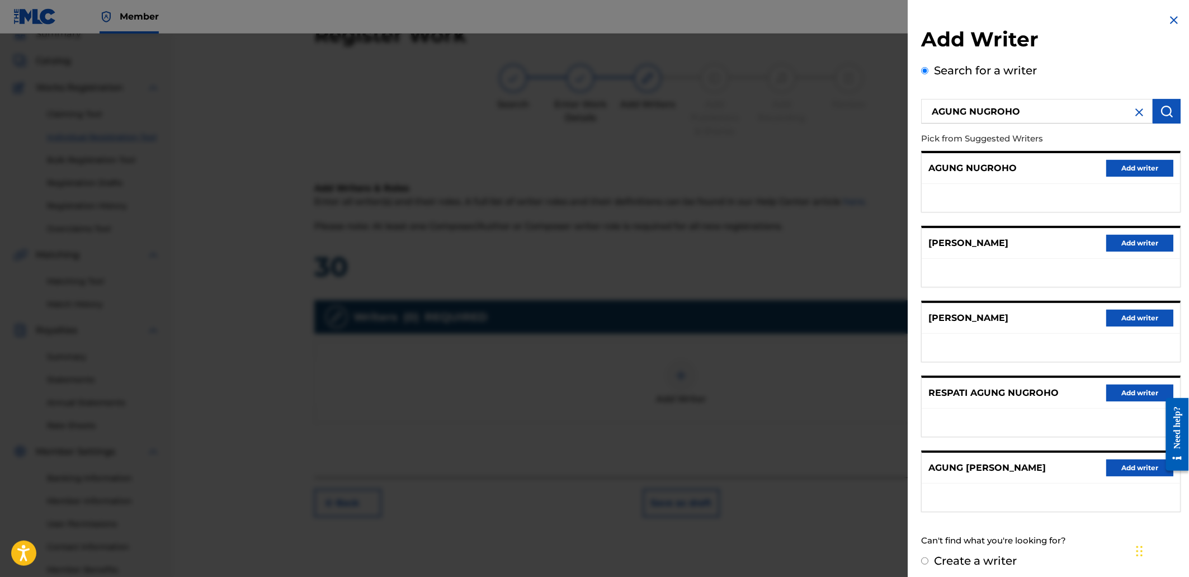
click at [1130, 166] on button "Add writer" at bounding box center [1139, 168] width 67 height 17
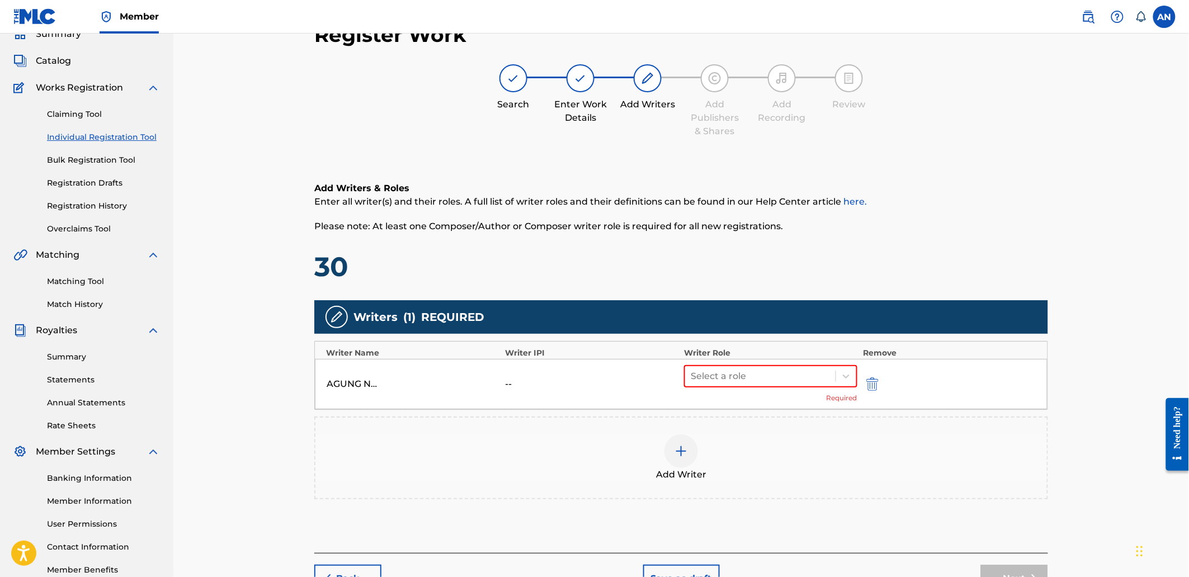
drag, startPoint x: 730, startPoint y: 371, endPoint x: 730, endPoint y: 388, distance: 16.8
click at [730, 372] on div at bounding box center [759, 376] width 139 height 16
click at [730, 405] on div "Composer/Author" at bounding box center [770, 404] width 173 height 22
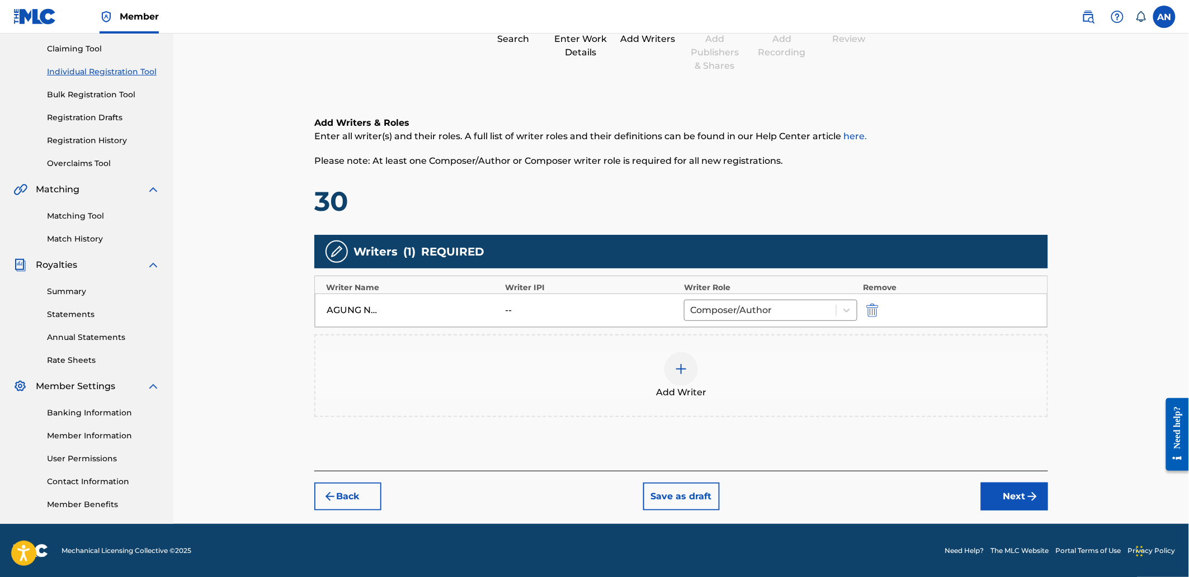
click at [1002, 495] on button "Next" at bounding box center [1014, 496] width 67 height 28
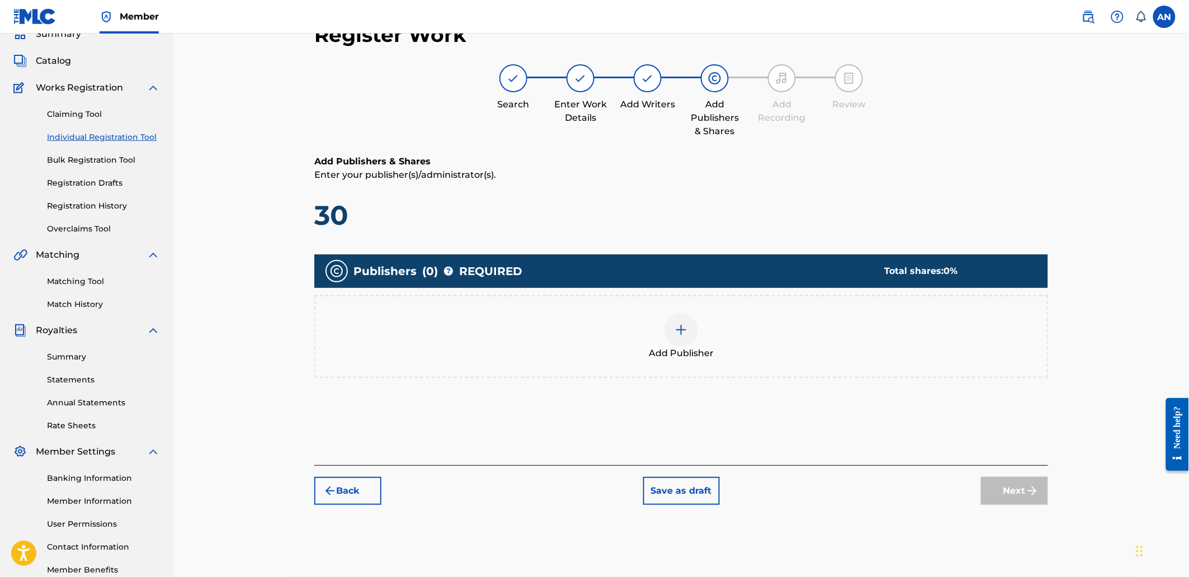
click at [774, 339] on div "Add Publisher" at bounding box center [680, 336] width 731 height 47
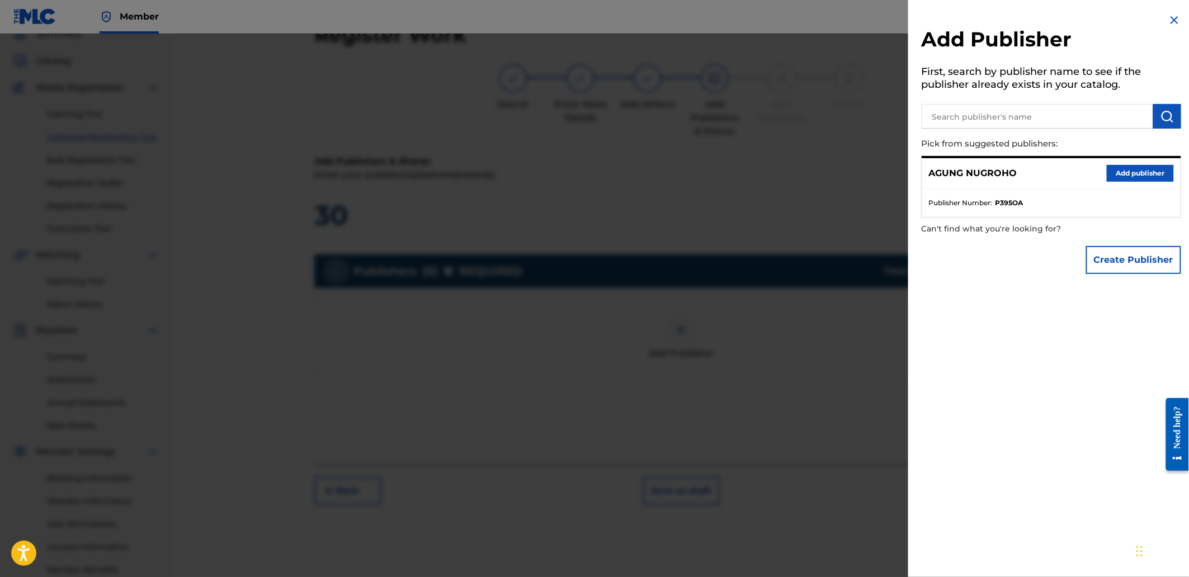
click at [991, 114] on input "text" at bounding box center [1036, 116] width 231 height 25
click at [1119, 173] on button "Add publisher" at bounding box center [1139, 173] width 67 height 17
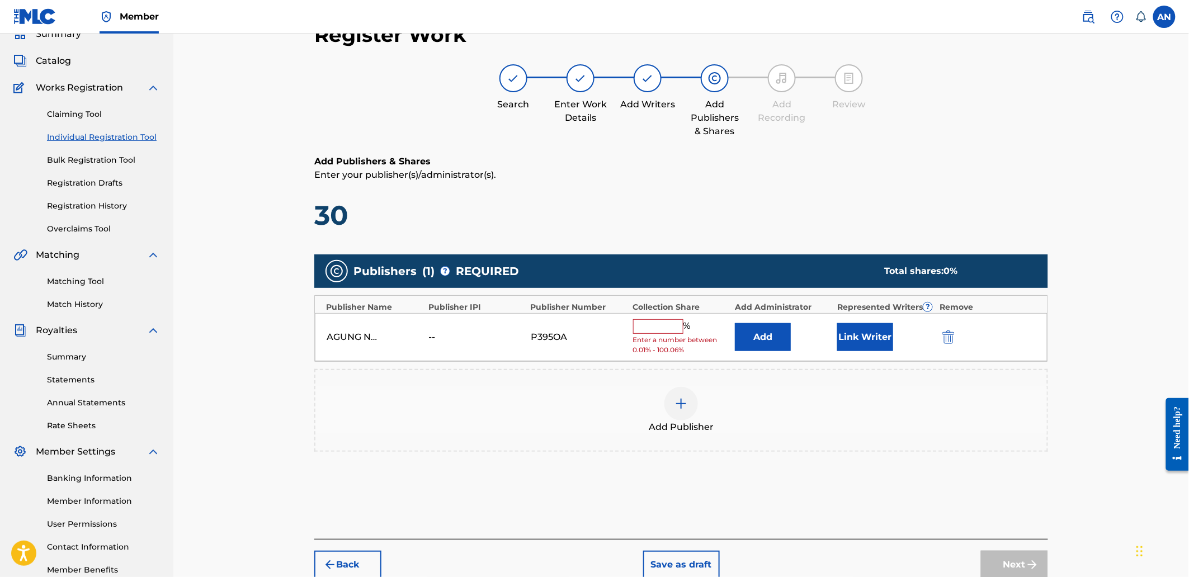
click at [667, 332] on input "text" at bounding box center [658, 326] width 50 height 15
type input "100"
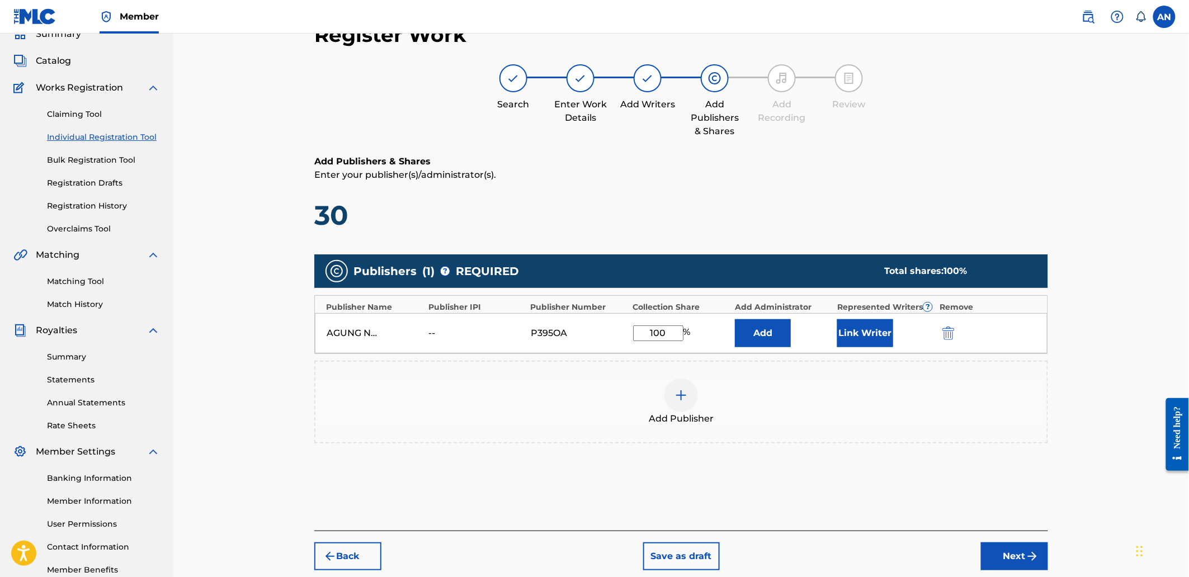
scroll to position [116, 0]
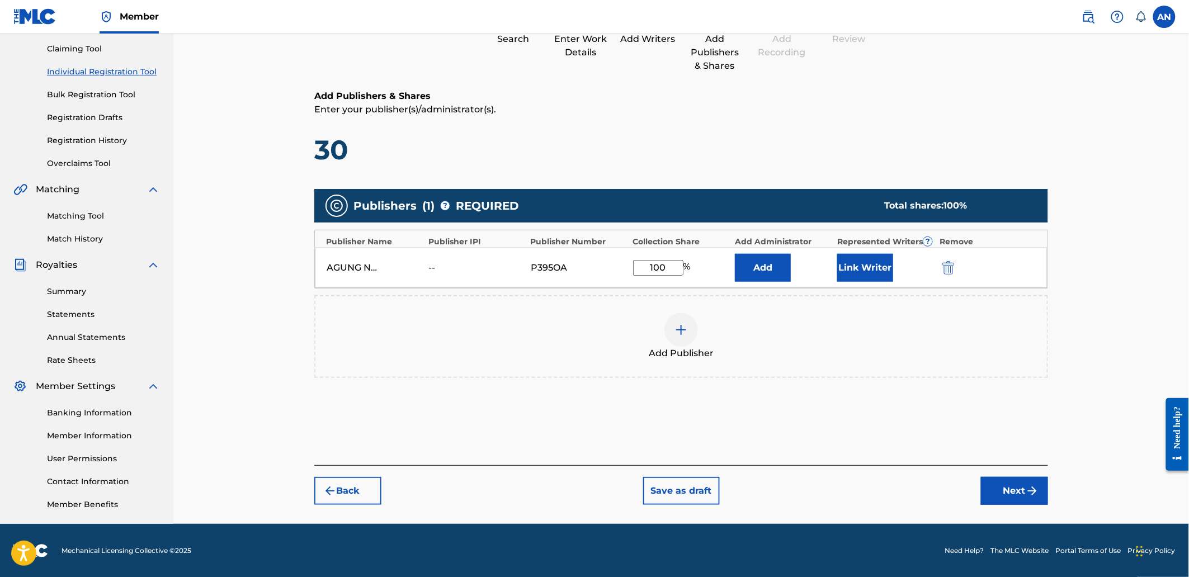
click at [996, 474] on div "Back Save as draft Next" at bounding box center [680, 485] width 733 height 40
click at [1002, 491] on button "Next" at bounding box center [1014, 491] width 67 height 28
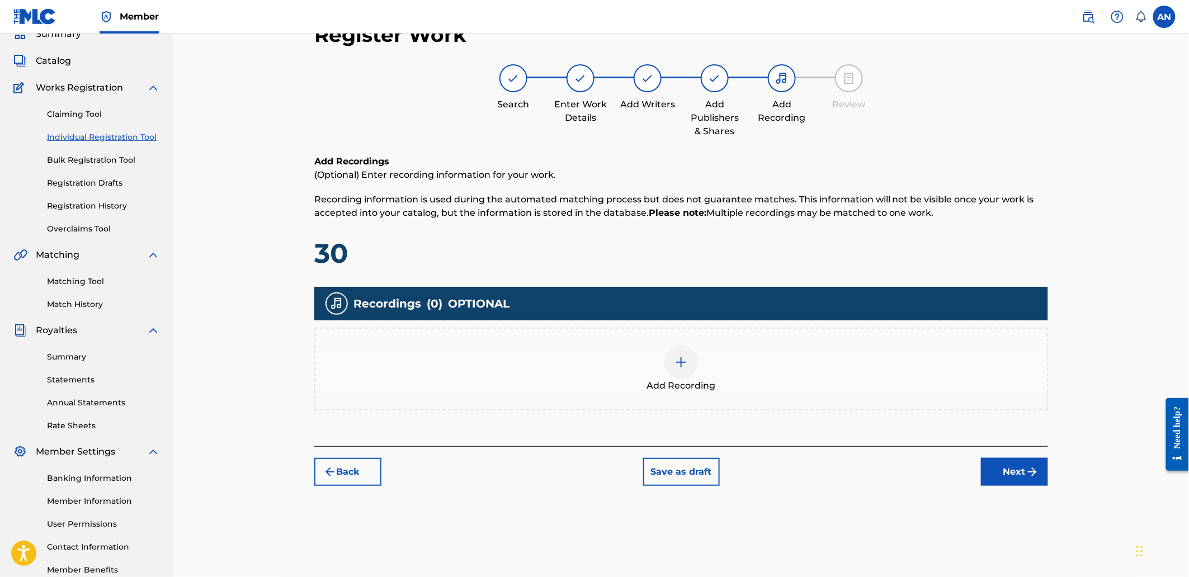
click at [779, 376] on div "Add Recording" at bounding box center [680, 368] width 731 height 47
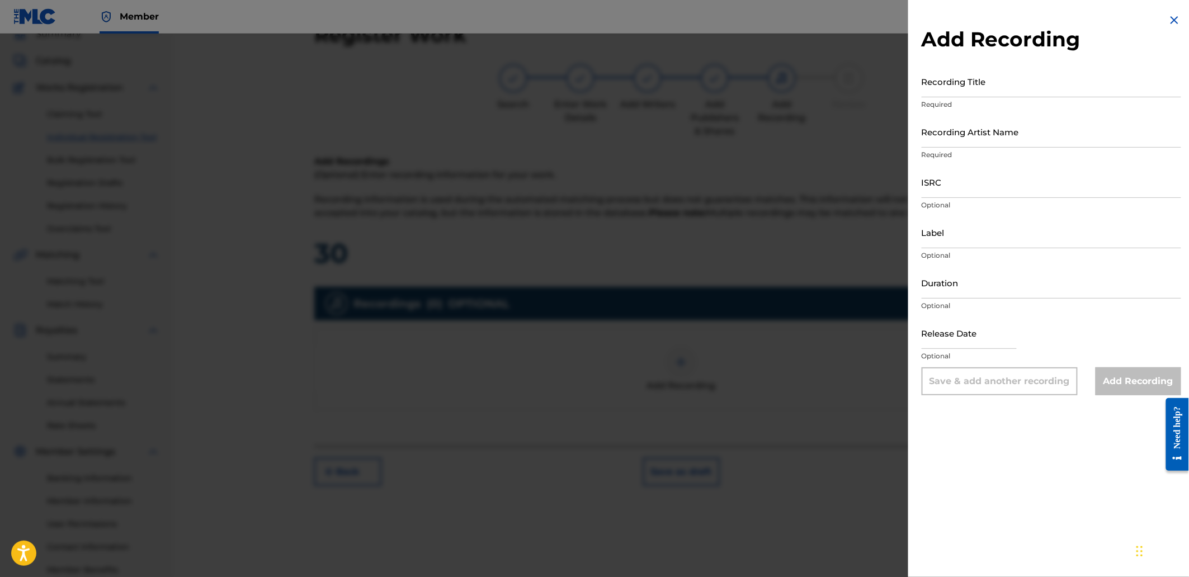
click at [930, 91] on input "Recording Title" at bounding box center [1050, 81] width 259 height 32
paste input "Mouth"
type input "Mouth"
click at [949, 138] on input "Recording Artist Name" at bounding box center [1050, 132] width 259 height 32
paste input "[PERSON_NAME]"
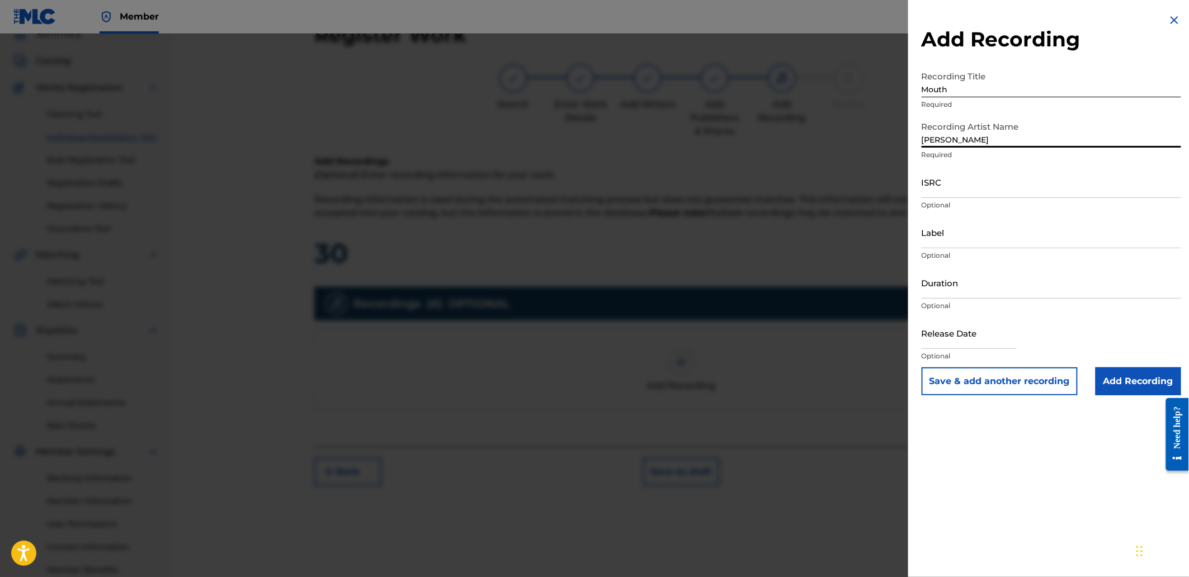
type input "[PERSON_NAME]"
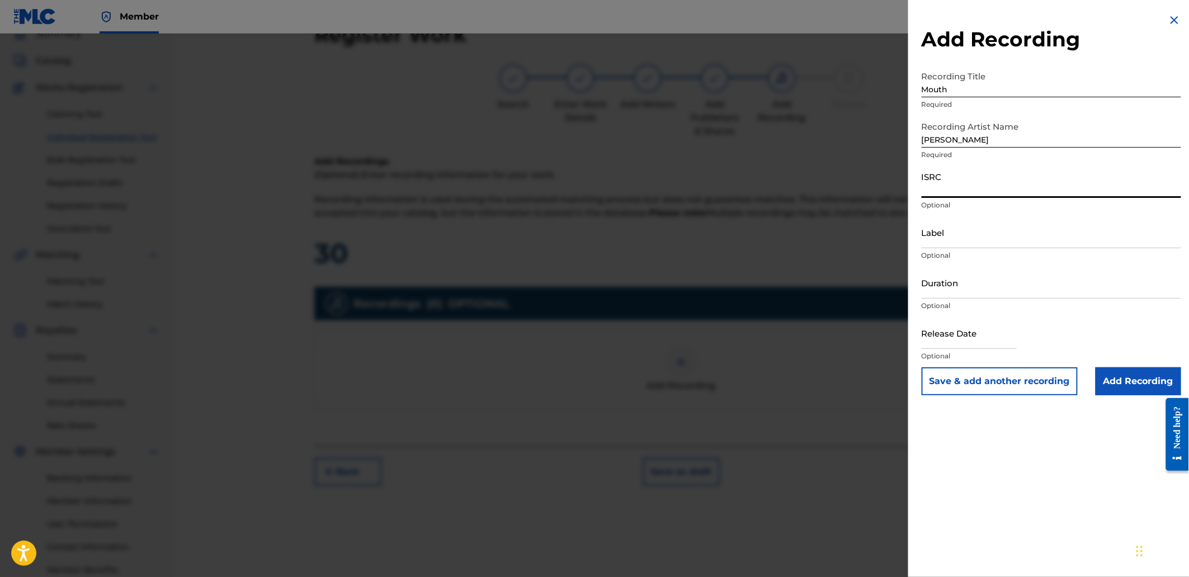
click at [974, 169] on input "ISRC" at bounding box center [1050, 182] width 259 height 32
paste input "QZS662508567"
type input "QZS662508567"
click at [1116, 383] on input "Add Recording" at bounding box center [1138, 381] width 86 height 28
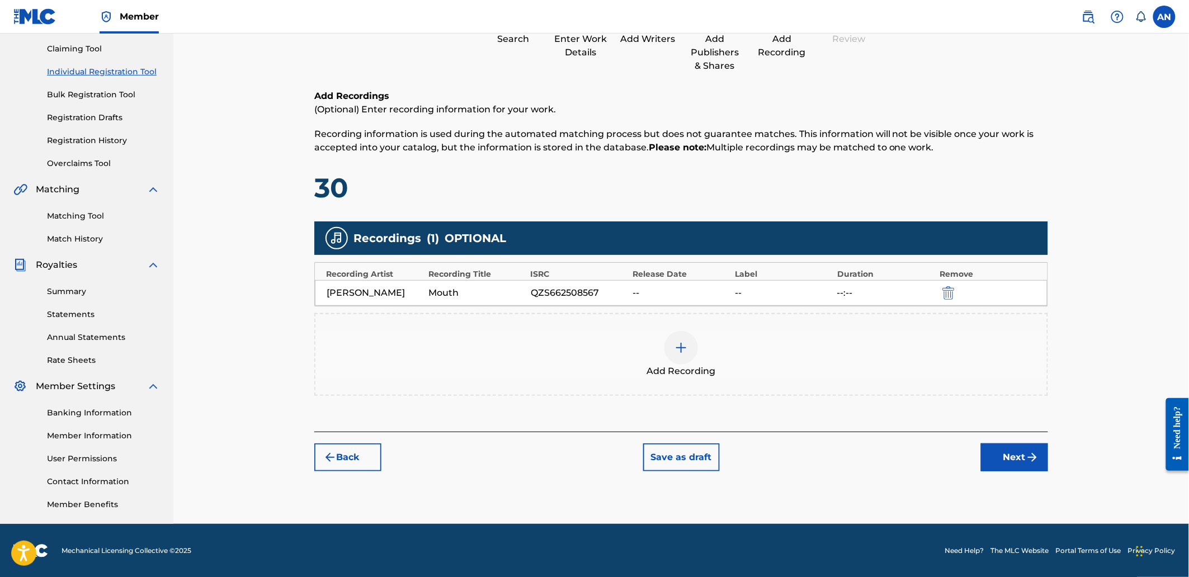
click at [1016, 461] on button "Next" at bounding box center [1014, 457] width 67 height 28
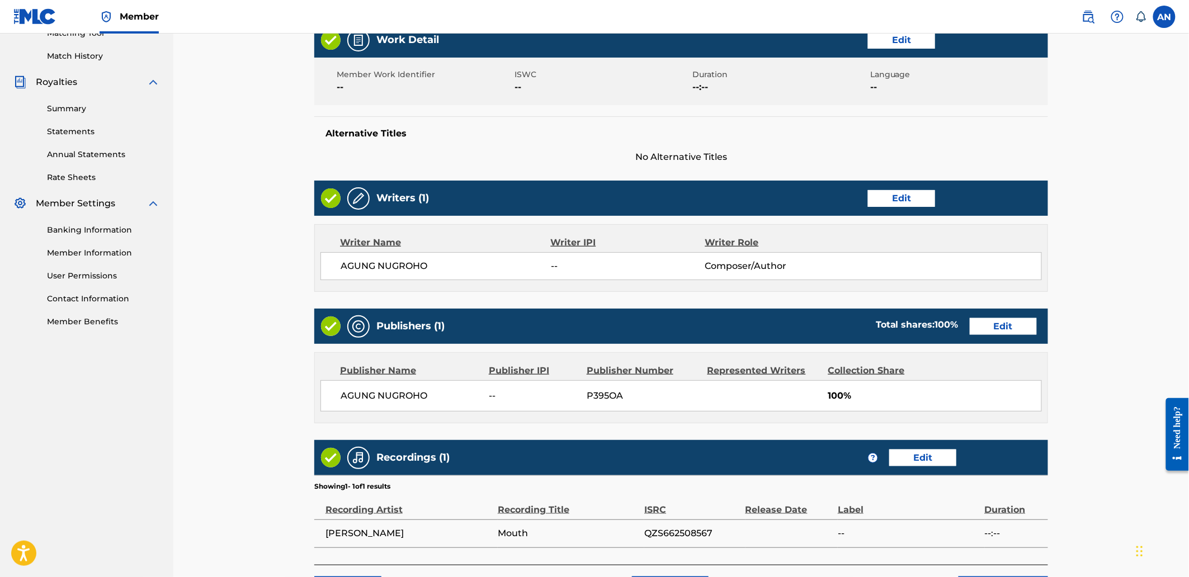
scroll to position [390, 0]
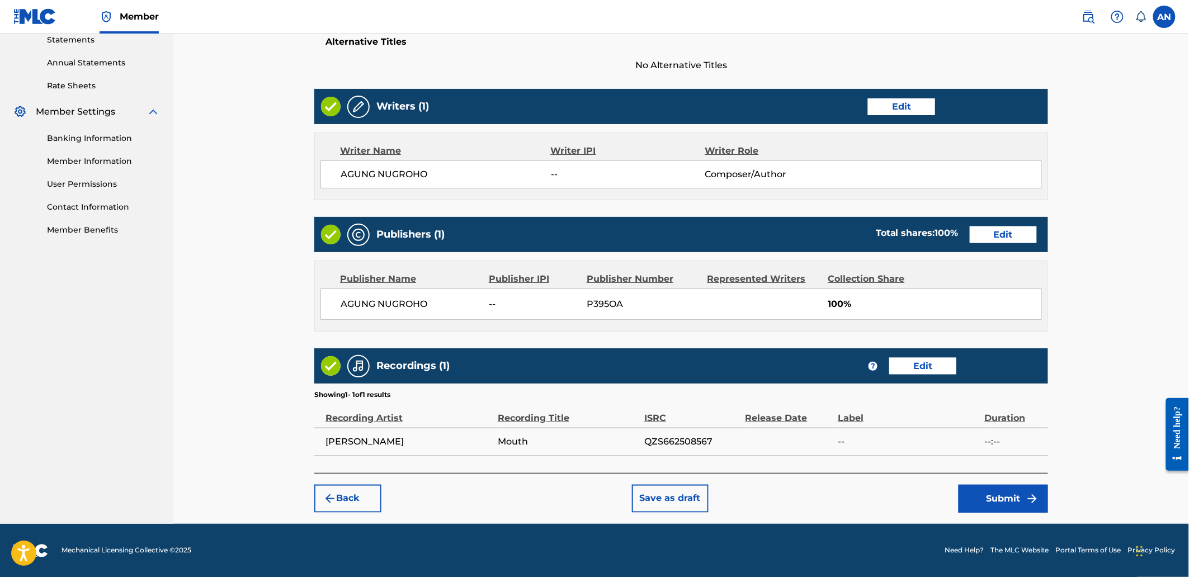
click at [978, 496] on button "Submit" at bounding box center [1002, 499] width 89 height 28
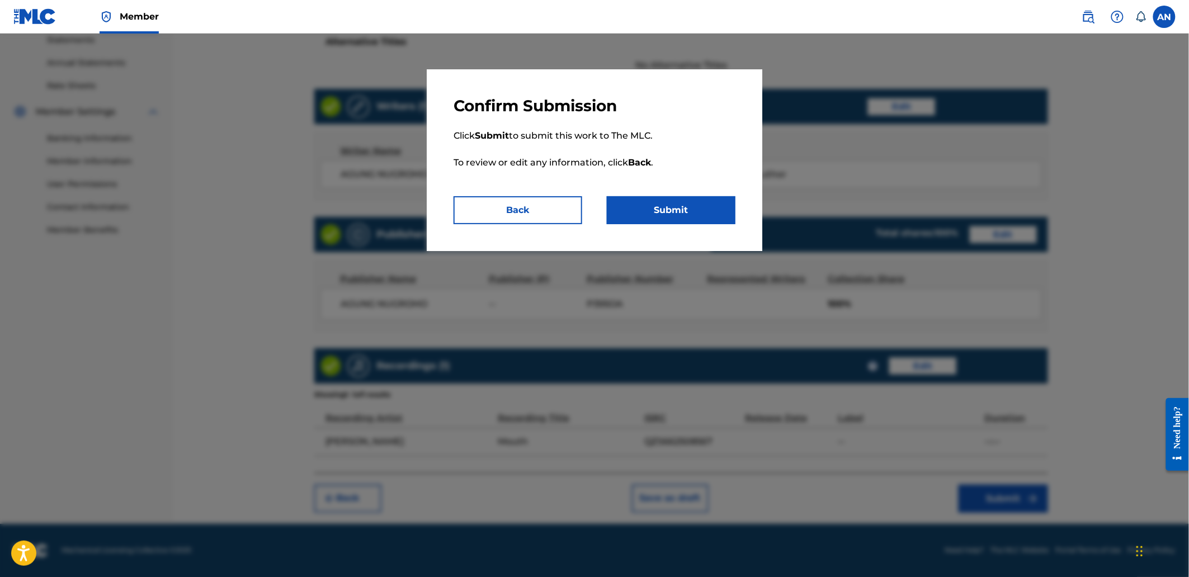
click at [658, 210] on button "Submit" at bounding box center [671, 210] width 129 height 28
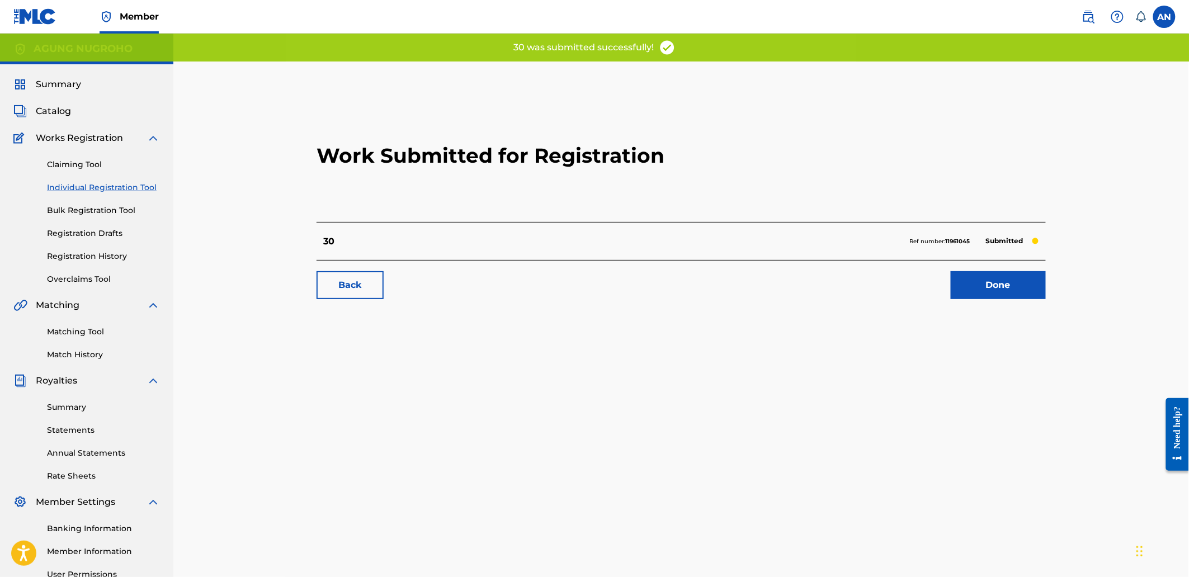
click at [1029, 278] on link "Done" at bounding box center [997, 285] width 95 height 28
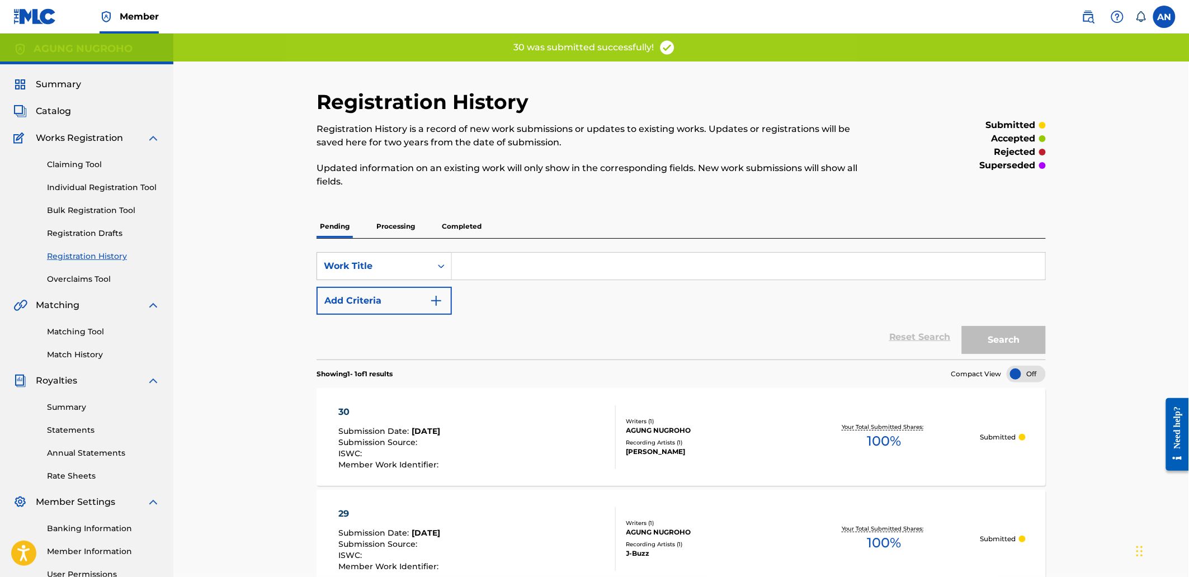
click at [129, 185] on link "Individual Registration Tool" at bounding box center [103, 188] width 113 height 12
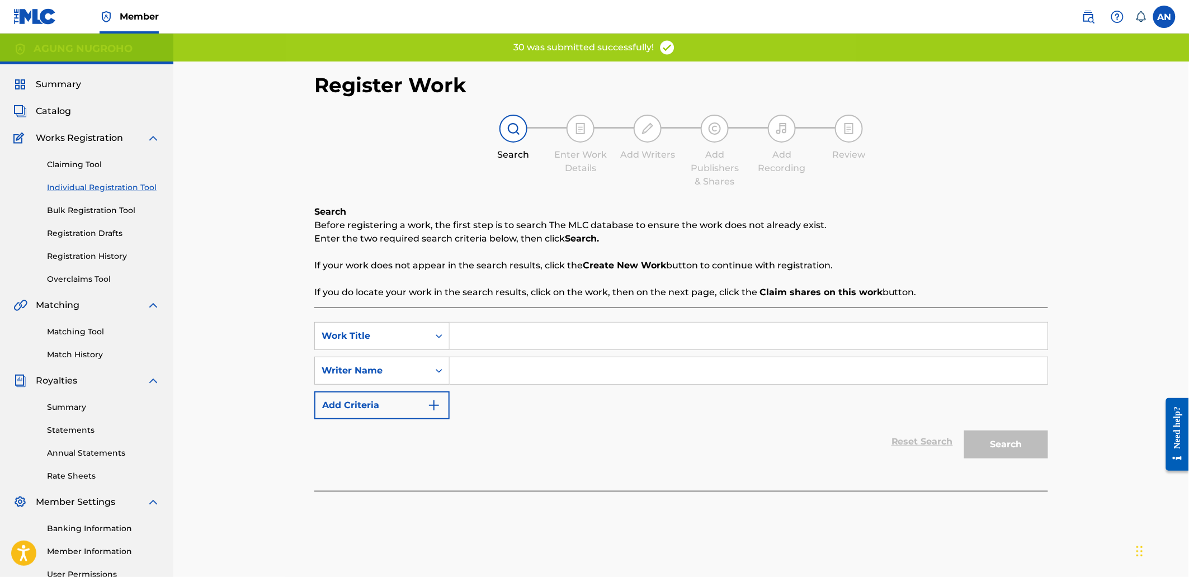
click at [471, 341] on input "Search Form" at bounding box center [748, 336] width 598 height 27
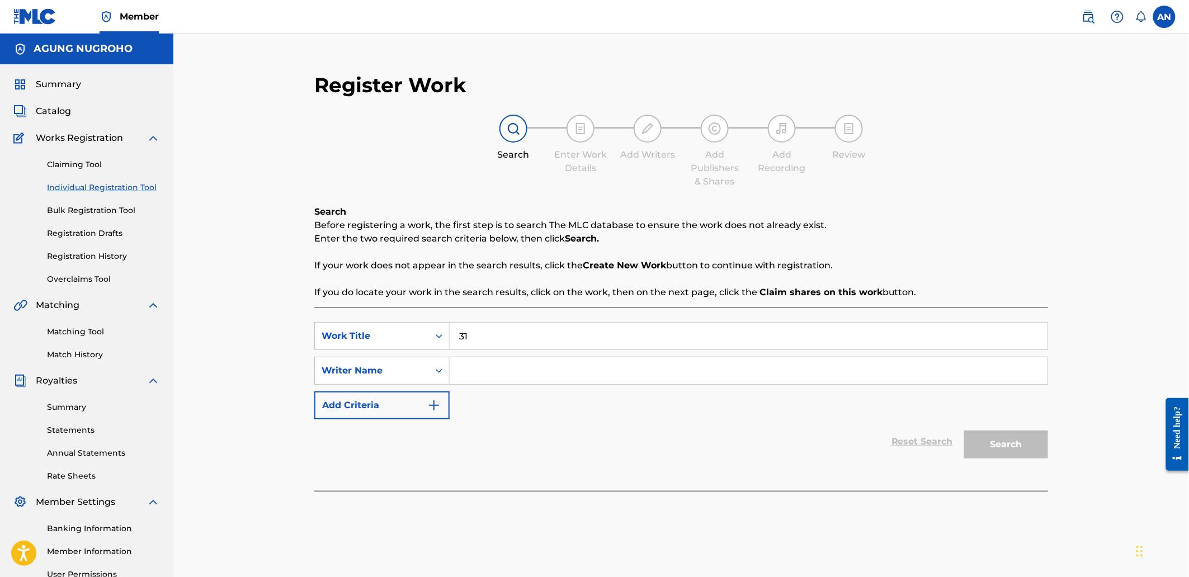
type input "31"
click at [484, 376] on input "Search Form" at bounding box center [748, 370] width 598 height 27
type input "AGUNG NUGROHO"
click at [1030, 455] on button "Search" at bounding box center [1006, 444] width 84 height 28
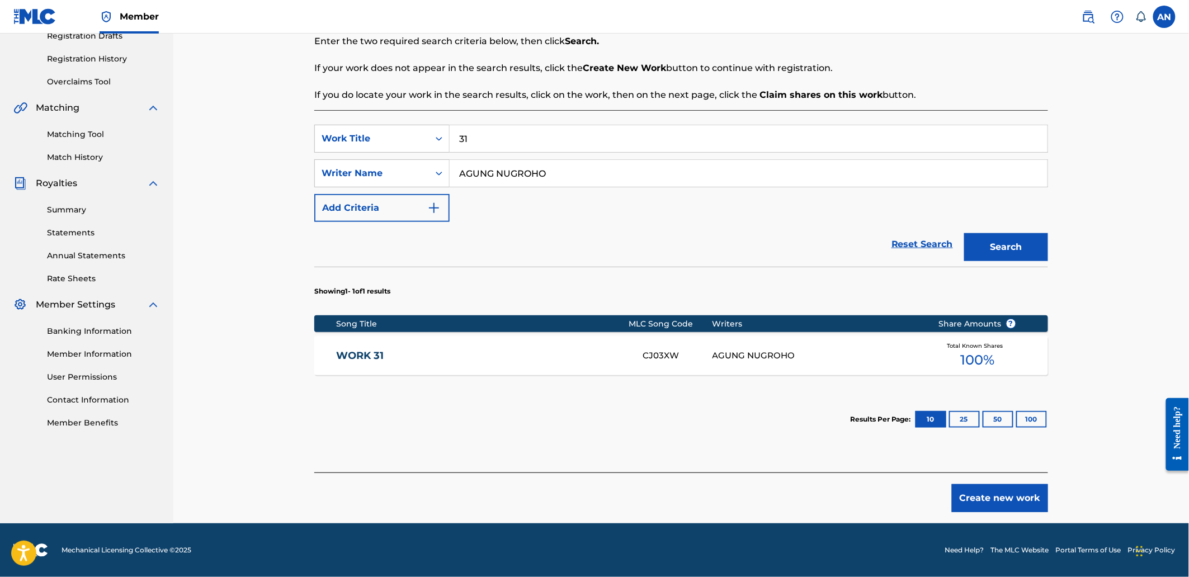
click at [1025, 503] on button "Create new work" at bounding box center [999, 498] width 96 height 28
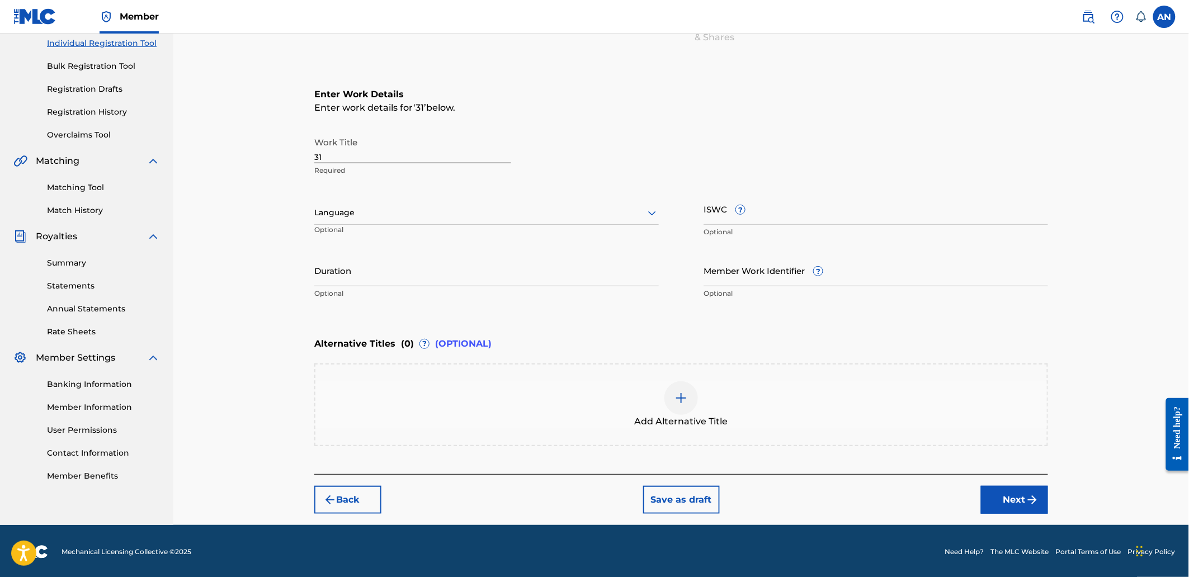
click at [1025, 503] on button "Next" at bounding box center [1014, 500] width 67 height 28
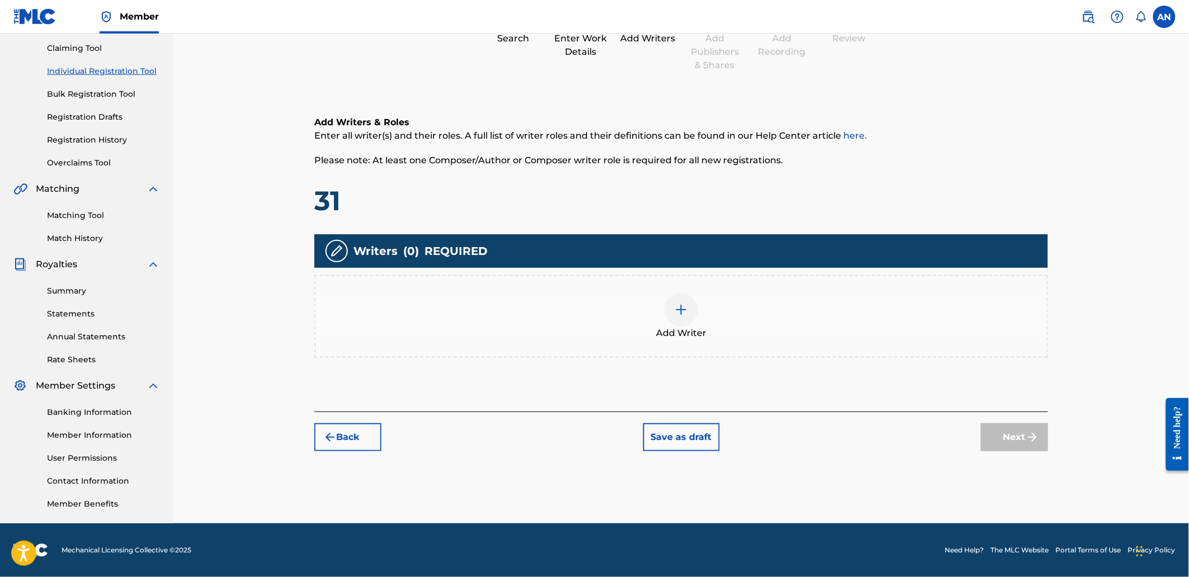
scroll to position [50, 0]
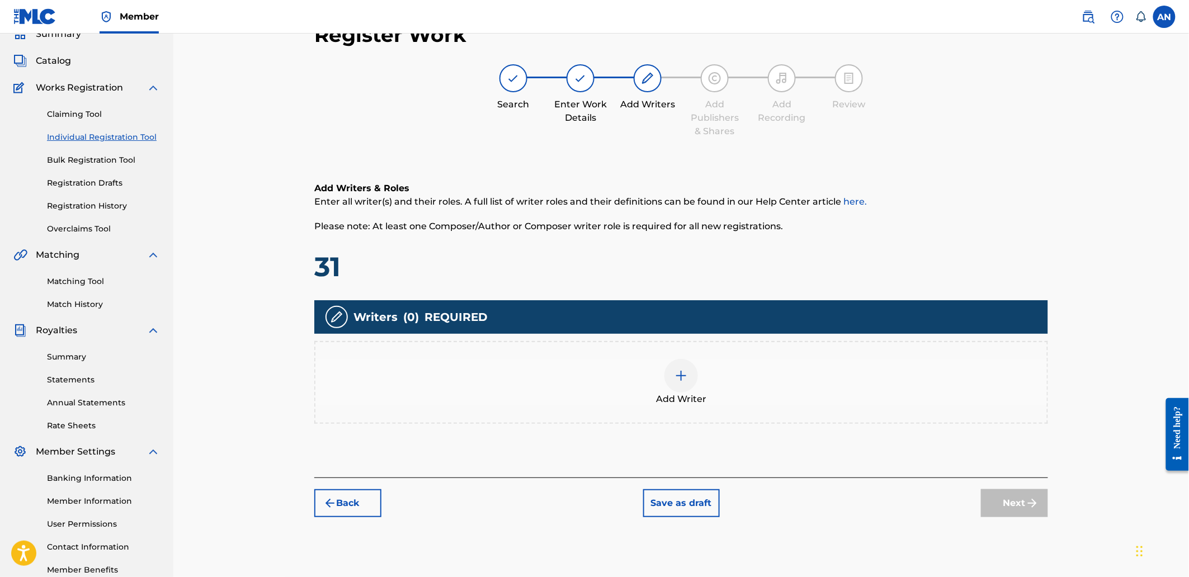
click at [848, 370] on div "Add Writer" at bounding box center [680, 382] width 731 height 47
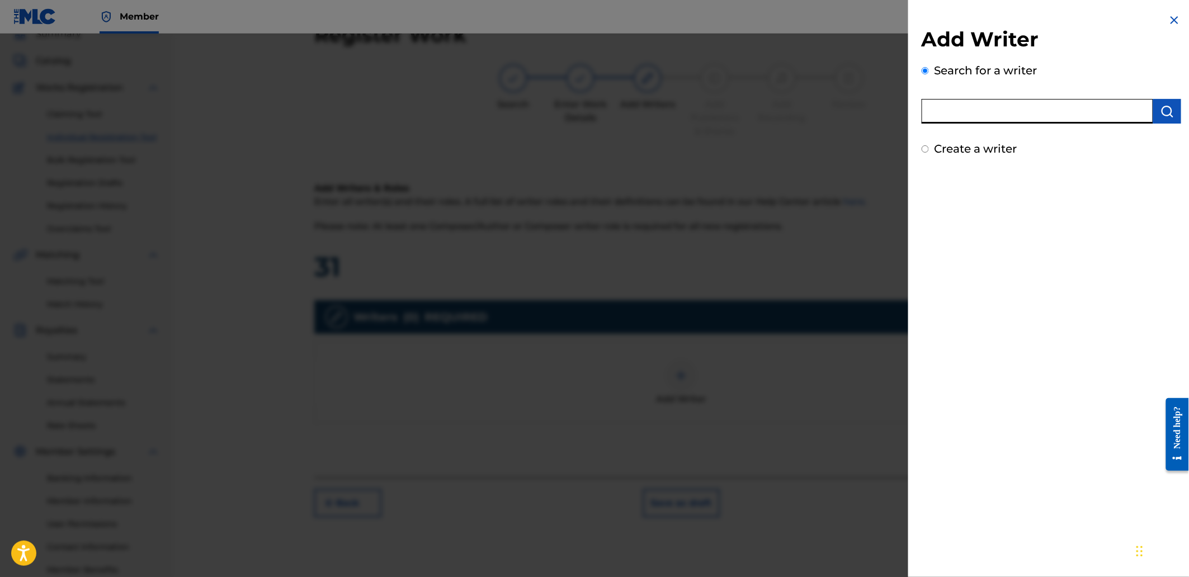
drag, startPoint x: 981, startPoint y: 110, endPoint x: 1005, endPoint y: 121, distance: 26.8
click at [985, 110] on input "text" at bounding box center [1036, 111] width 231 height 25
type input "AGUNG NUGROHO"
click at [1149, 113] on input "AGUNG NUGROHO" at bounding box center [1036, 111] width 231 height 25
click at [1160, 112] on img "submit" at bounding box center [1166, 111] width 13 height 13
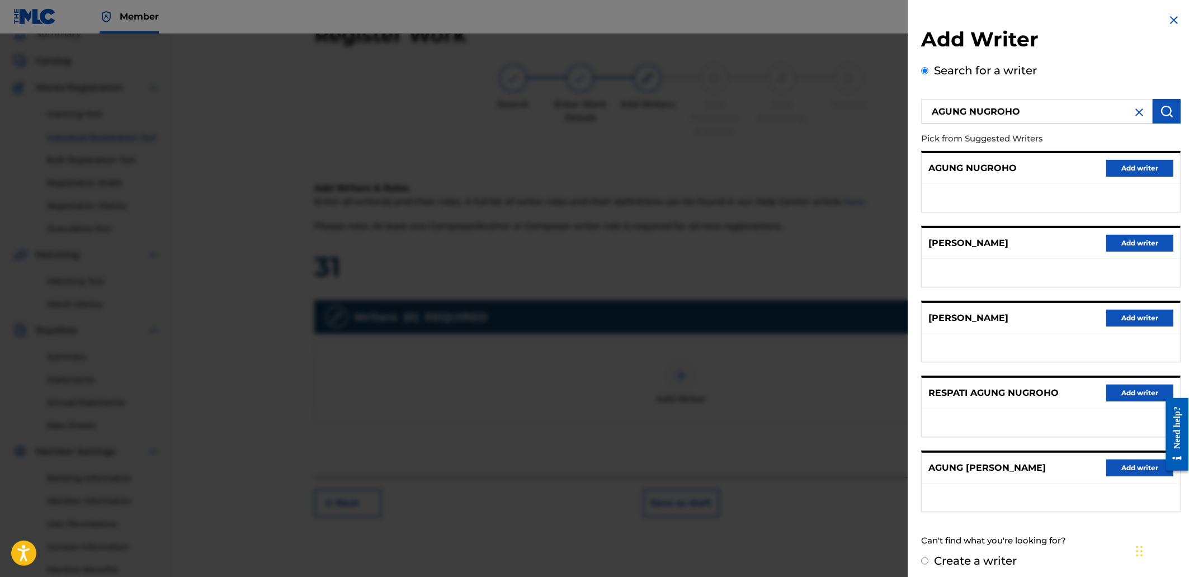
drag, startPoint x: 1124, startPoint y: 170, endPoint x: 1081, endPoint y: 179, distance: 44.6
click at [1124, 171] on button "Add writer" at bounding box center [1139, 168] width 67 height 17
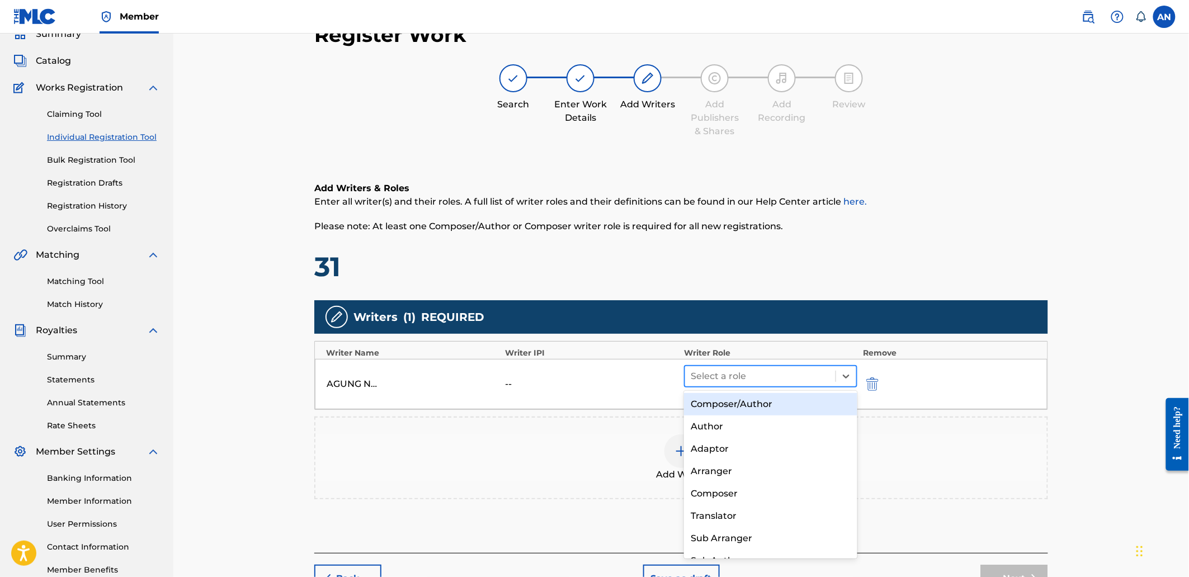
click at [707, 381] on div at bounding box center [759, 376] width 139 height 16
click at [713, 412] on div "Composer/Author" at bounding box center [770, 404] width 173 height 22
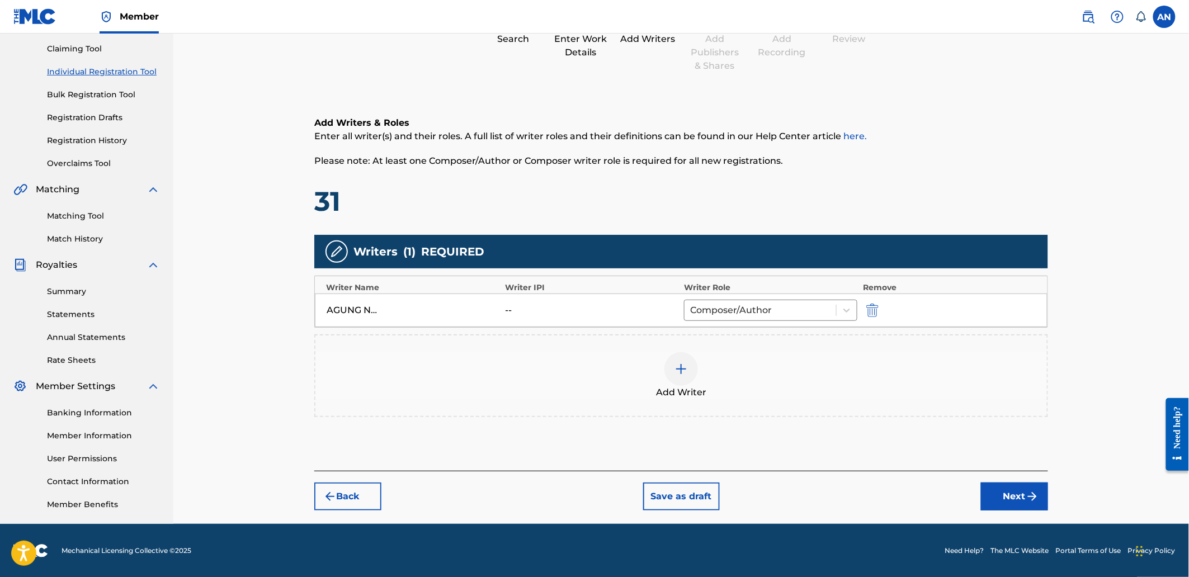
click at [1033, 490] on img "submit" at bounding box center [1031, 496] width 13 height 13
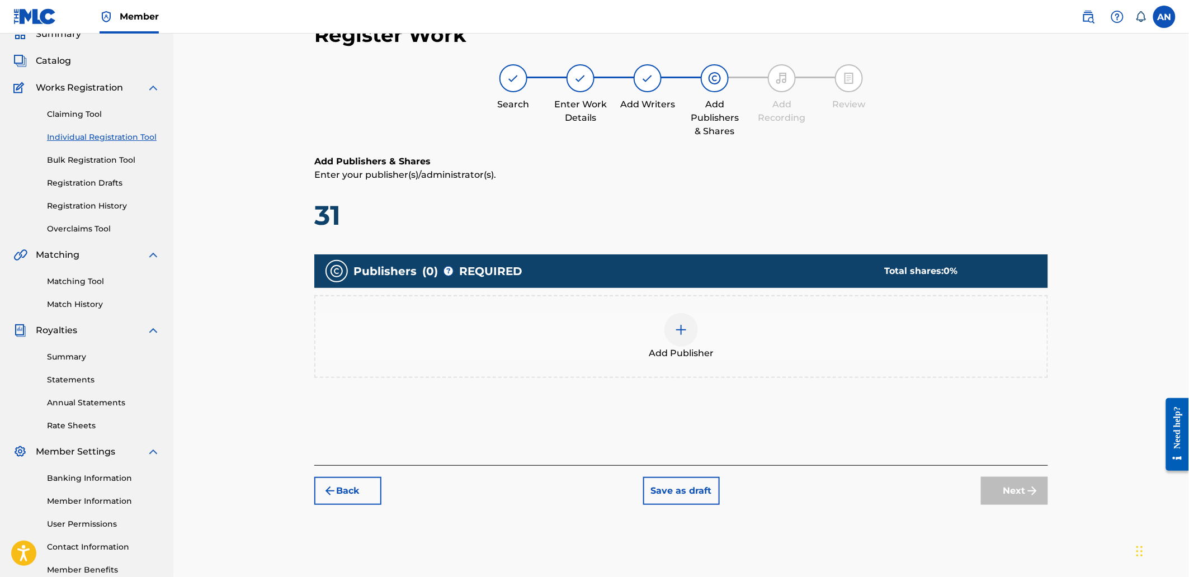
click at [803, 334] on div "Add Publisher" at bounding box center [680, 336] width 731 height 47
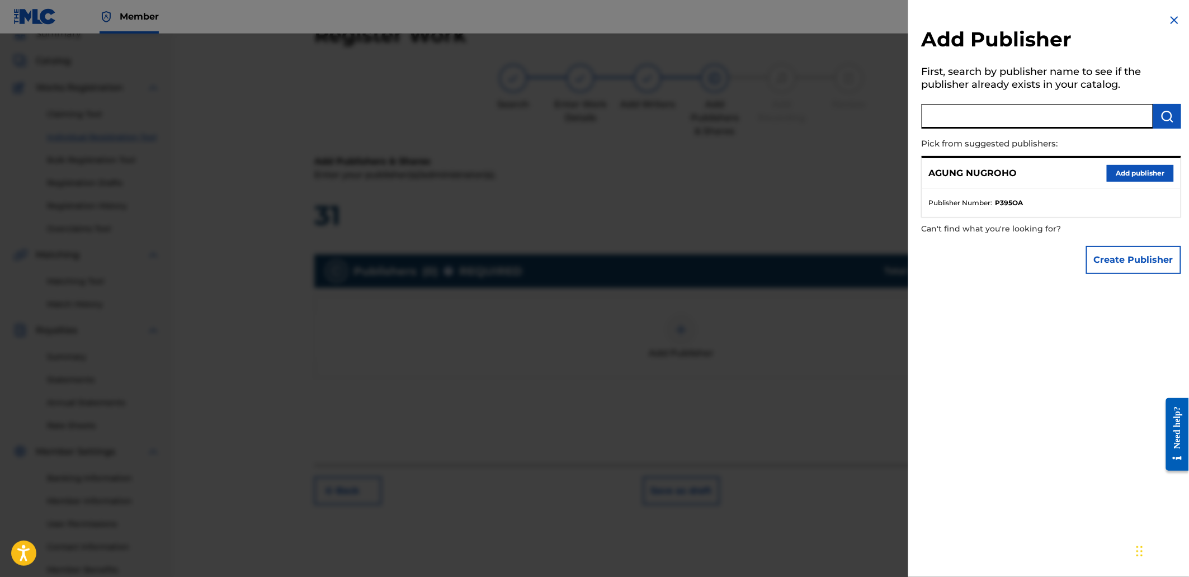
click at [970, 104] on input "text" at bounding box center [1036, 116] width 231 height 25
click at [1136, 167] on button "Add publisher" at bounding box center [1139, 173] width 67 height 17
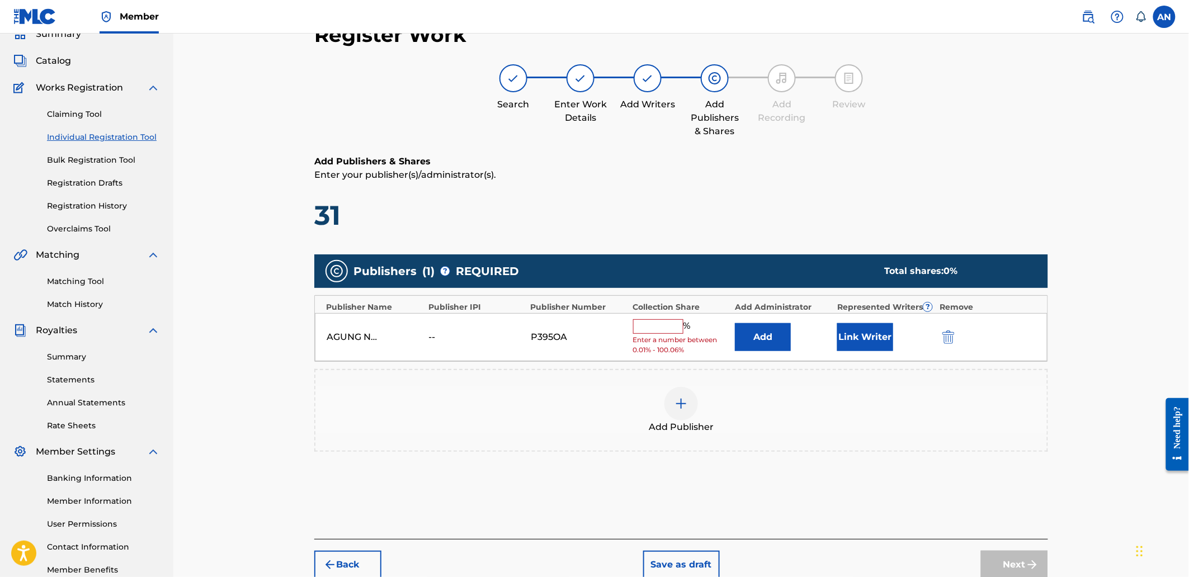
drag, startPoint x: 651, startPoint y: 324, endPoint x: 655, endPoint y: 334, distance: 10.5
click at [651, 324] on input "text" at bounding box center [658, 326] width 50 height 15
type input "100"
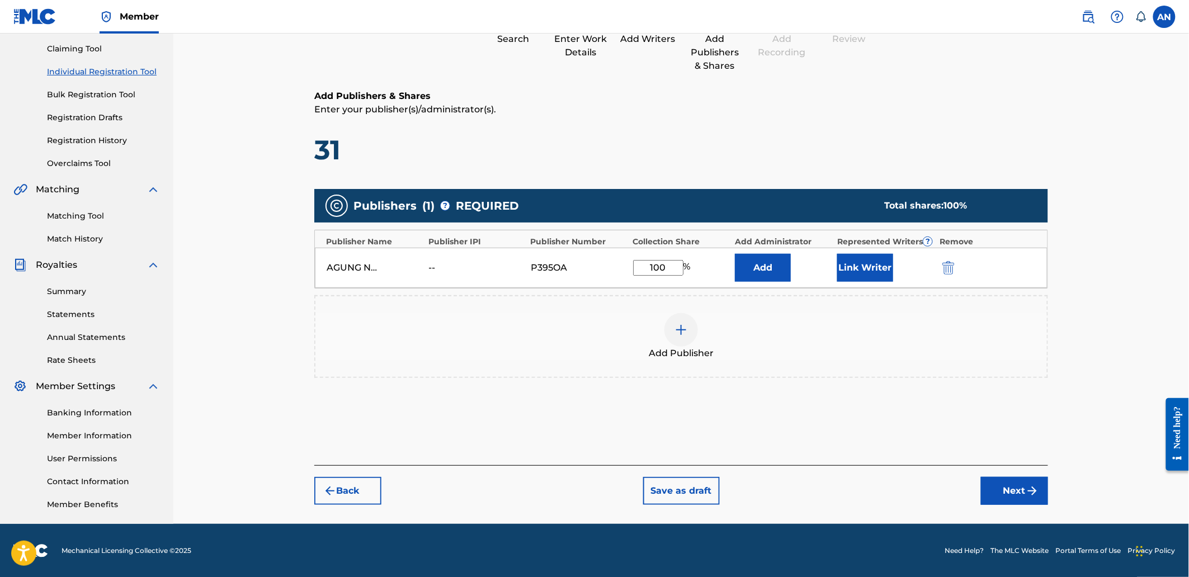
click at [1011, 493] on button "Next" at bounding box center [1014, 491] width 67 height 28
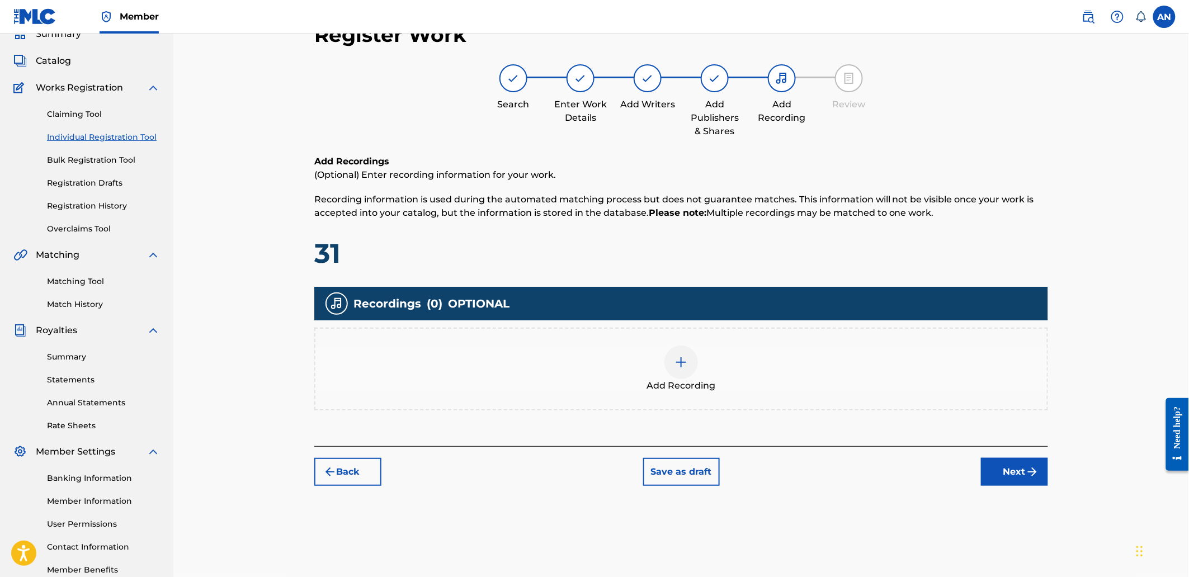
click at [867, 403] on div "Add Recording" at bounding box center [680, 369] width 733 height 83
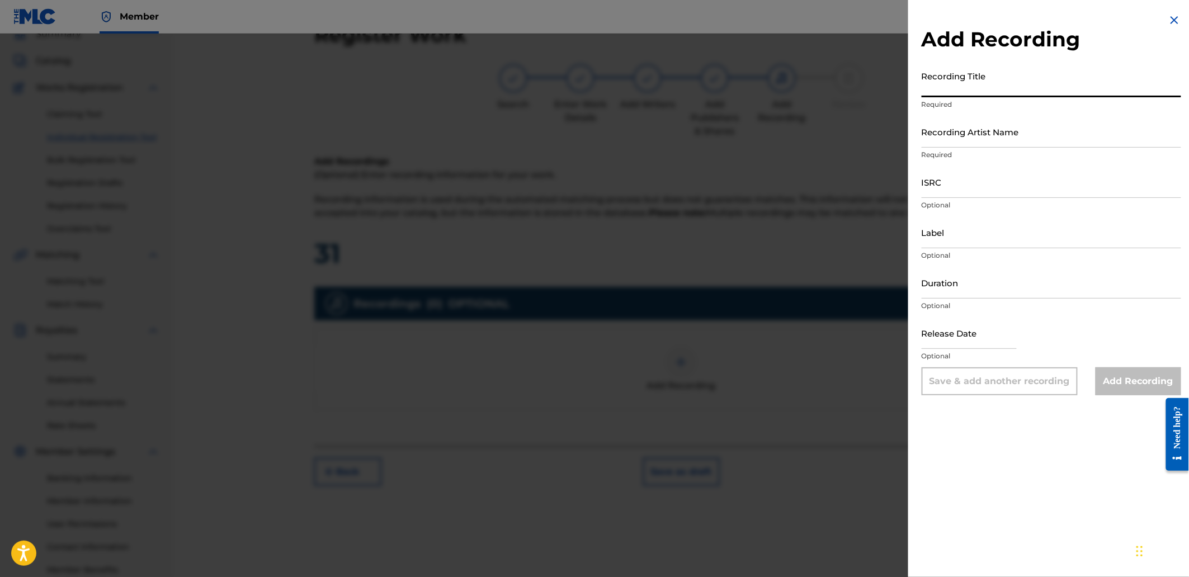
click at [969, 96] on input "Recording Title" at bounding box center [1050, 81] width 259 height 32
click at [964, 93] on input "Recording Title" at bounding box center [1050, 81] width 259 height 32
paste input "Hold It Down"
type input "Hold It Down"
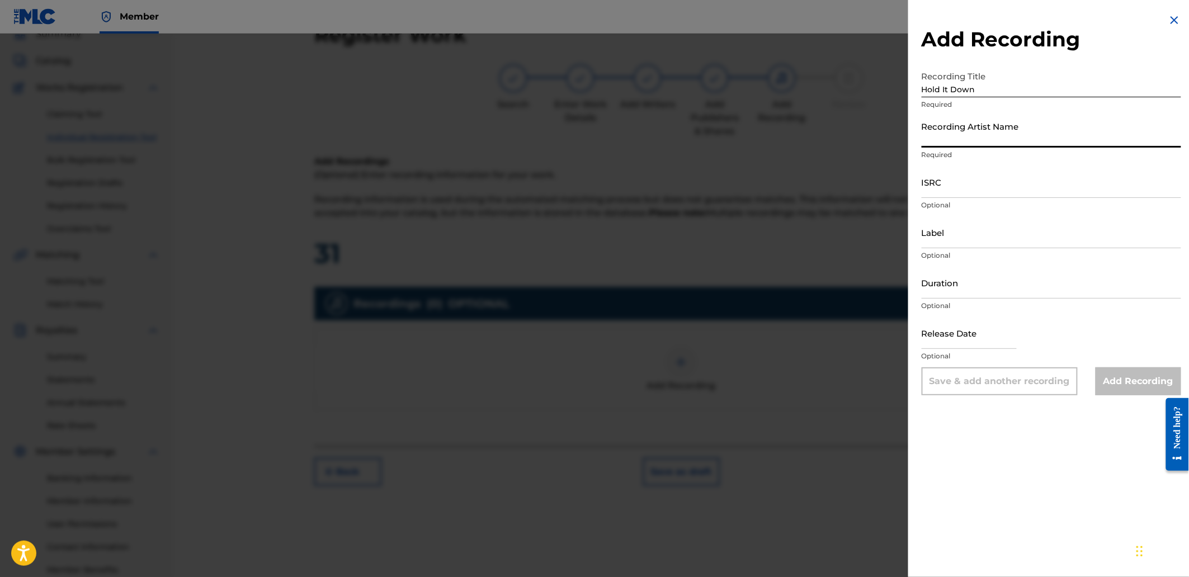
click at [972, 136] on input "Recording Artist Name" at bounding box center [1050, 132] width 259 height 32
paste input "Brizzy Deep"
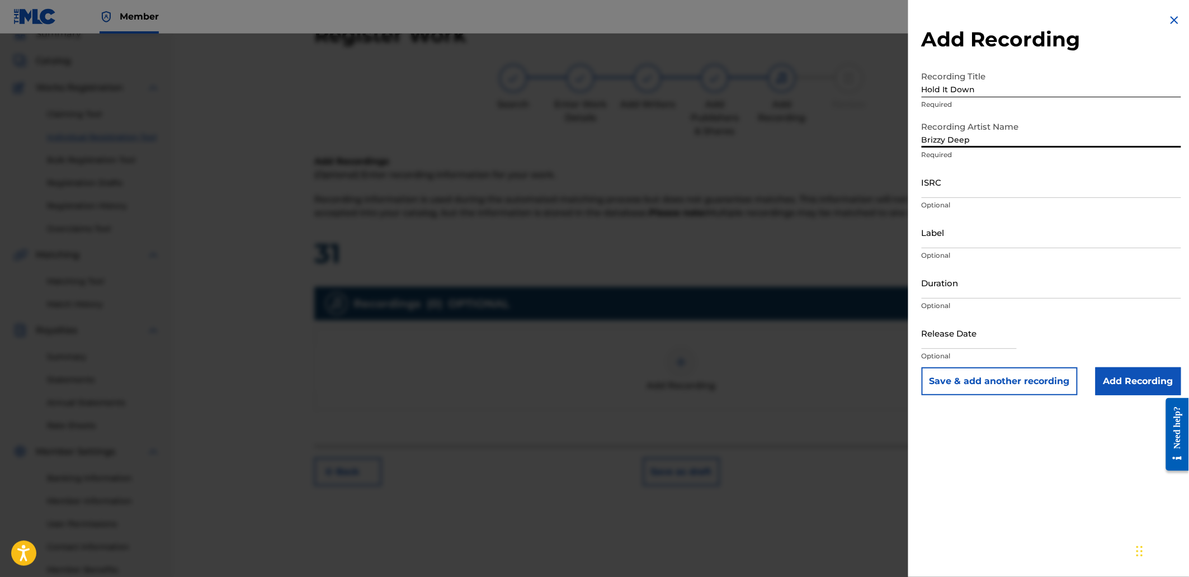
type input "Brizzy Deep"
click at [970, 191] on input "ISRC" at bounding box center [1050, 182] width 259 height 32
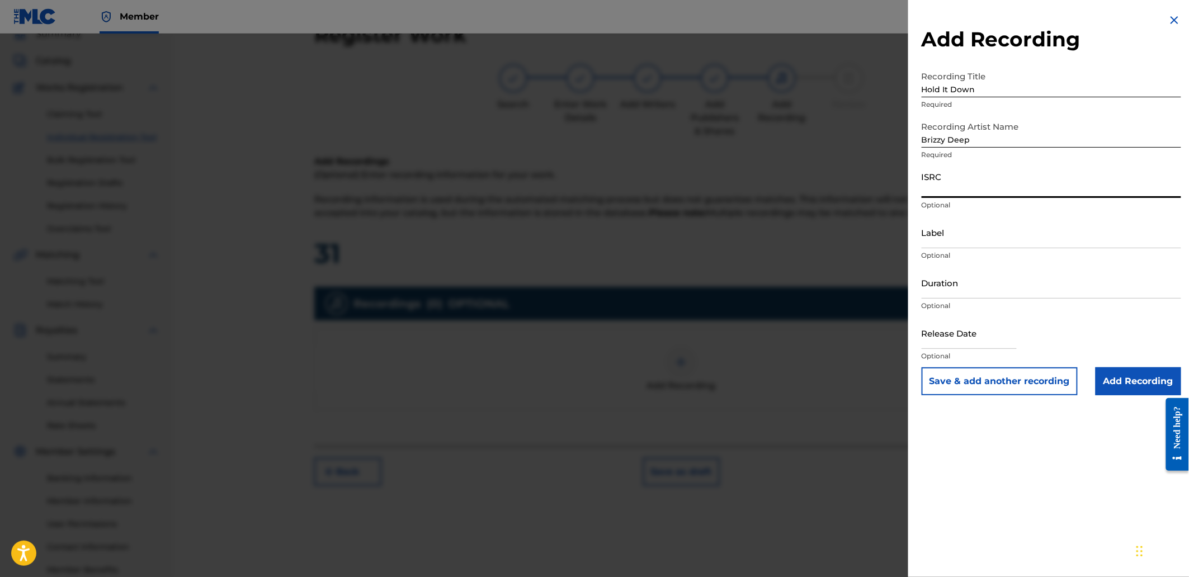
paste input "QZHZD2535144"
type input "QZHZD2535144"
click at [1118, 378] on input "Add Recording" at bounding box center [1138, 381] width 86 height 28
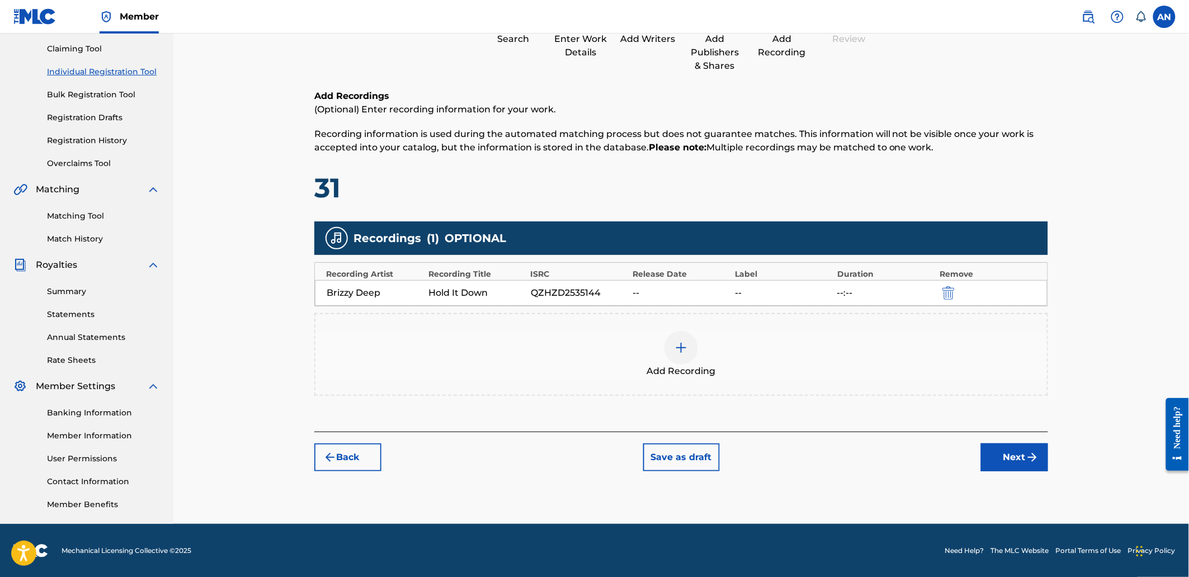
click at [1008, 461] on button "Next" at bounding box center [1014, 457] width 67 height 28
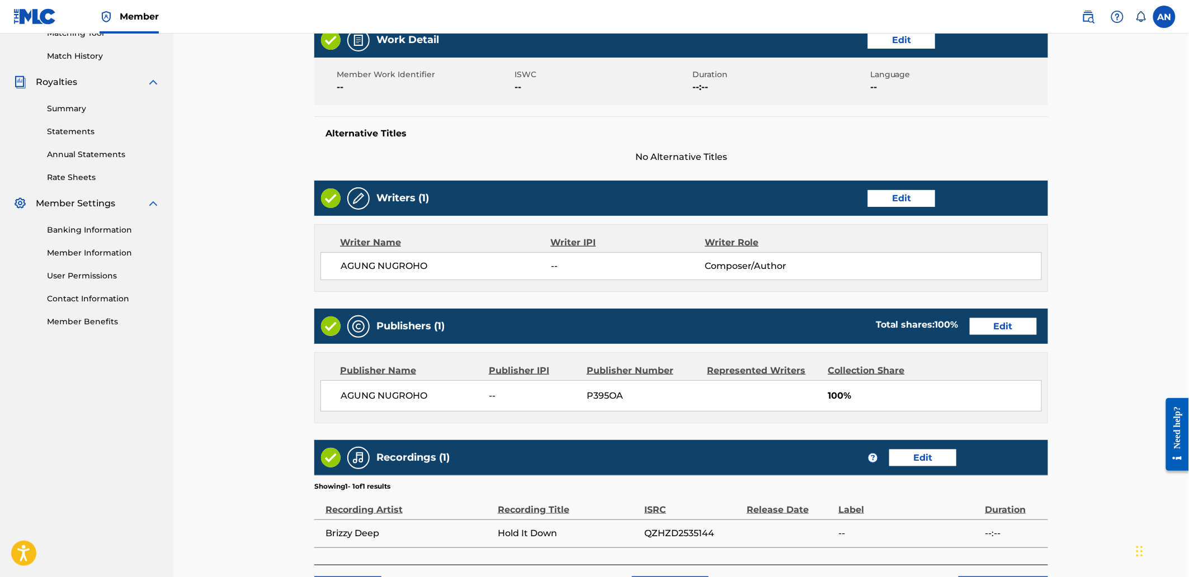
scroll to position [390, 0]
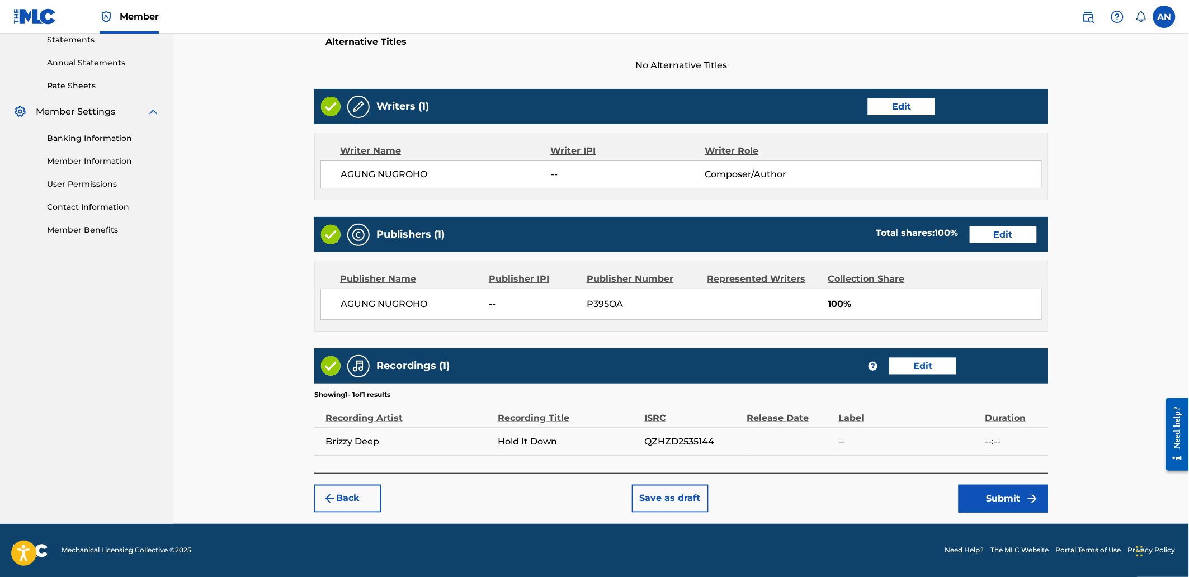
click at [996, 509] on button "Submit" at bounding box center [1002, 499] width 89 height 28
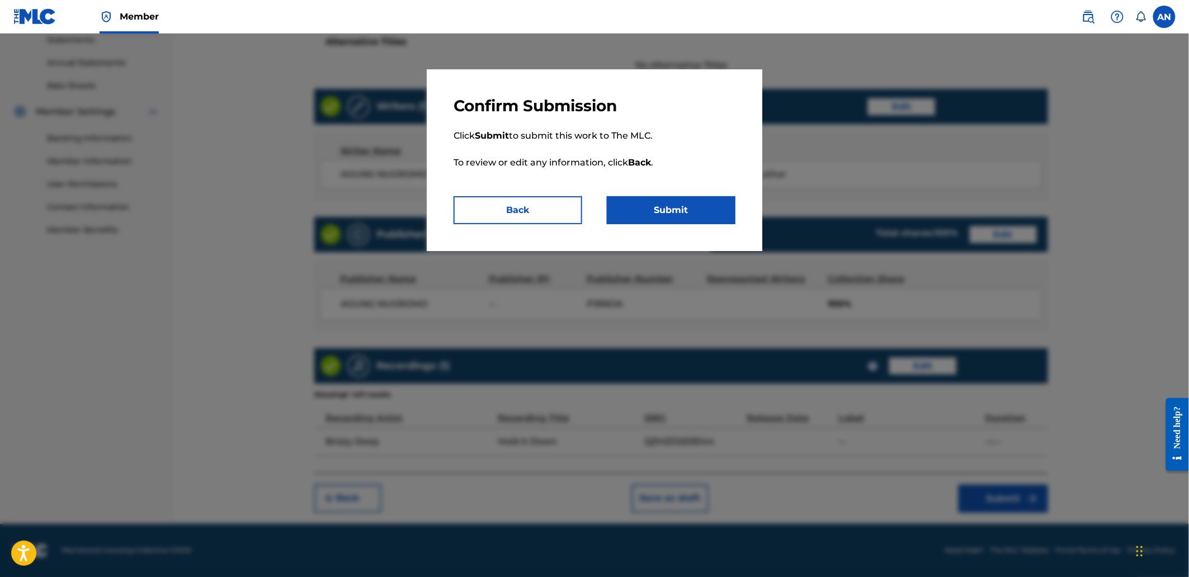
click at [711, 218] on button "Submit" at bounding box center [671, 210] width 129 height 28
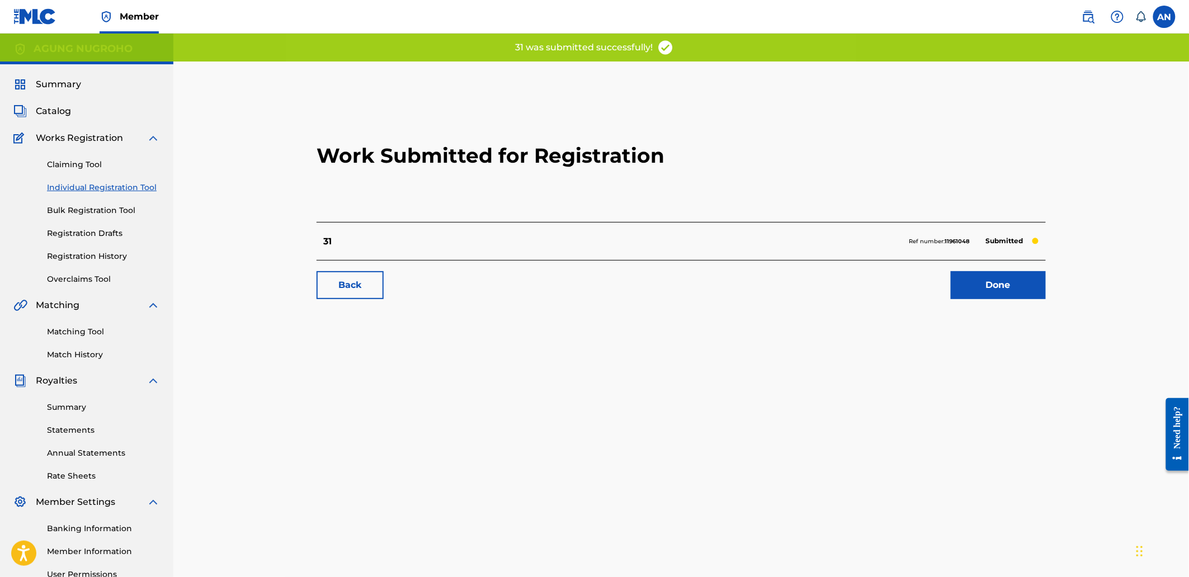
click at [969, 284] on link "Done" at bounding box center [997, 285] width 95 height 28
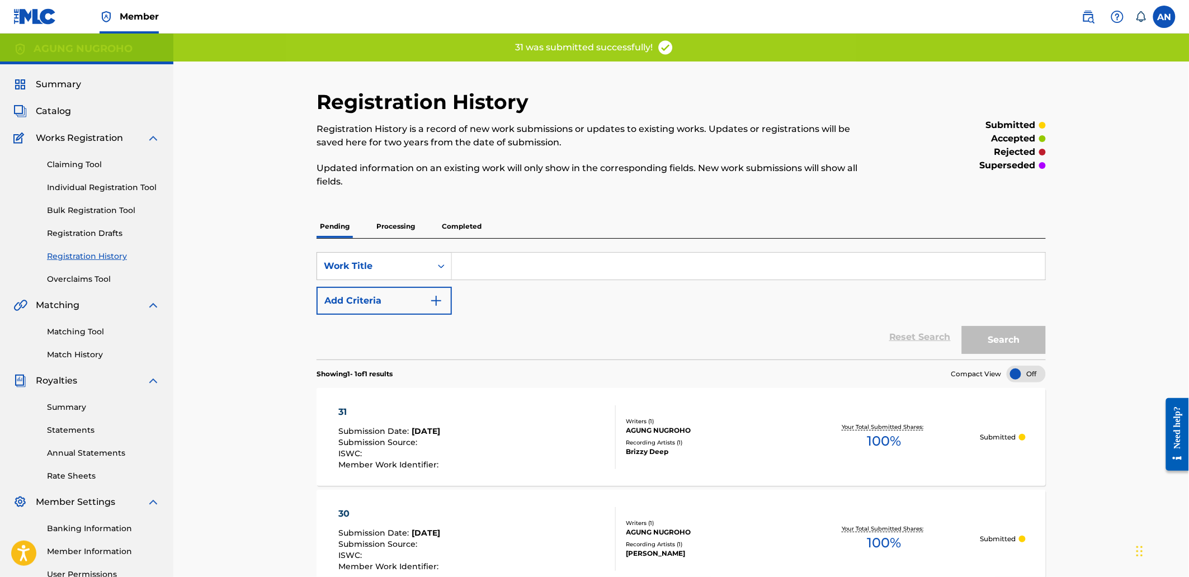
click at [129, 186] on link "Individual Registration Tool" at bounding box center [103, 188] width 113 height 12
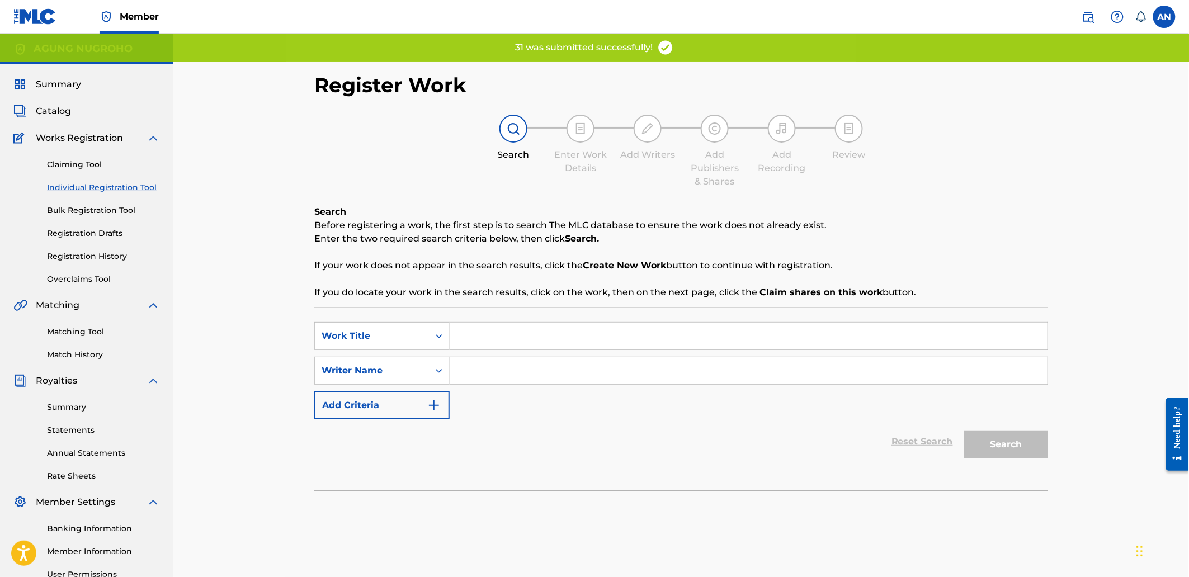
click at [476, 339] on input "Search Form" at bounding box center [748, 336] width 598 height 27
type input "32"
click at [492, 377] on input "Search Form" at bounding box center [748, 370] width 598 height 27
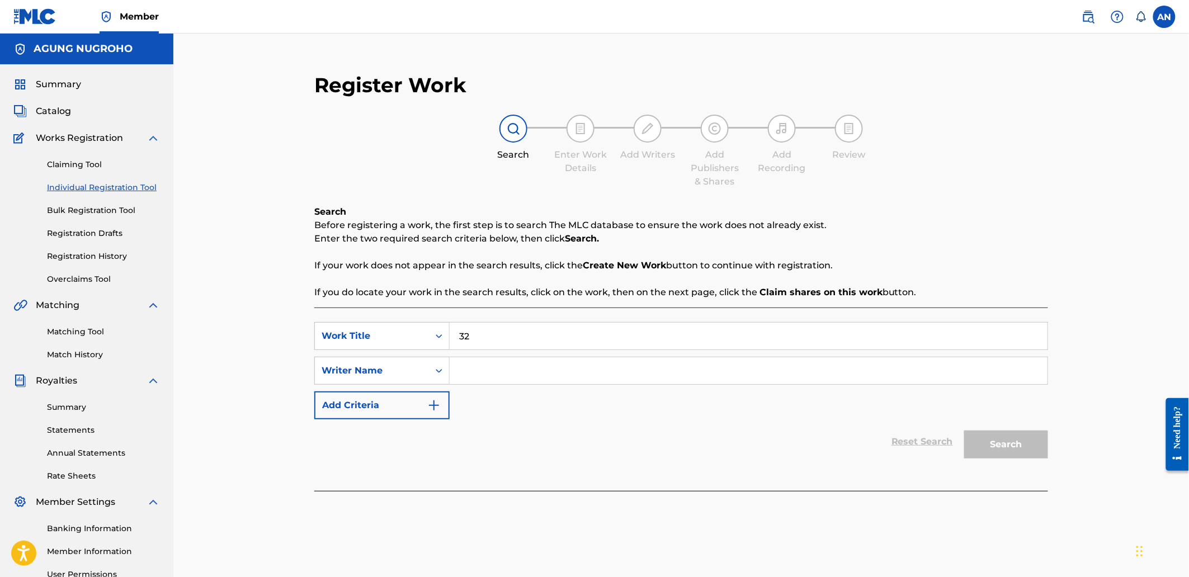
type input "AGUNG NUGROHO"
click at [1047, 454] on button "Search" at bounding box center [1006, 444] width 84 height 28
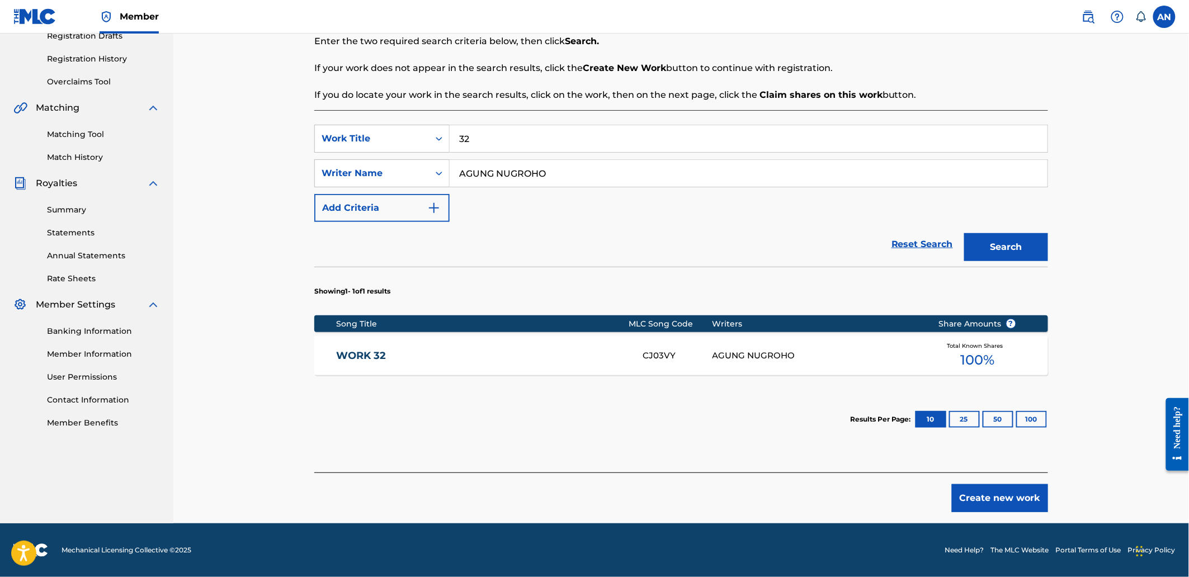
click at [978, 500] on button "Create new work" at bounding box center [999, 498] width 96 height 28
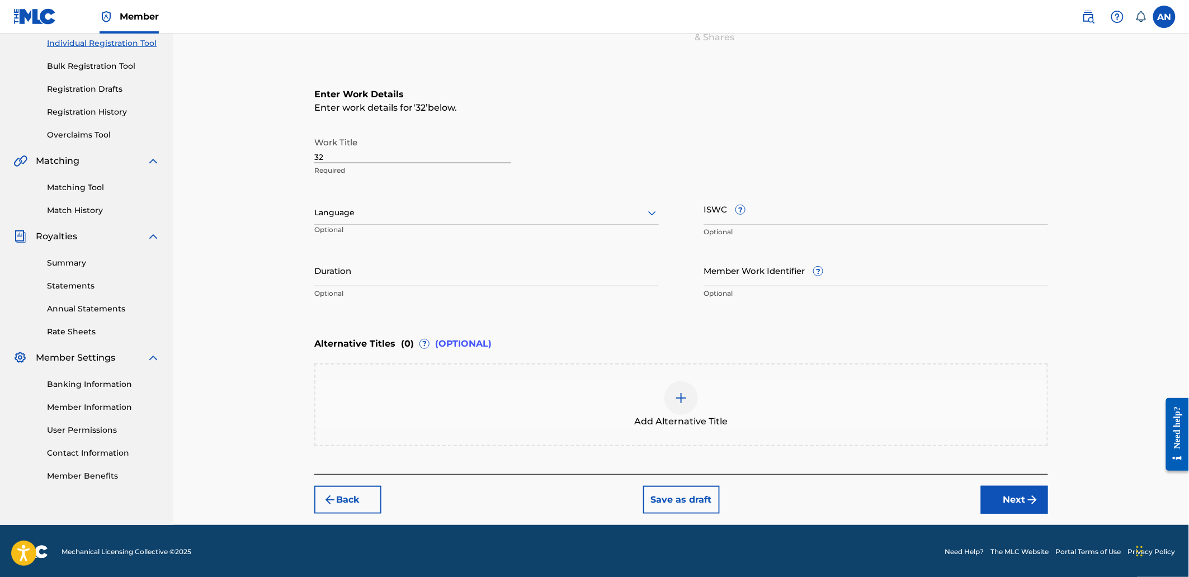
click at [996, 498] on button "Next" at bounding box center [1014, 500] width 67 height 28
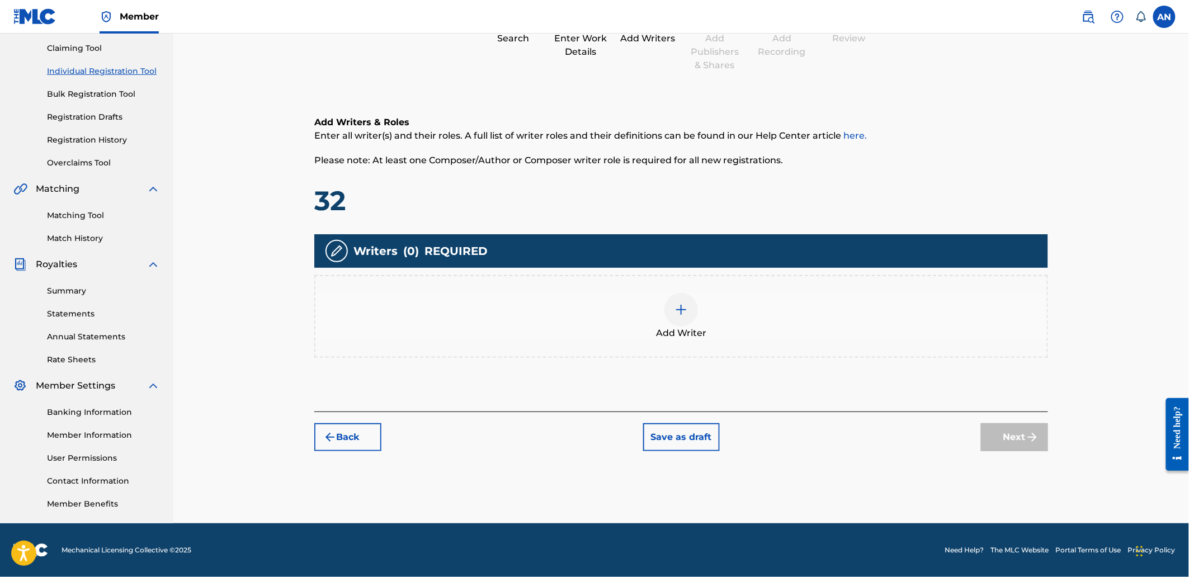
scroll to position [50, 0]
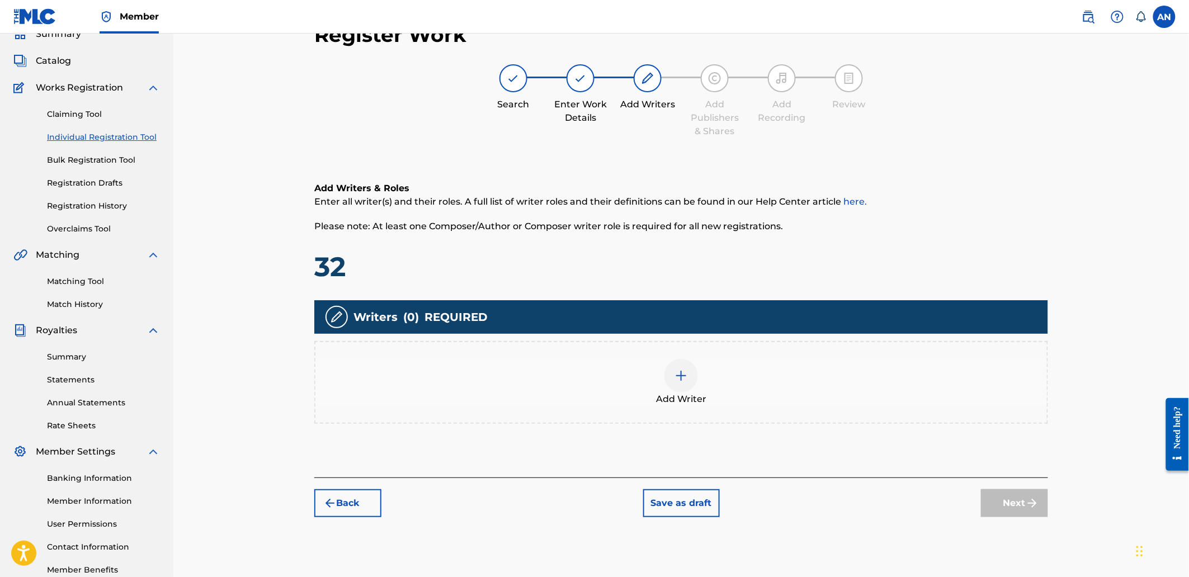
click at [893, 359] on div "Add Writer" at bounding box center [680, 382] width 731 height 47
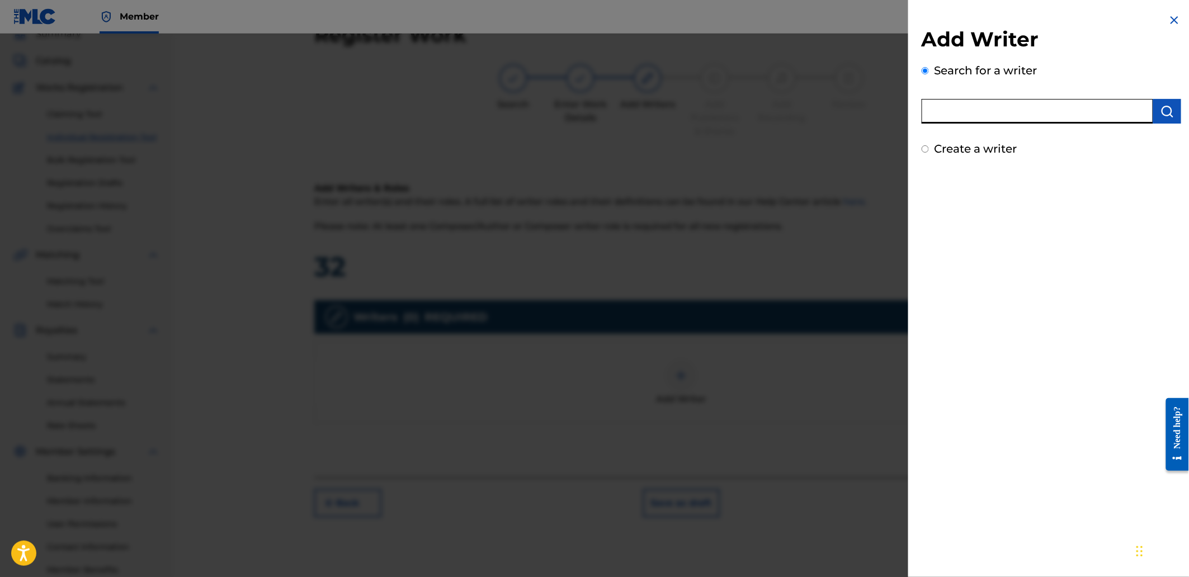
click at [1014, 107] on input "text" at bounding box center [1036, 111] width 231 height 25
type input "AGUNG NUGROHO"
click at [1168, 113] on img "submit" at bounding box center [1166, 111] width 13 height 13
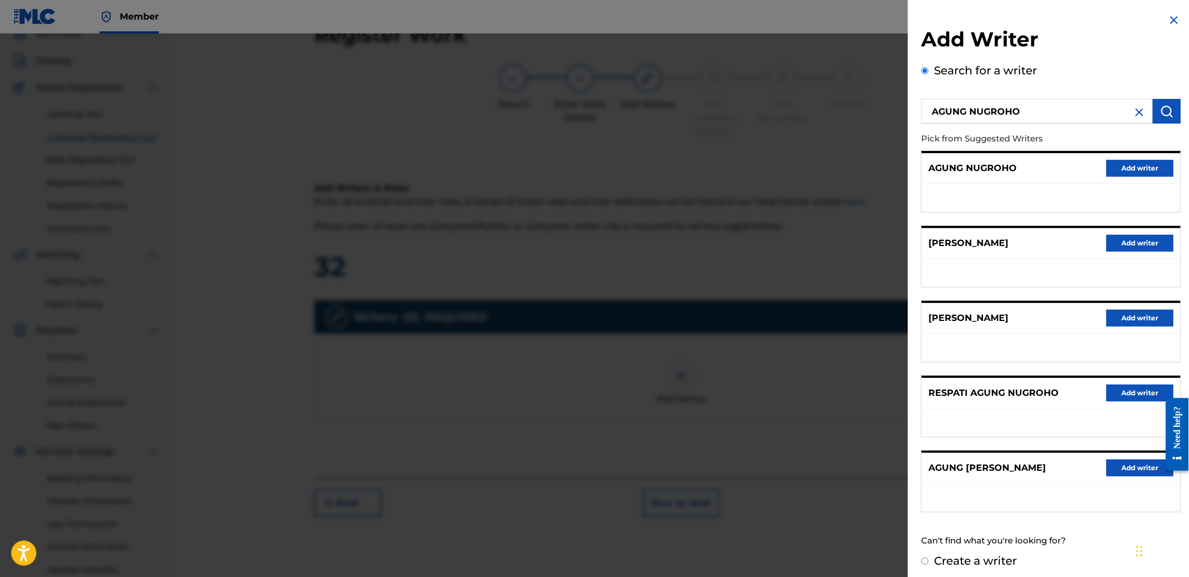
scroll to position [0, 0]
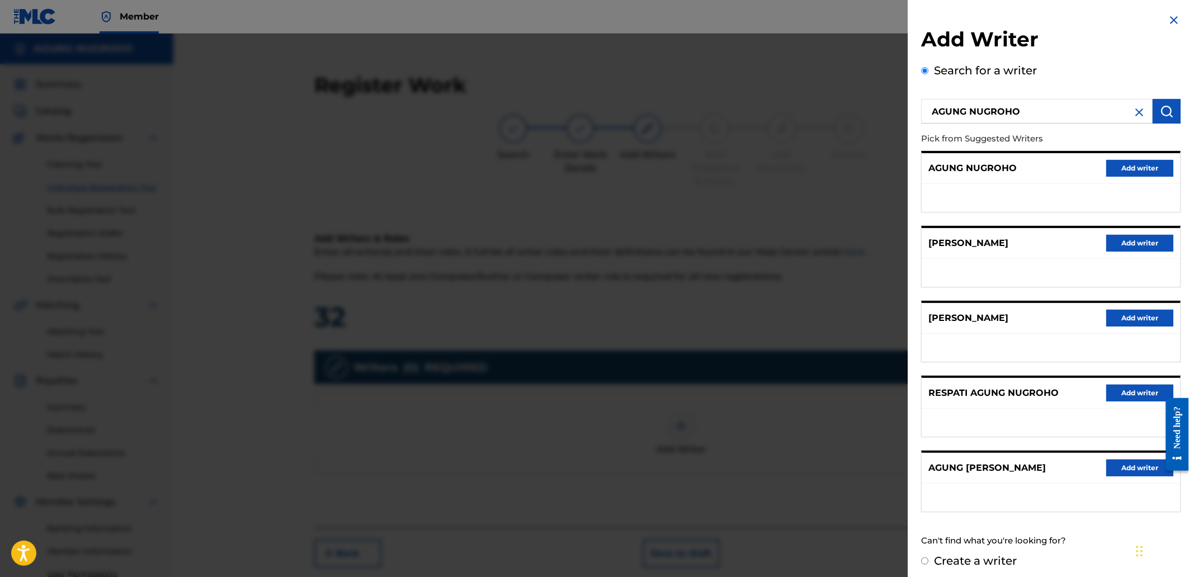
click at [1139, 168] on button "Add writer" at bounding box center [1139, 168] width 67 height 17
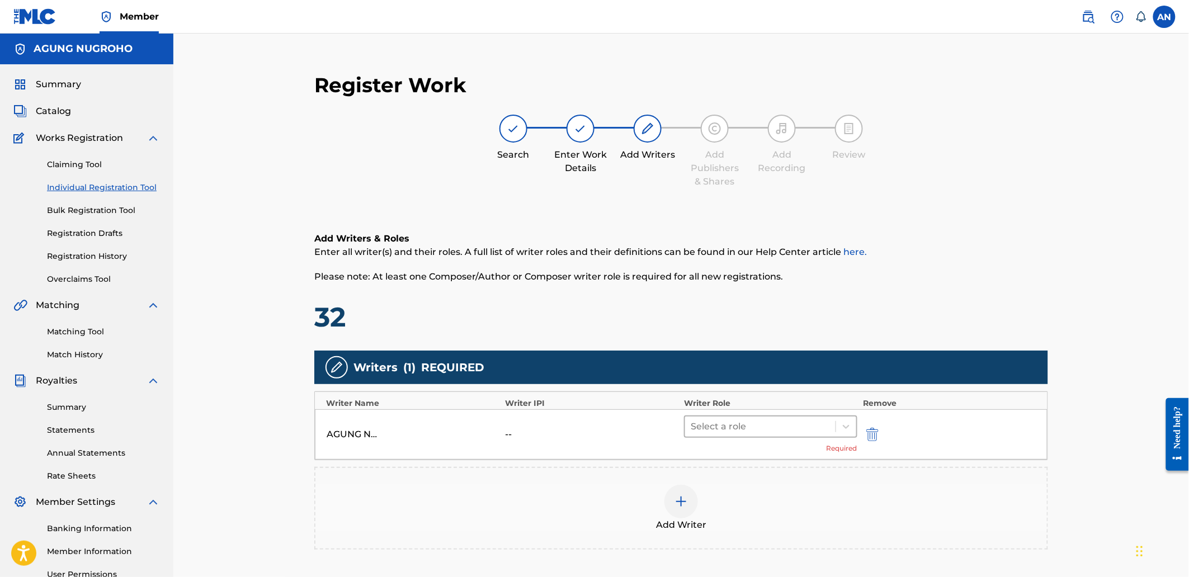
click at [752, 422] on div at bounding box center [759, 427] width 139 height 16
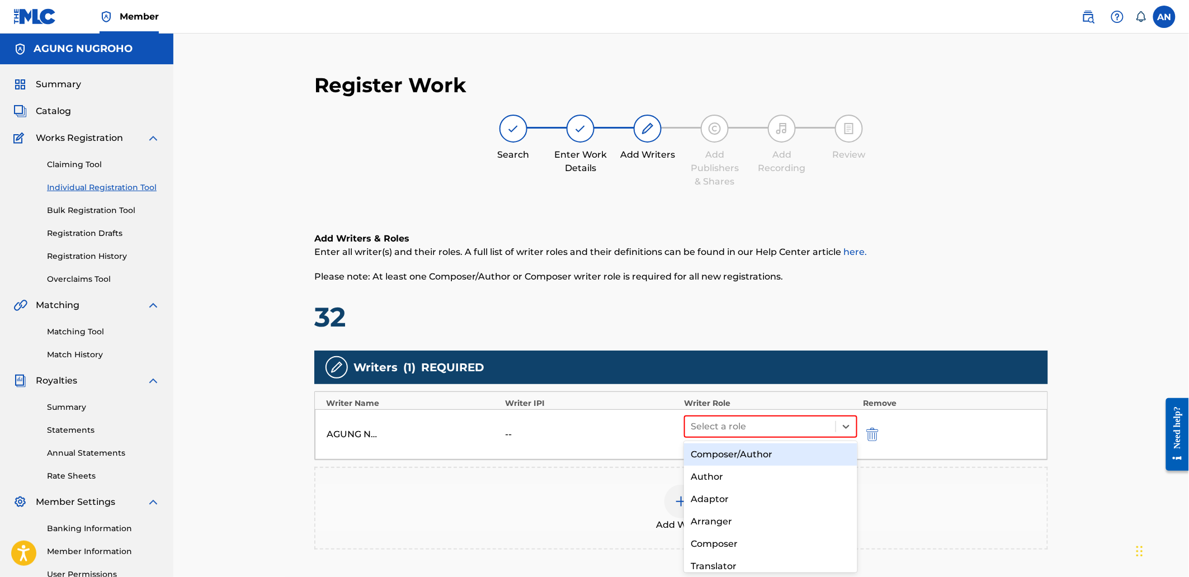
click at [739, 453] on div "Composer/Author" at bounding box center [770, 454] width 173 height 22
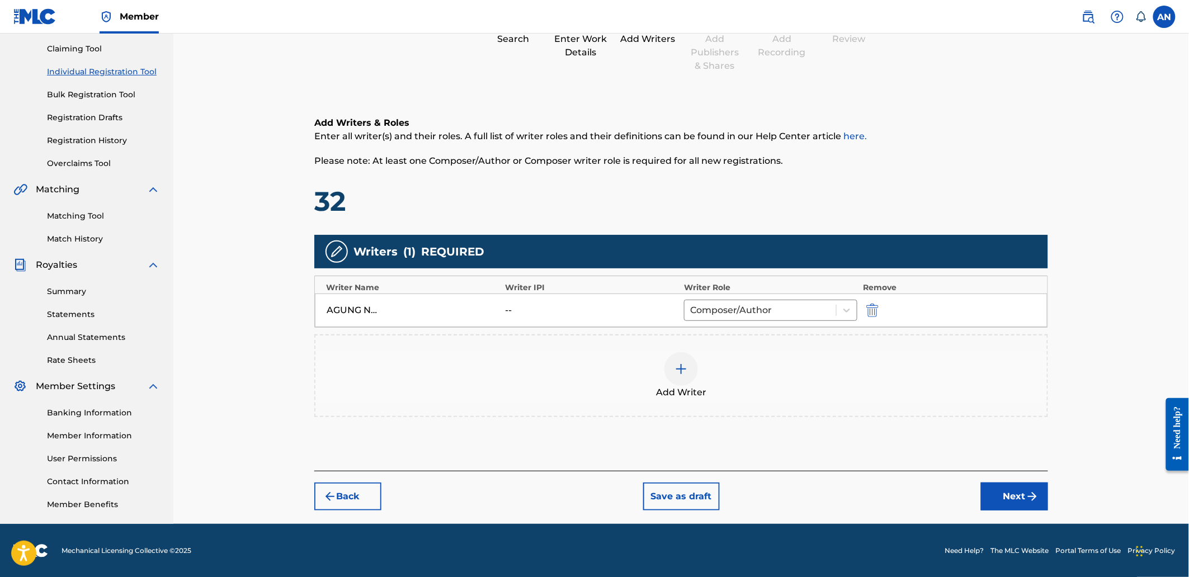
click at [1026, 485] on button "Next" at bounding box center [1014, 496] width 67 height 28
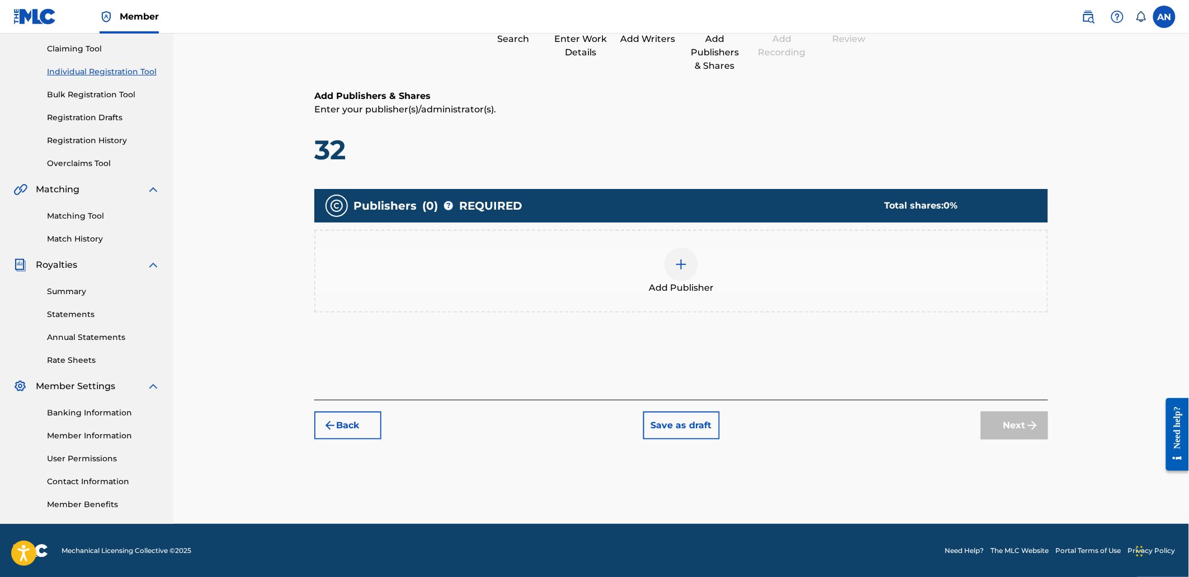
scroll to position [50, 0]
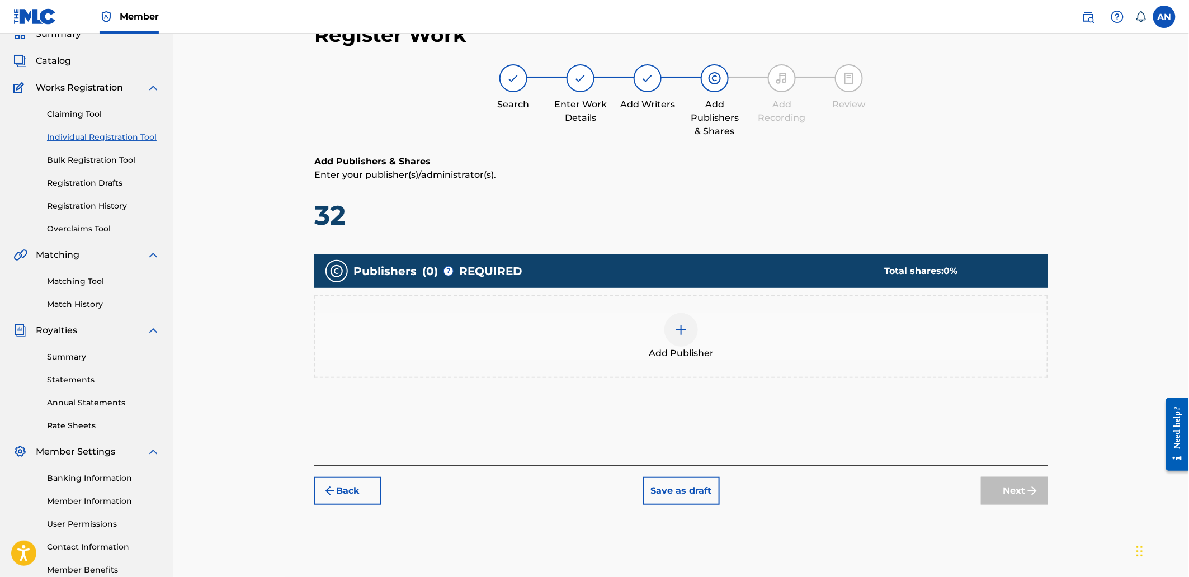
drag, startPoint x: 855, startPoint y: 377, endPoint x: 941, endPoint y: 222, distance: 177.7
click at [856, 375] on div "Publishers ( 0 ) ? REQUIRED Total shares: 0 % Add Publisher" at bounding box center [680, 321] width 733 height 135
click at [846, 349] on div "Add Publisher" at bounding box center [680, 336] width 731 height 47
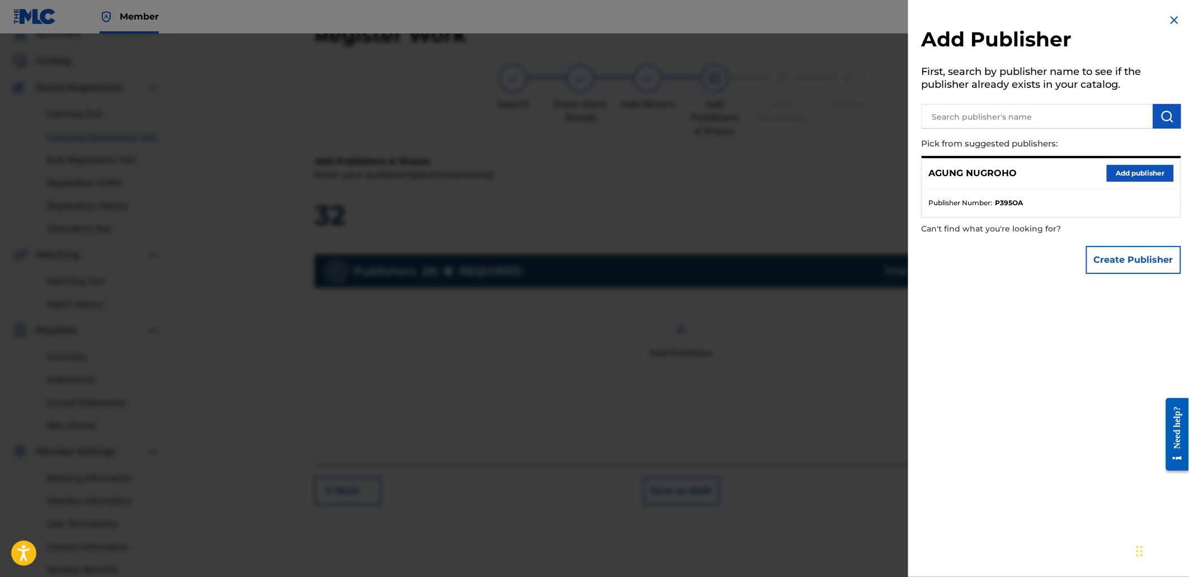
drag, startPoint x: 1116, startPoint y: 173, endPoint x: 1078, endPoint y: 176, distance: 38.1
click at [1116, 174] on button "Add publisher" at bounding box center [1139, 173] width 67 height 17
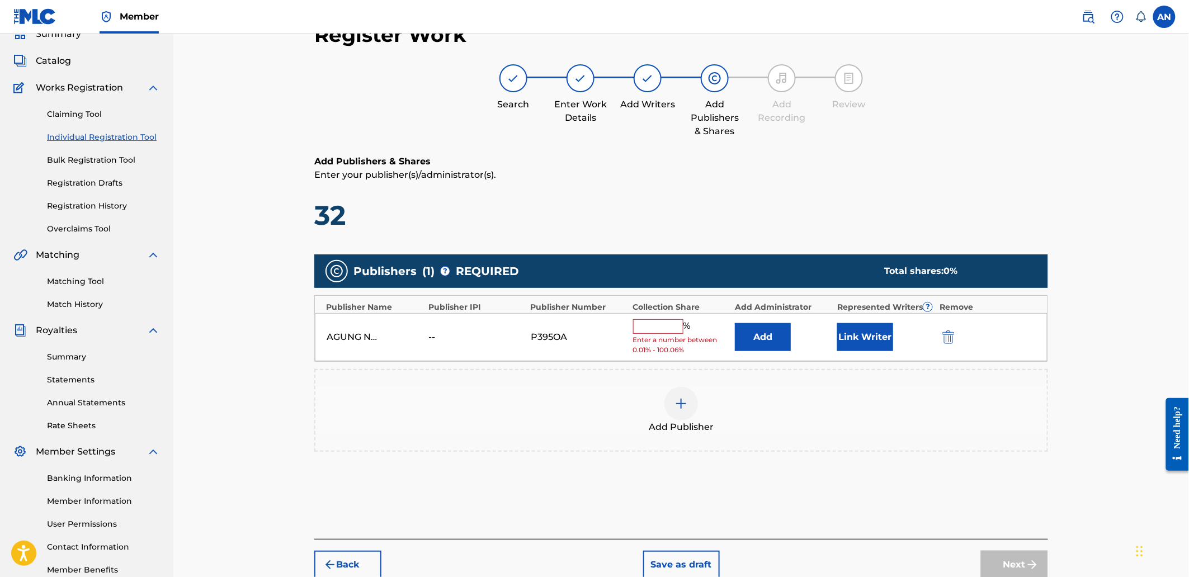
click at [663, 323] on input "text" at bounding box center [658, 326] width 50 height 15
type input "100"
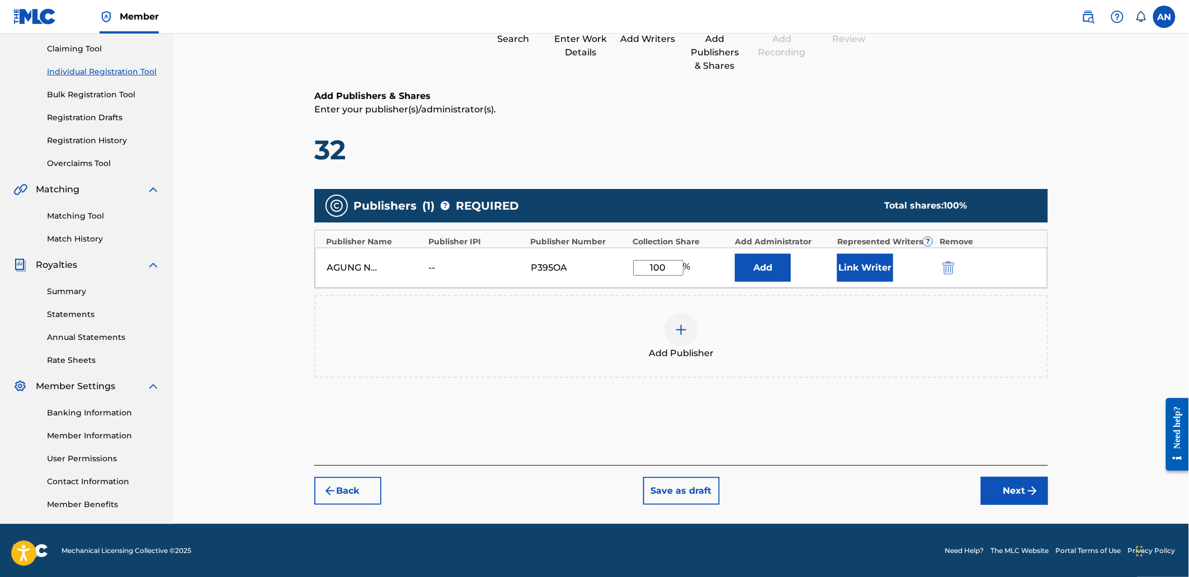
click at [1003, 490] on button "Next" at bounding box center [1014, 491] width 67 height 28
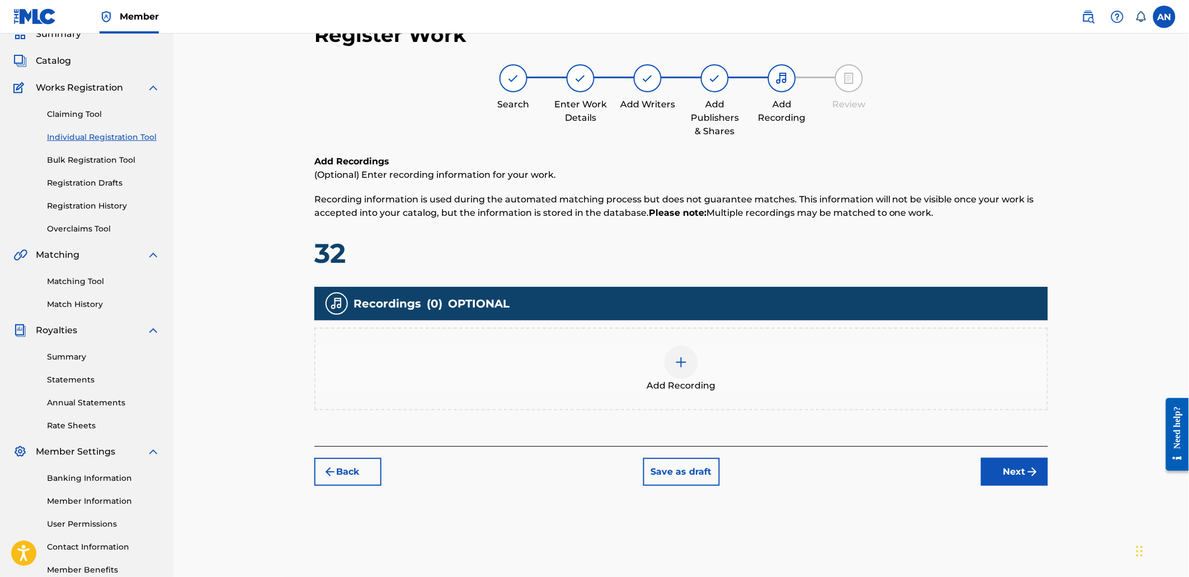
click at [728, 347] on div "Add Recording" at bounding box center [680, 368] width 731 height 47
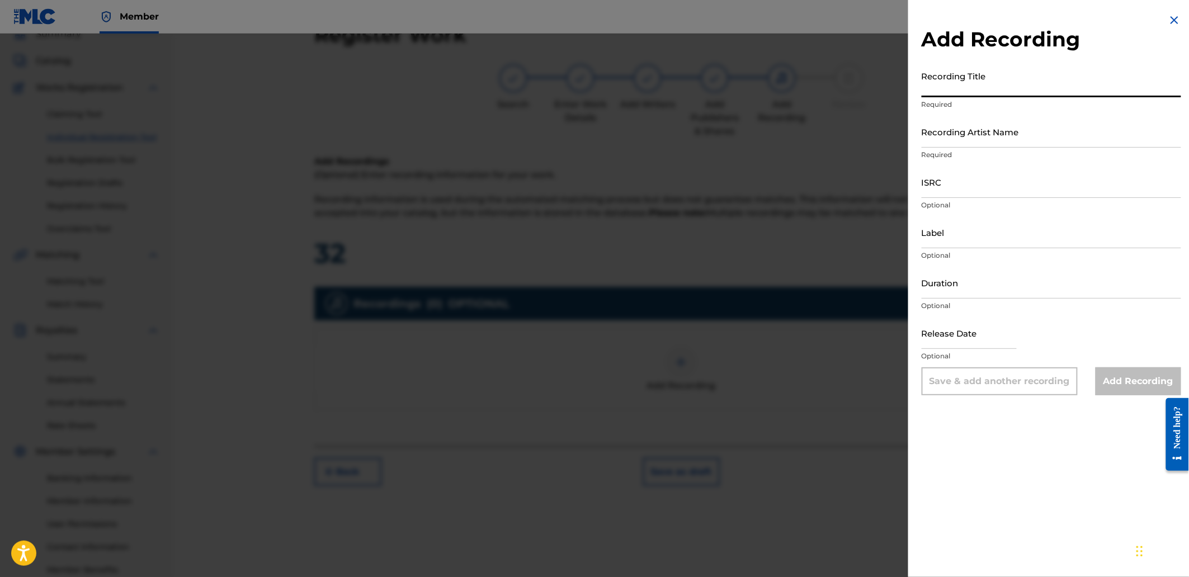
click at [1003, 77] on input "Recording Title" at bounding box center [1050, 81] width 259 height 32
click at [945, 89] on input "Recording Title" at bounding box center [1050, 81] width 259 height 32
paste input "Jumpy"
type input "Jumpy"
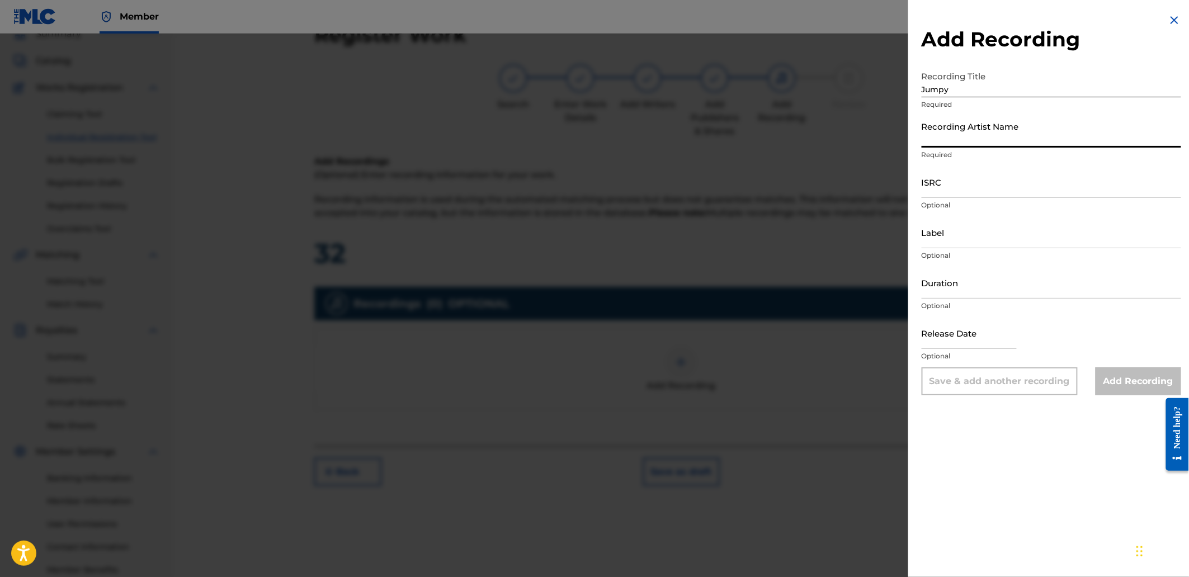
click at [980, 144] on input "Recording Artist Name" at bounding box center [1050, 132] width 259 height 32
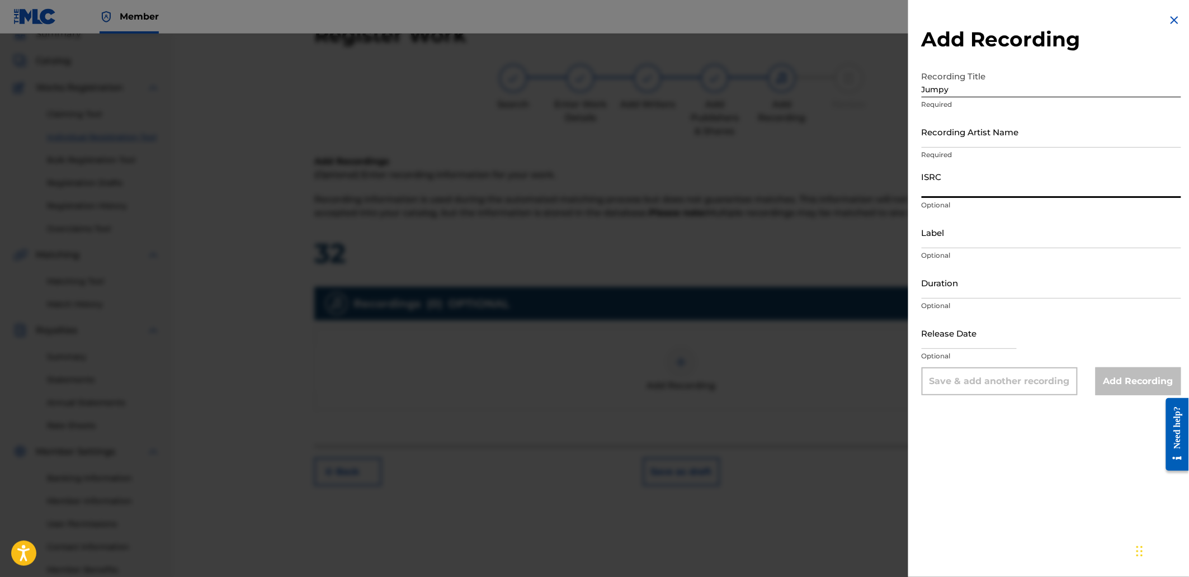
click at [960, 192] on input "ISRC" at bounding box center [1050, 182] width 259 height 32
paste input "QZHPJ2511200"
type input "QZHPJ2511200"
click at [971, 130] on input "Recording Artist Name" at bounding box center [1050, 132] width 259 height 32
paste input "The Vonez"
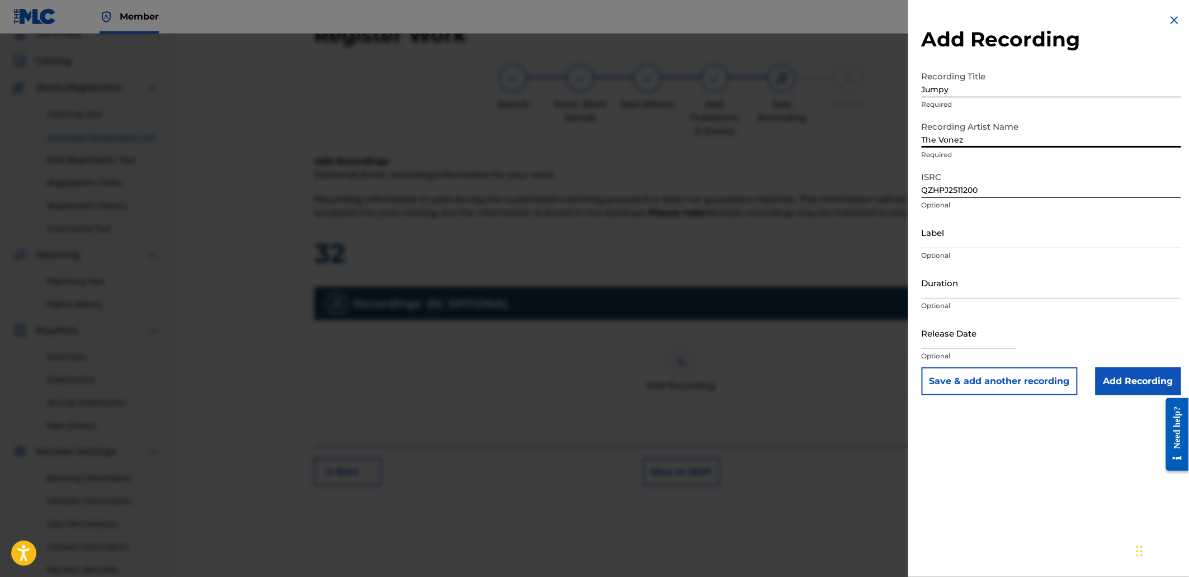
type input "The Vonez"
click at [1131, 392] on input "Add Recording" at bounding box center [1138, 381] width 86 height 28
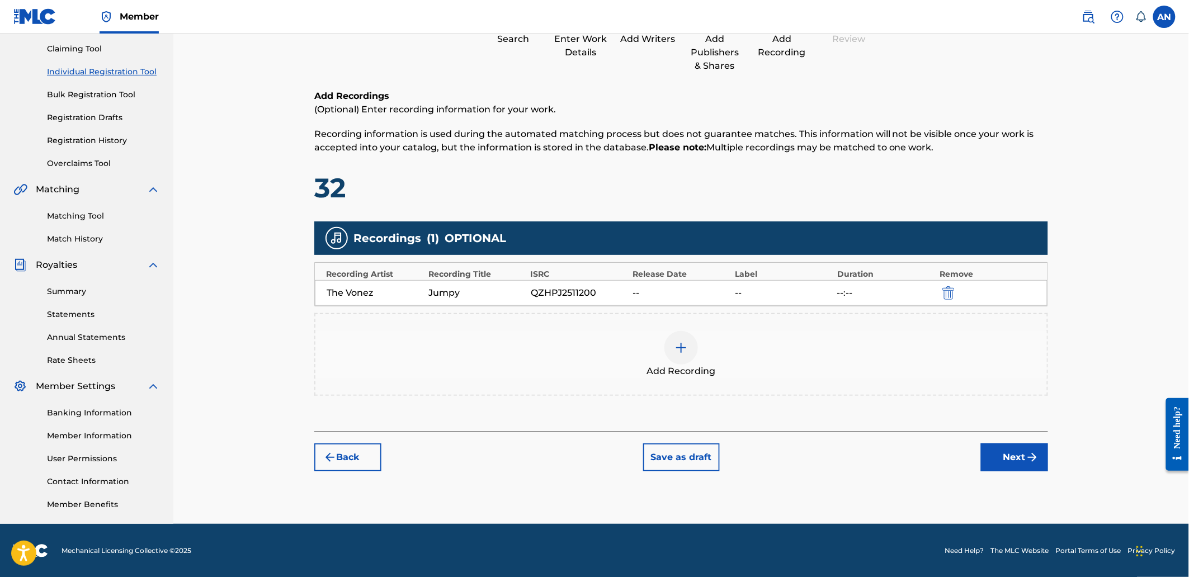
click at [1012, 457] on button "Next" at bounding box center [1014, 457] width 67 height 28
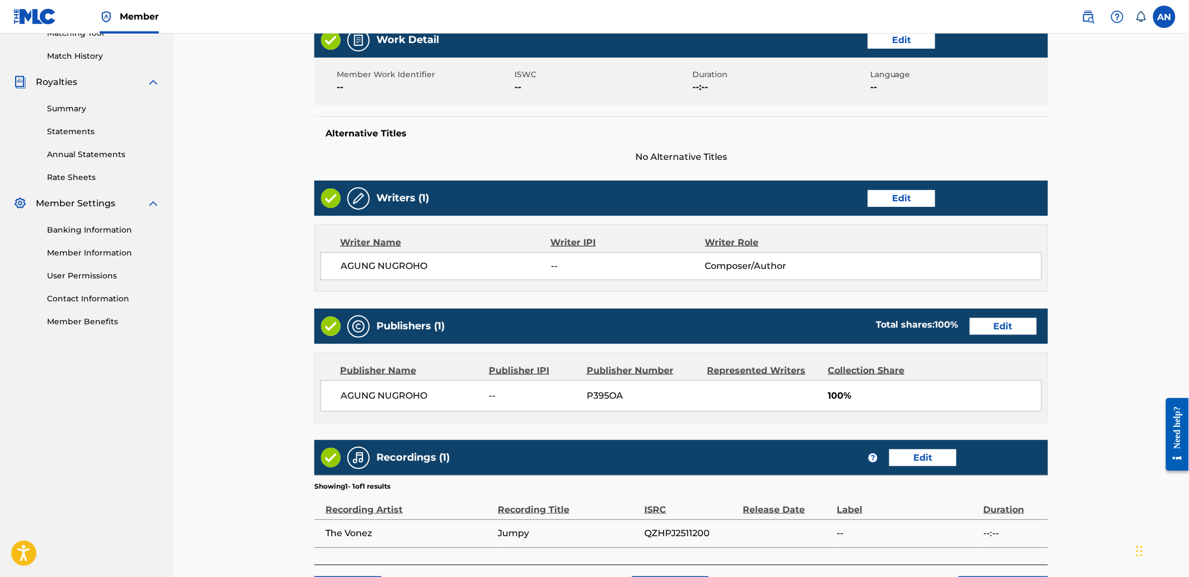
scroll to position [390, 0]
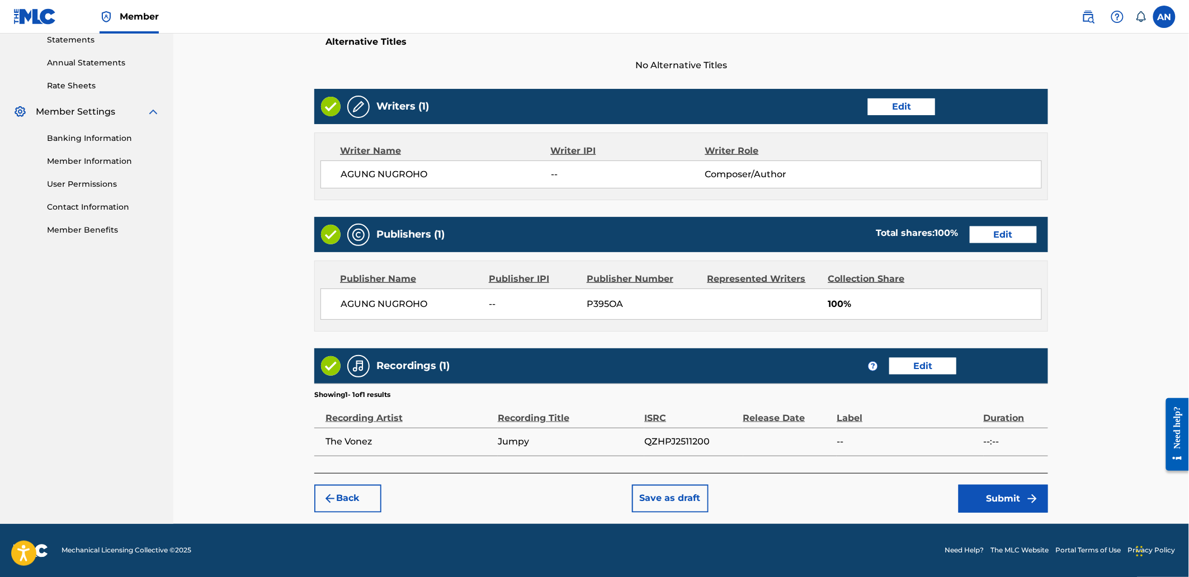
click at [1019, 510] on button "Submit" at bounding box center [1002, 499] width 89 height 28
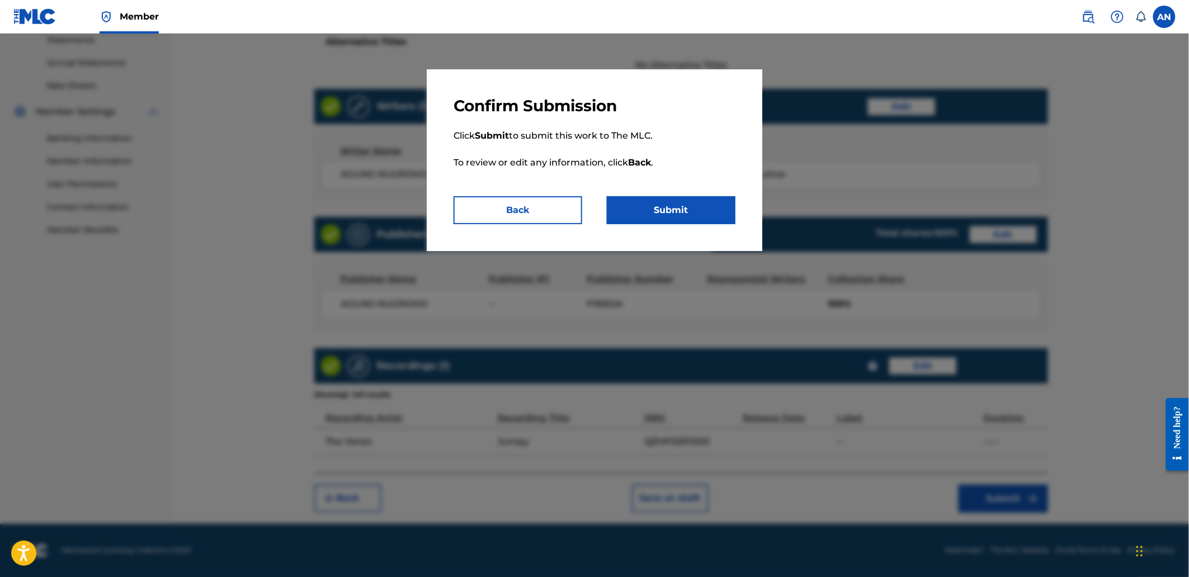
click at [649, 205] on button "Submit" at bounding box center [671, 210] width 129 height 28
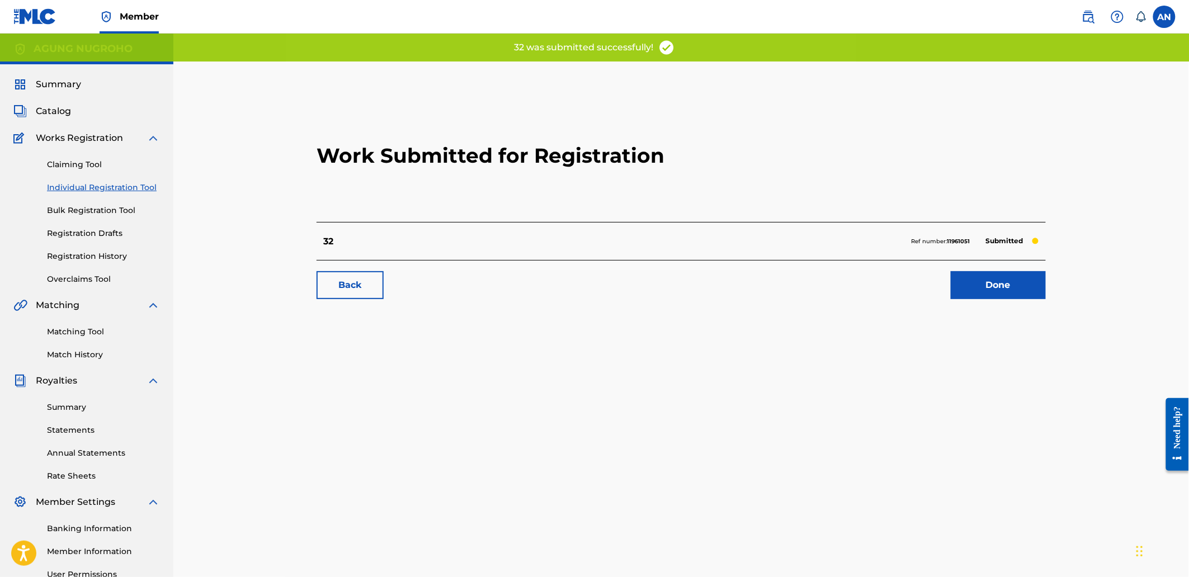
click at [953, 280] on link "Done" at bounding box center [997, 285] width 95 height 28
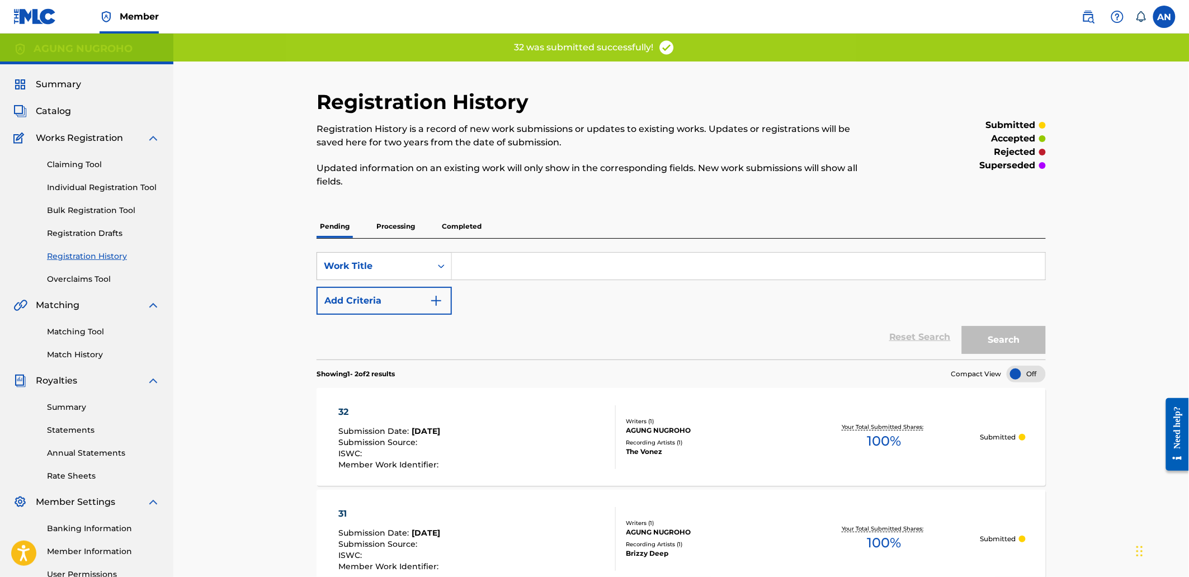
click at [110, 189] on link "Individual Registration Tool" at bounding box center [103, 188] width 113 height 12
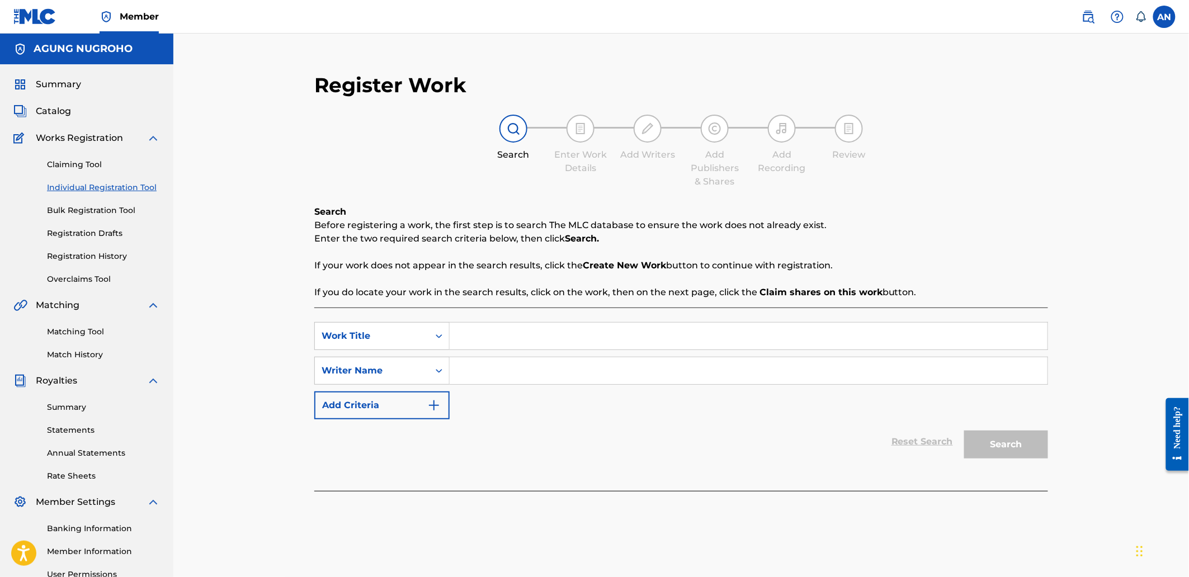
click at [81, 82] on div "Summary" at bounding box center [86, 84] width 146 height 13
click at [54, 84] on span "Summary" at bounding box center [58, 84] width 45 height 13
